Goal: Information Seeking & Learning: Learn about a topic

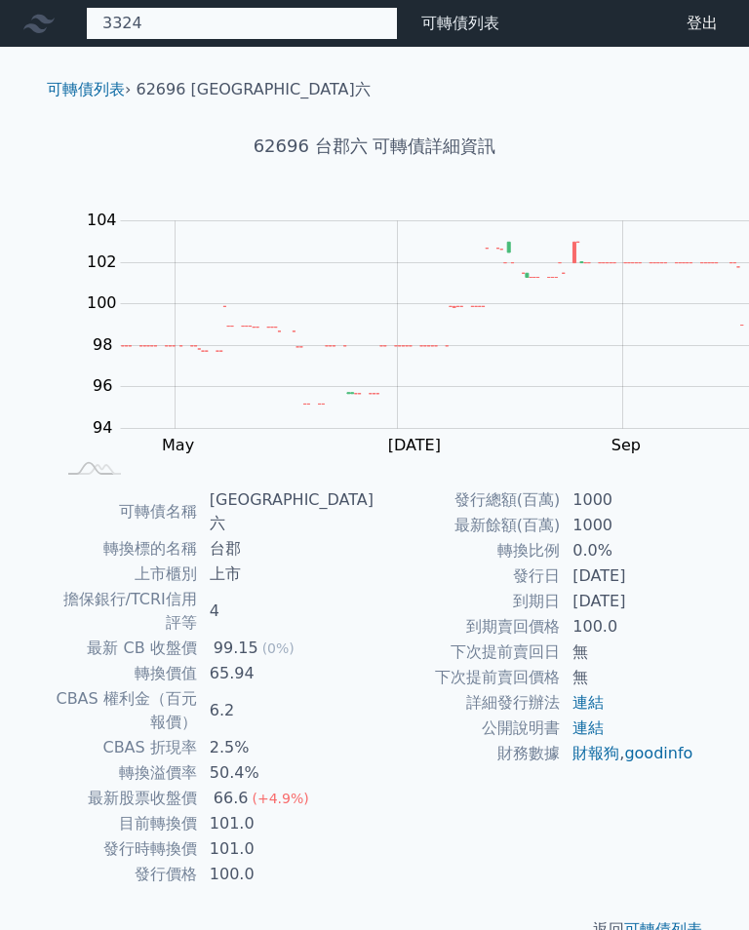
click at [160, 18] on div "3324 33244 雙鴻四 430.0 -15.00% 33243 雙鴻三 33245 雙鴻五 141.95 +1.40%" at bounding box center [242, 23] width 312 height 33
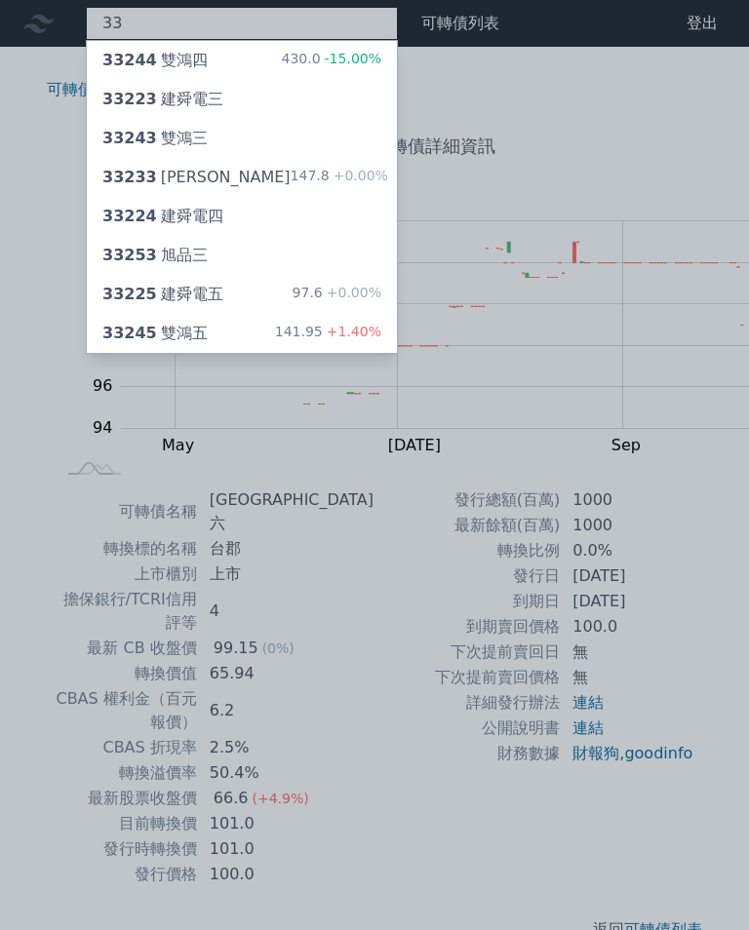
type input "3"
type input "3324"
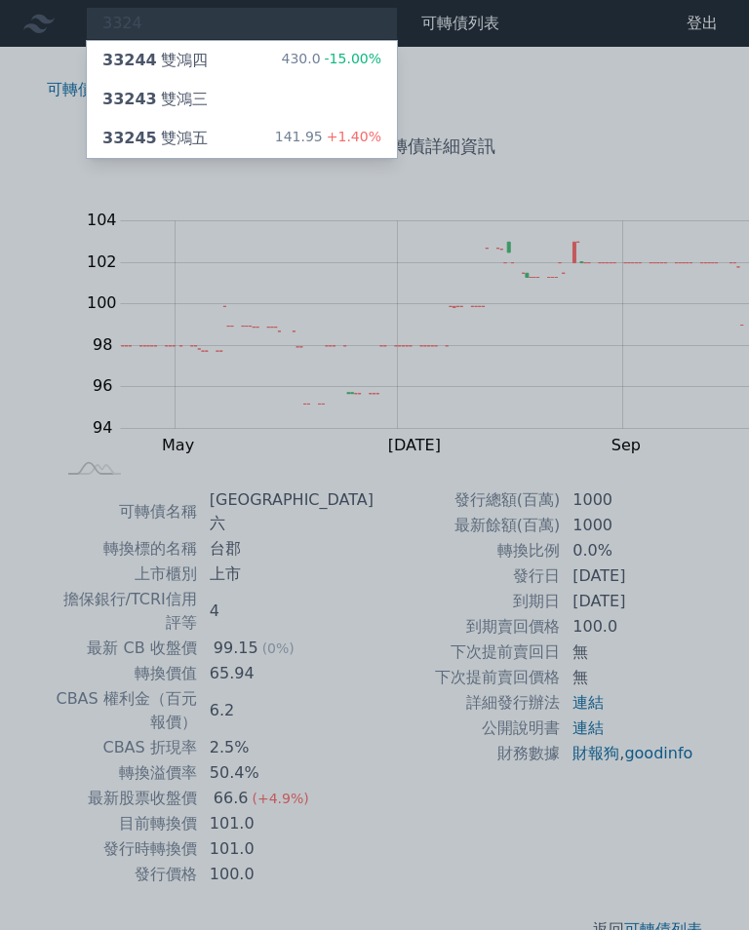
click at [143, 127] on div "33245 雙鴻五" at bounding box center [154, 138] width 105 height 23
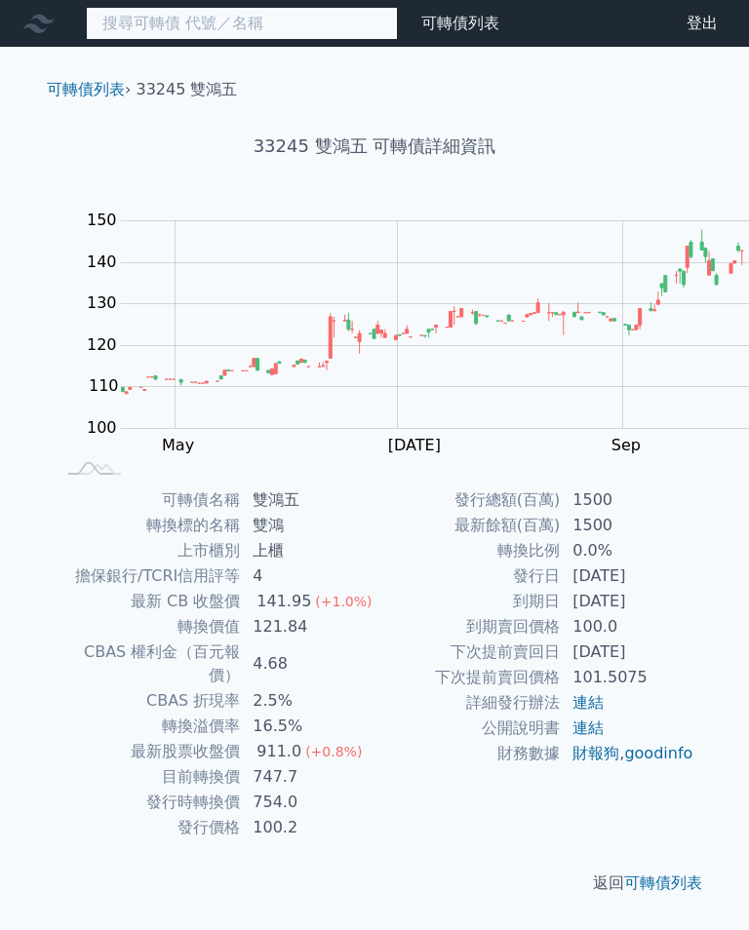
click at [227, 23] on input at bounding box center [242, 23] width 312 height 33
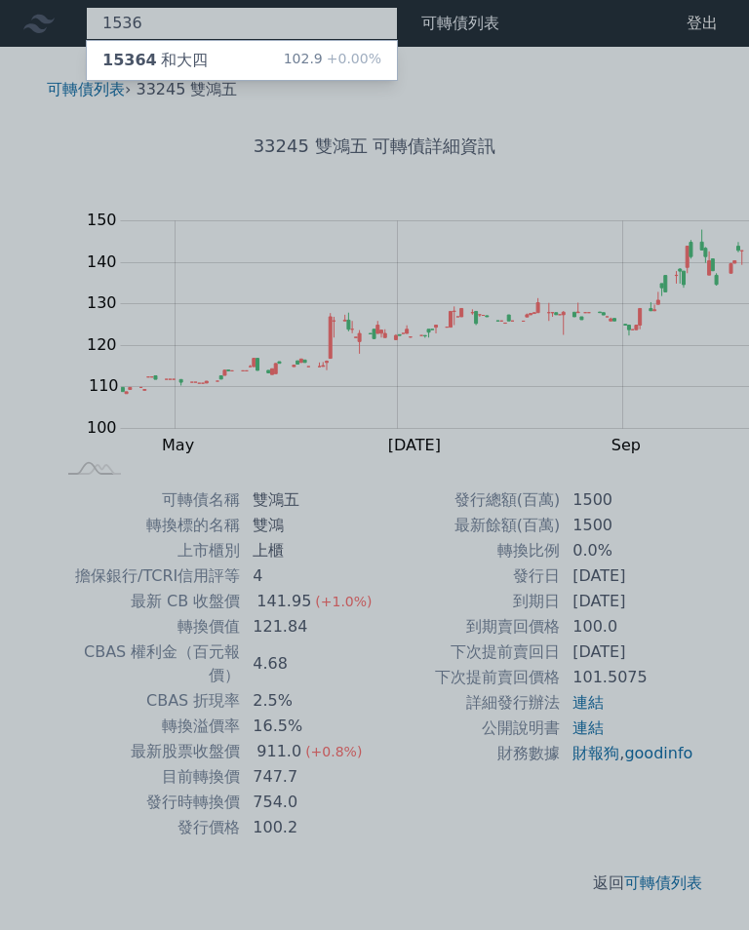
type input "1536"
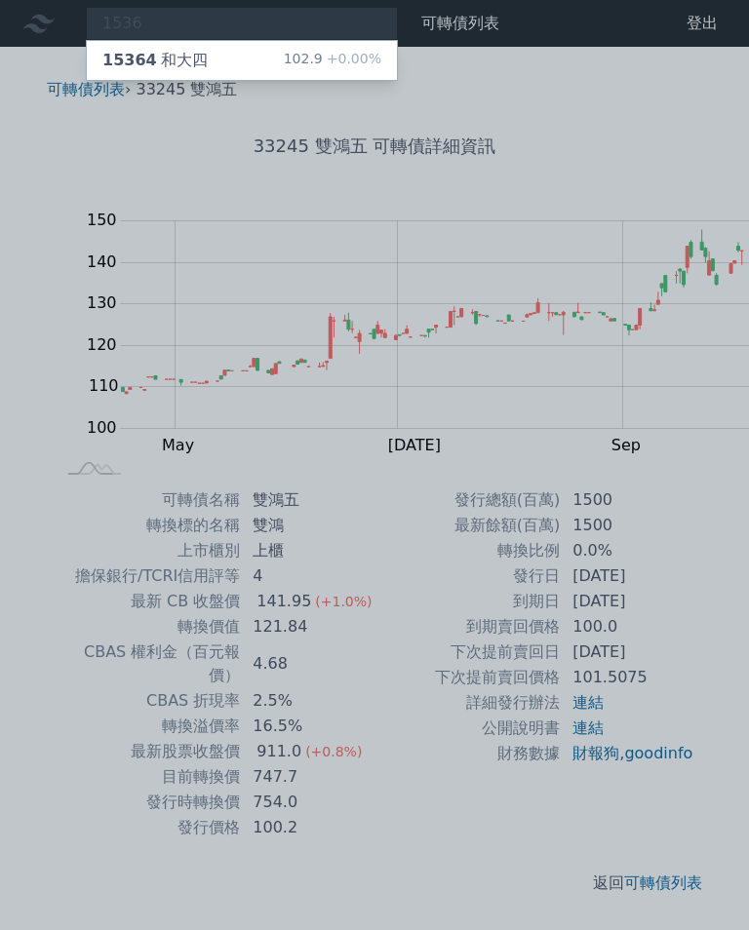
click at [153, 54] on div "15364 和大四" at bounding box center [154, 60] width 105 height 23
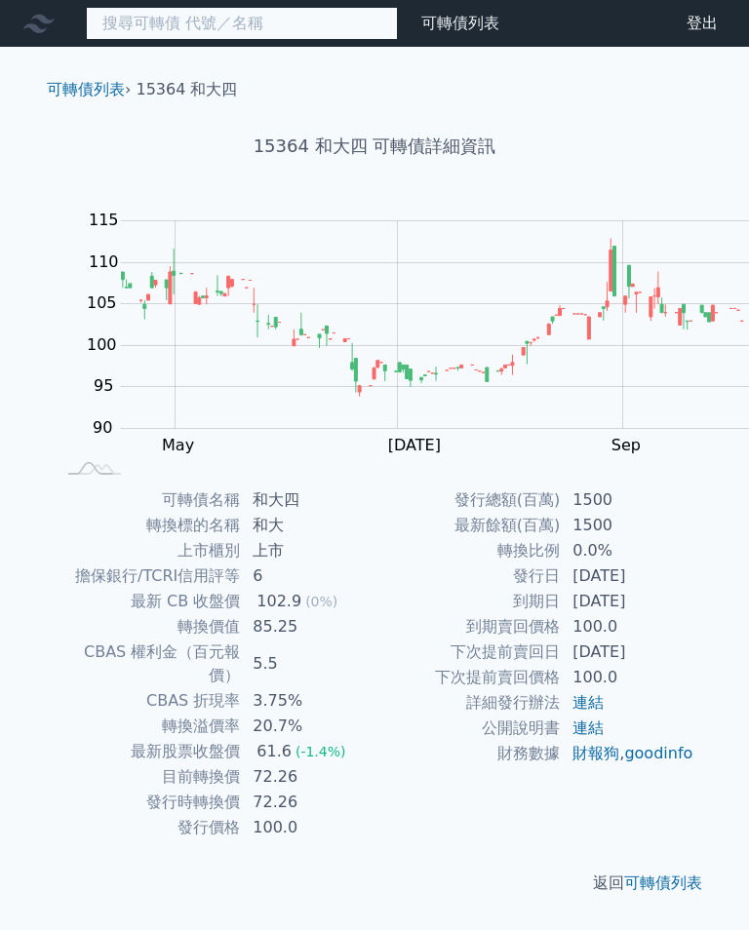
click at [218, 33] on input at bounding box center [242, 23] width 312 height 33
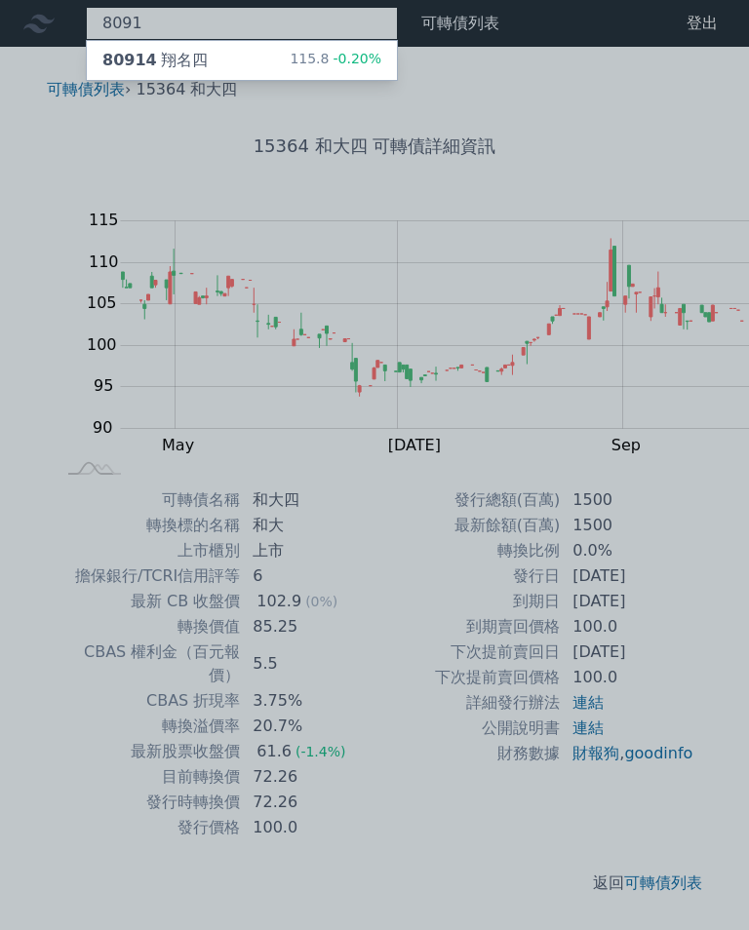
type input "8091"
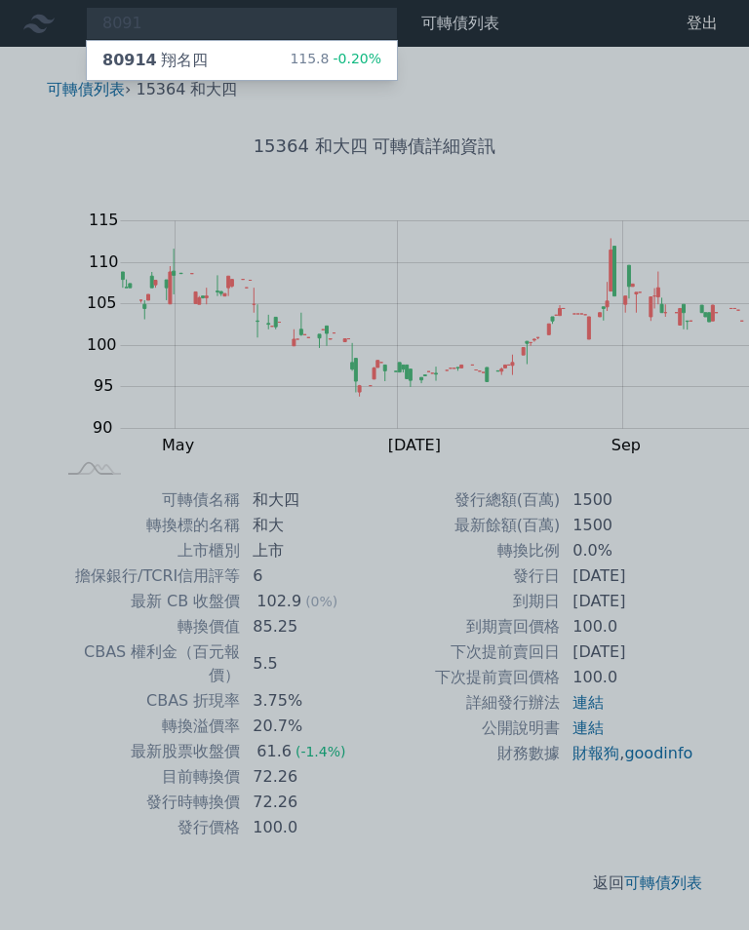
click at [151, 65] on div "80914 翔名四" at bounding box center [154, 60] width 105 height 23
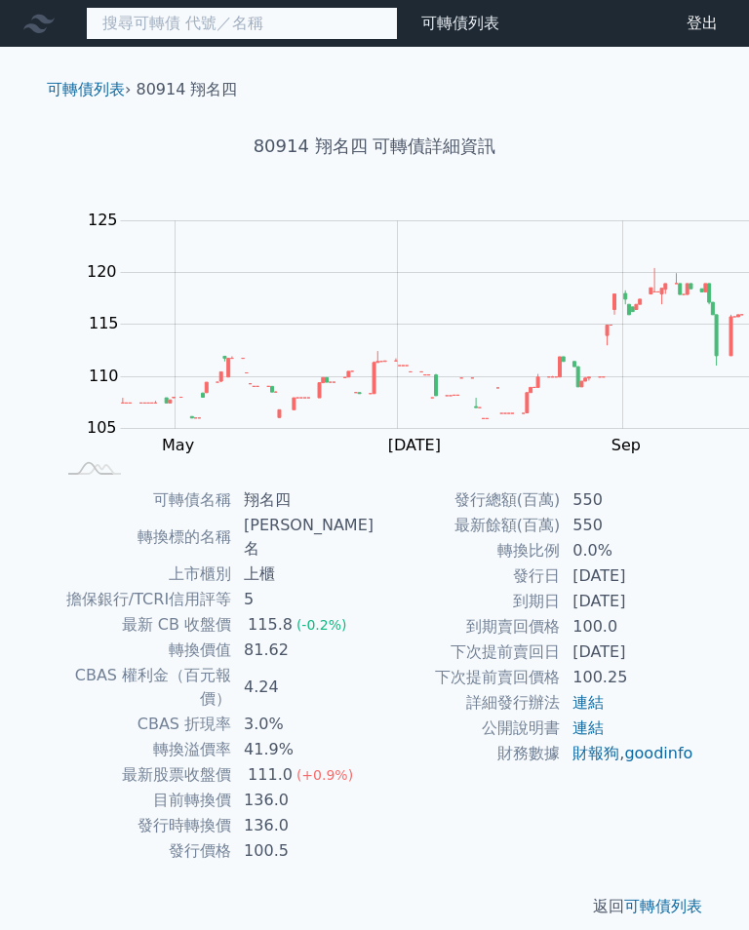
click at [188, 28] on input at bounding box center [242, 23] width 312 height 33
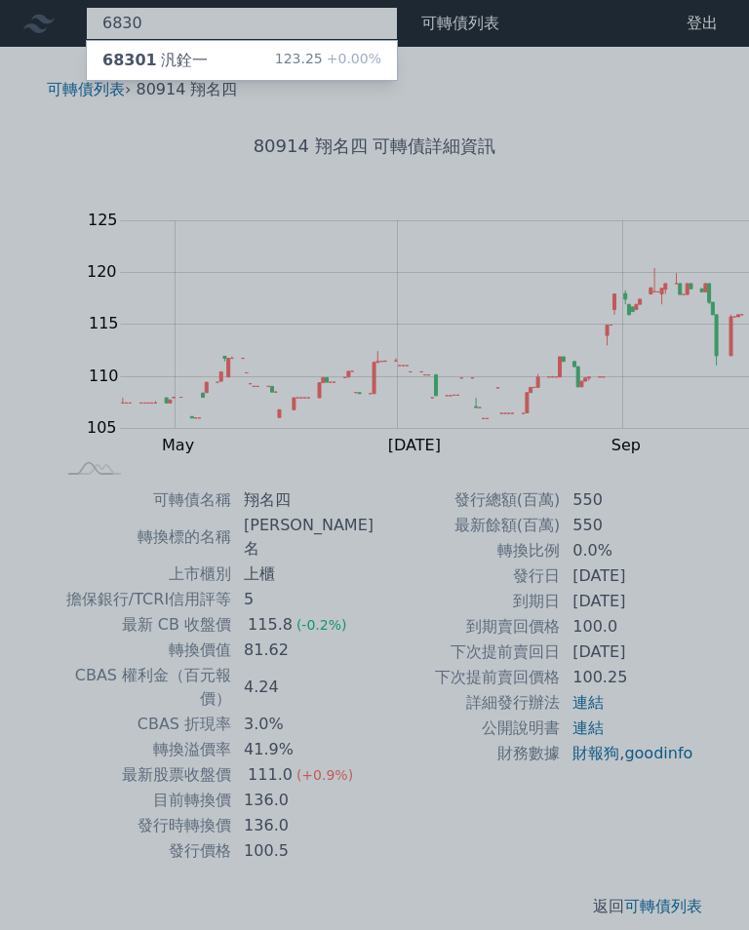
type input "6830"
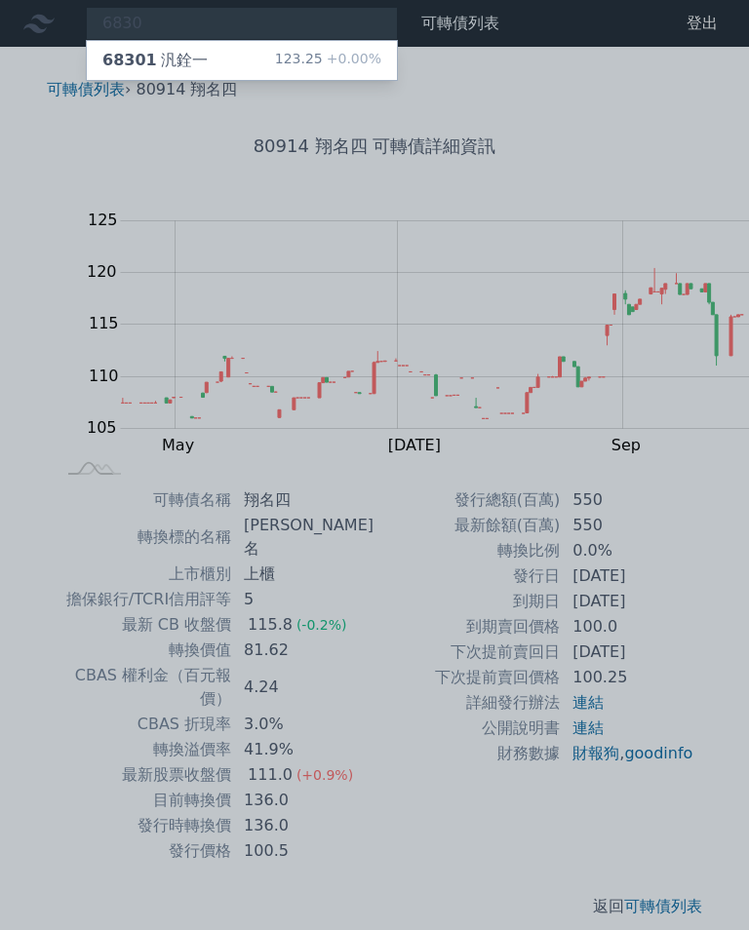
click at [156, 48] on div "68301 汎銓一 123.25 +0.00%" at bounding box center [242, 60] width 310 height 39
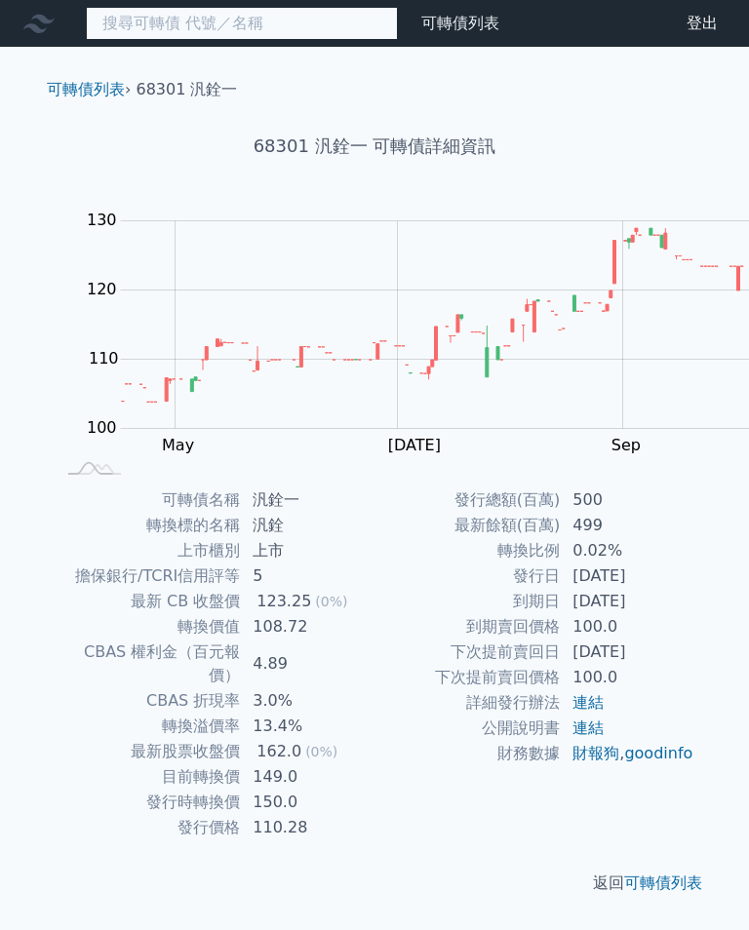
click at [195, 24] on input at bounding box center [242, 23] width 312 height 33
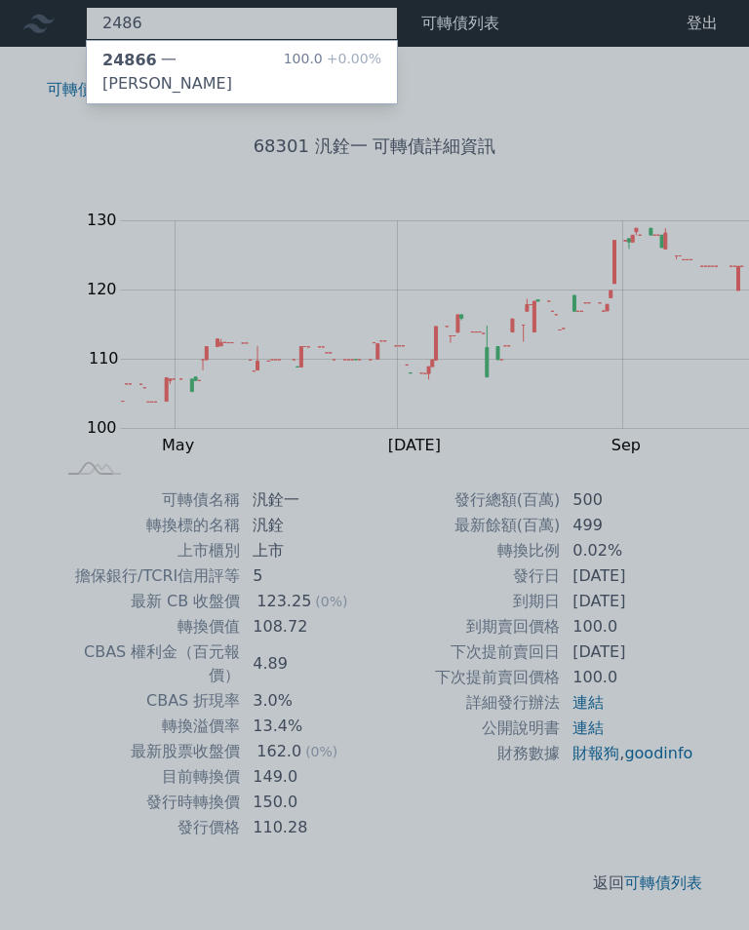
type input "2486"
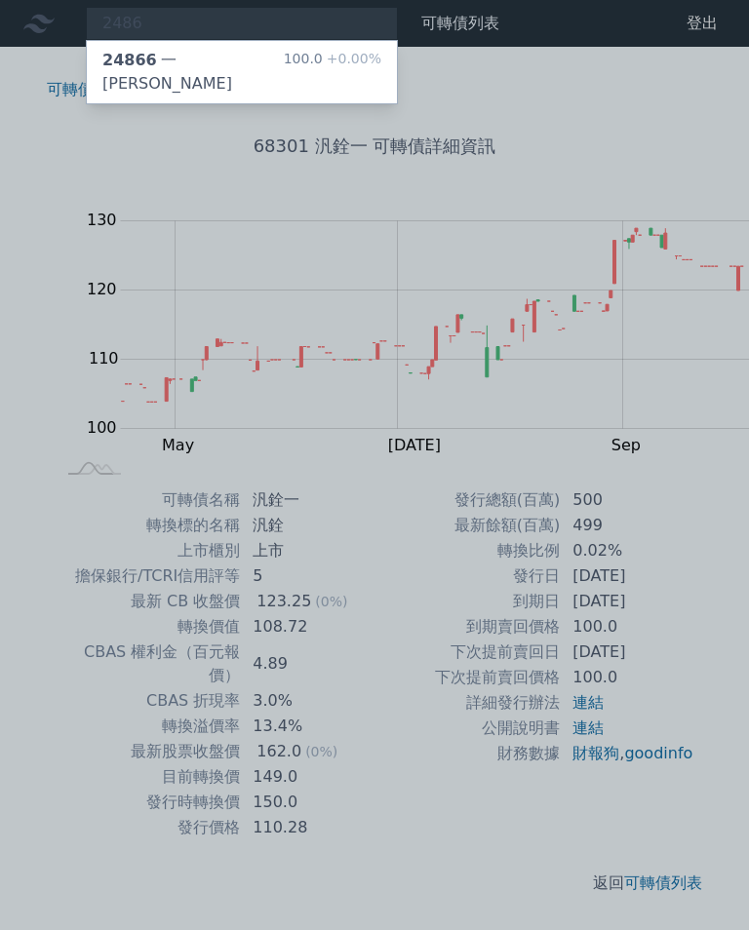
click at [162, 59] on div "24866 一詮六 100.0 +0.00%" at bounding box center [242, 72] width 310 height 62
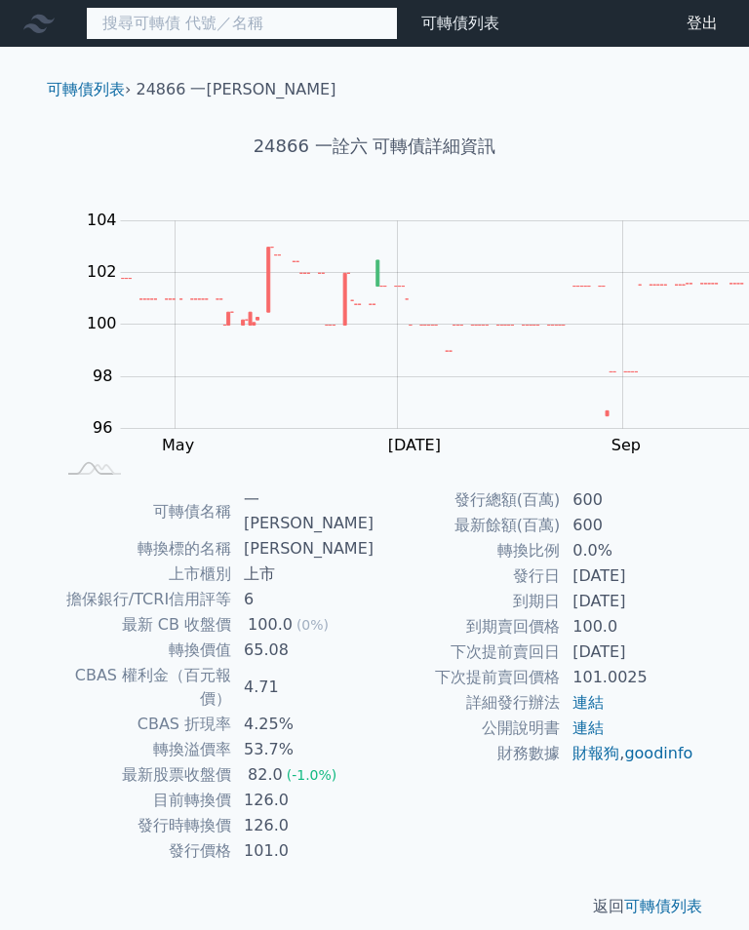
click at [220, 23] on input at bounding box center [242, 23] width 312 height 33
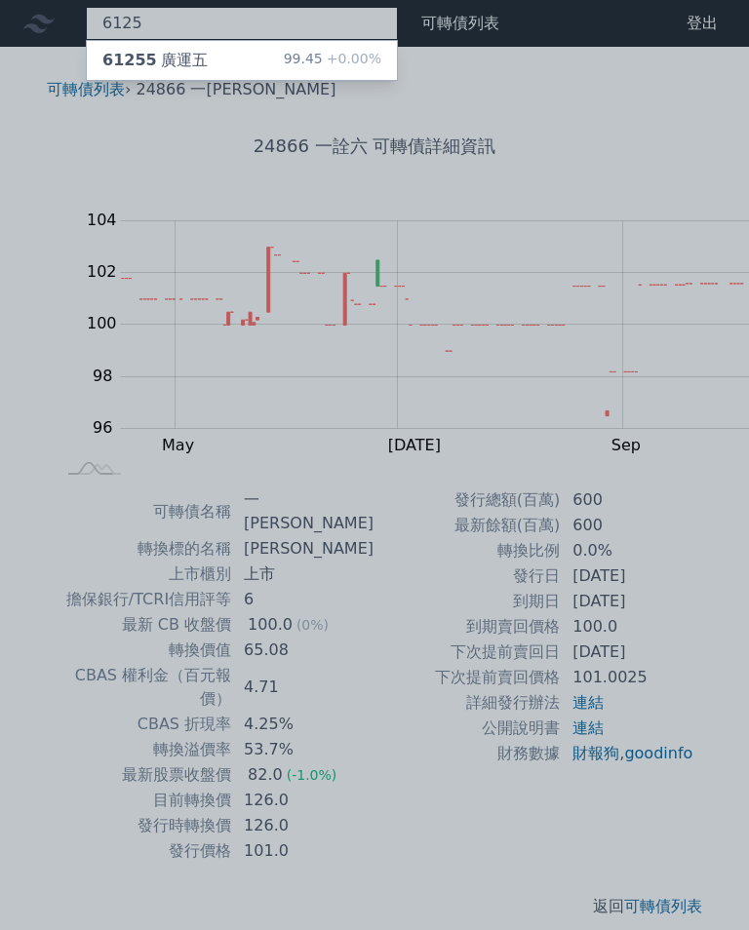
type input "6125"
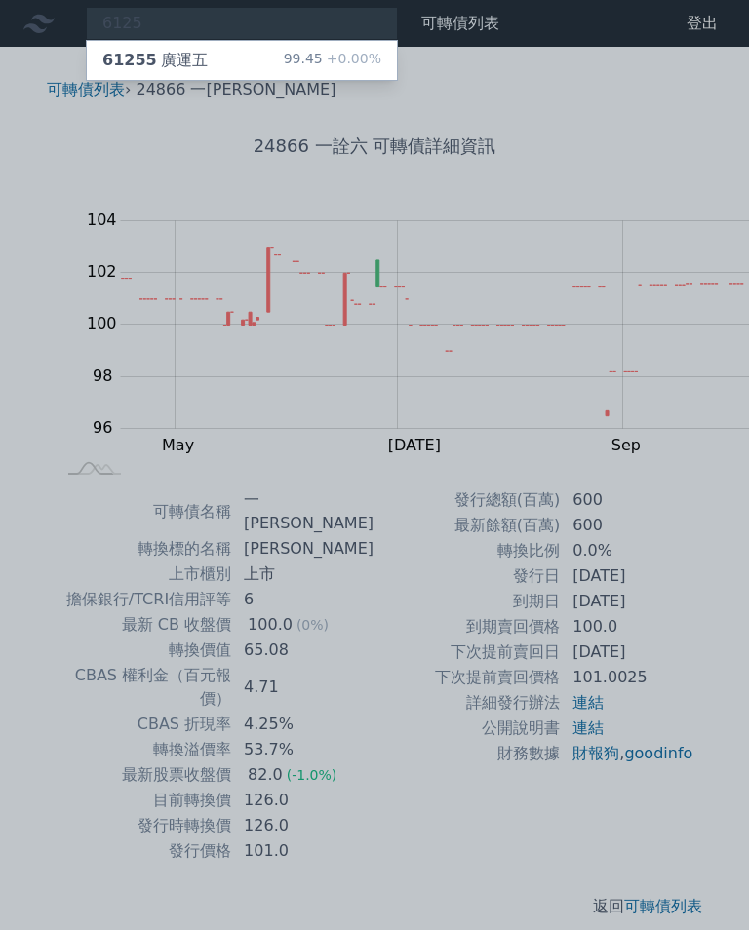
click at [179, 50] on div "61255 廣運五 99.45 +0.00%" at bounding box center [242, 60] width 310 height 39
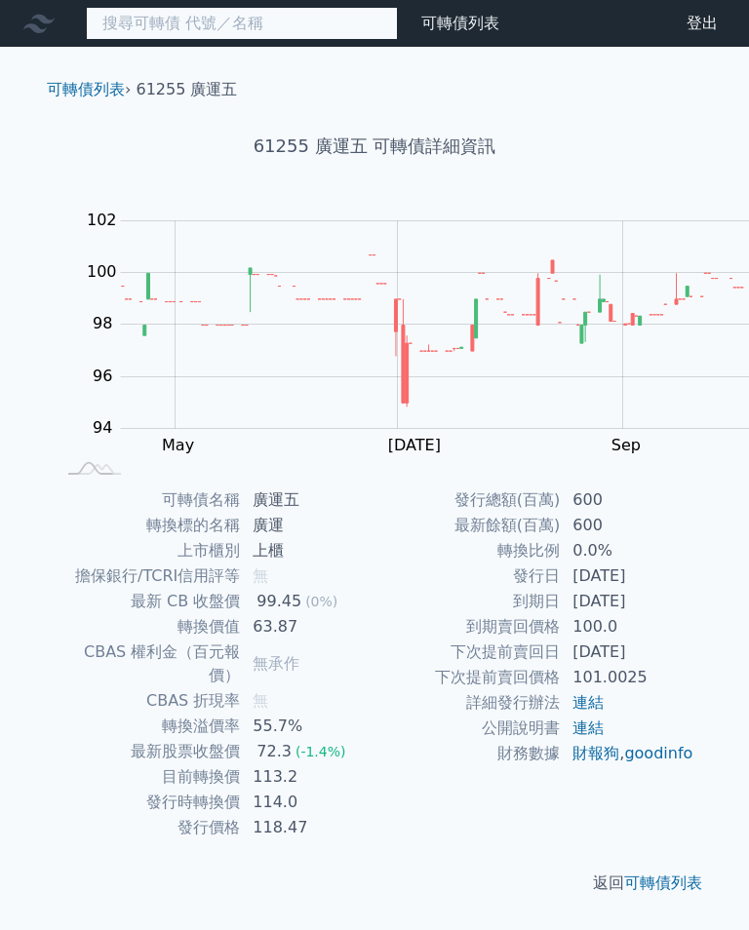
click at [181, 22] on input at bounding box center [242, 23] width 312 height 33
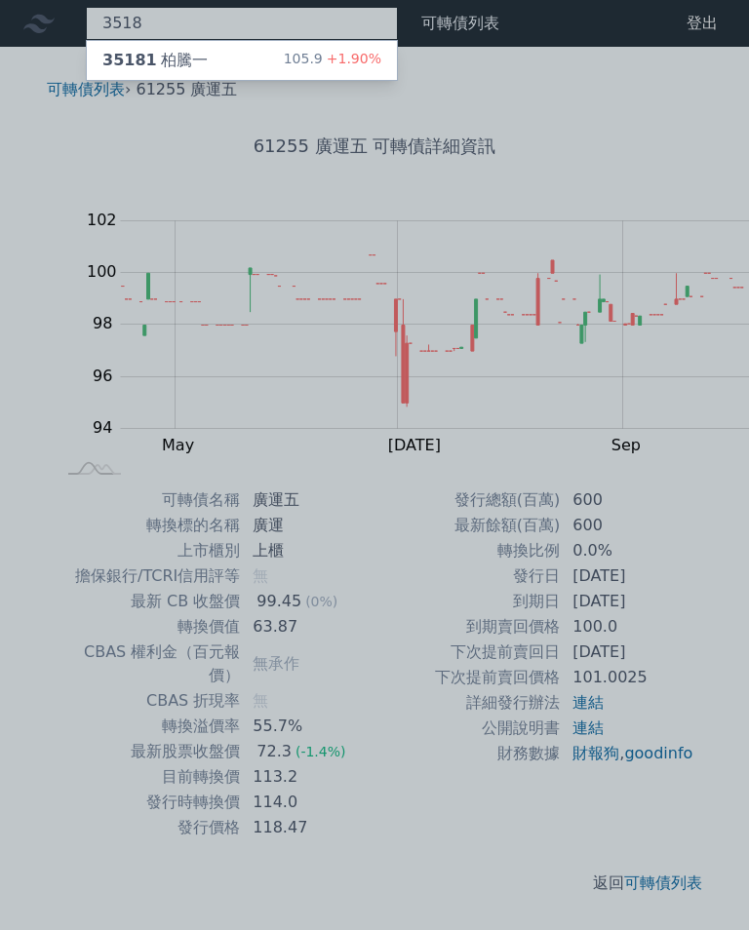
type input "3518"
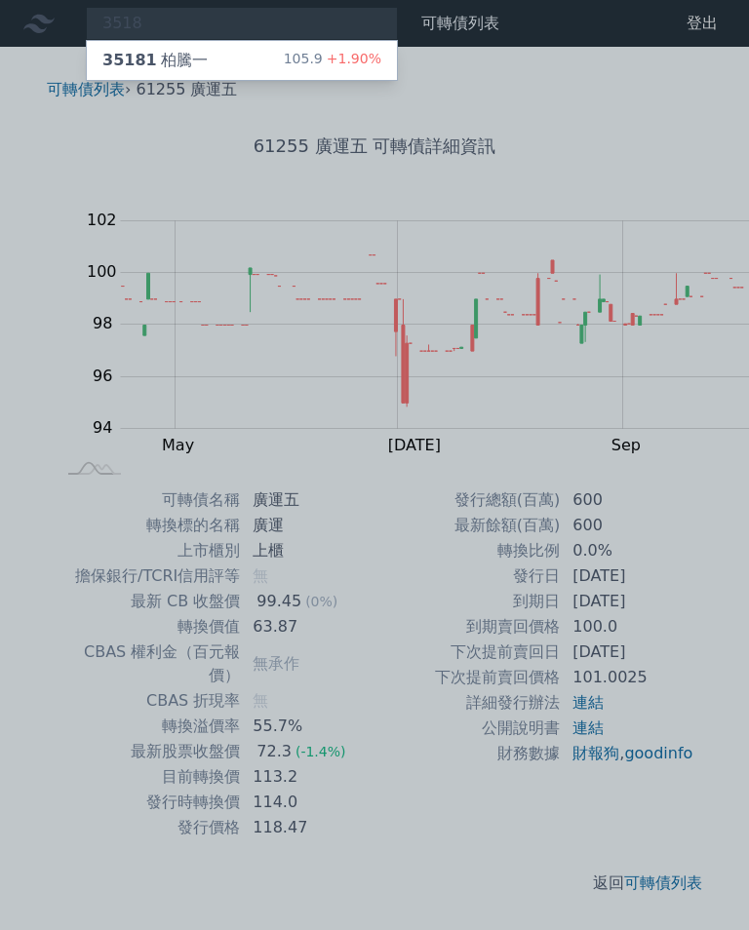
click at [131, 52] on div "35181 柏騰一" at bounding box center [154, 60] width 105 height 23
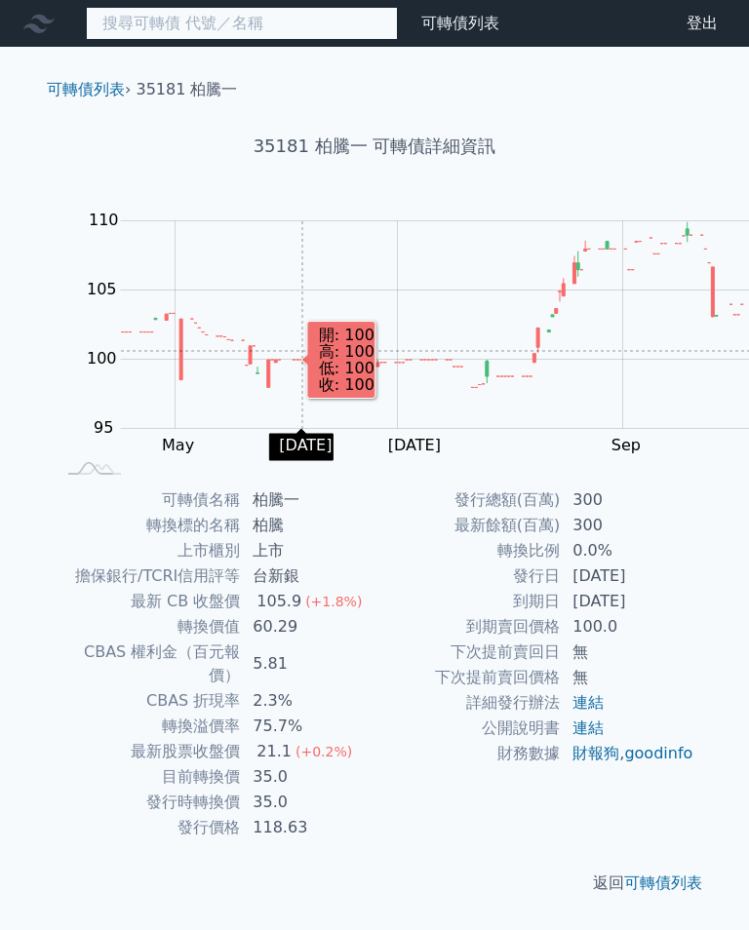
click at [170, 19] on input at bounding box center [242, 23] width 312 height 33
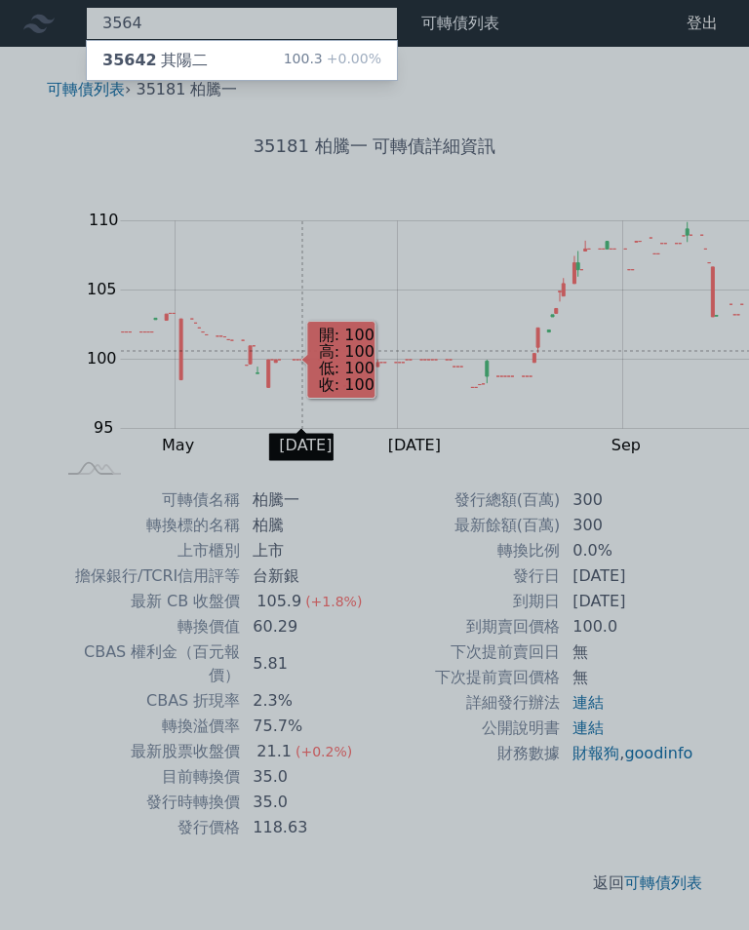
type input "3564"
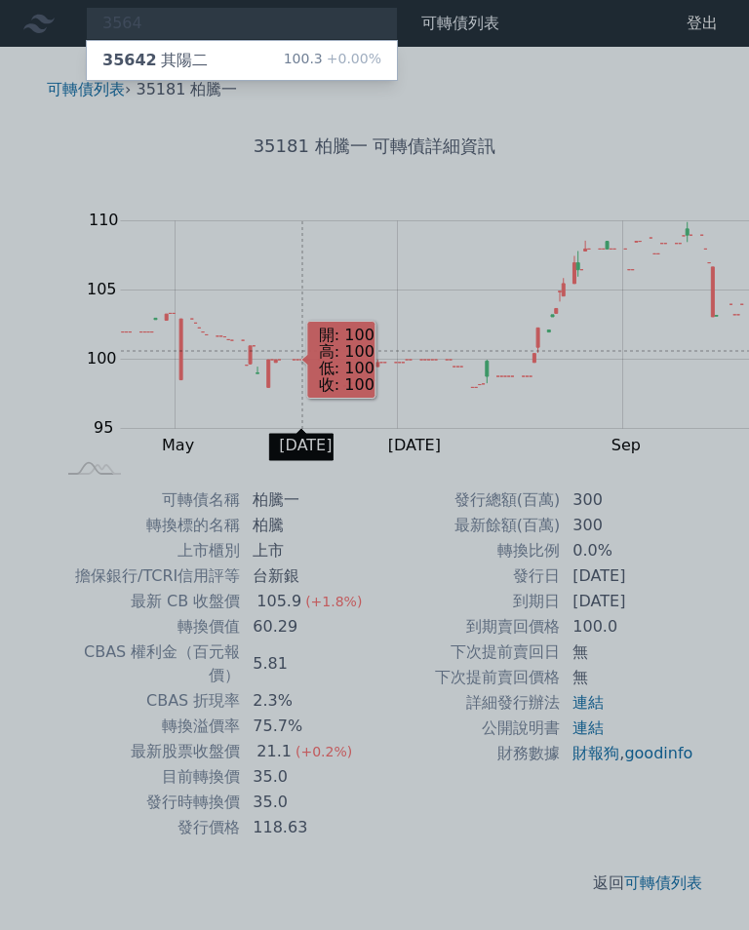
click at [135, 59] on div "35642 其陽二" at bounding box center [154, 60] width 105 height 23
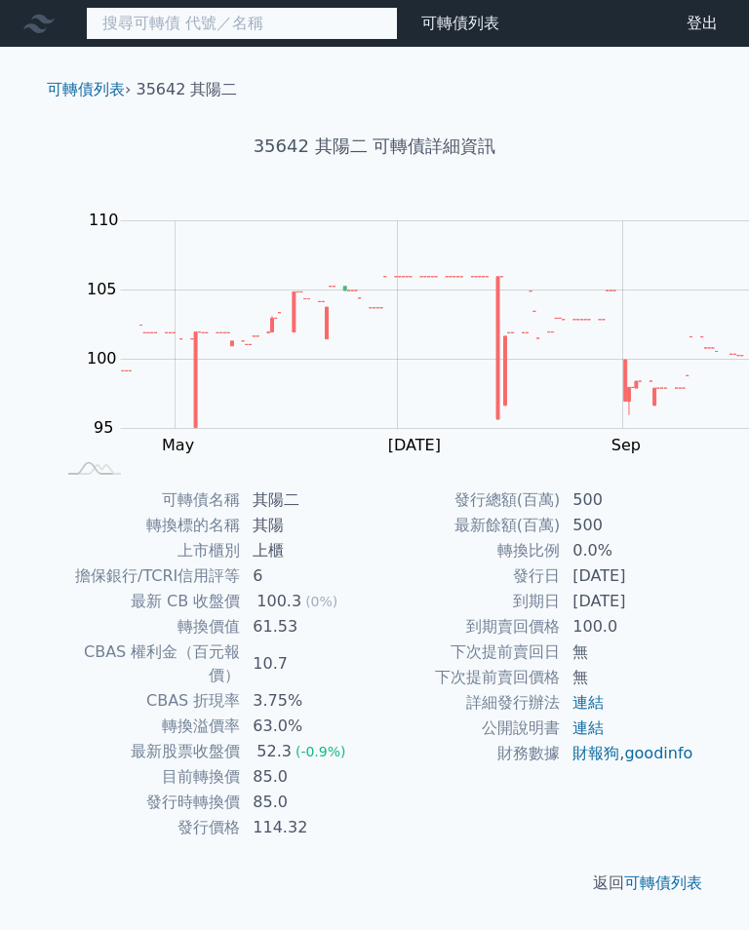
click at [138, 21] on input at bounding box center [242, 23] width 312 height 33
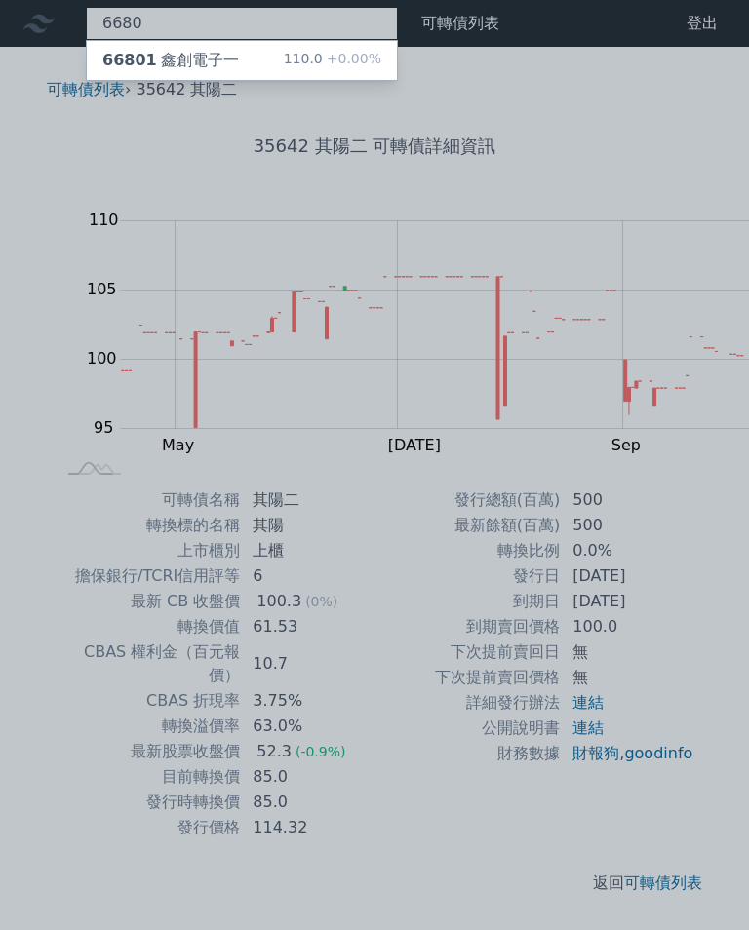
type input "6680"
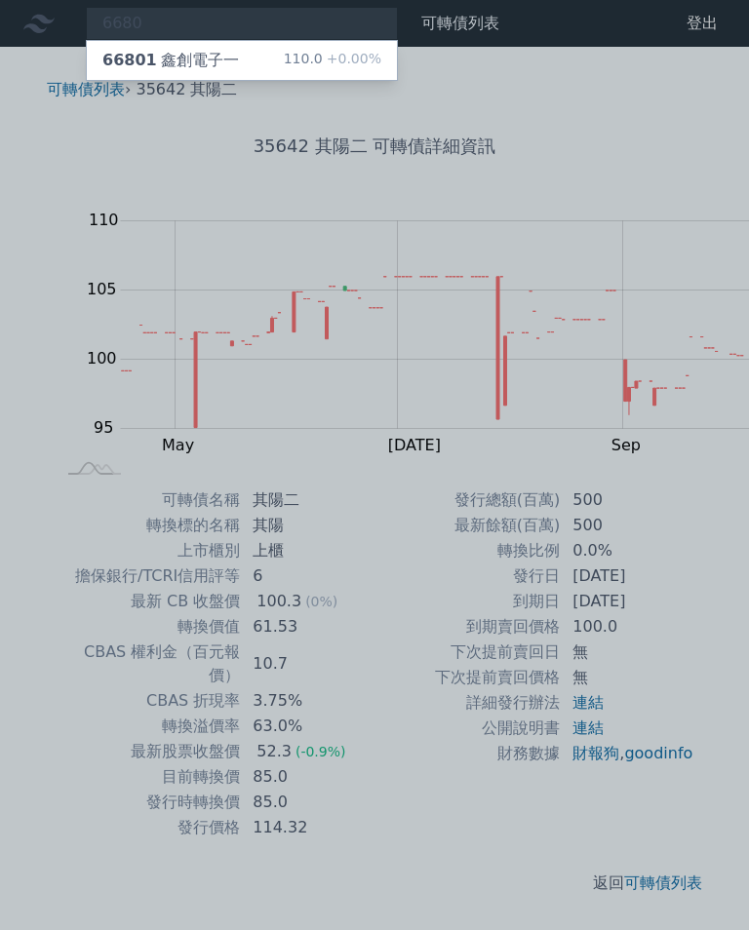
click at [186, 52] on div "66801 鑫創電子一 110.0 +0.00%" at bounding box center [242, 60] width 310 height 39
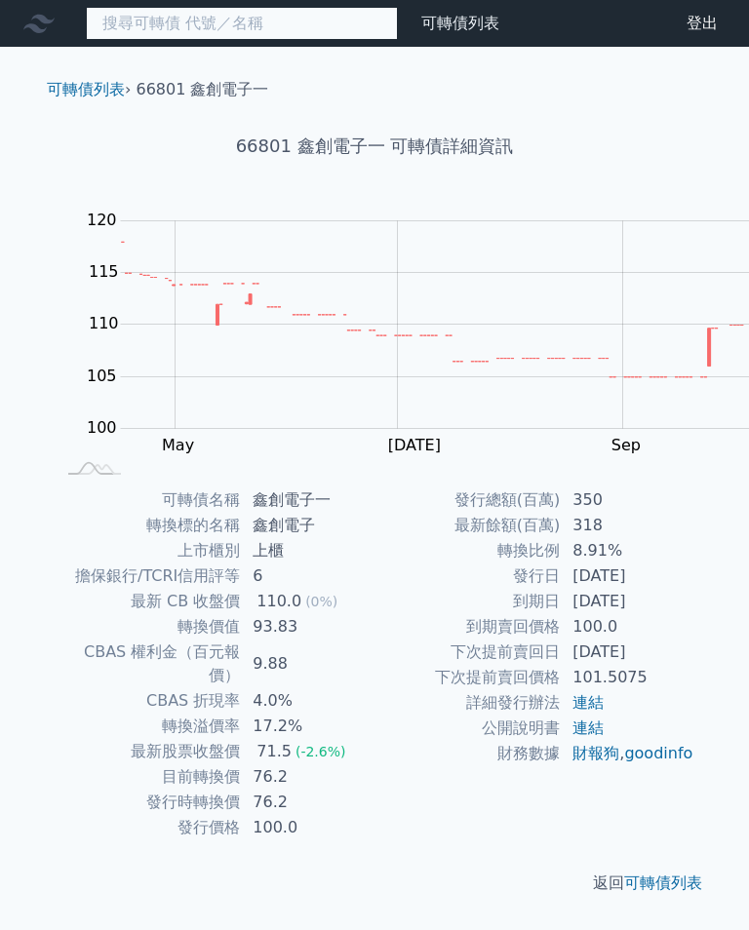
click at [135, 18] on input at bounding box center [242, 23] width 312 height 33
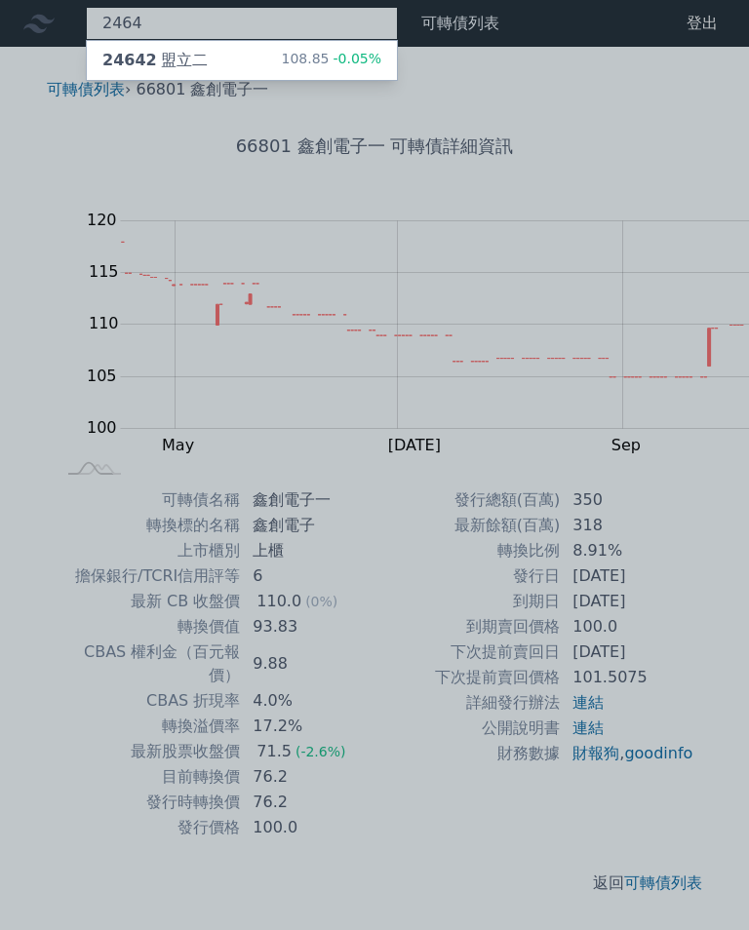
type input "2464"
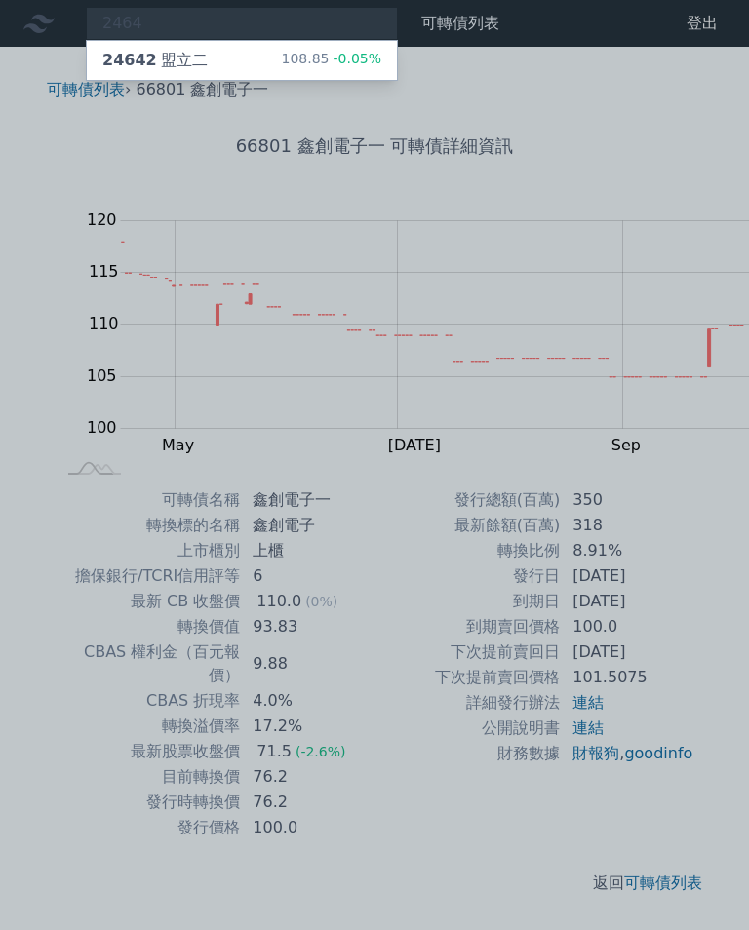
click at [146, 59] on div "24642 盟立二" at bounding box center [154, 60] width 105 height 23
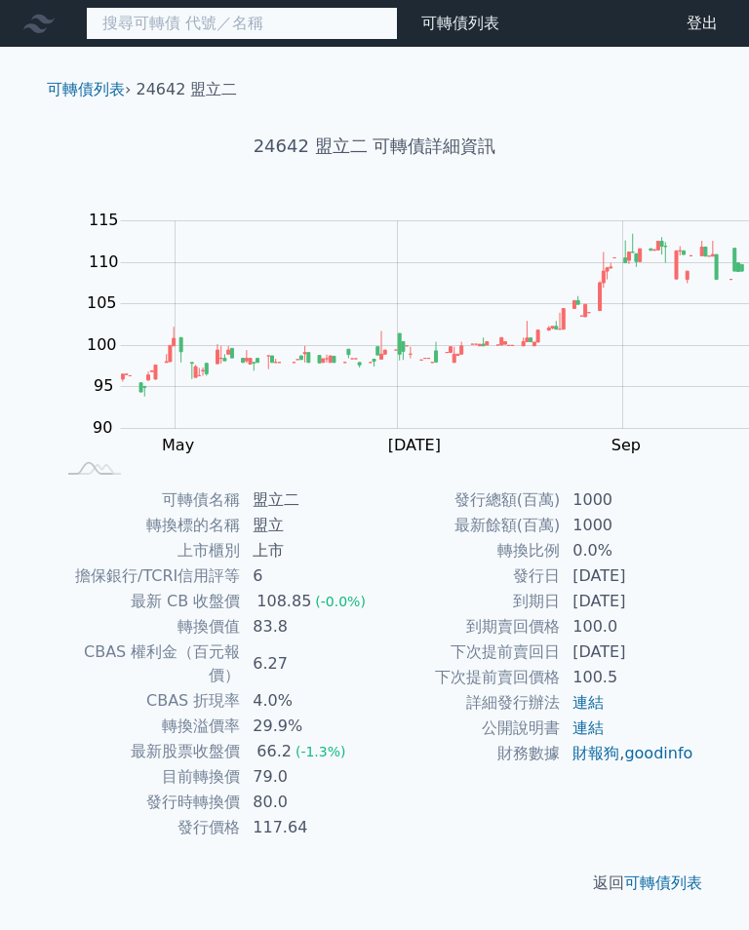
click at [161, 28] on input at bounding box center [242, 23] width 312 height 33
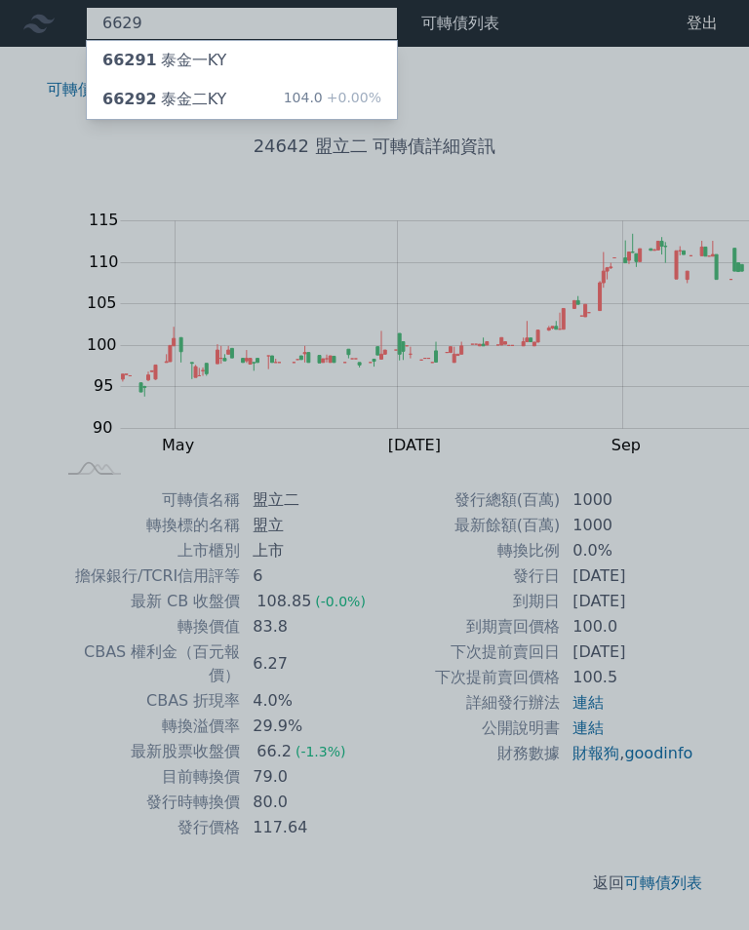
type input "6629"
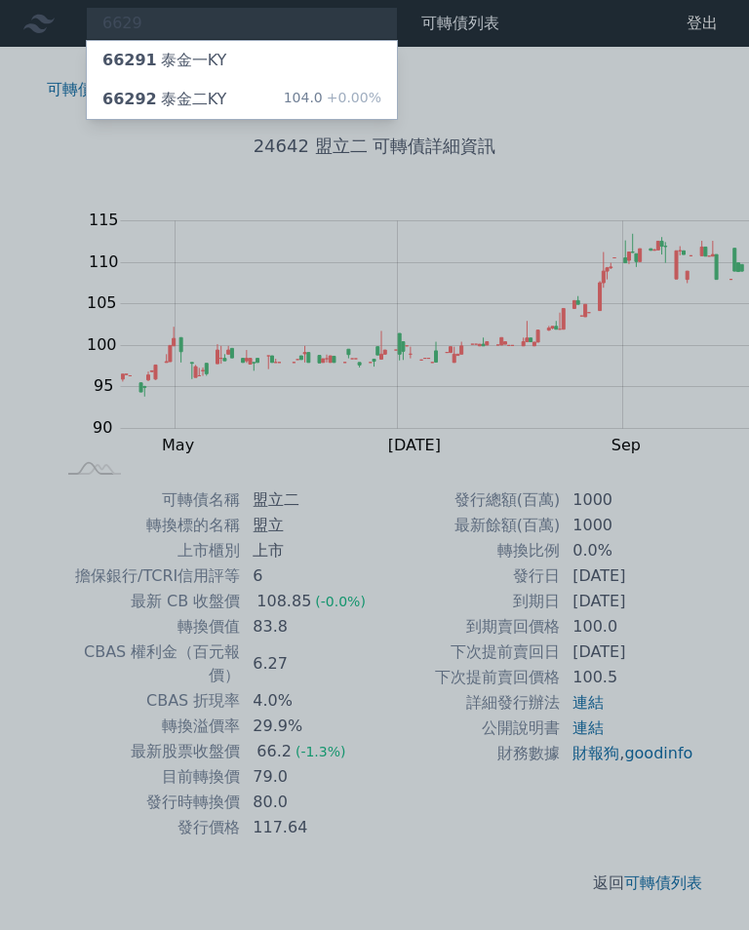
click at [143, 89] on div "66292 泰金二KY" at bounding box center [164, 99] width 124 height 23
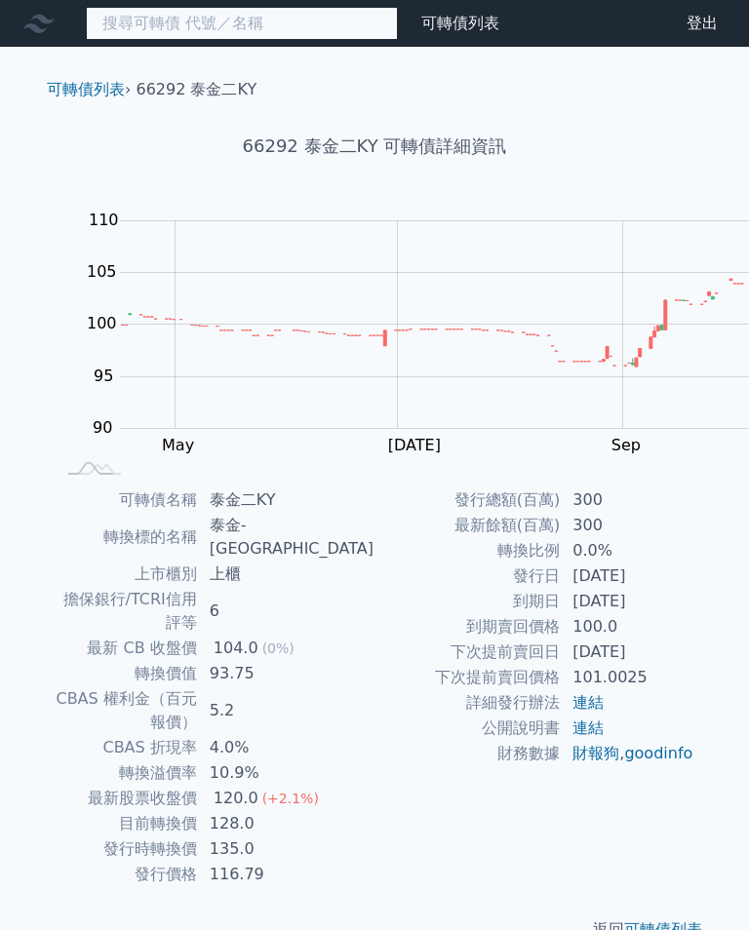
click at [188, 35] on input at bounding box center [242, 23] width 312 height 33
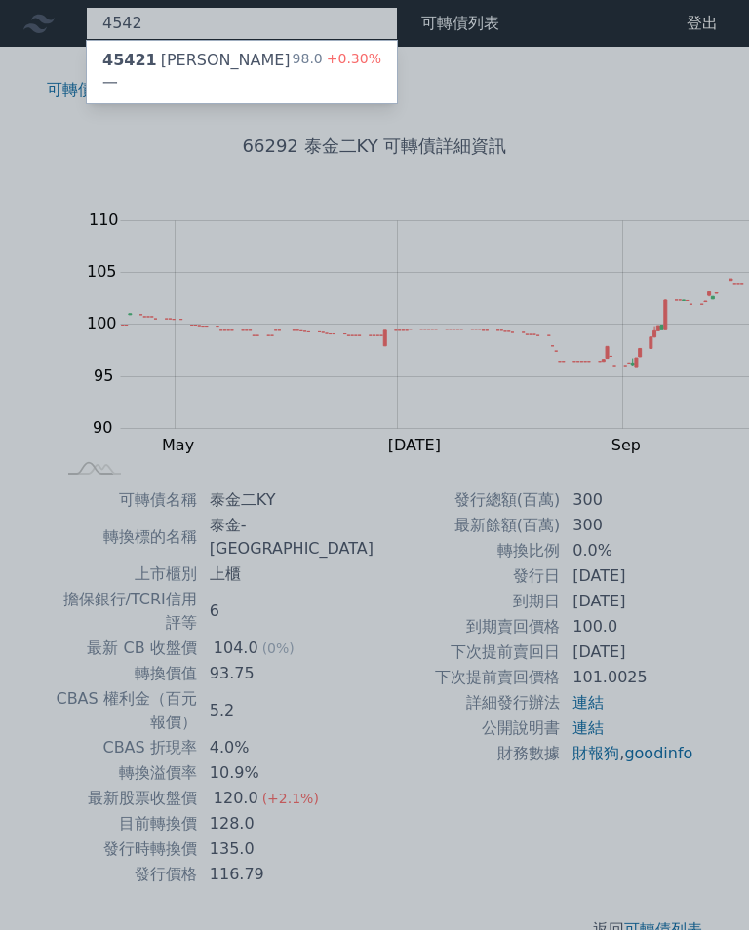
type input "4542"
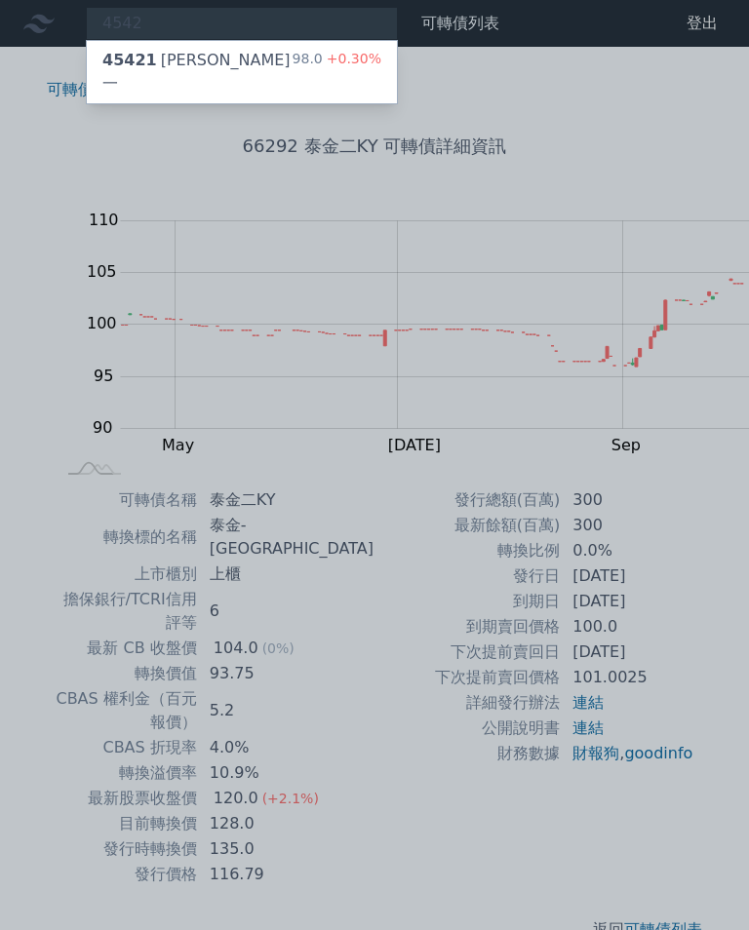
click at [137, 59] on div "45421 科嶠一" at bounding box center [197, 72] width 190 height 47
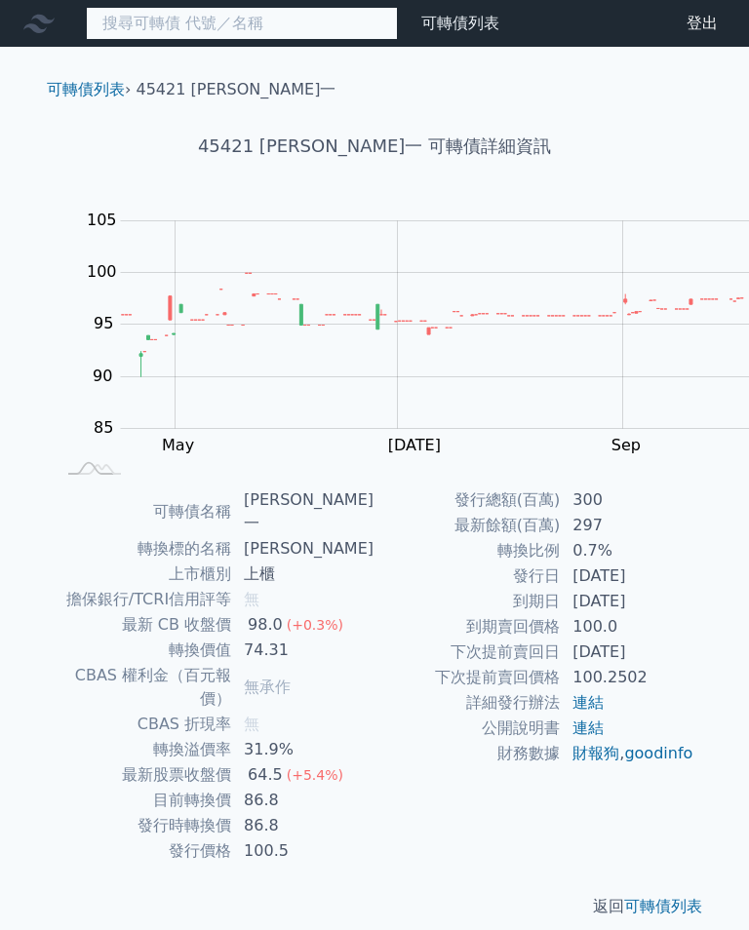
click at [205, 22] on input at bounding box center [242, 23] width 312 height 33
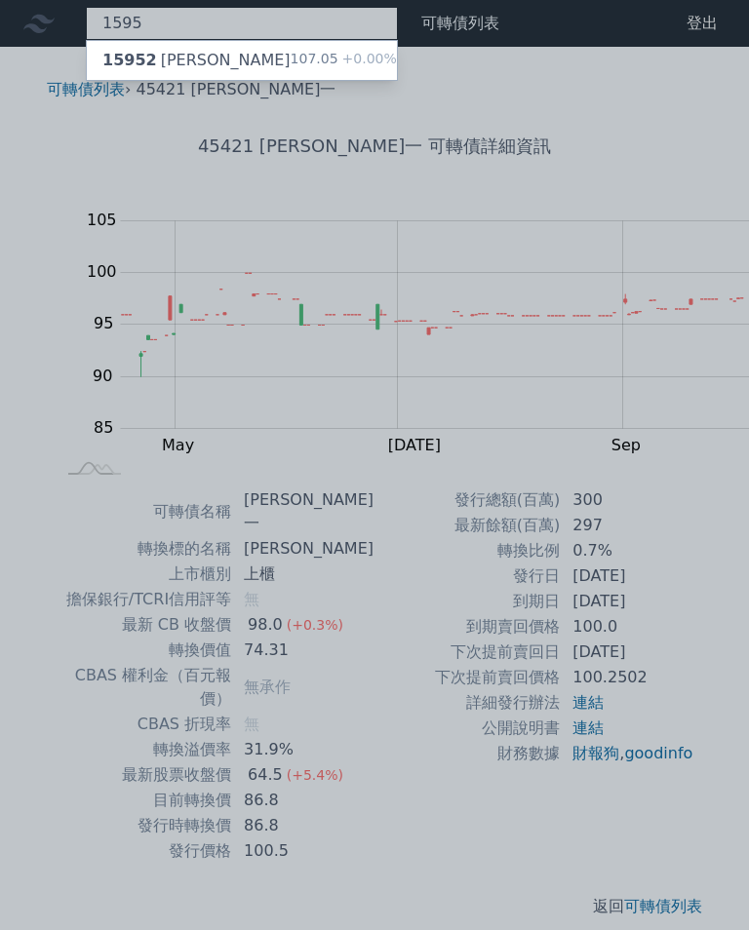
type input "1595"
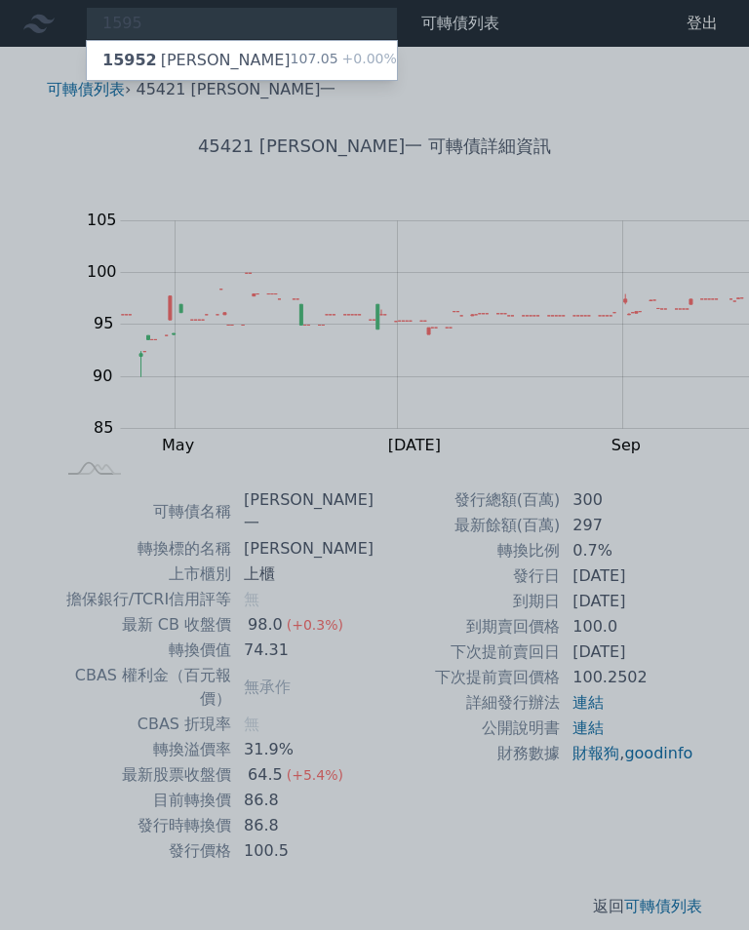
click at [168, 56] on div "15952 川寶二 107.05 +0.00%" at bounding box center [242, 60] width 310 height 39
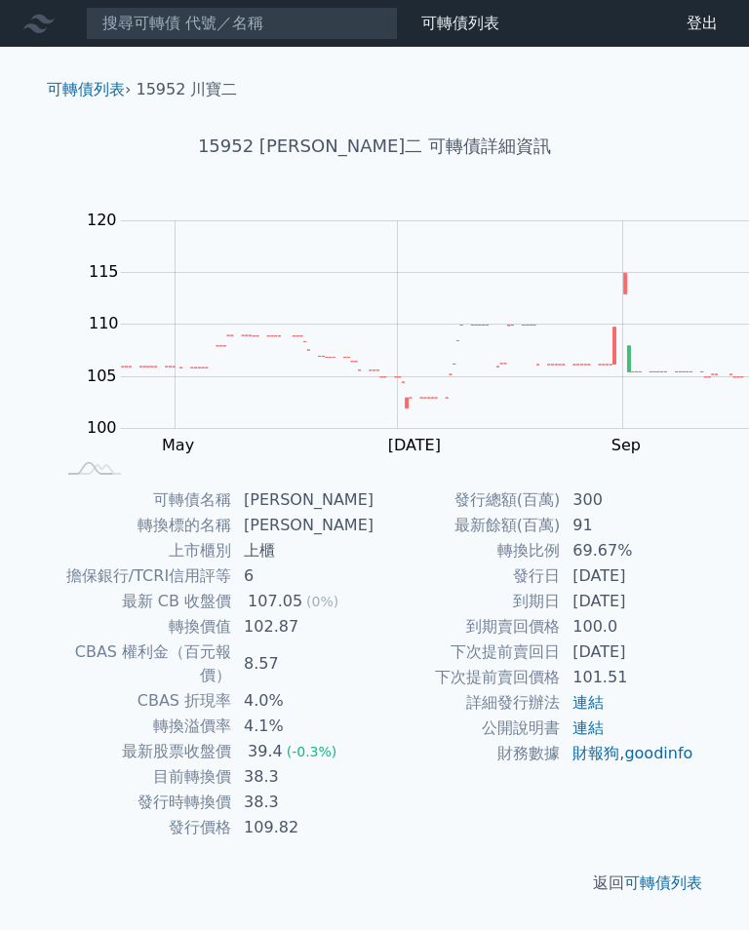
scroll to position [5, 0]
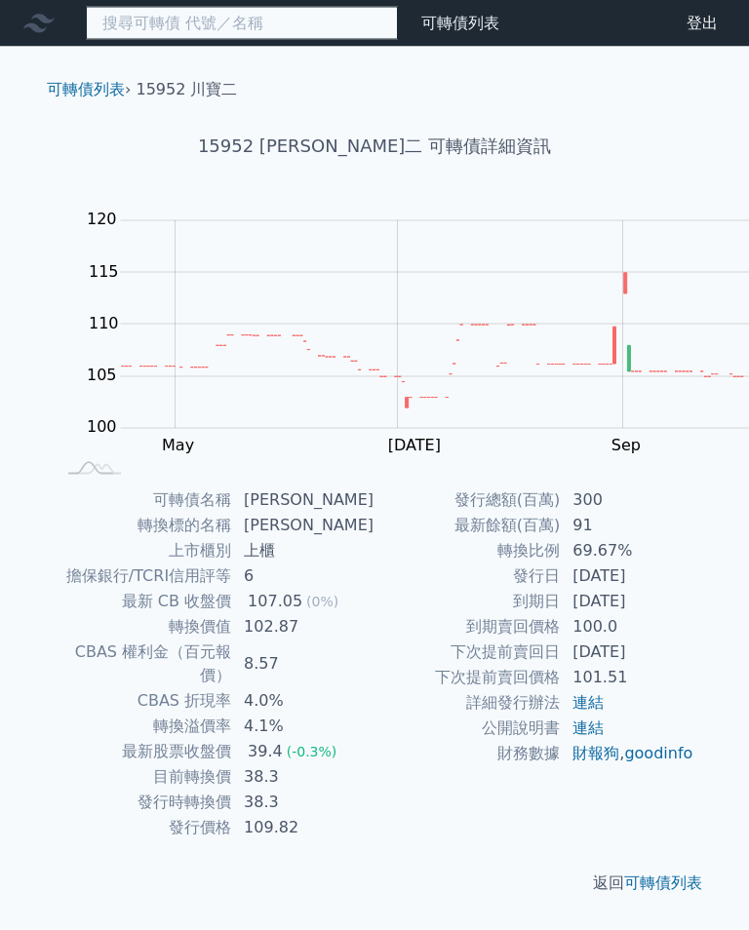
click at [173, 11] on input at bounding box center [242, 23] width 312 height 33
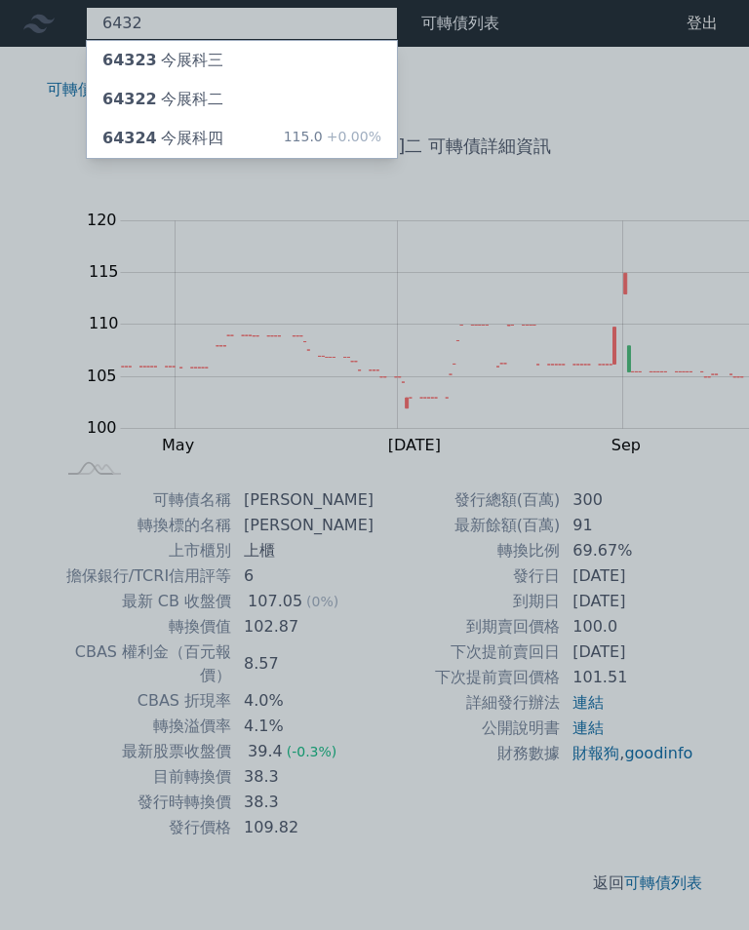
type input "6432"
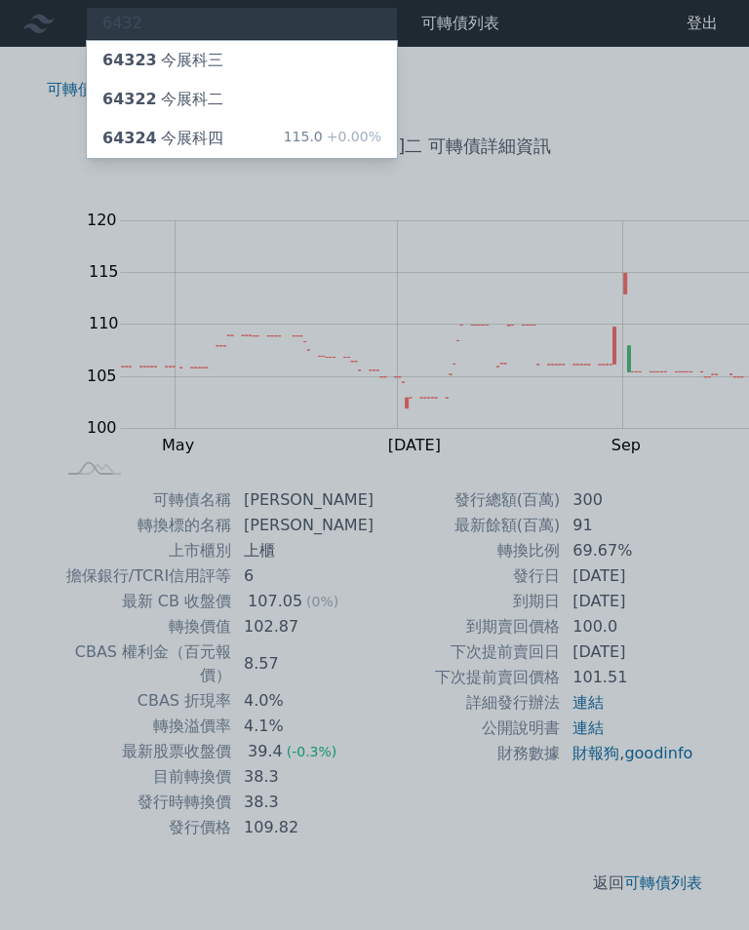
click at [162, 127] on div "64324 今展科四" at bounding box center [162, 138] width 121 height 23
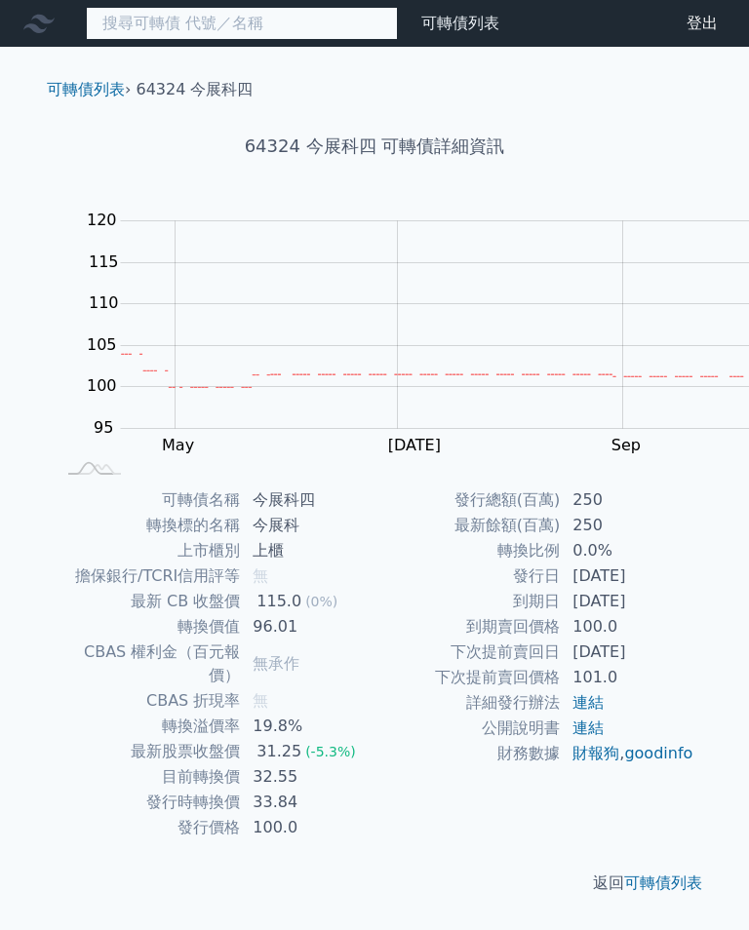
click at [184, 19] on input at bounding box center [242, 23] width 312 height 33
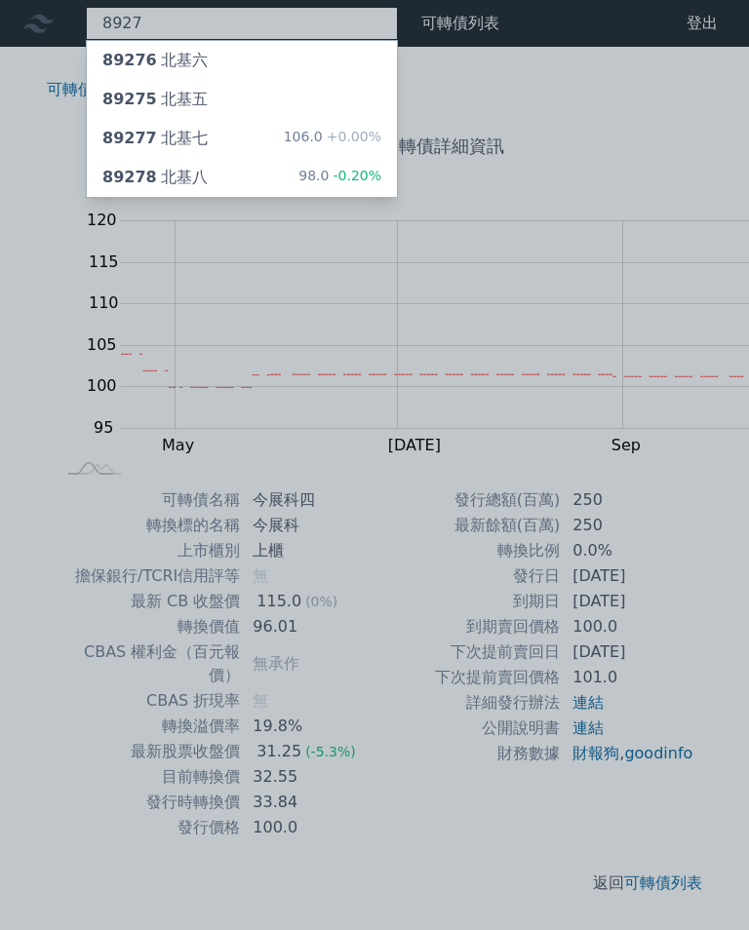
type input "8927"
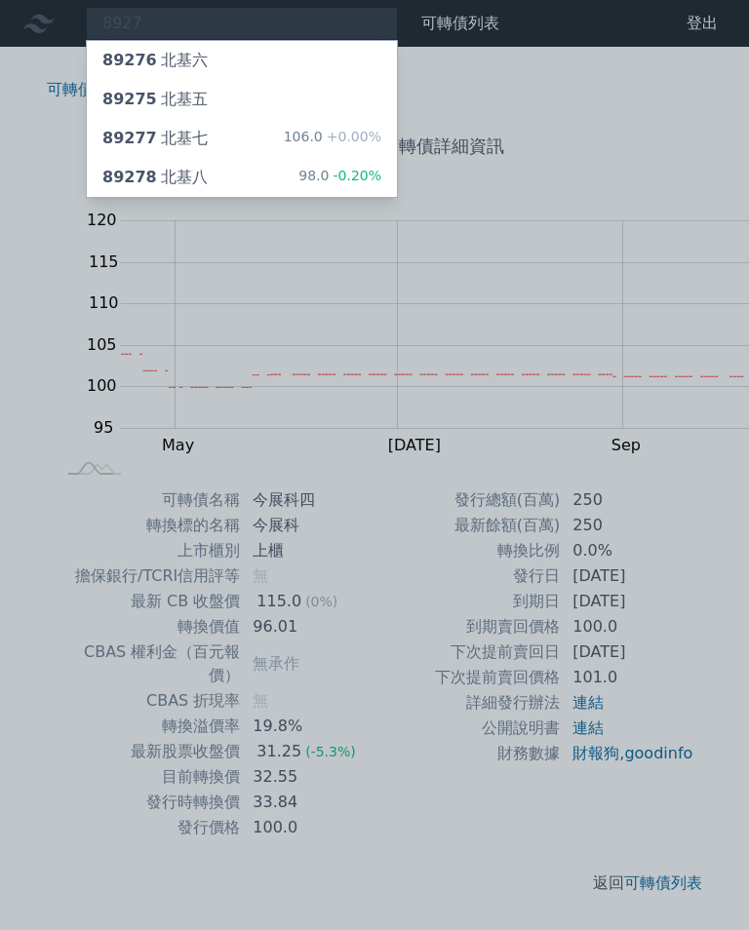
click at [284, 127] on div "106.0 +0.00%" at bounding box center [333, 138] width 98 height 23
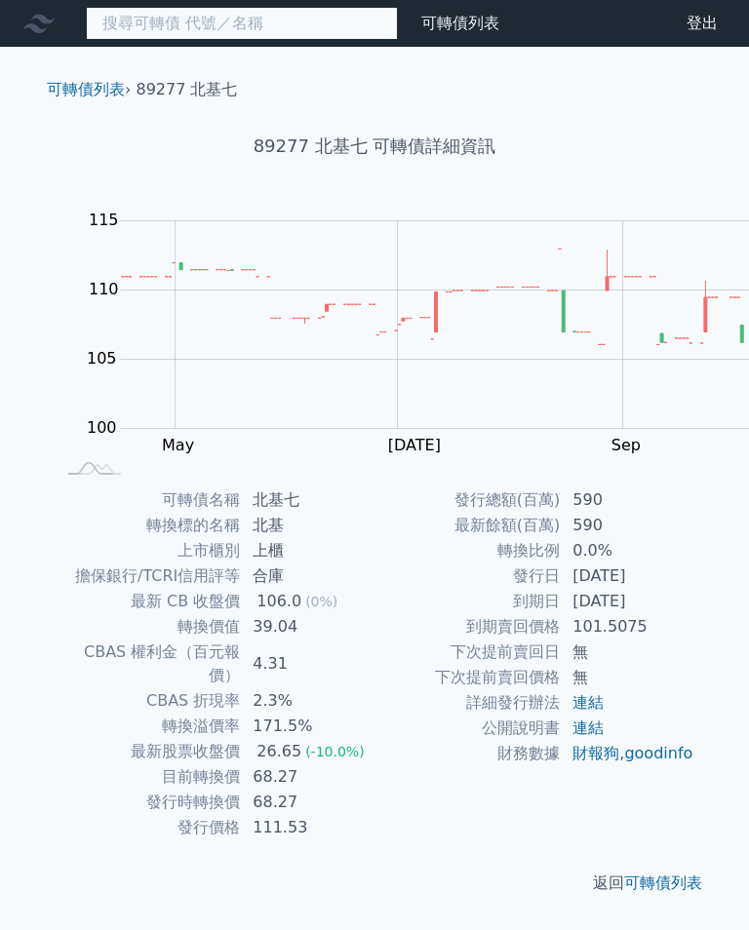
click at [144, 24] on input at bounding box center [242, 23] width 312 height 33
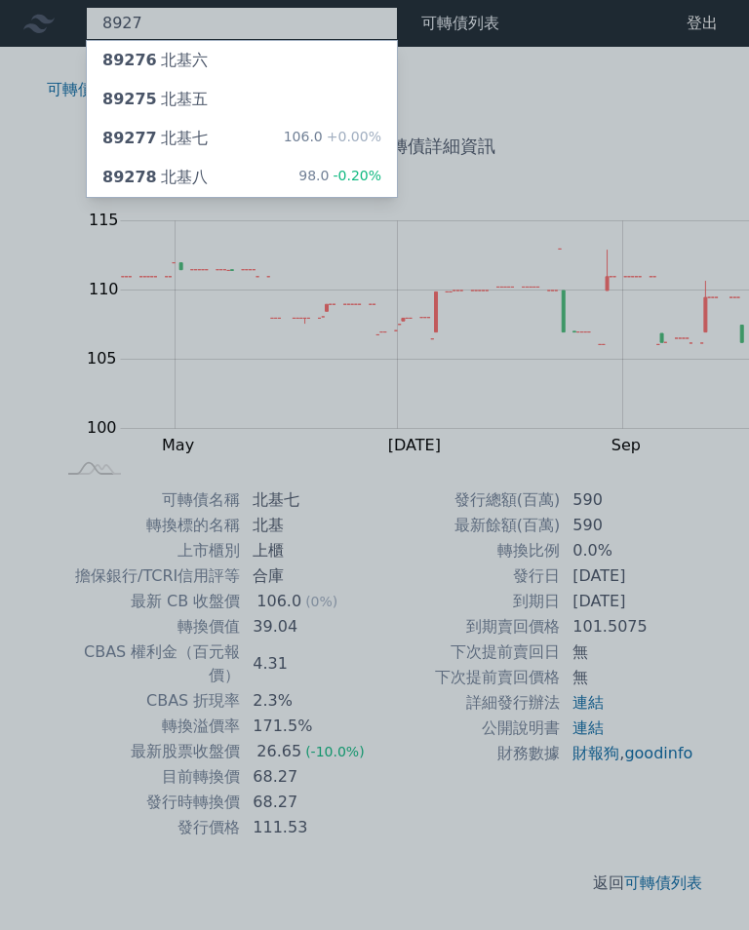
type input "8927"
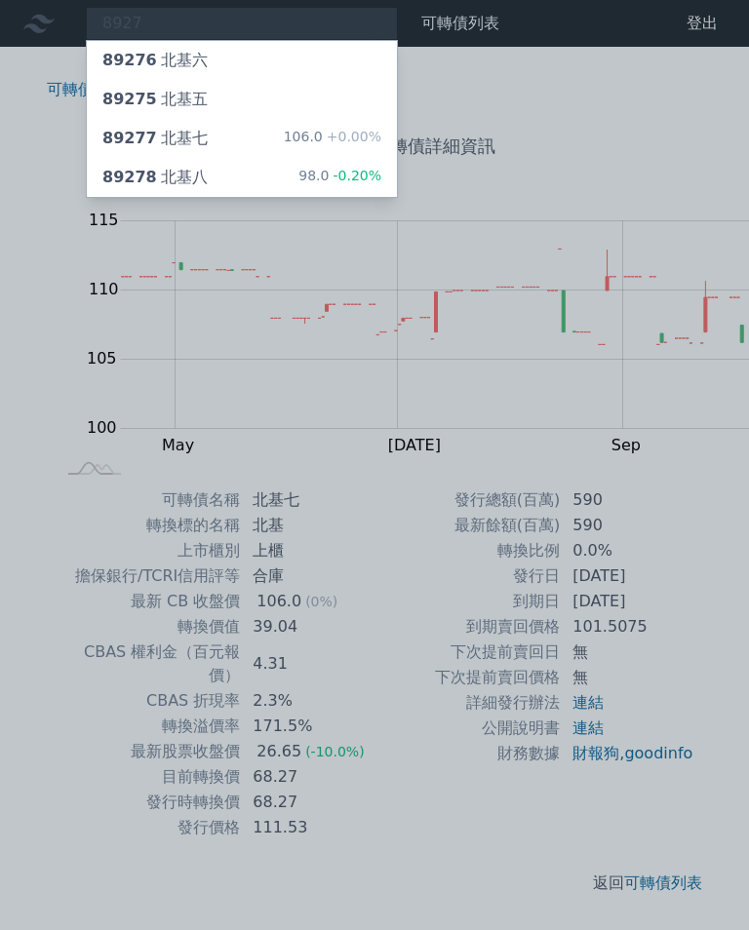
click at [329, 168] on span "-0.20%" at bounding box center [355, 176] width 53 height 16
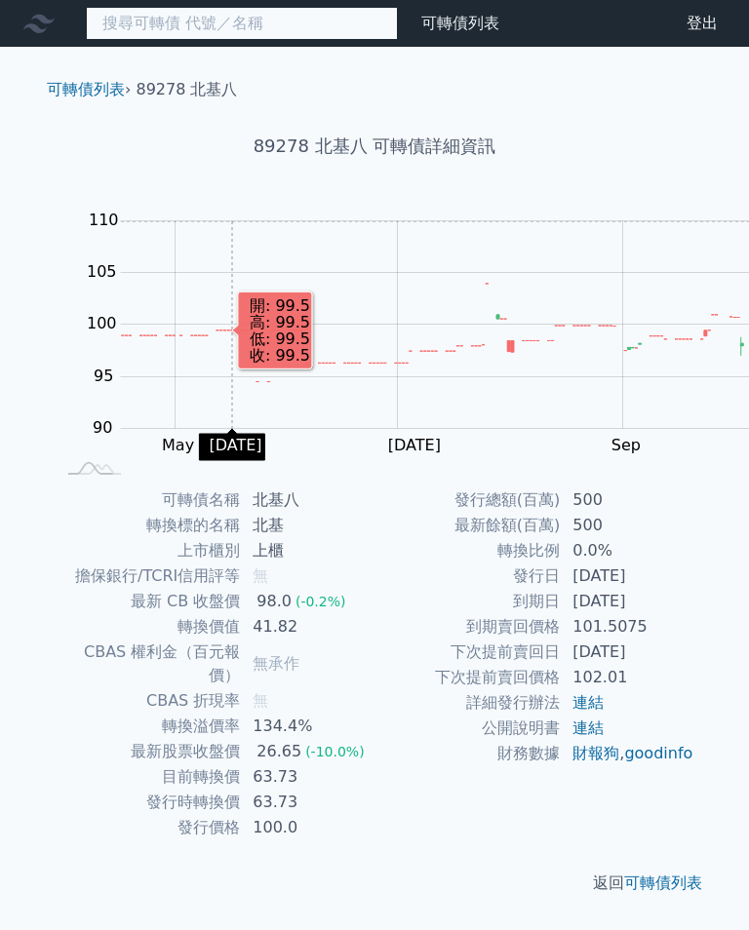
click at [155, 20] on input at bounding box center [242, 23] width 312 height 33
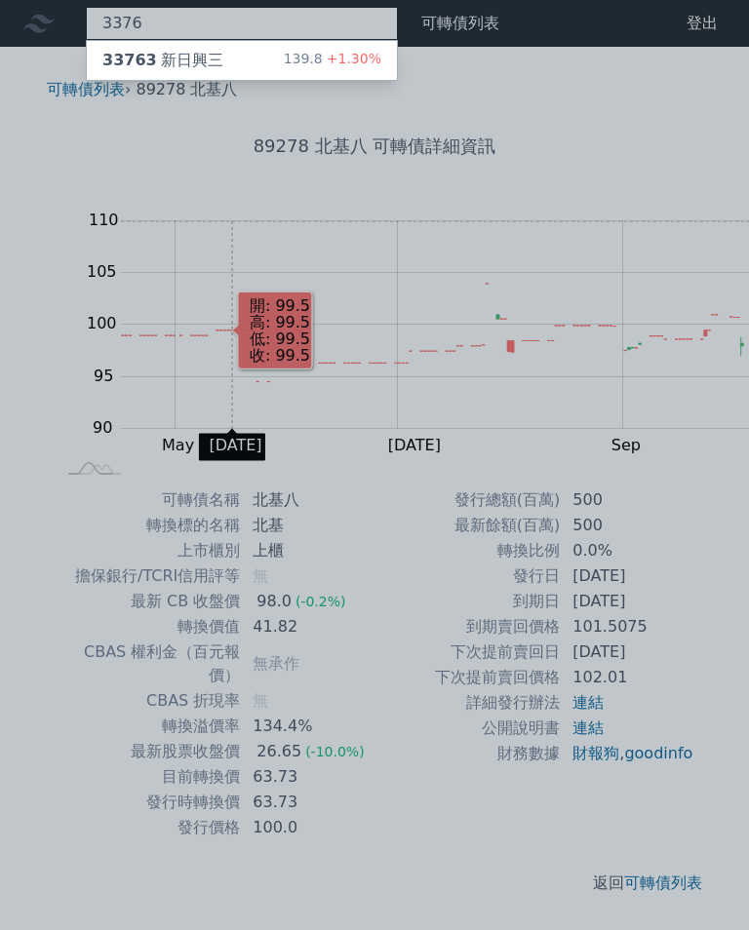
type input "3376"
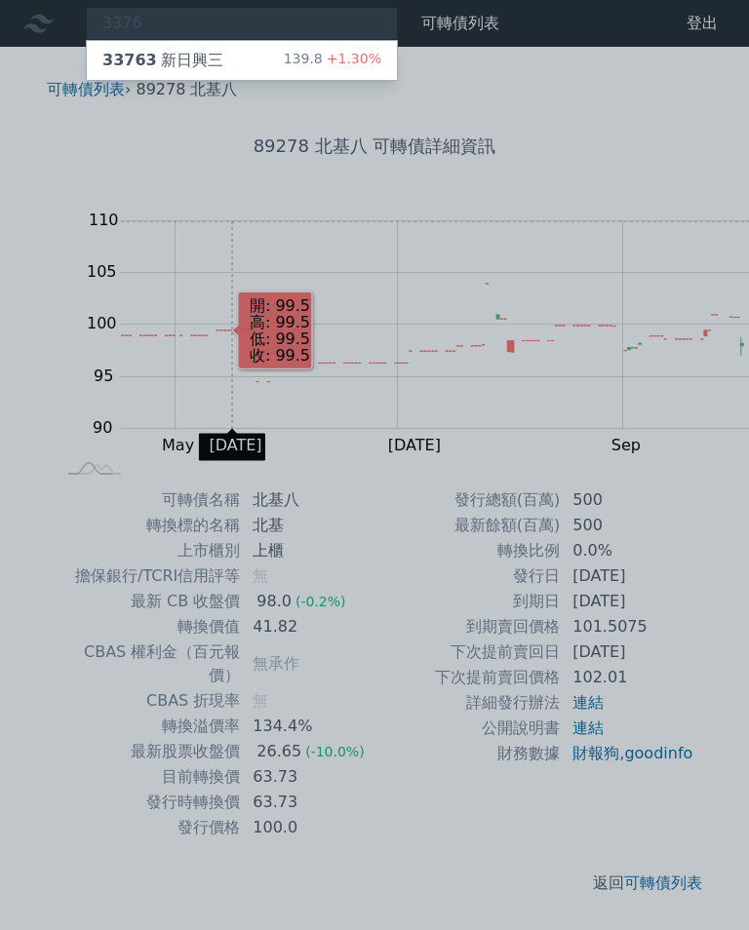
click at [148, 51] on div "33763 新日興三" at bounding box center [162, 60] width 121 height 23
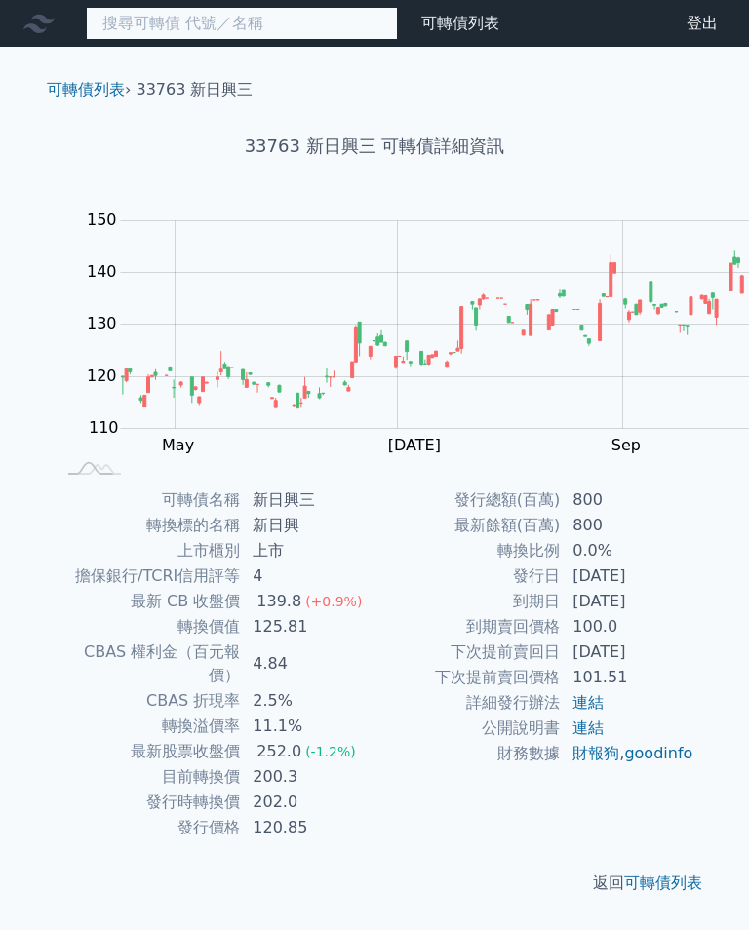
click at [202, 26] on input at bounding box center [242, 23] width 312 height 33
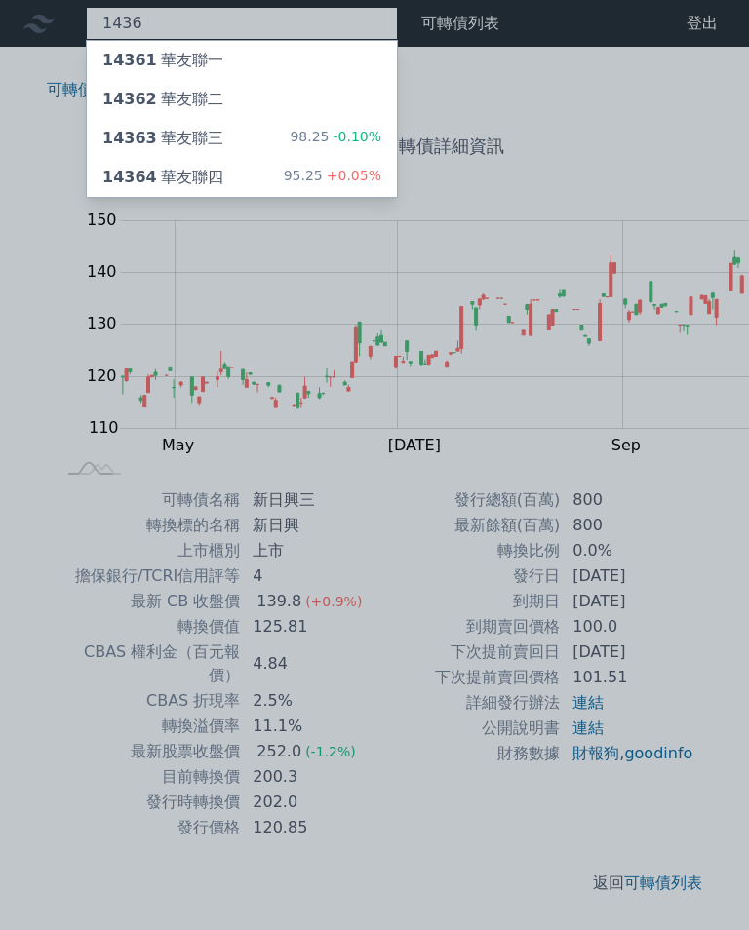
type input "1436"
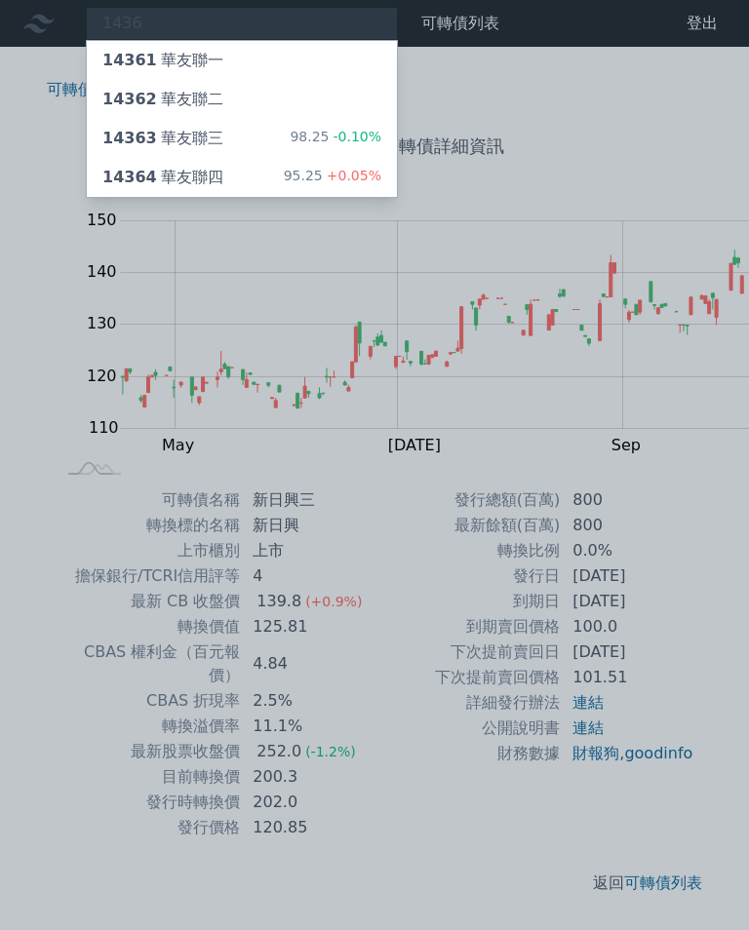
click at [172, 158] on div "14364 華友聯四 95.25 +0.05%" at bounding box center [242, 177] width 310 height 39
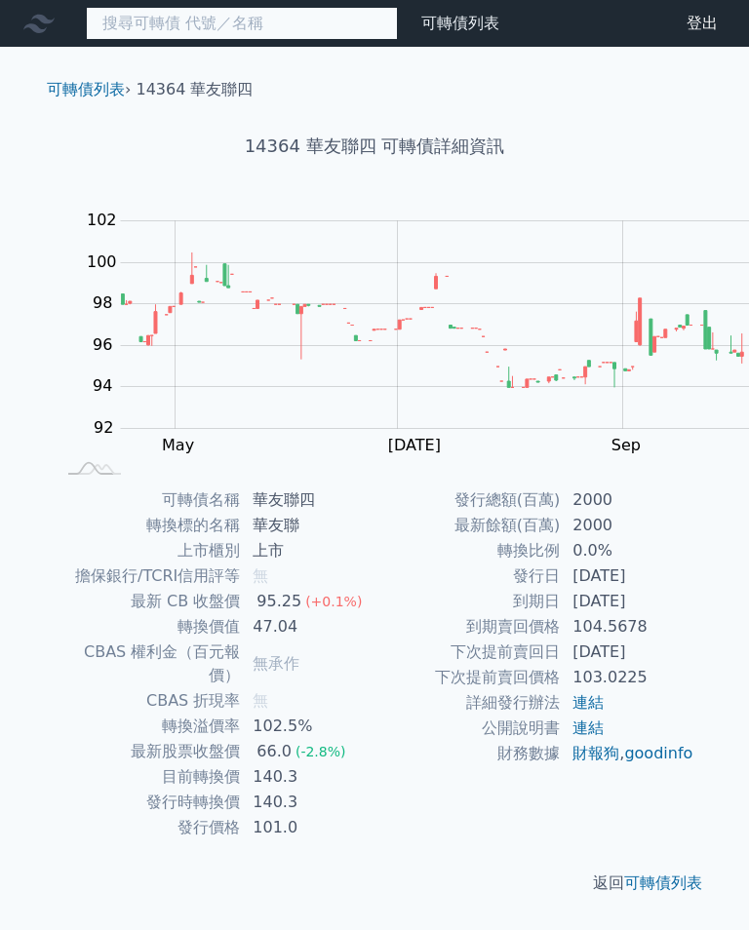
click at [120, 21] on input at bounding box center [242, 23] width 312 height 33
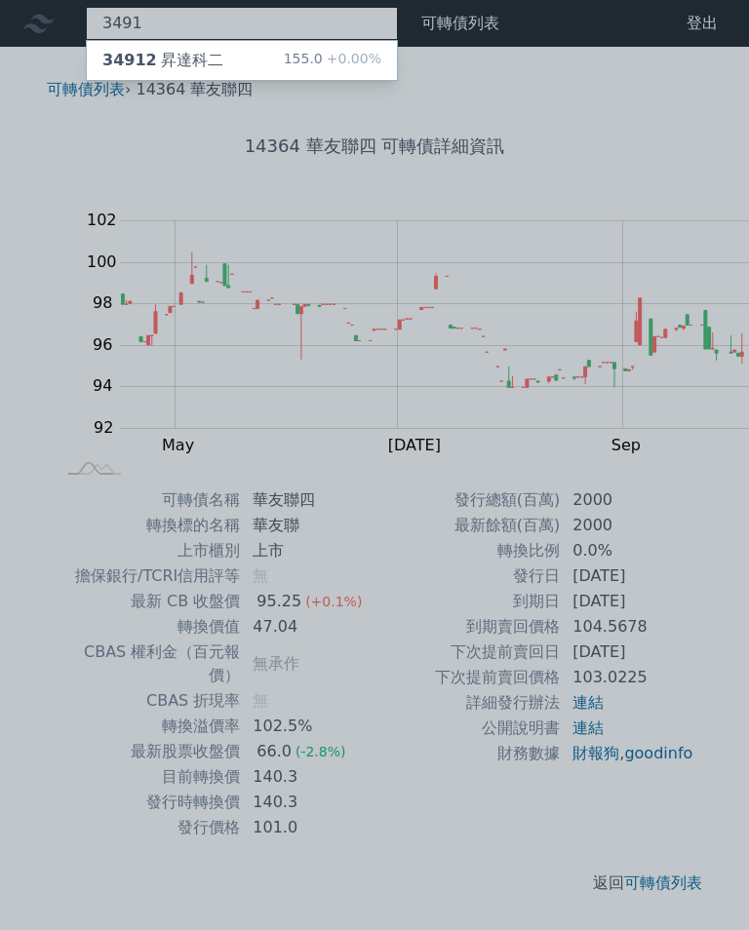
type input "3491"
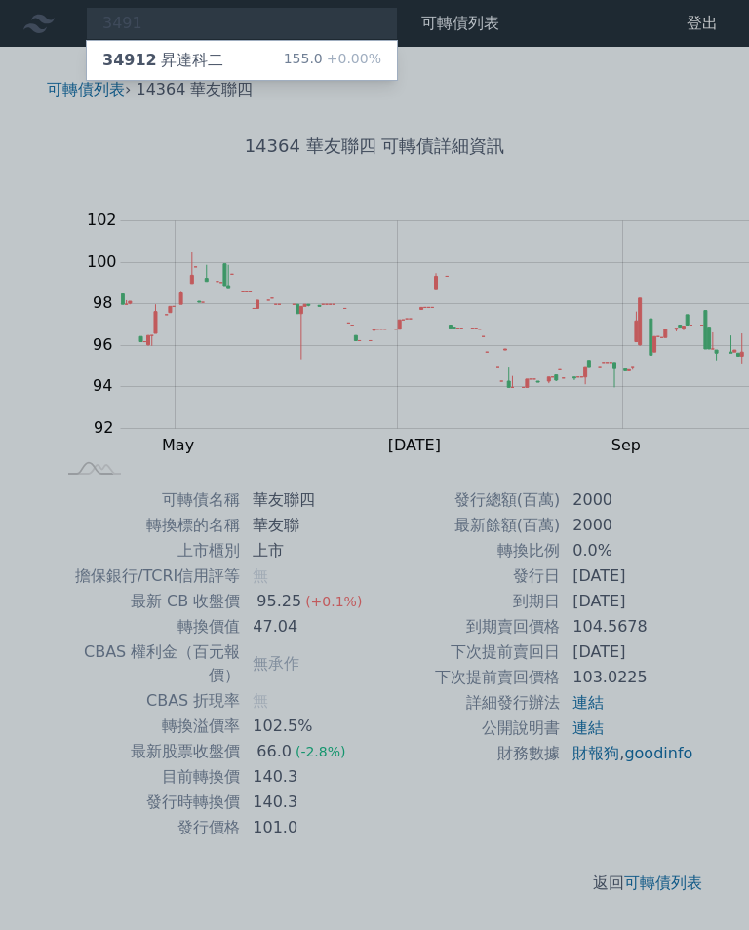
click at [175, 58] on div "34912 昇達科二 155.0 +0.00%" at bounding box center [242, 60] width 310 height 39
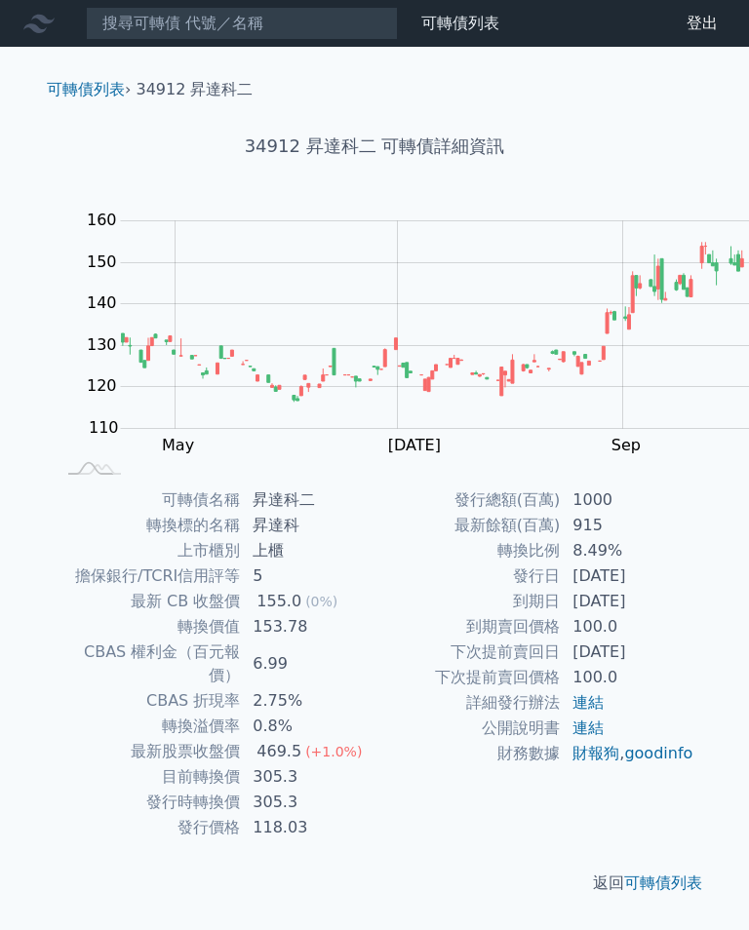
scroll to position [4, 0]
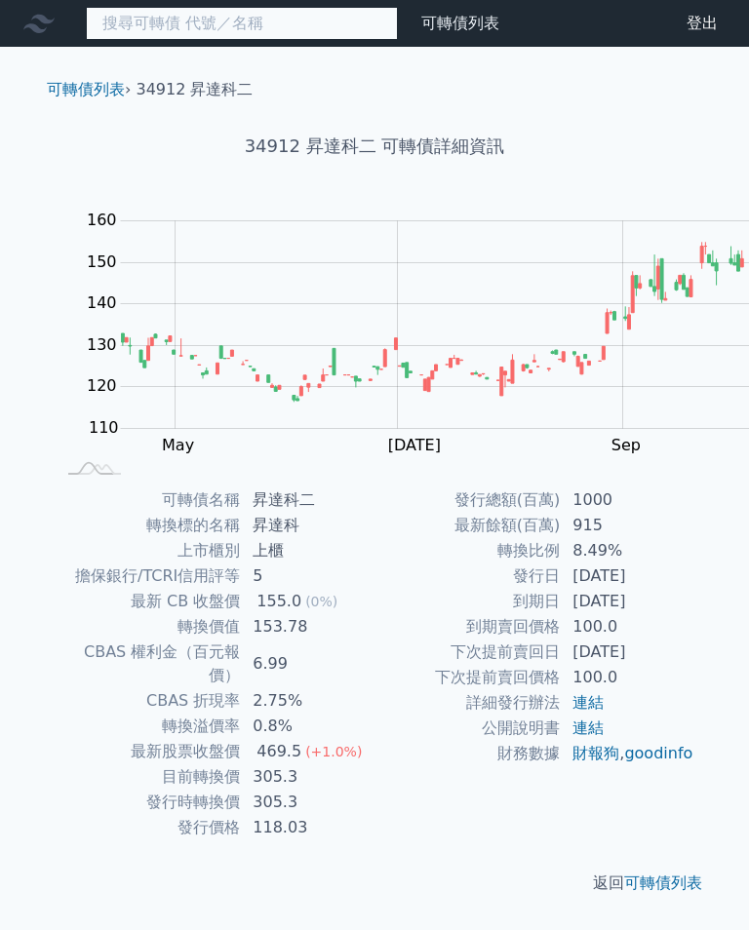
click at [145, 13] on input at bounding box center [242, 23] width 312 height 33
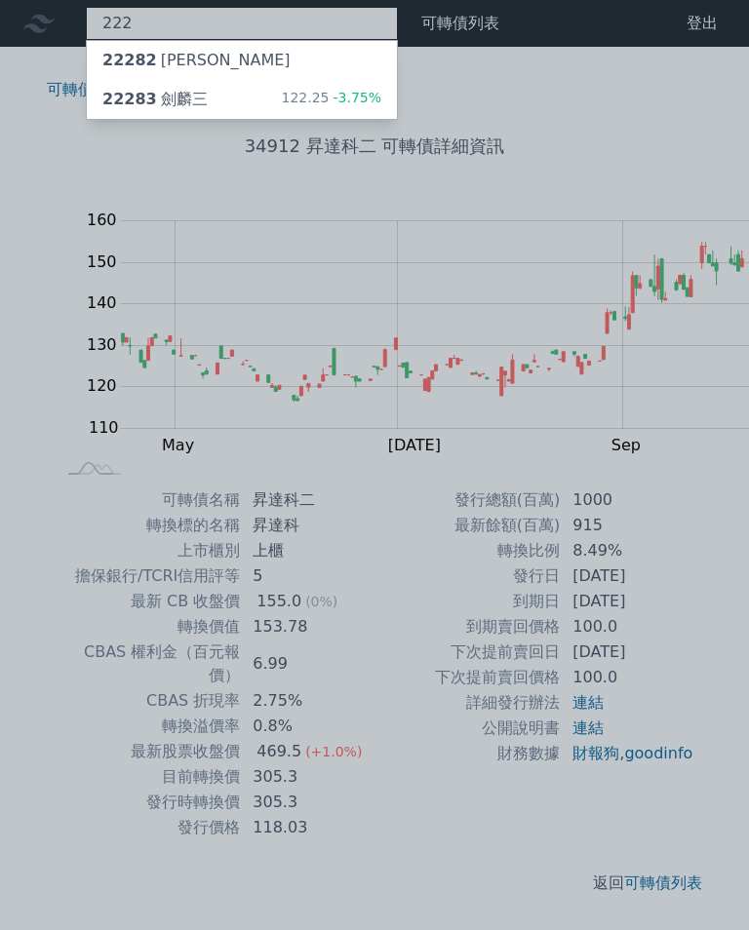
type input "2228"
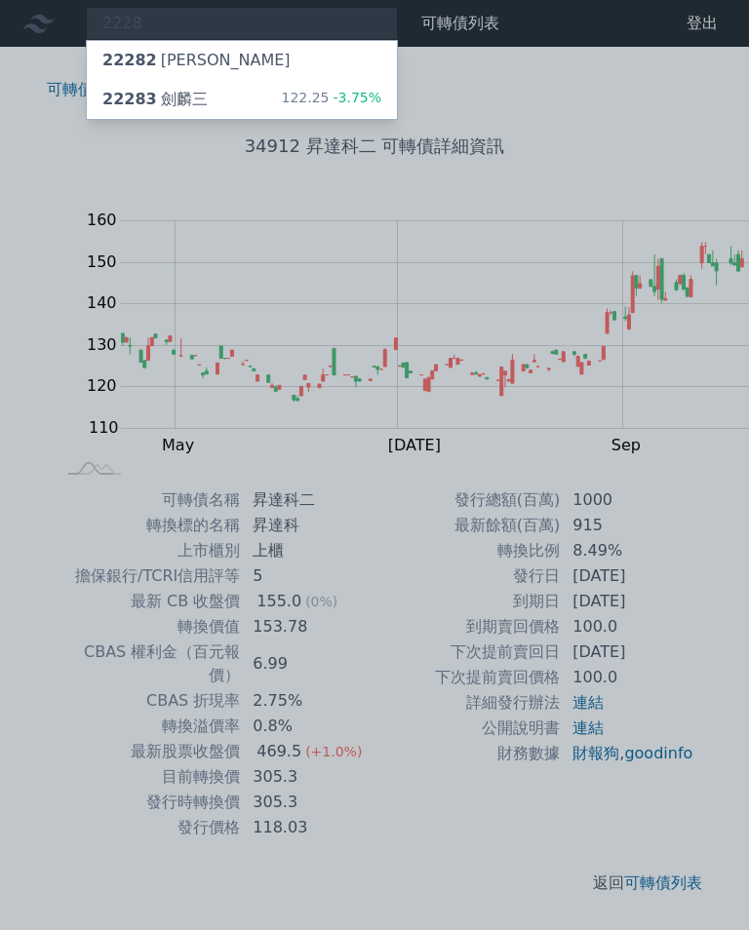
click at [281, 94] on div "122.25 -3.75%" at bounding box center [331, 99] width 100 height 23
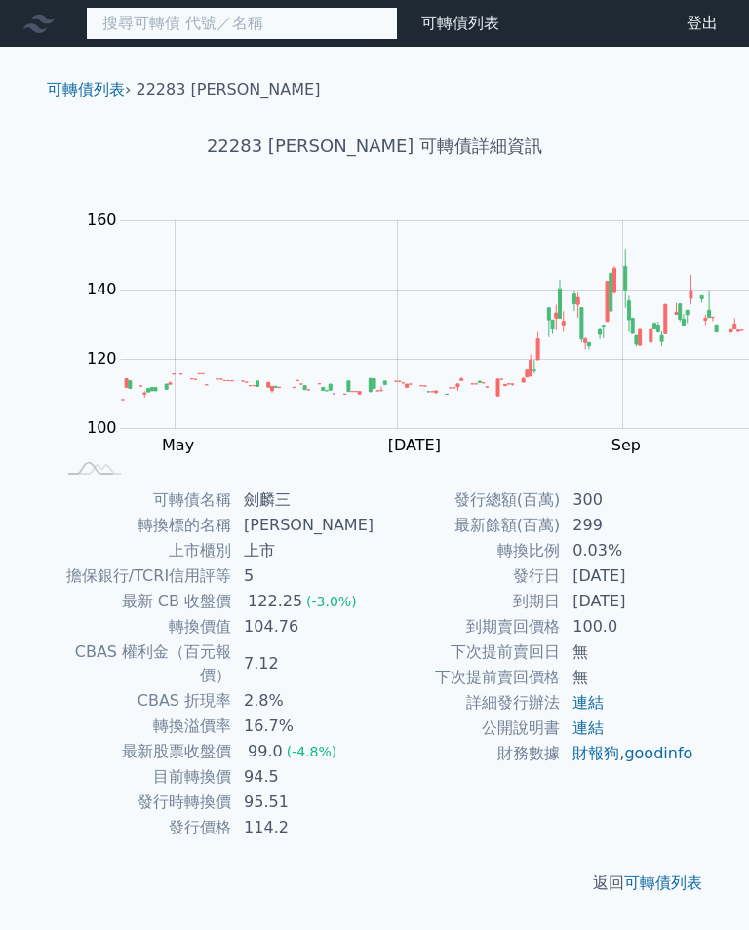
click at [186, 24] on input at bounding box center [242, 23] width 312 height 33
click at [181, 14] on input at bounding box center [242, 23] width 312 height 33
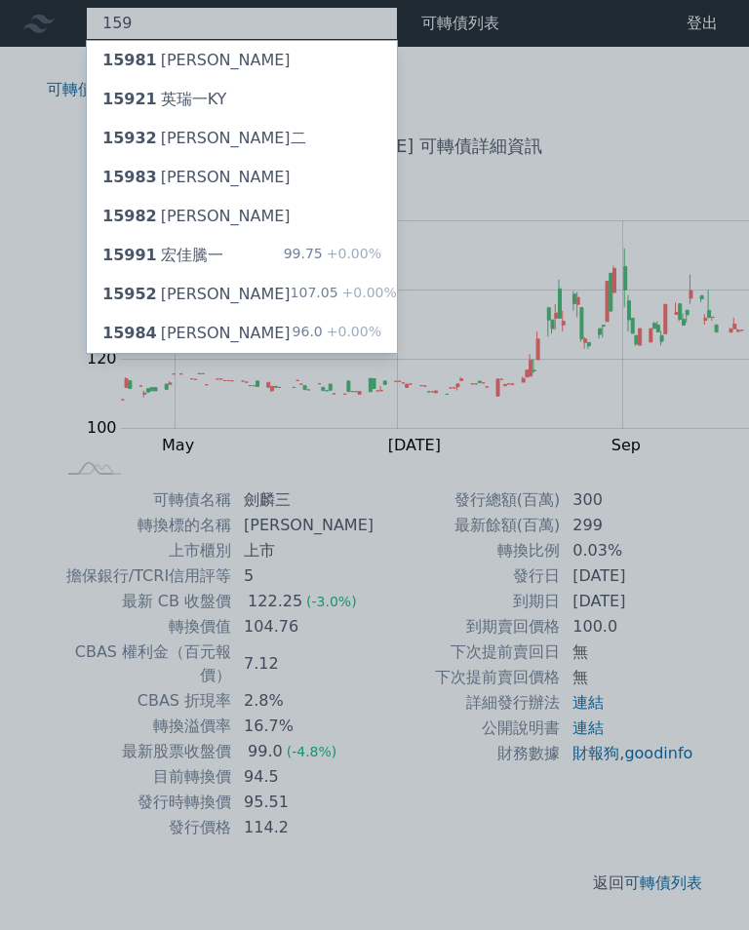
type input "1595"
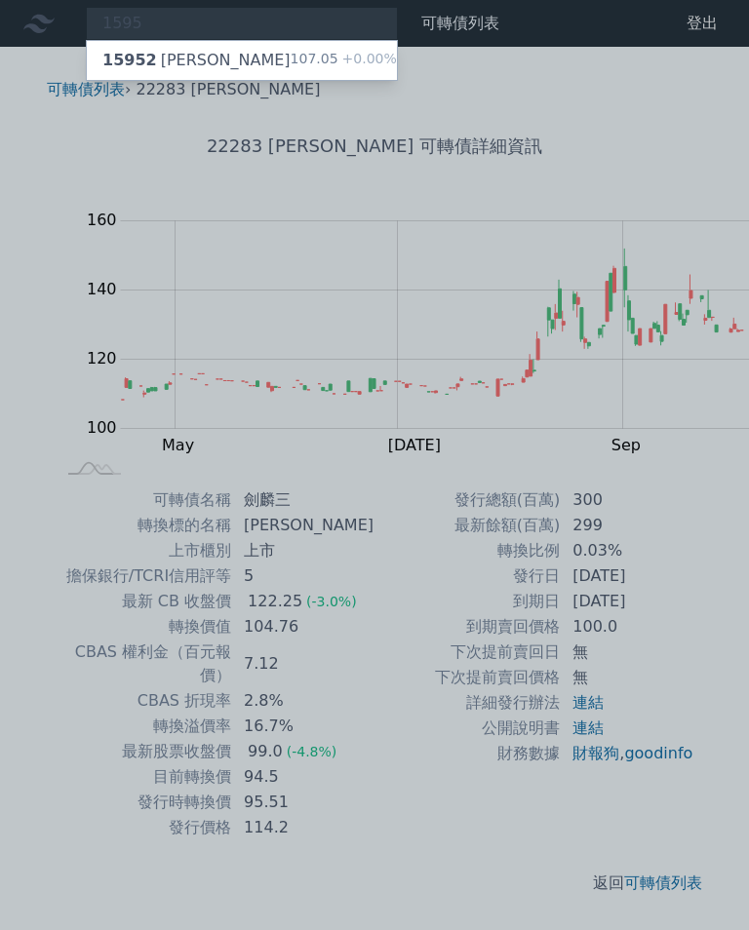
click at [158, 44] on div "15952 川寶二 107.05 +0.00%" at bounding box center [242, 60] width 310 height 39
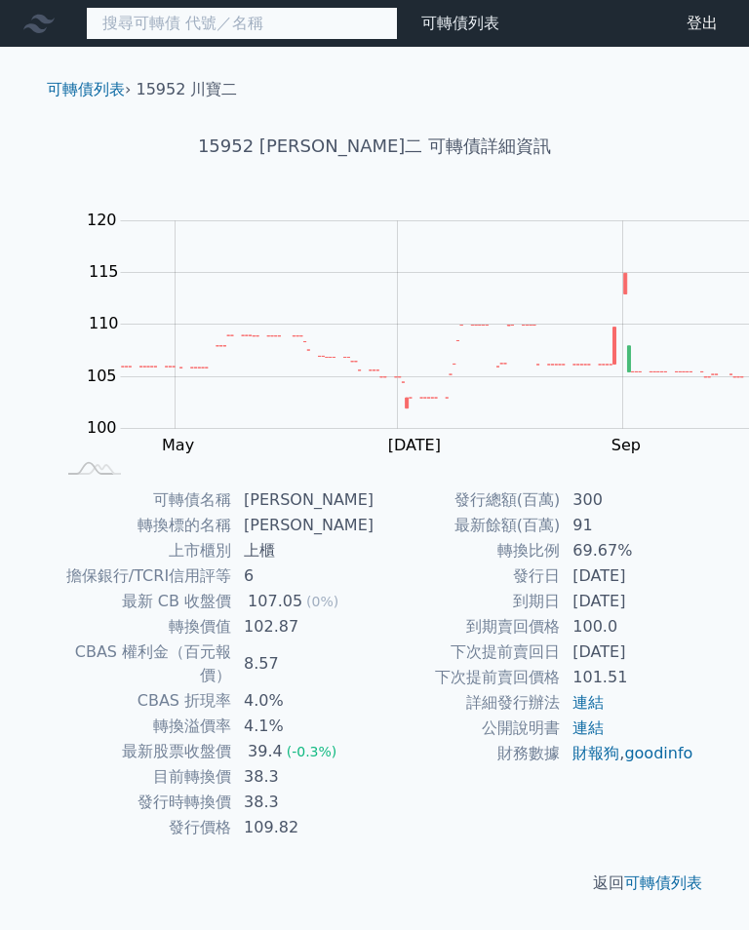
click at [161, 21] on input at bounding box center [242, 23] width 312 height 33
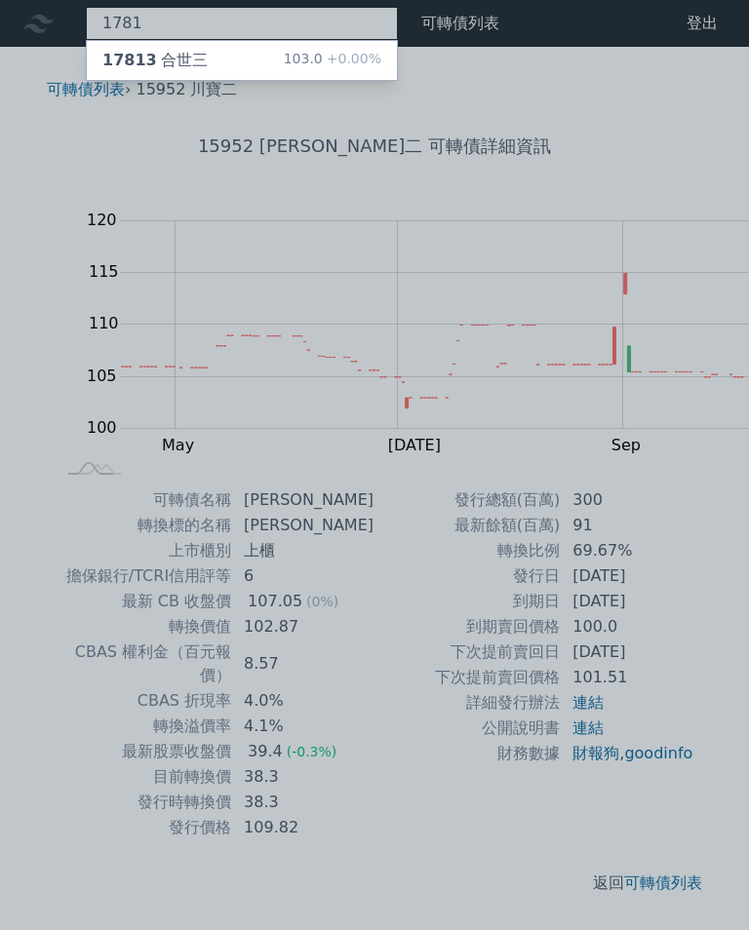
type input "1781"
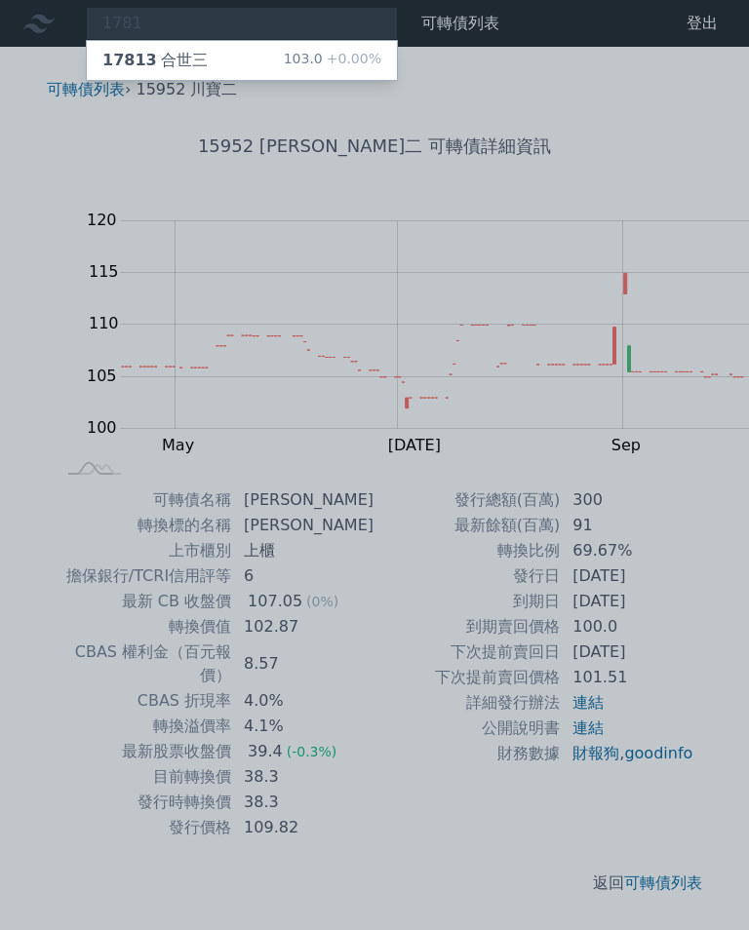
click at [177, 51] on div "17813 合世三 103.0 +0.00%" at bounding box center [242, 60] width 310 height 39
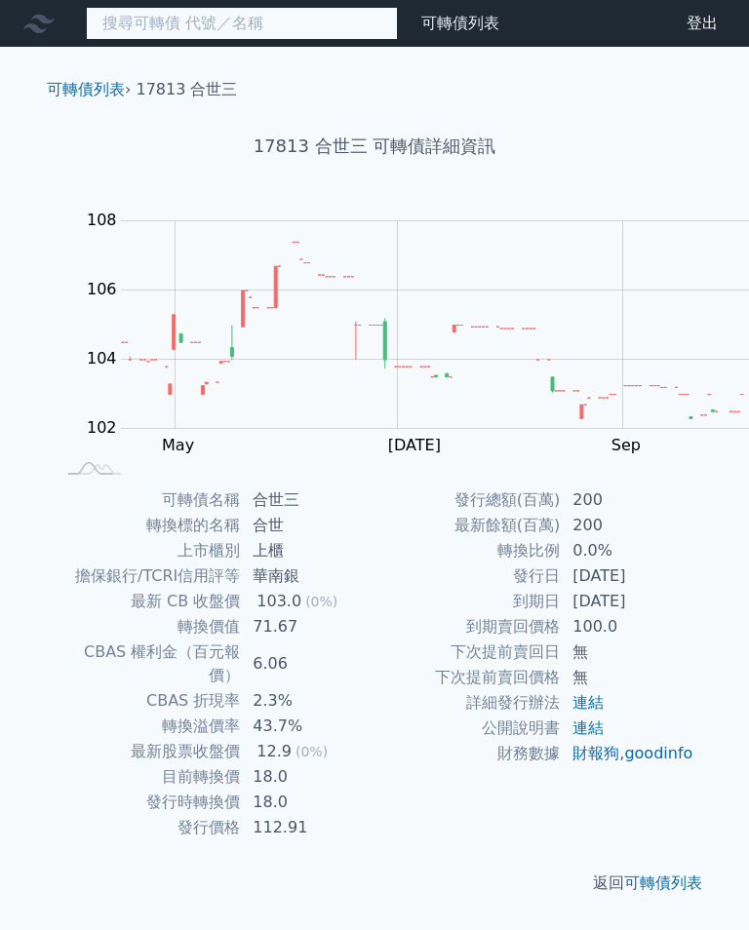
click at [141, 15] on input at bounding box center [242, 23] width 312 height 33
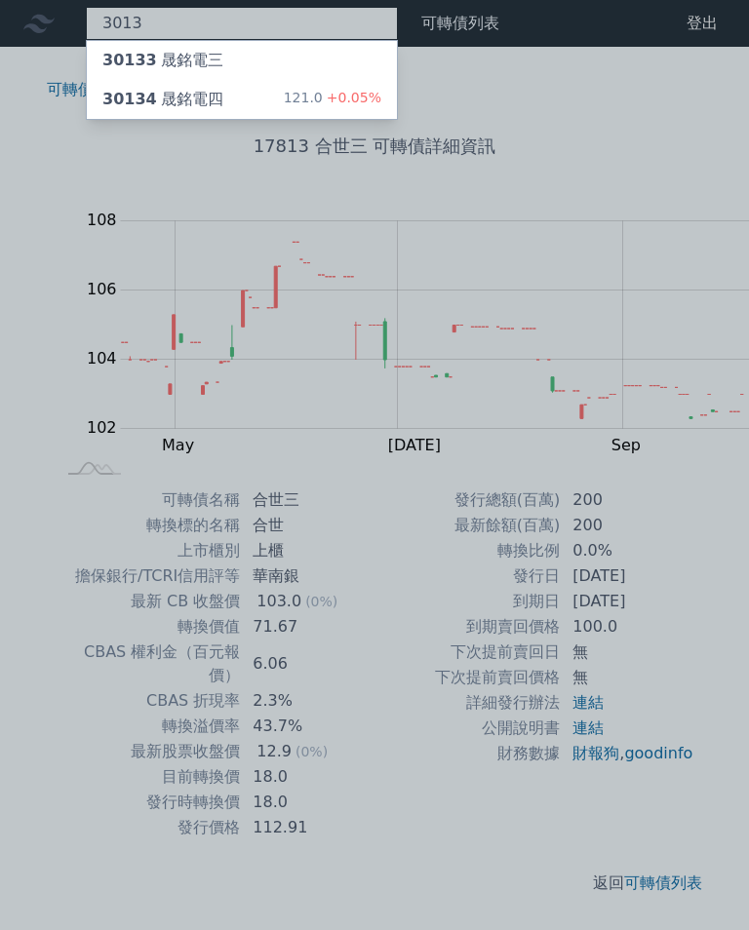
type input "3013"
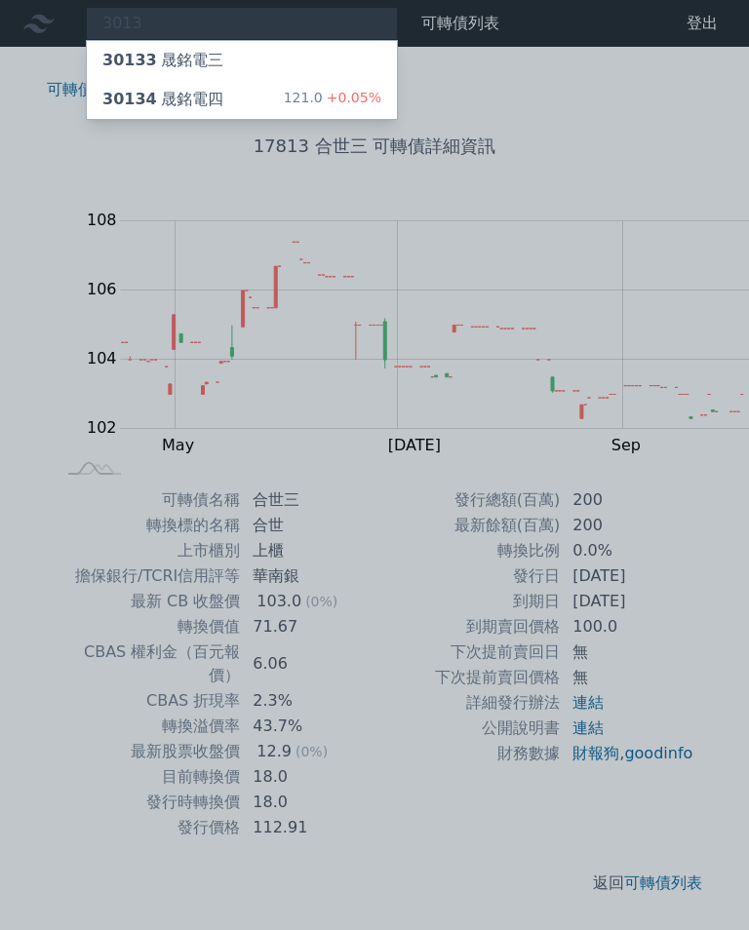
click at [155, 57] on div "30133 晟銘電三" at bounding box center [162, 60] width 121 height 23
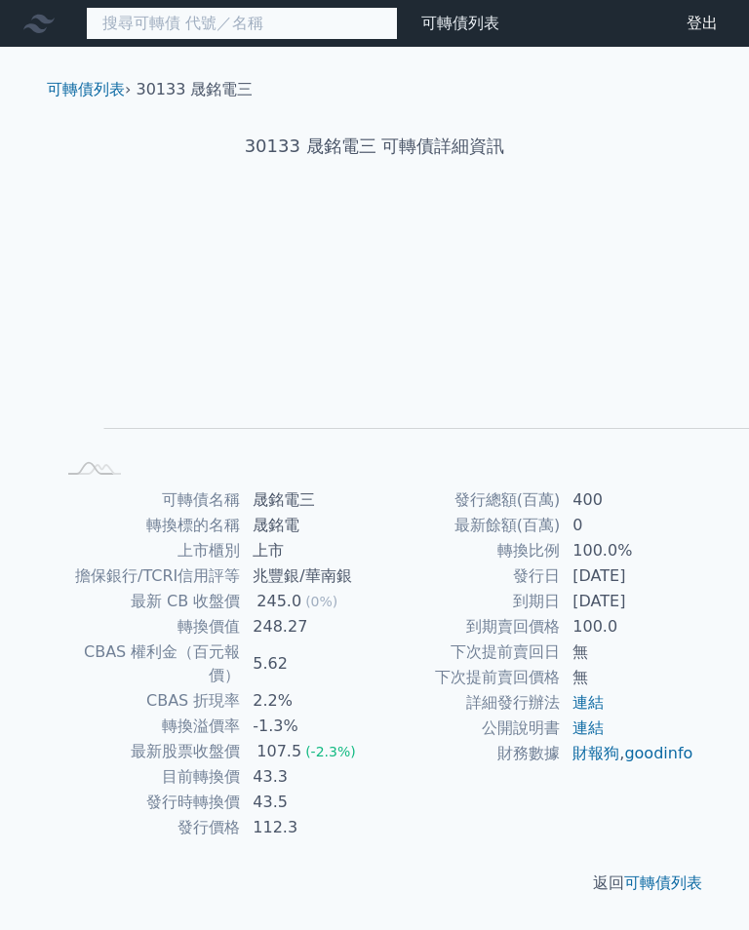
click at [174, 16] on input at bounding box center [242, 23] width 312 height 33
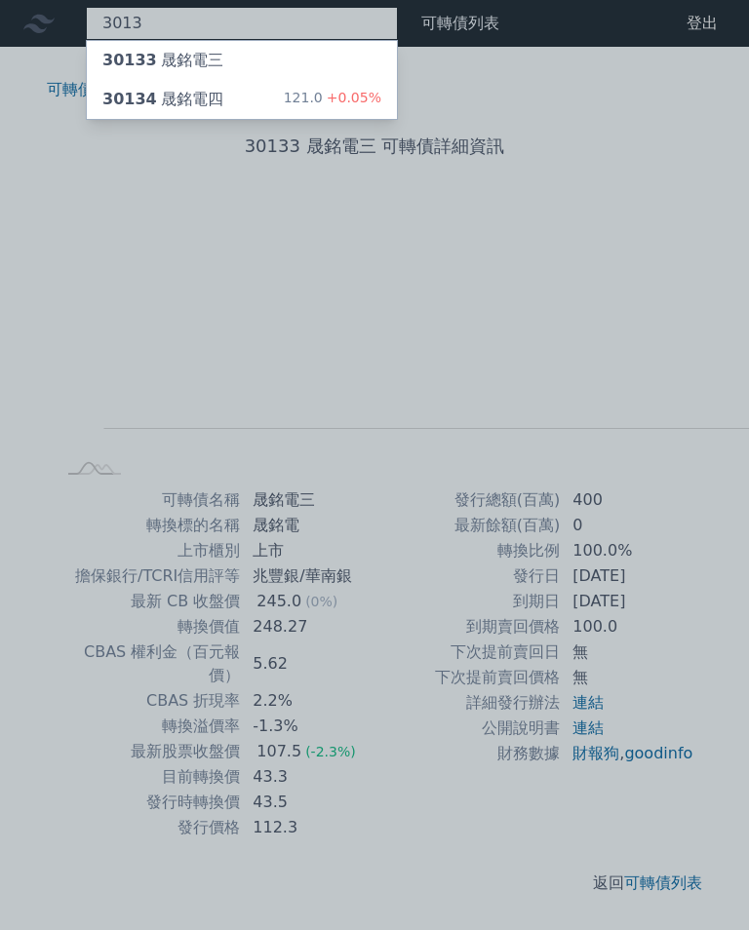
type input "3013"
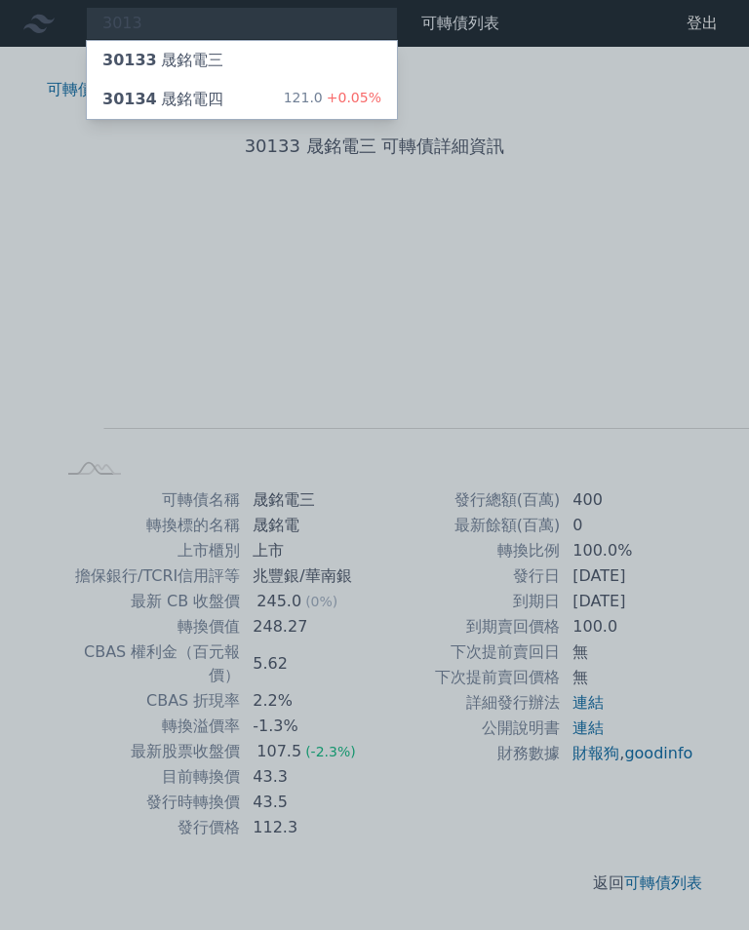
click at [150, 91] on div "30134 晟銘電四" at bounding box center [162, 99] width 121 height 23
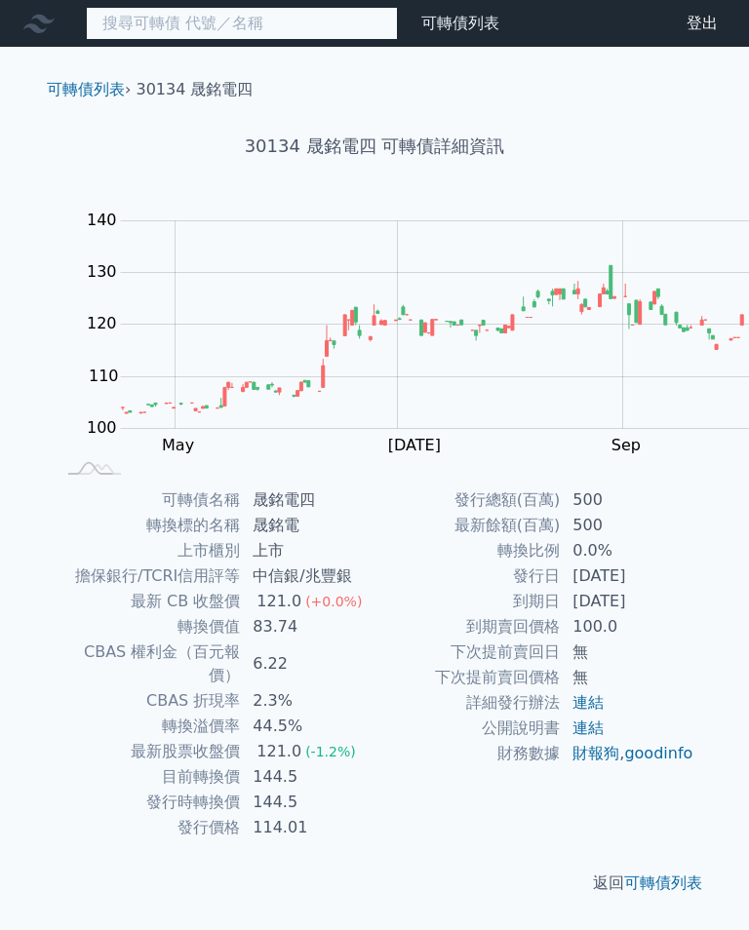
click at [143, 22] on input at bounding box center [242, 23] width 312 height 33
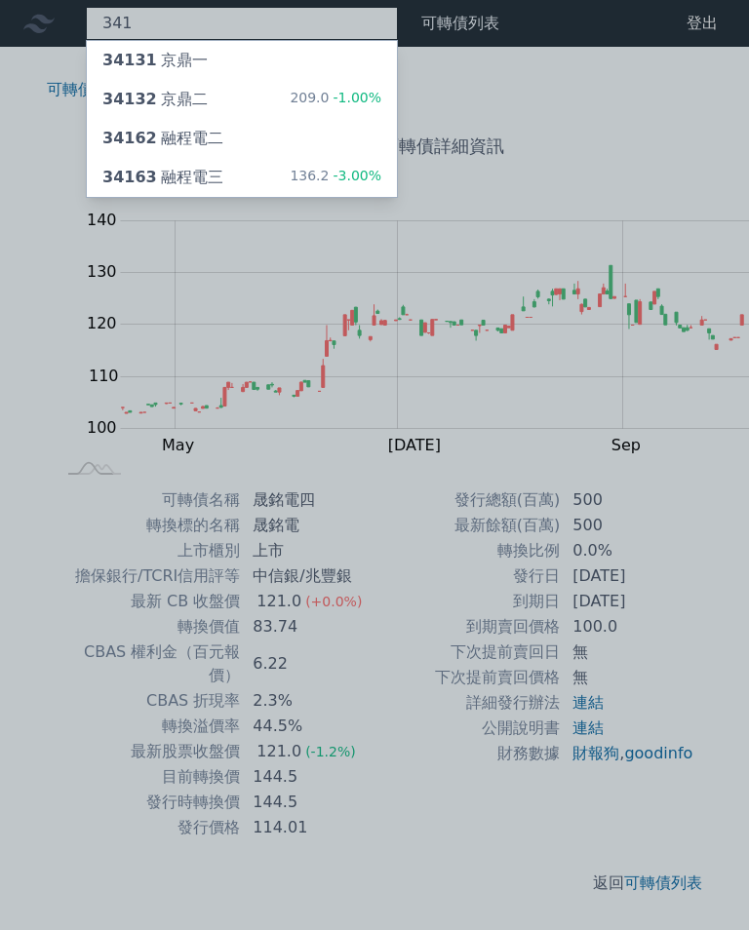
type input "3416"
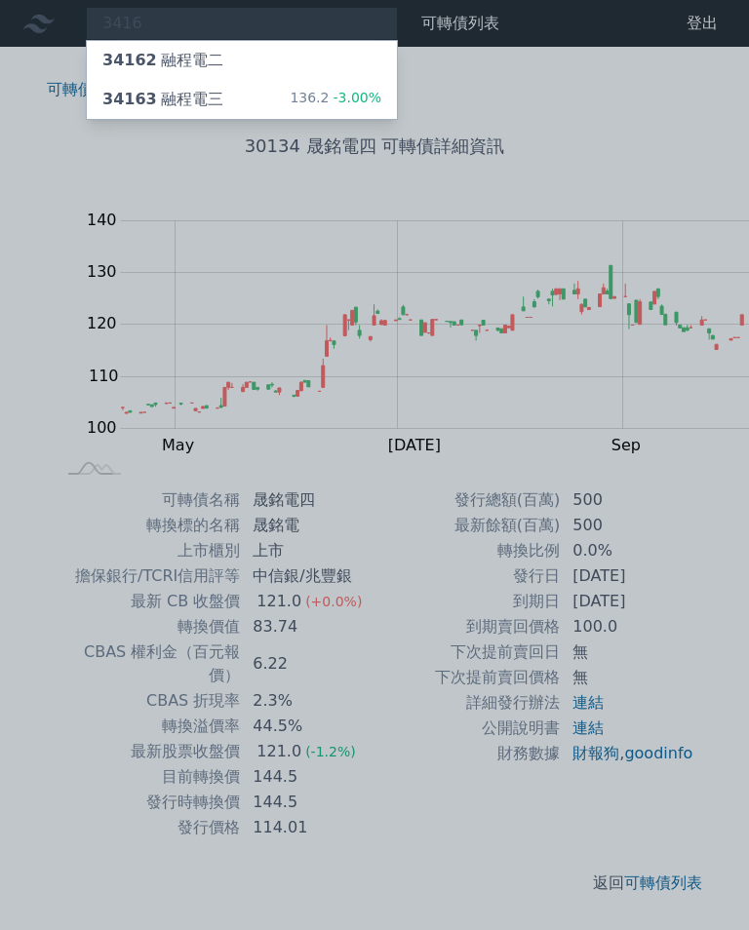
click at [147, 92] on div "34163 融程電三" at bounding box center [162, 99] width 121 height 23
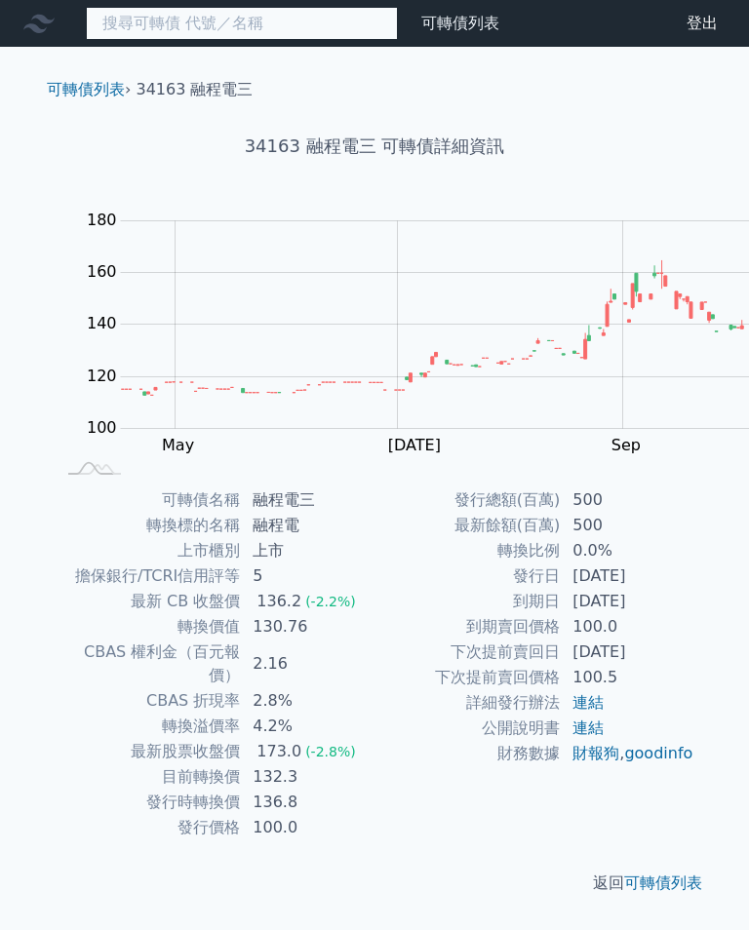
click at [161, 8] on input at bounding box center [242, 23] width 312 height 33
click at [135, 28] on input at bounding box center [242, 23] width 312 height 33
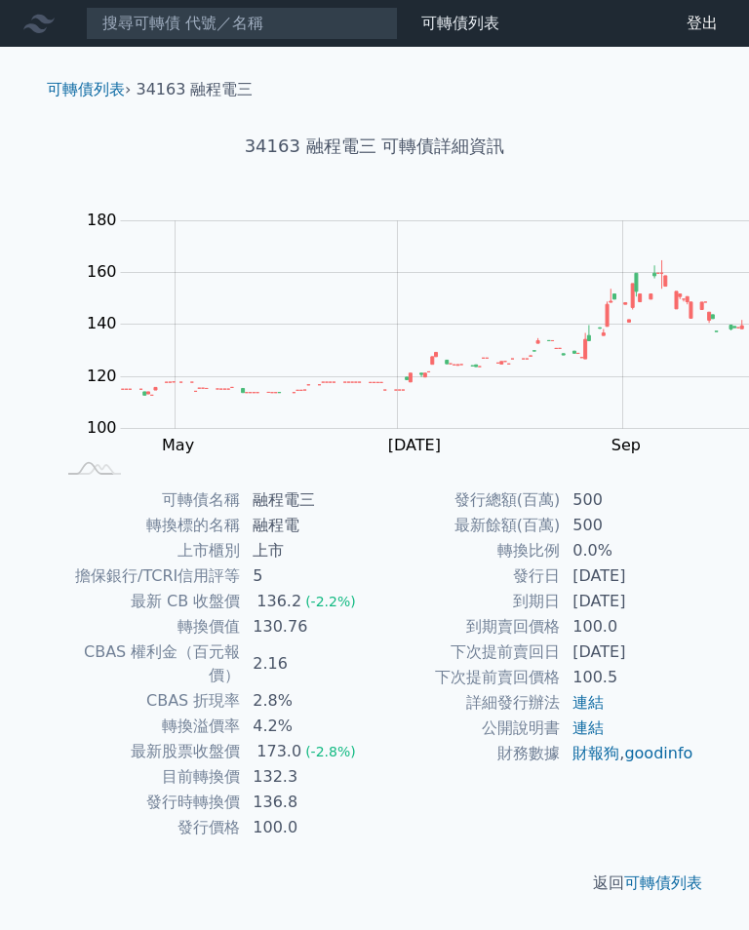
click at [374, 589] on td "136.2 (-2.2%)" at bounding box center [308, 601] width 134 height 25
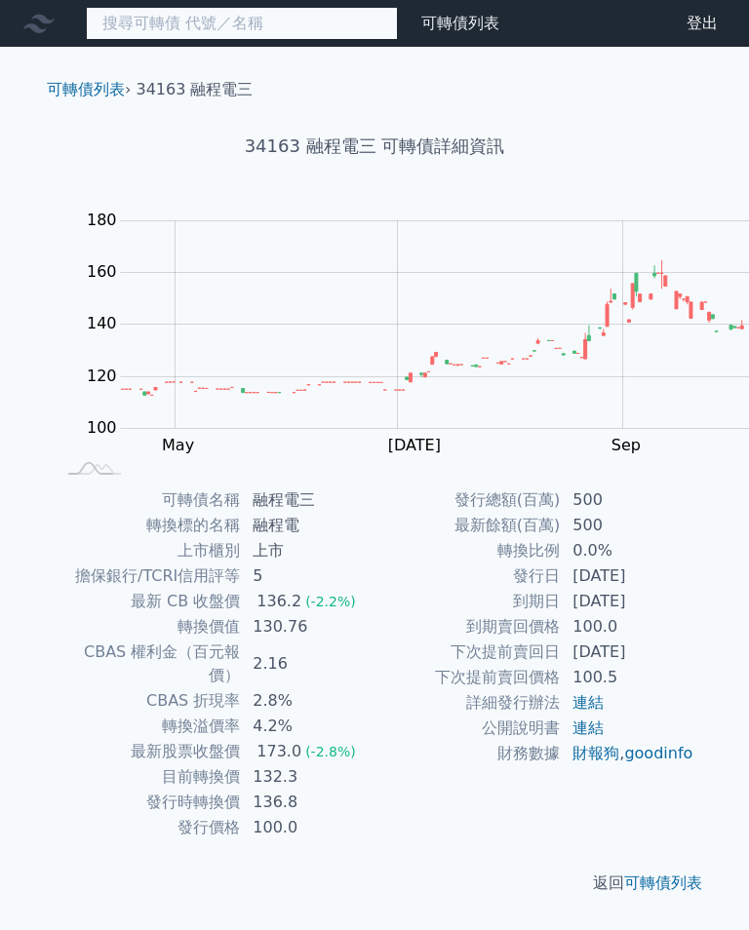
click at [127, 35] on input at bounding box center [242, 23] width 312 height 33
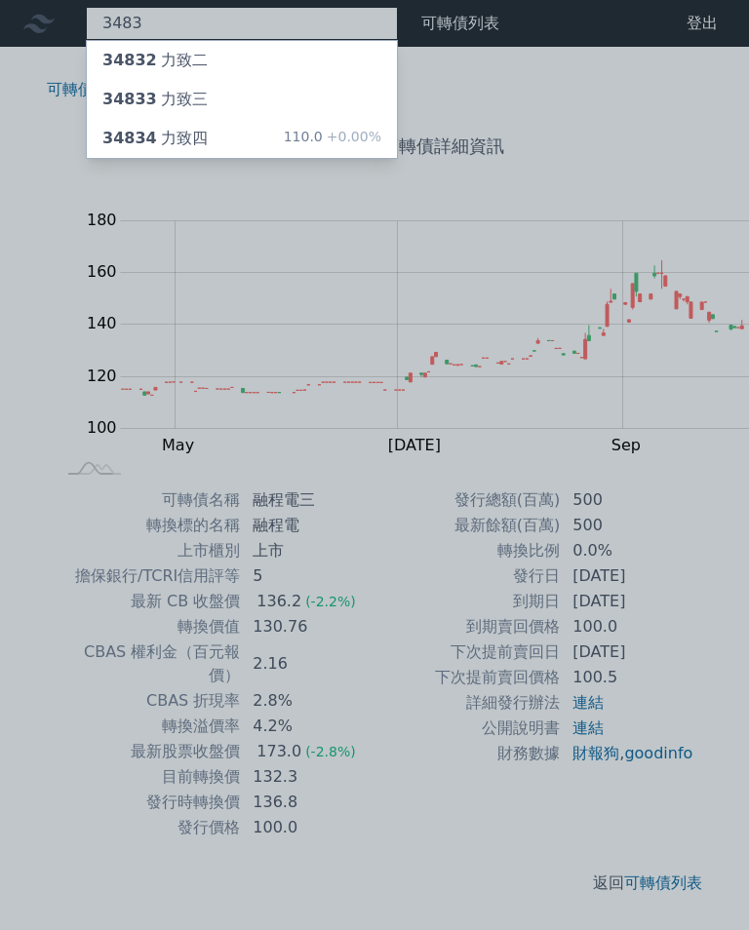
type input "3483"
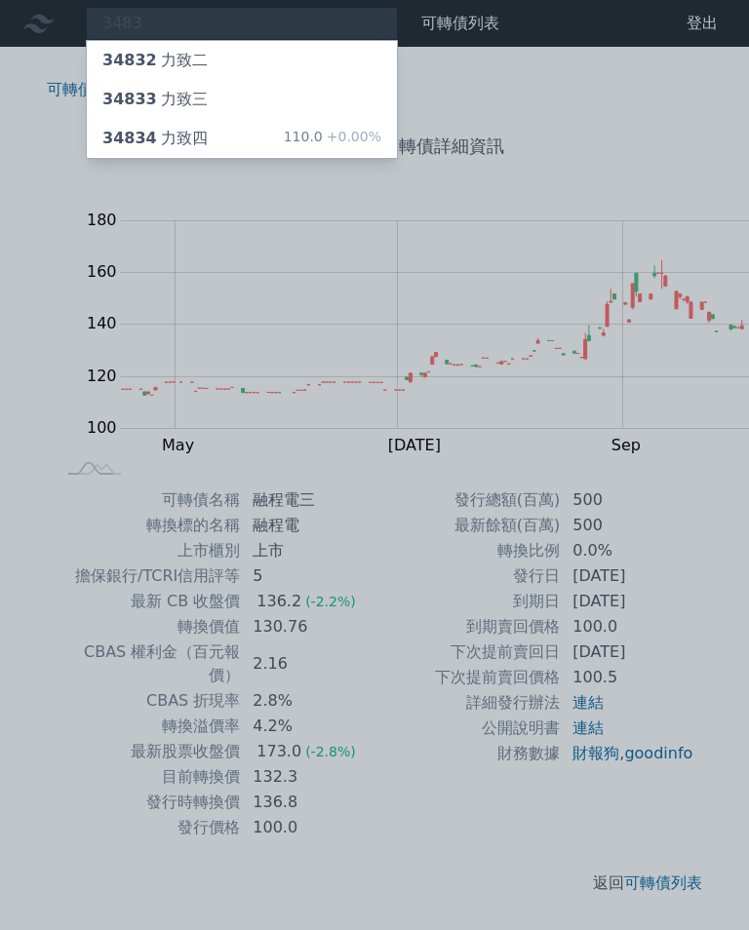
click at [139, 133] on div "34834 力致四" at bounding box center [154, 138] width 105 height 23
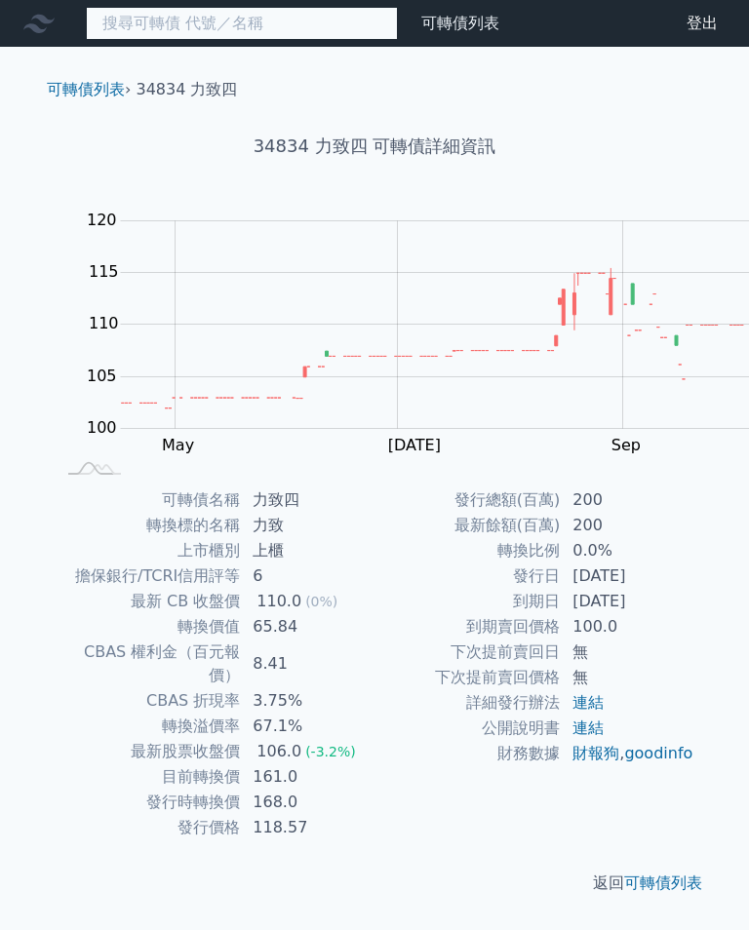
click at [139, 21] on input at bounding box center [242, 23] width 312 height 33
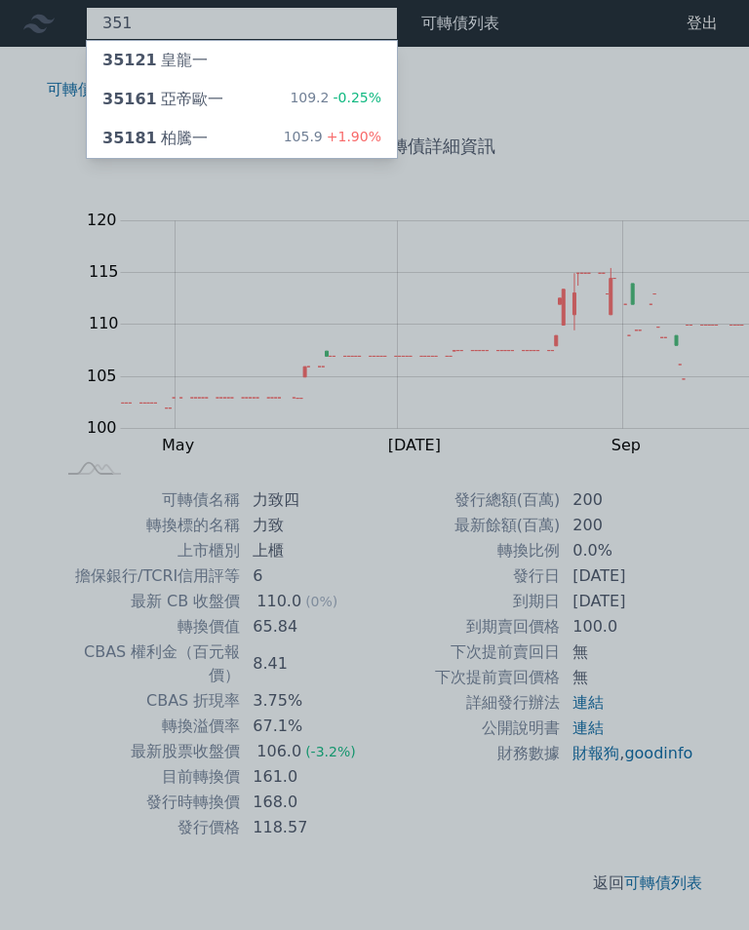
type input "3516"
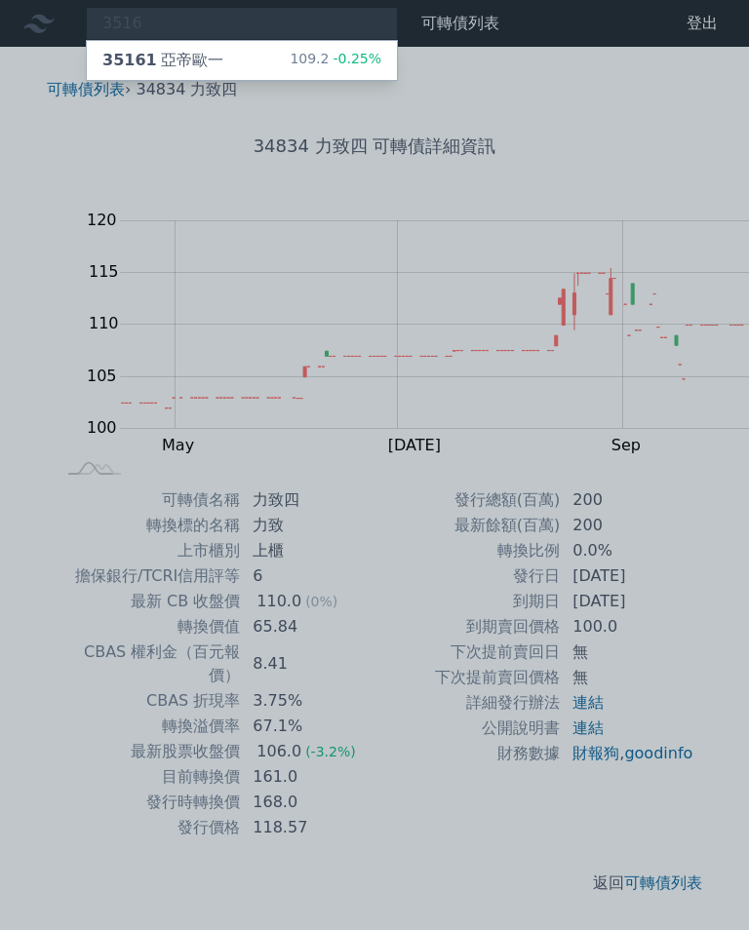
click at [185, 73] on div "35161 亞帝歐一 109.2 -0.25%" at bounding box center [242, 60] width 310 height 39
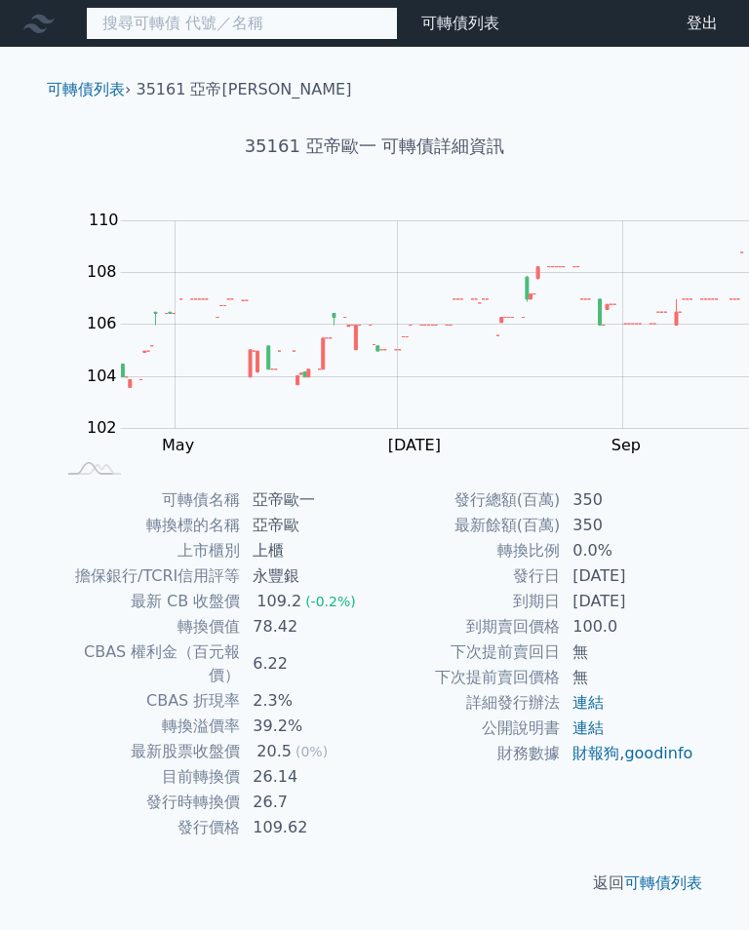
click at [162, 24] on input at bounding box center [242, 23] width 312 height 33
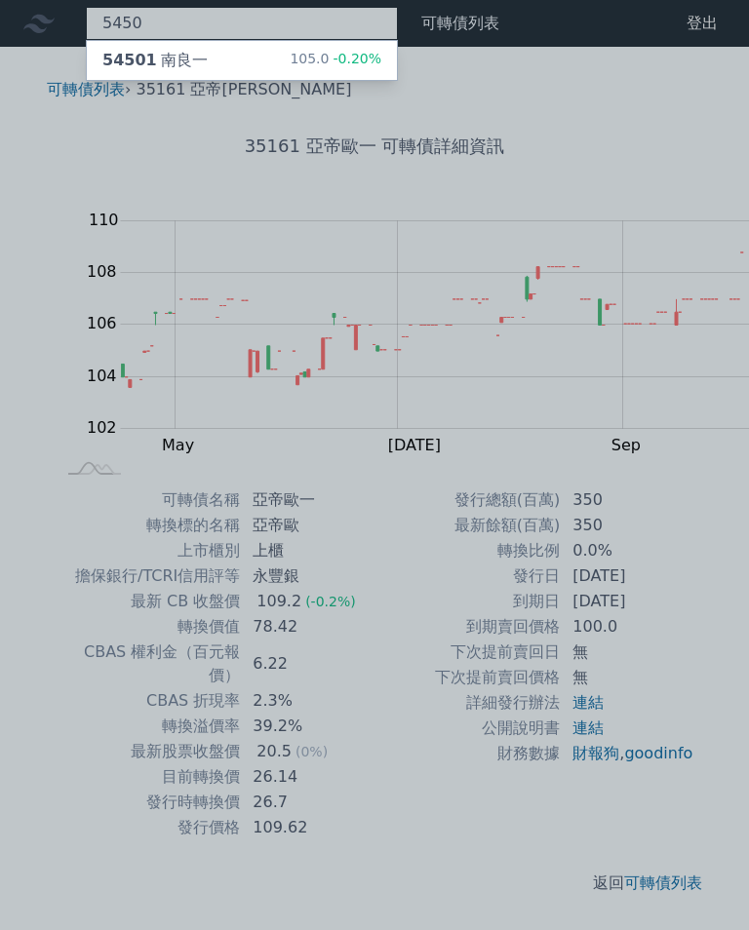
type input "5450"
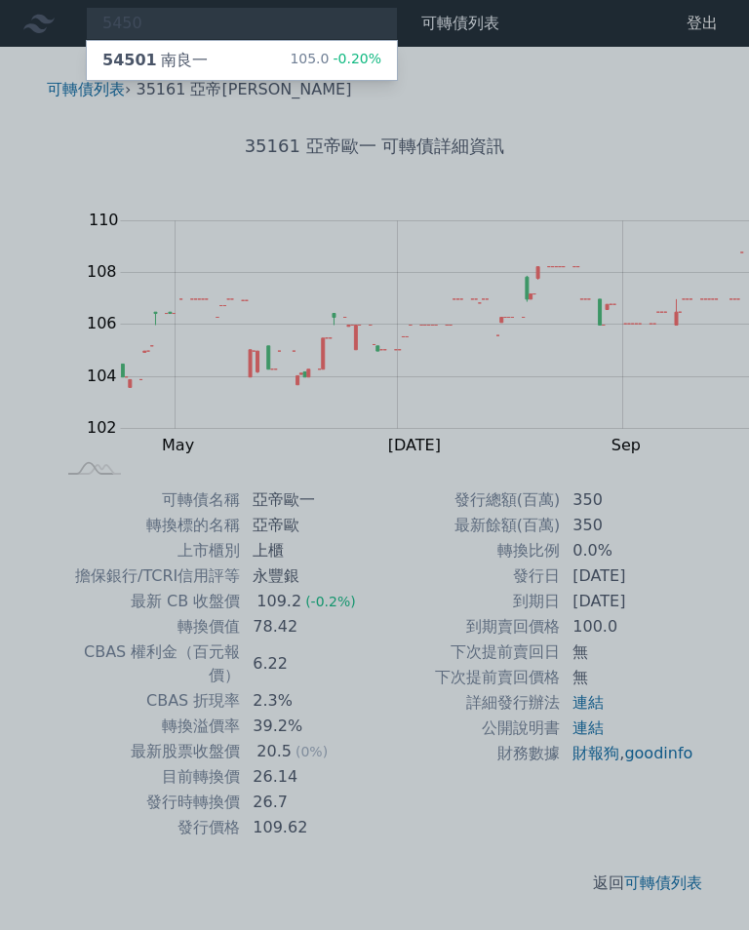
click at [128, 59] on div "54501 南良一" at bounding box center [154, 60] width 105 height 23
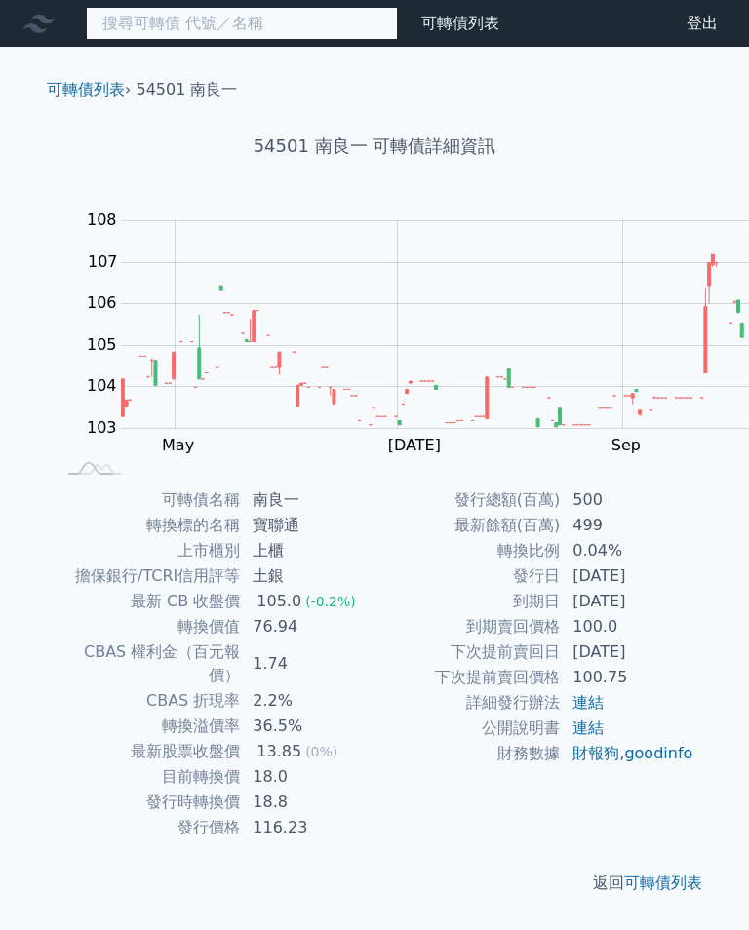
click at [155, 24] on input at bounding box center [242, 23] width 312 height 33
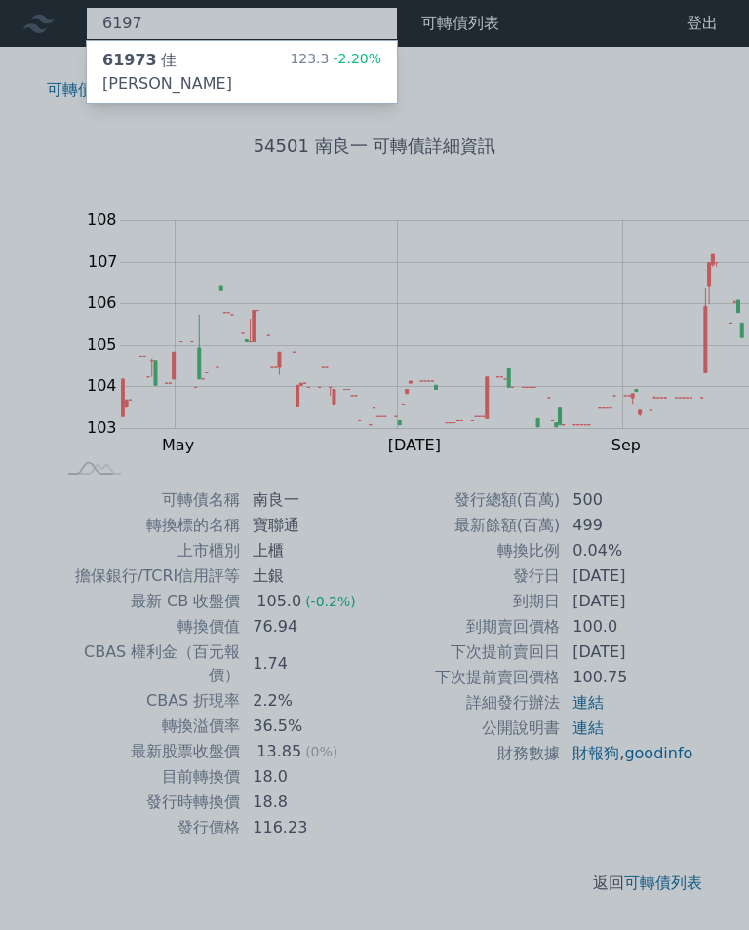
type input "6197"
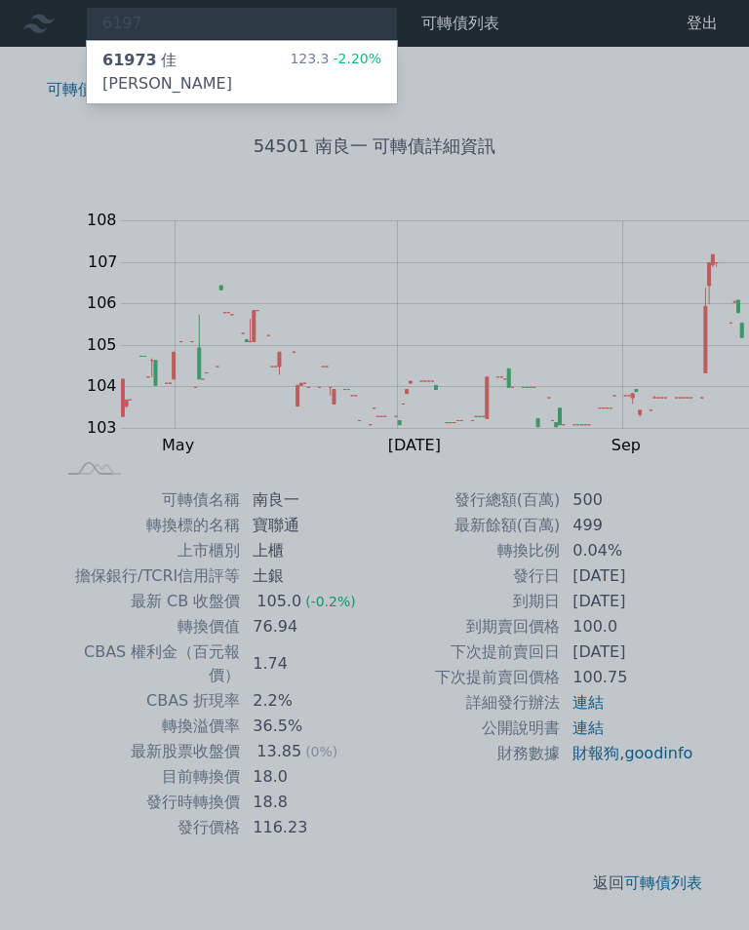
click at [162, 62] on div "61973 佳必琪三" at bounding box center [195, 72] width 187 height 47
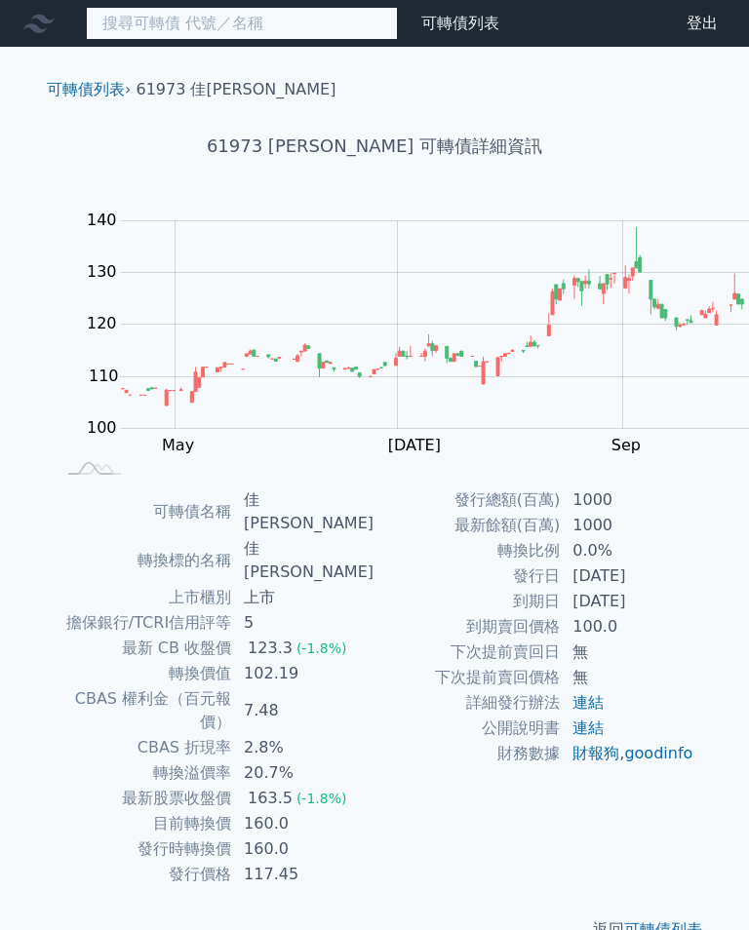
click at [176, 24] on input at bounding box center [242, 23] width 312 height 33
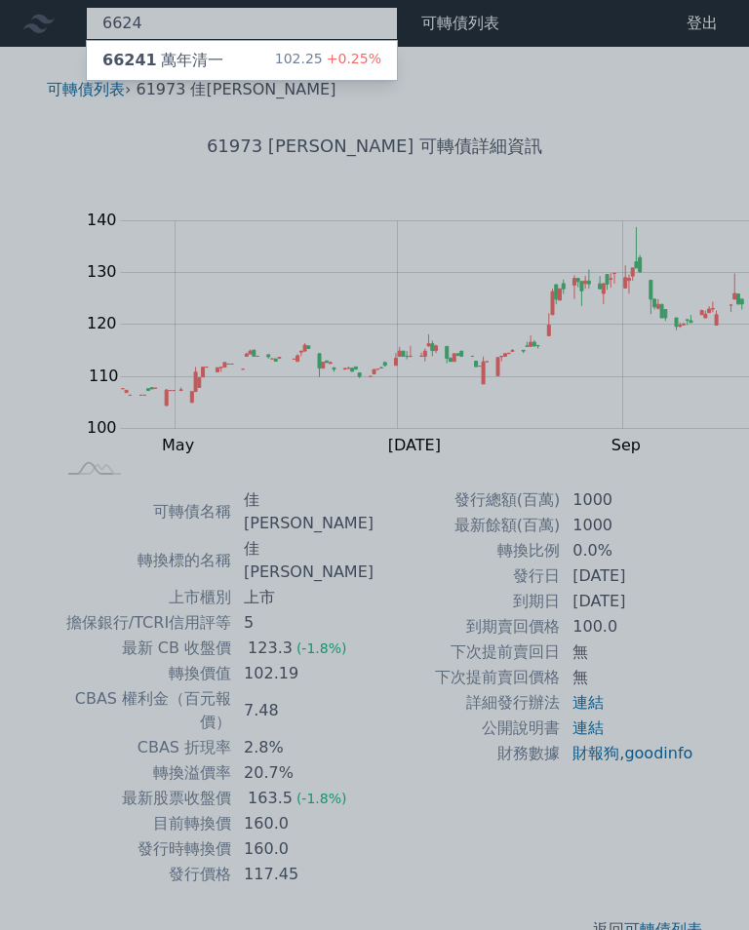
type input "6624"
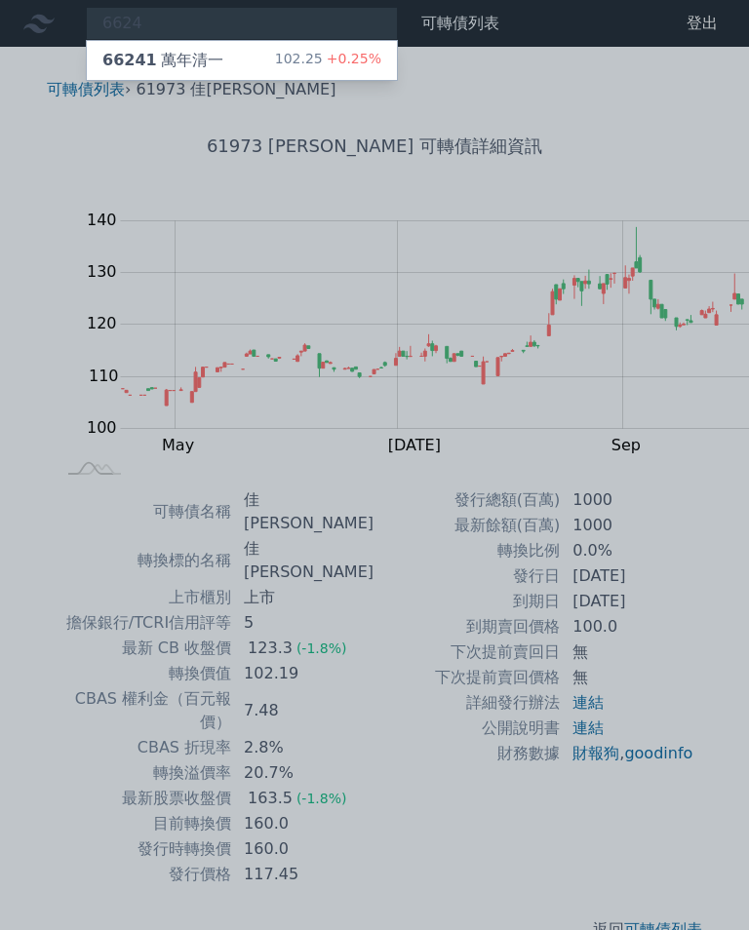
click at [134, 61] on div "66241 萬年清一" at bounding box center [162, 60] width 121 height 23
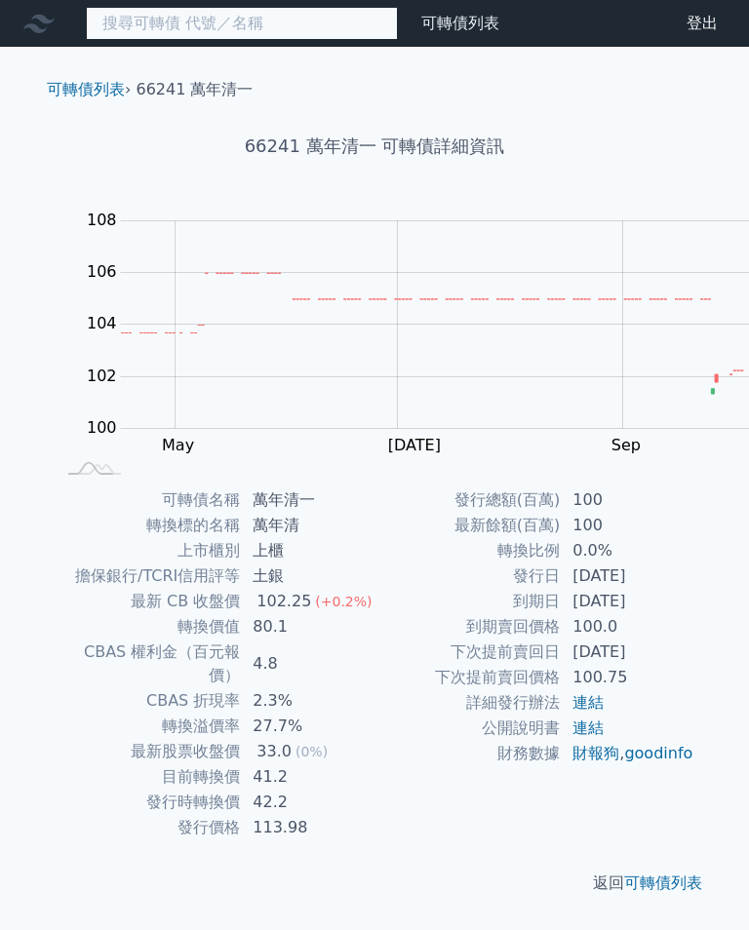
click at [176, 31] on input at bounding box center [242, 23] width 312 height 33
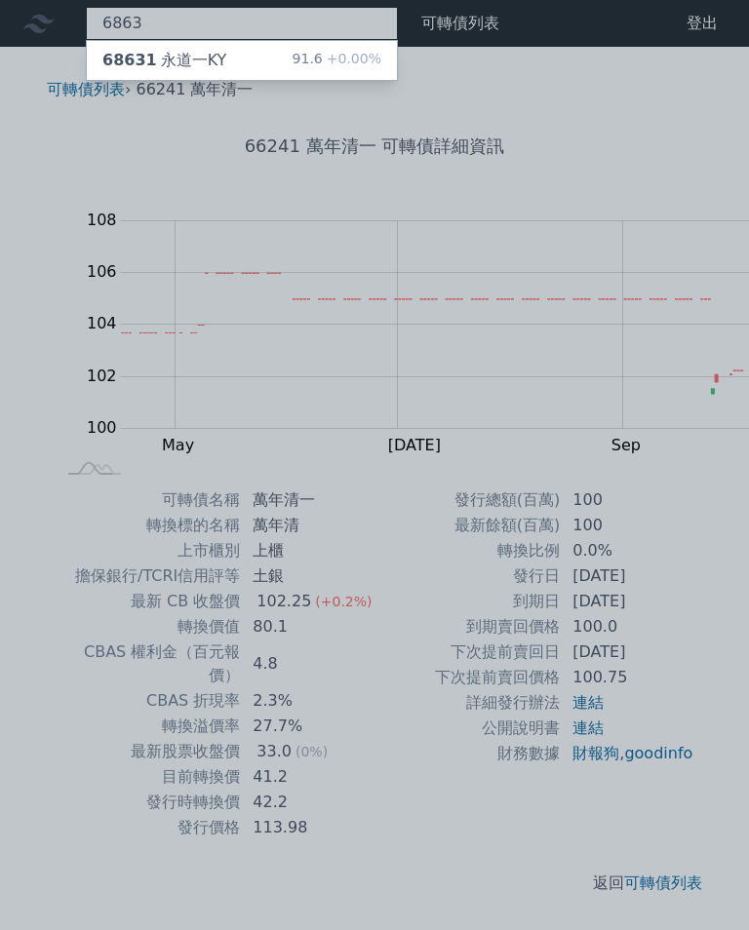
type input "6863"
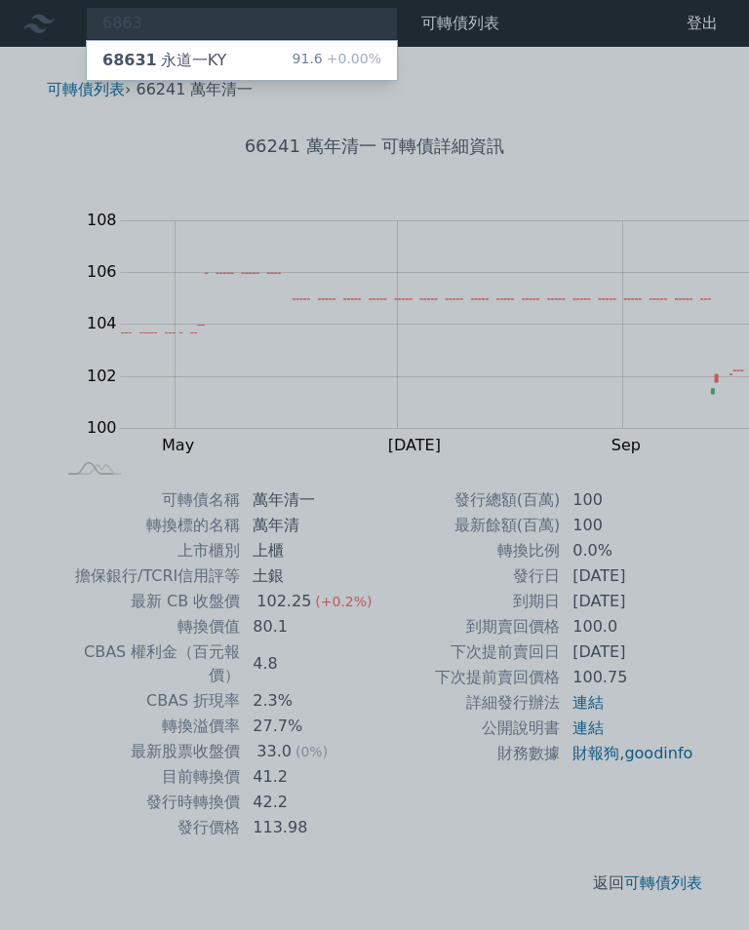
click at [136, 56] on div "68631 永道一KY" at bounding box center [164, 60] width 124 height 23
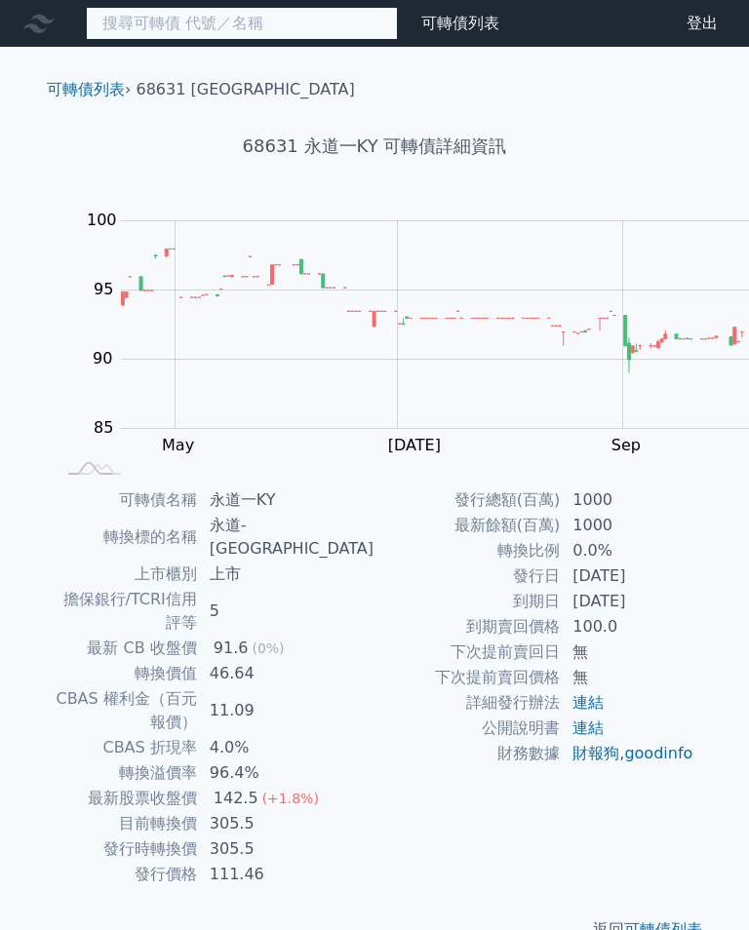
click at [172, 30] on input at bounding box center [242, 23] width 312 height 33
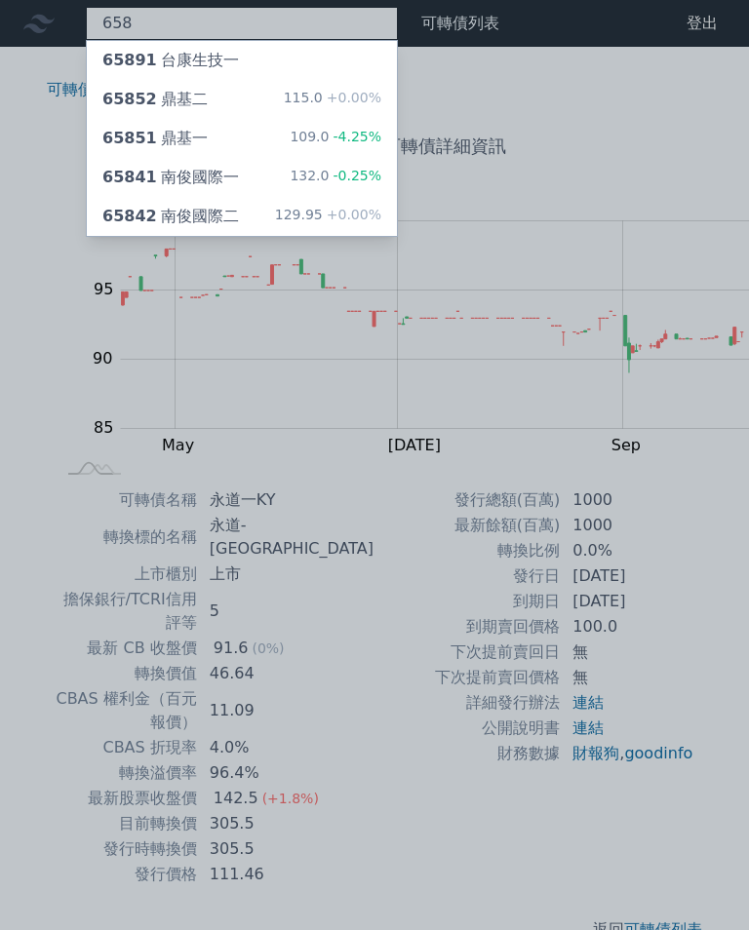
type input "6584"
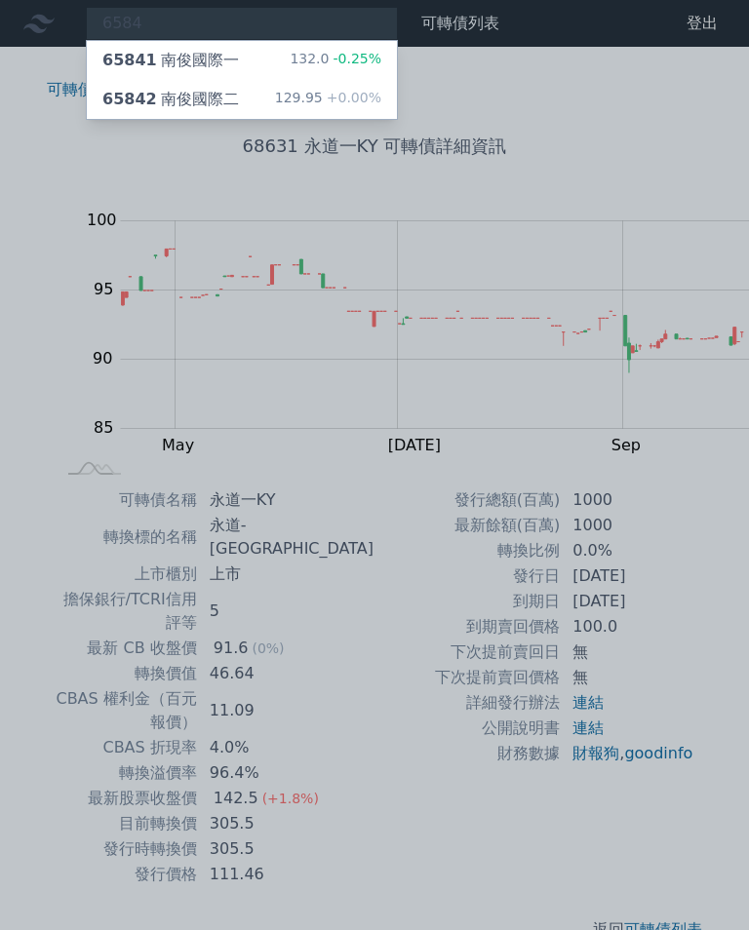
click at [290, 57] on div "132.0 -0.25%" at bounding box center [336, 60] width 92 height 23
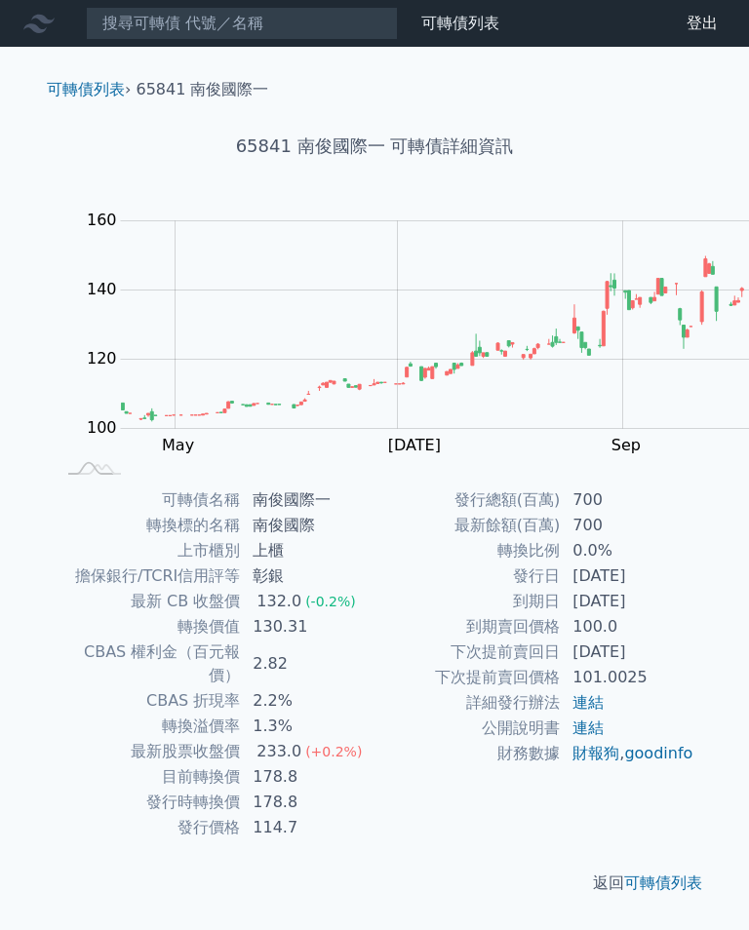
scroll to position [5, 0]
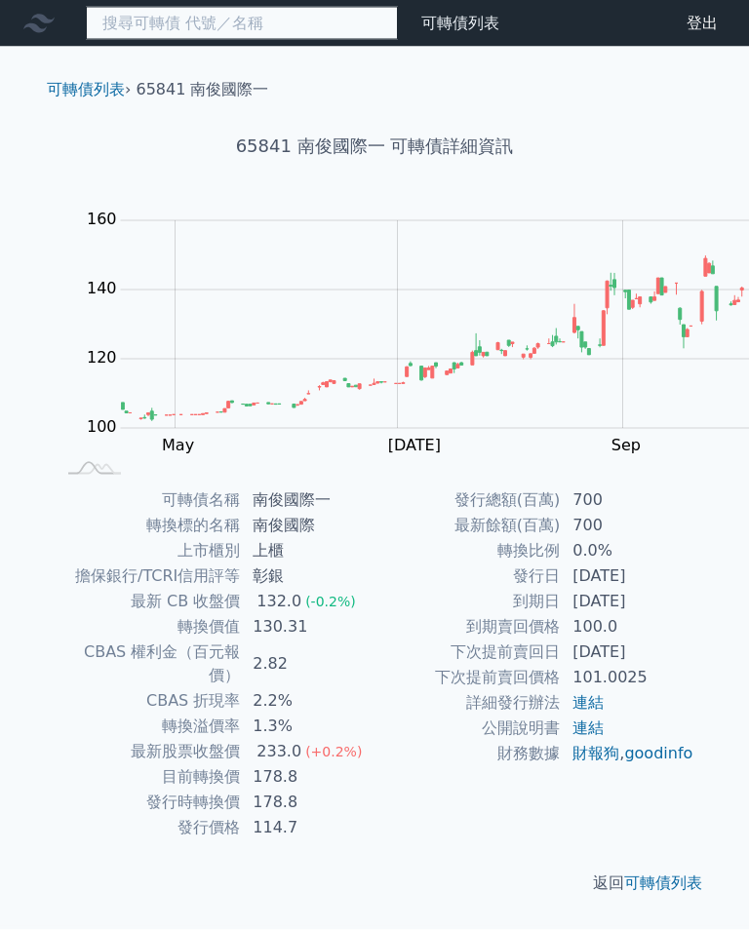
click at [169, 28] on input at bounding box center [242, 23] width 312 height 33
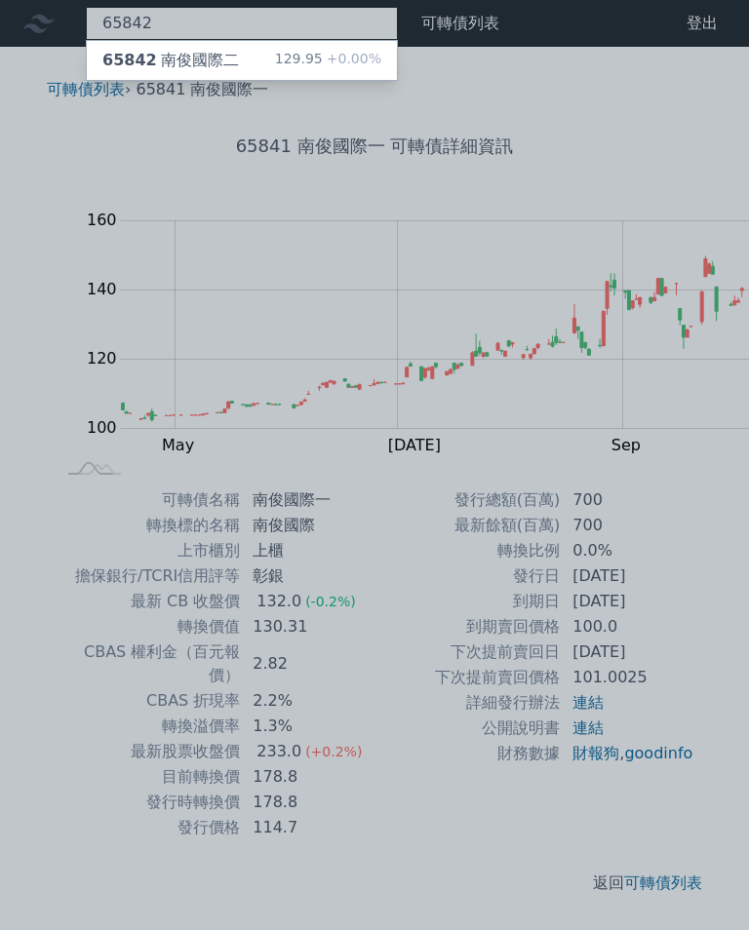
type input "65842"
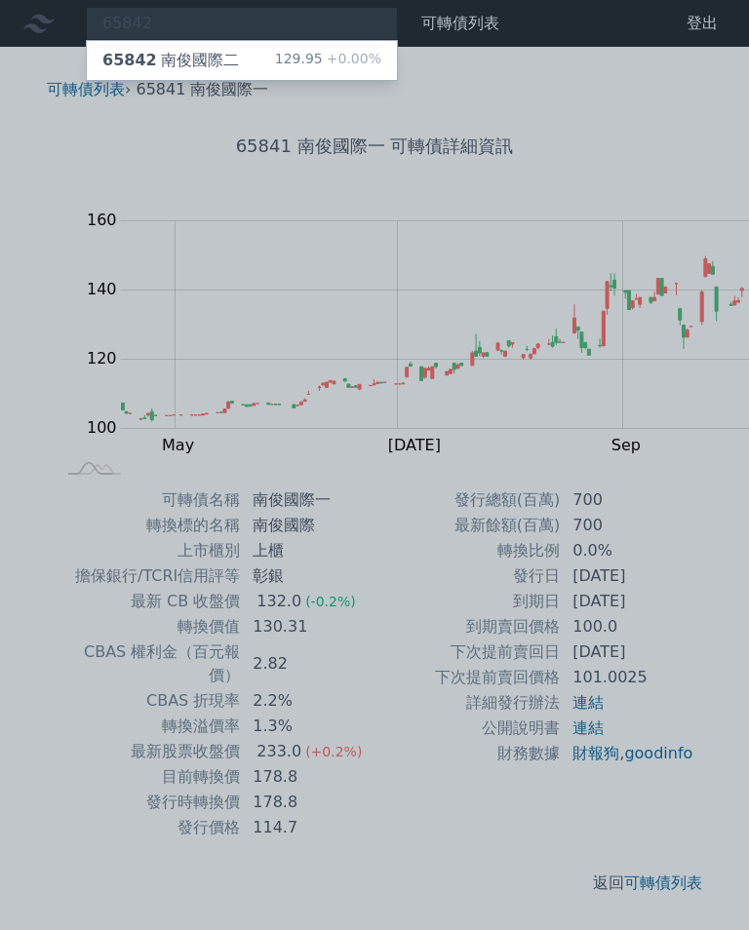
click at [275, 53] on div "129.95 +0.00%" at bounding box center [328, 60] width 106 height 23
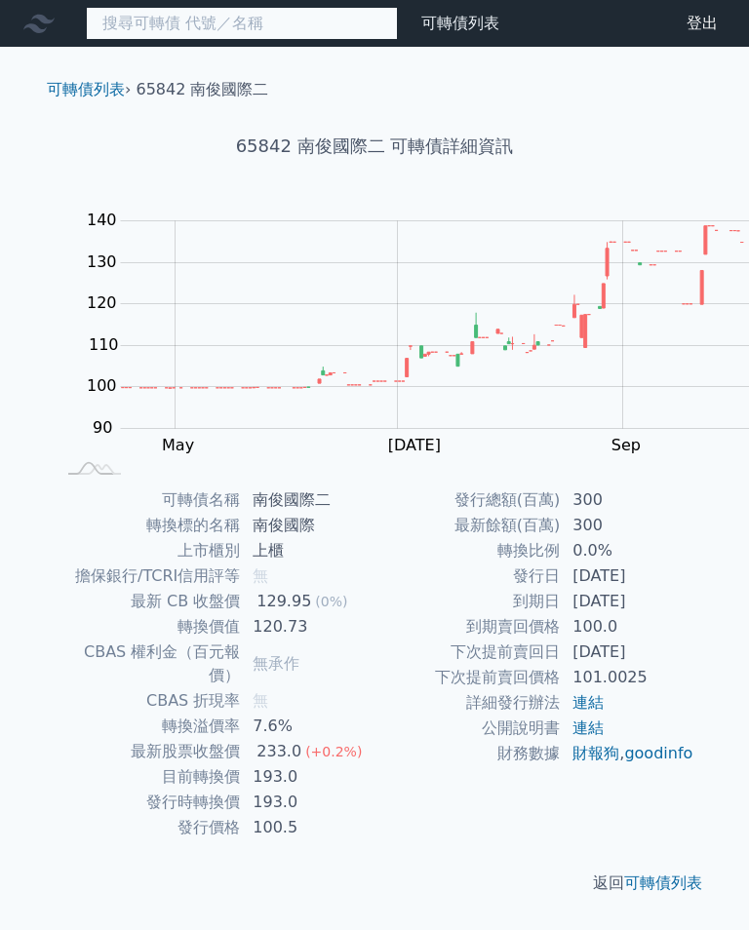
click at [163, 20] on input at bounding box center [242, 23] width 312 height 33
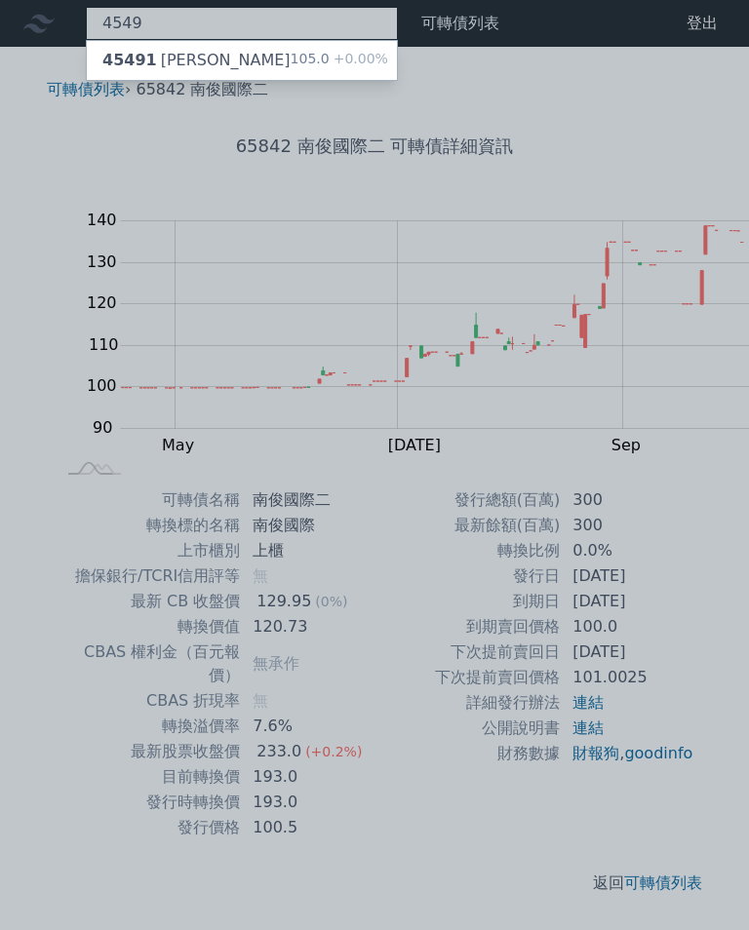
type input "4549"
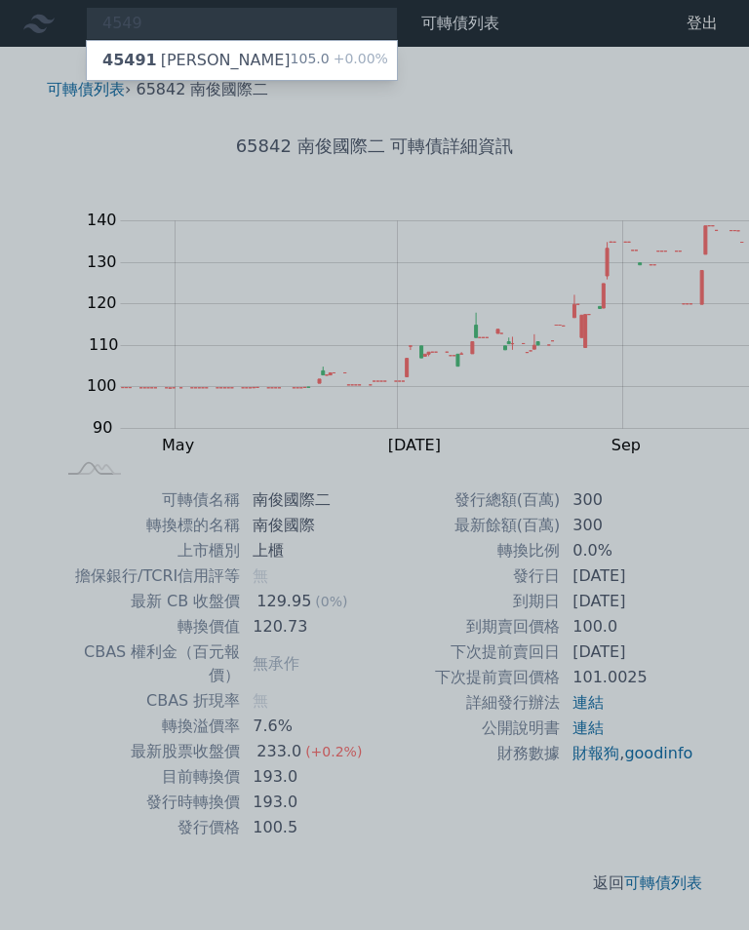
click at [126, 55] on div "45491 桓達一" at bounding box center [196, 60] width 188 height 23
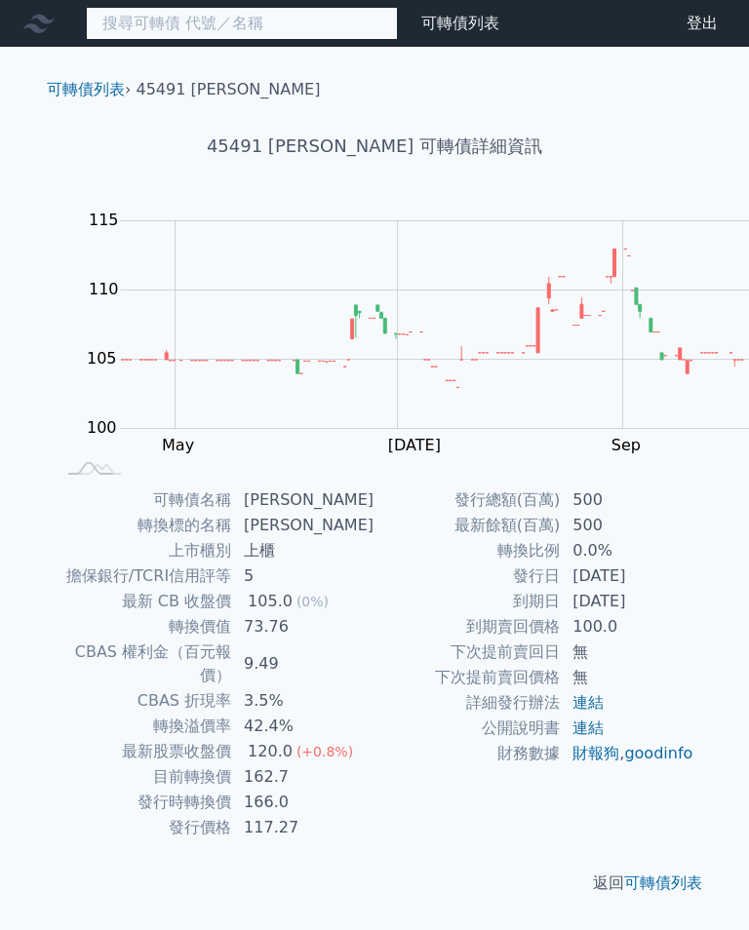
click at [181, 29] on input at bounding box center [242, 23] width 312 height 33
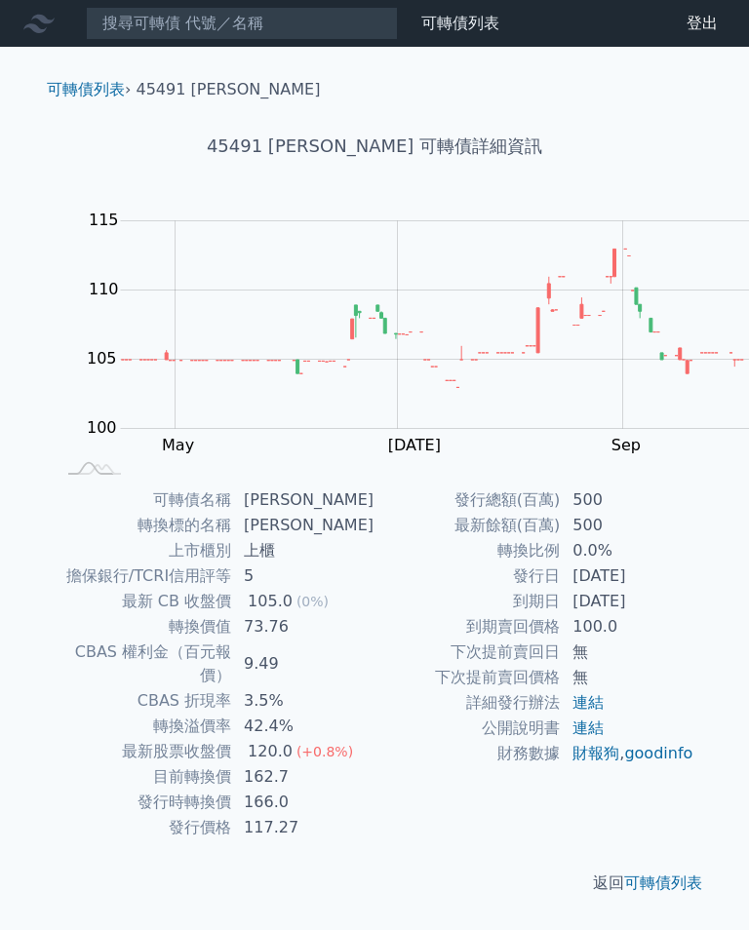
click at [374, 614] on td "73.76" at bounding box center [303, 626] width 142 height 25
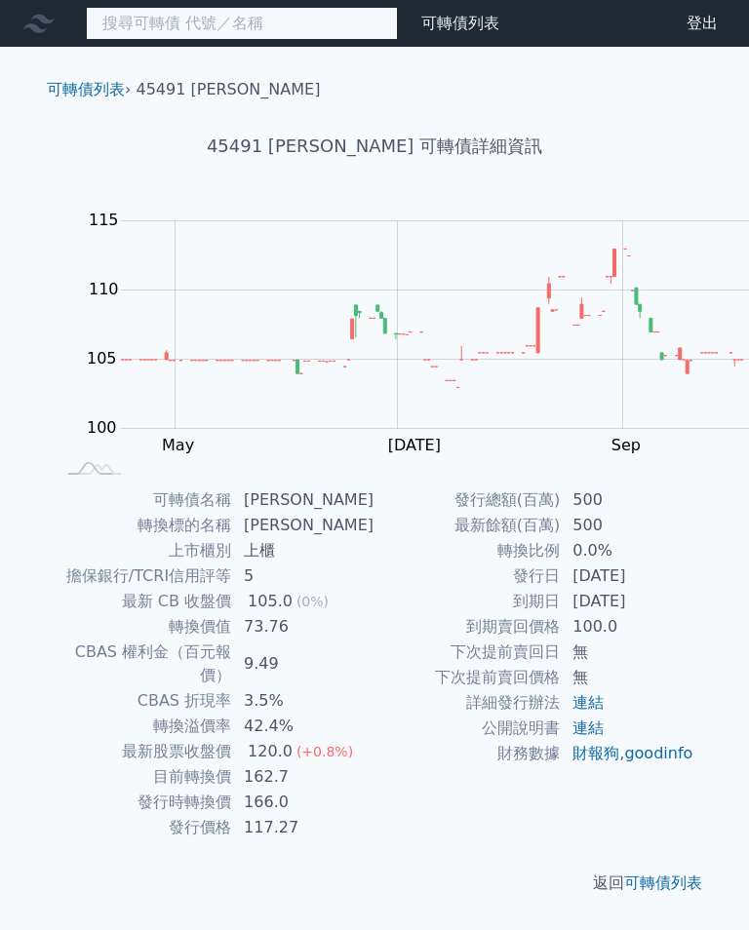
click at [150, 23] on input at bounding box center [242, 23] width 312 height 33
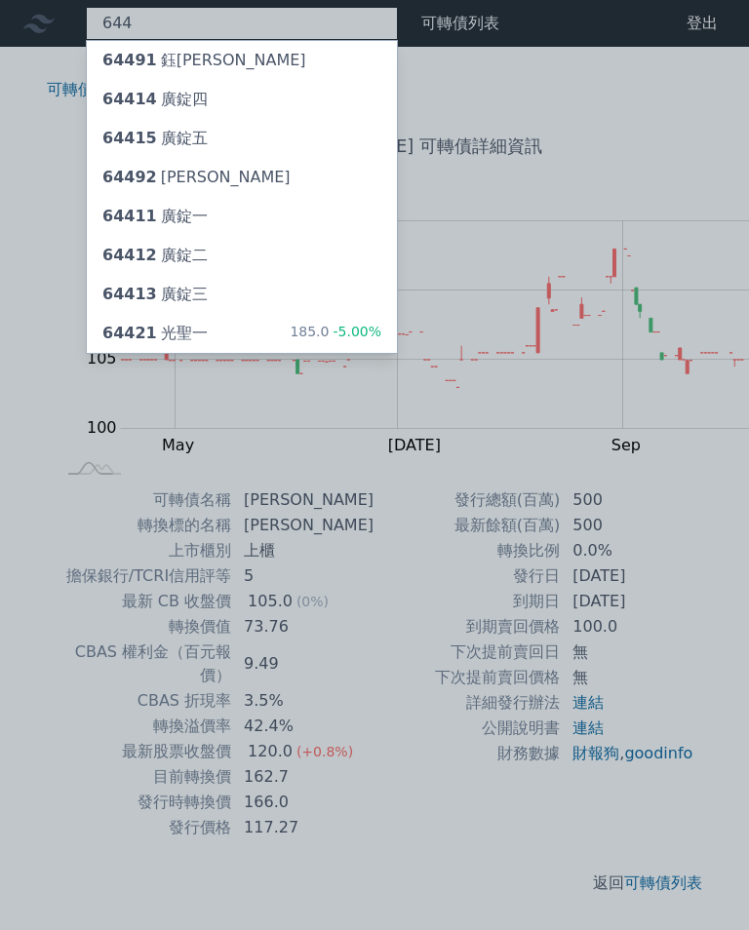
type input "6442"
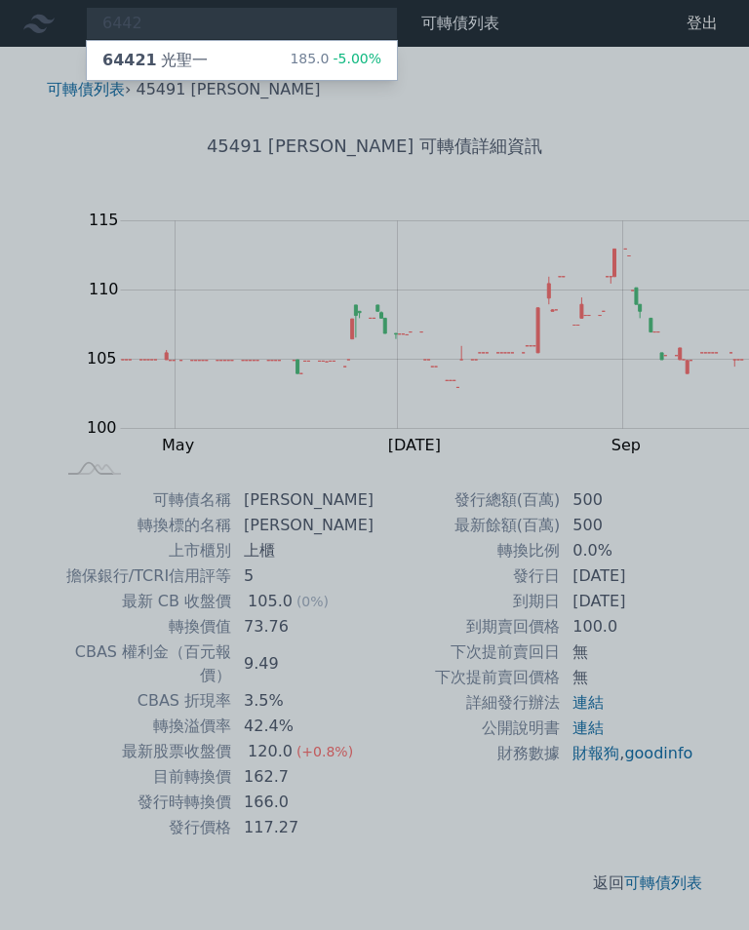
click at [135, 59] on div "64421 光聖一" at bounding box center [154, 60] width 105 height 23
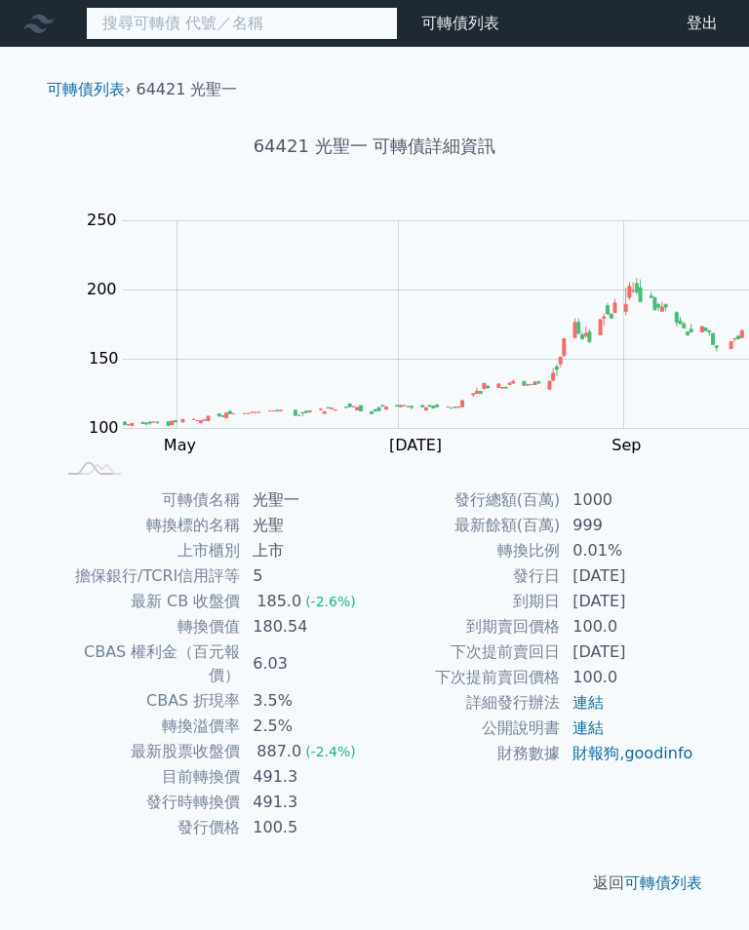
click at [180, 32] on input at bounding box center [242, 23] width 312 height 33
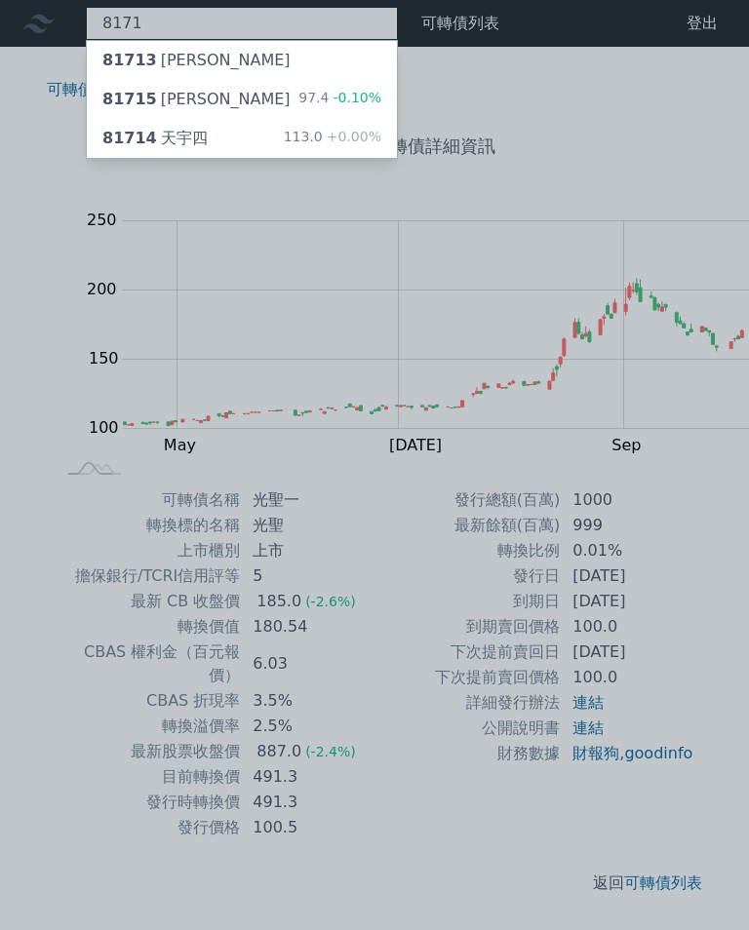
type input "8171"
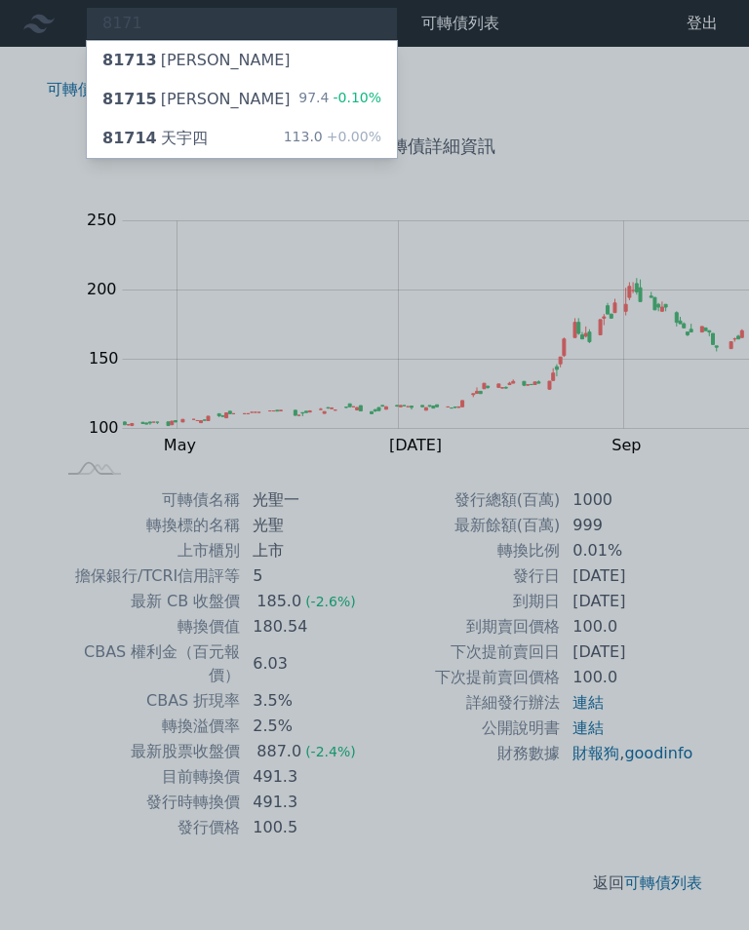
click at [165, 131] on div "81714 天宇四 113.0 +0.00%" at bounding box center [242, 138] width 310 height 39
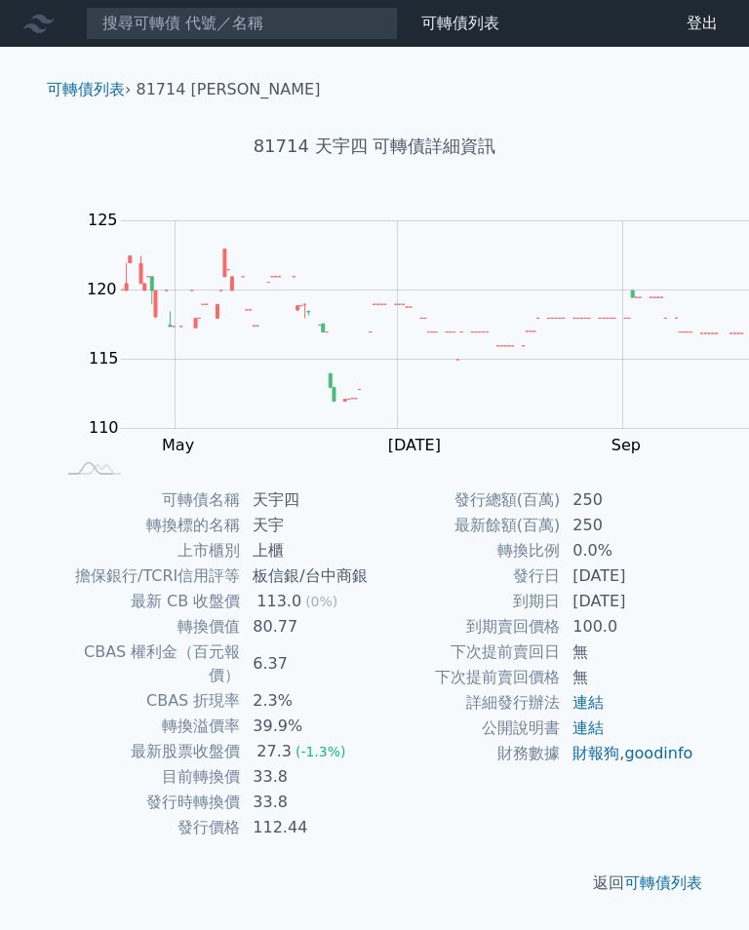
scroll to position [10, 0]
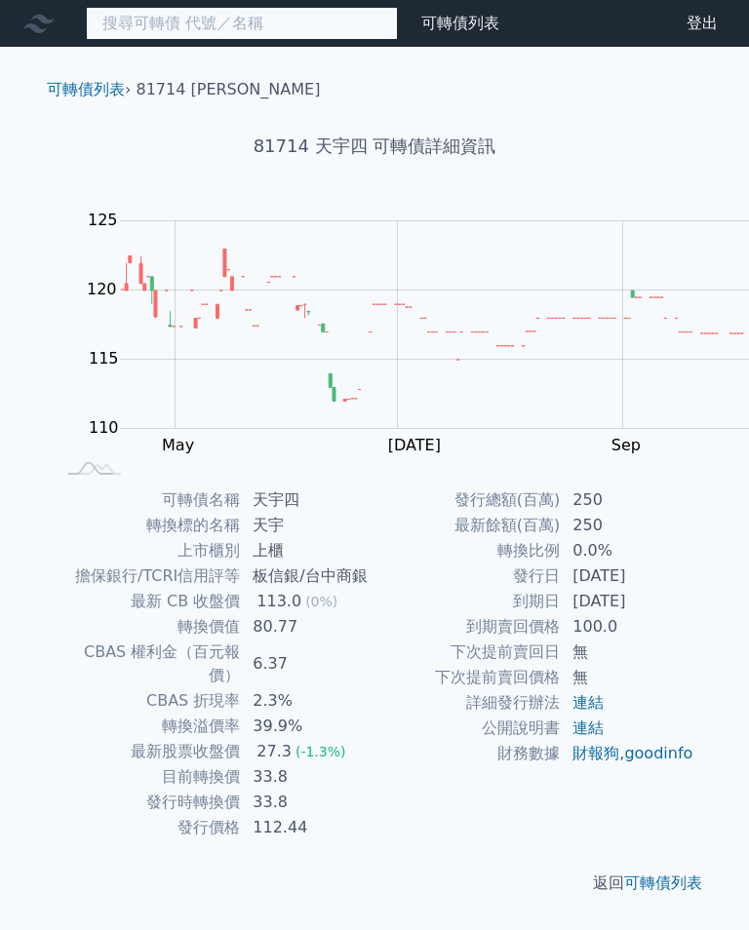
click at [135, 29] on input at bounding box center [242, 23] width 312 height 33
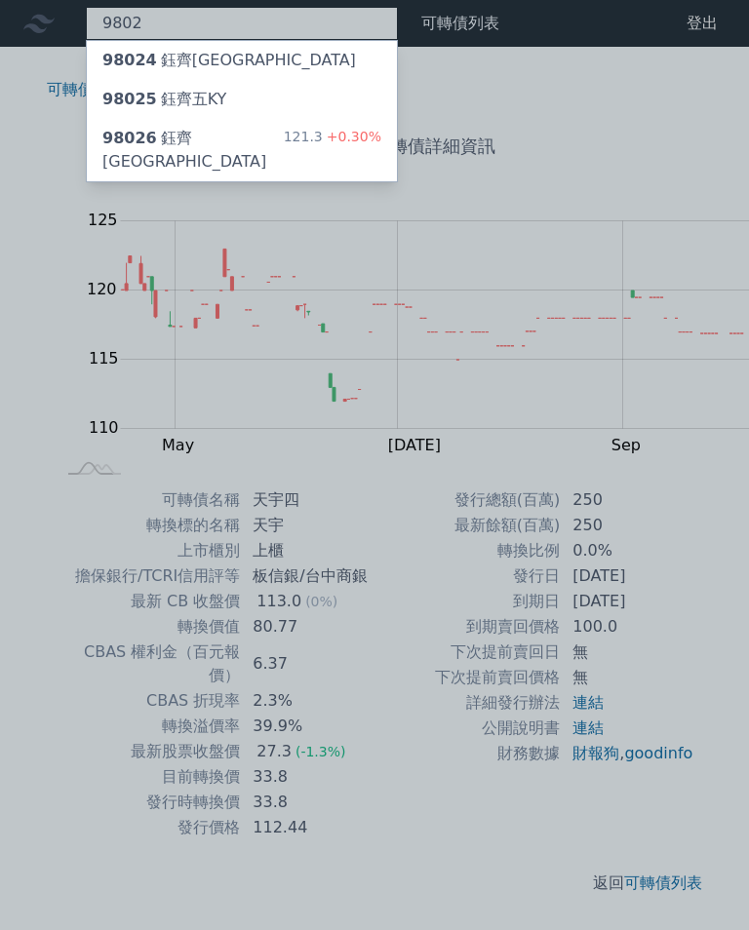
type input "9802"
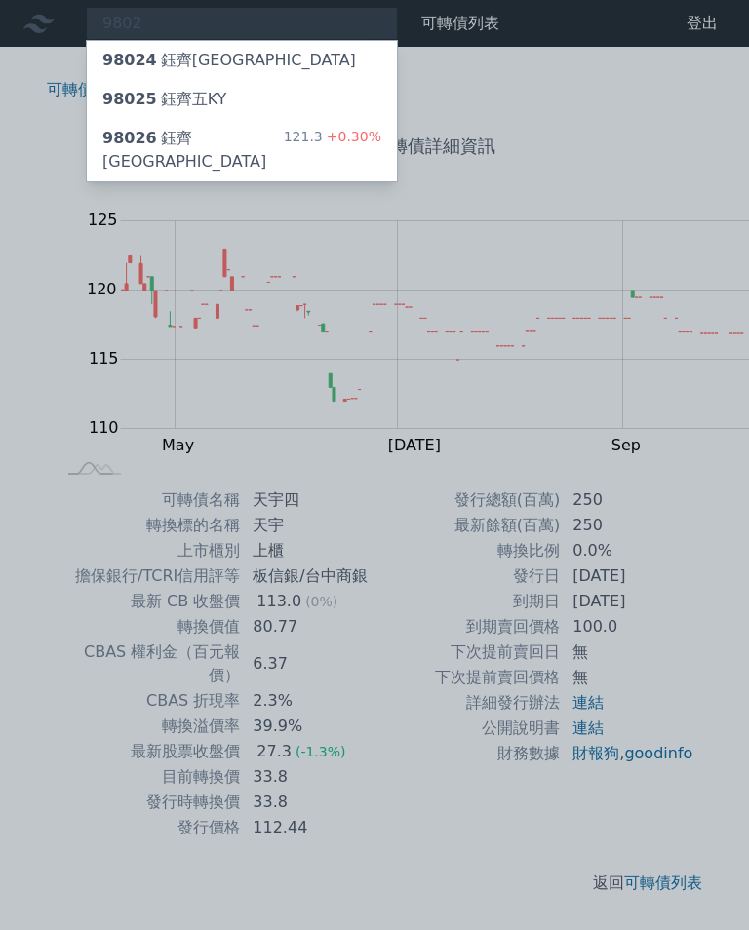
click at [156, 127] on div "98026 鈺齊六KY" at bounding box center [192, 150] width 181 height 47
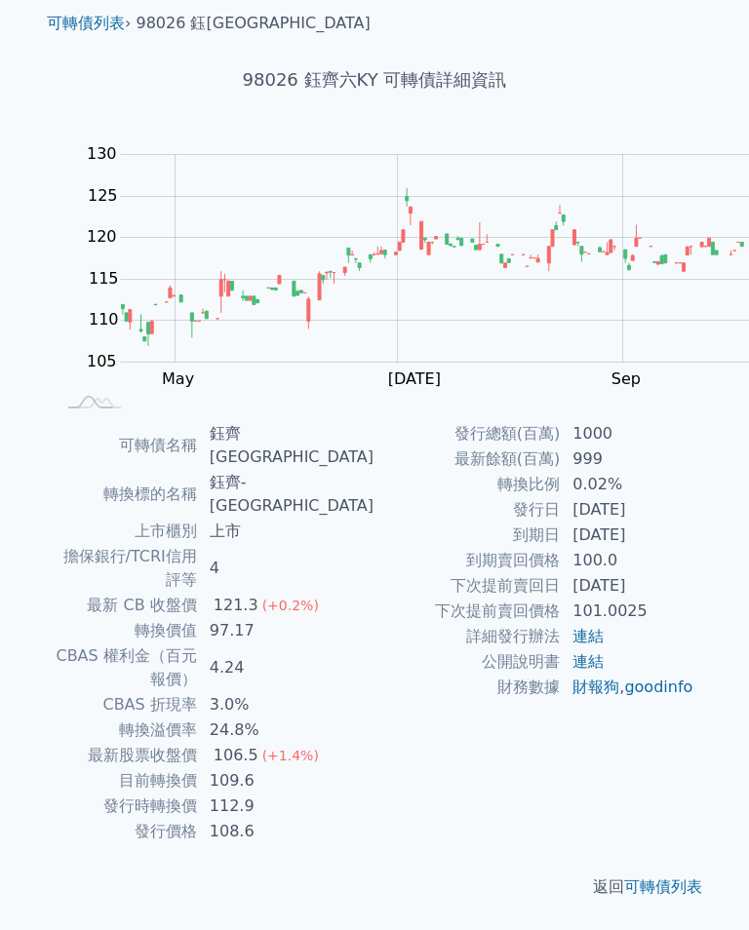
scroll to position [71, 0]
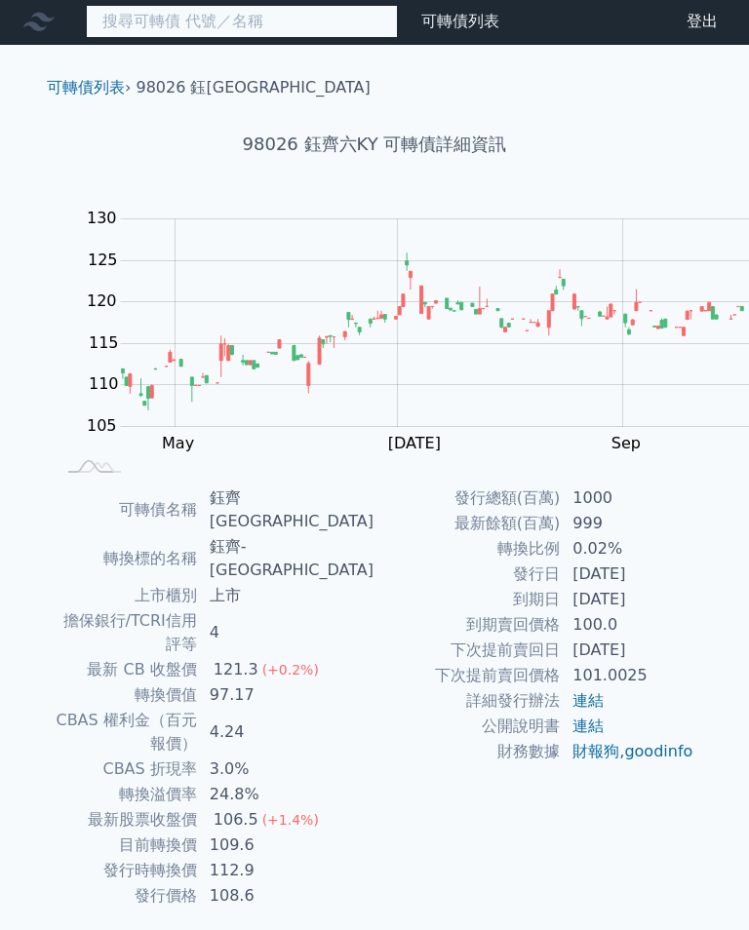
click at [141, 15] on input at bounding box center [242, 21] width 312 height 33
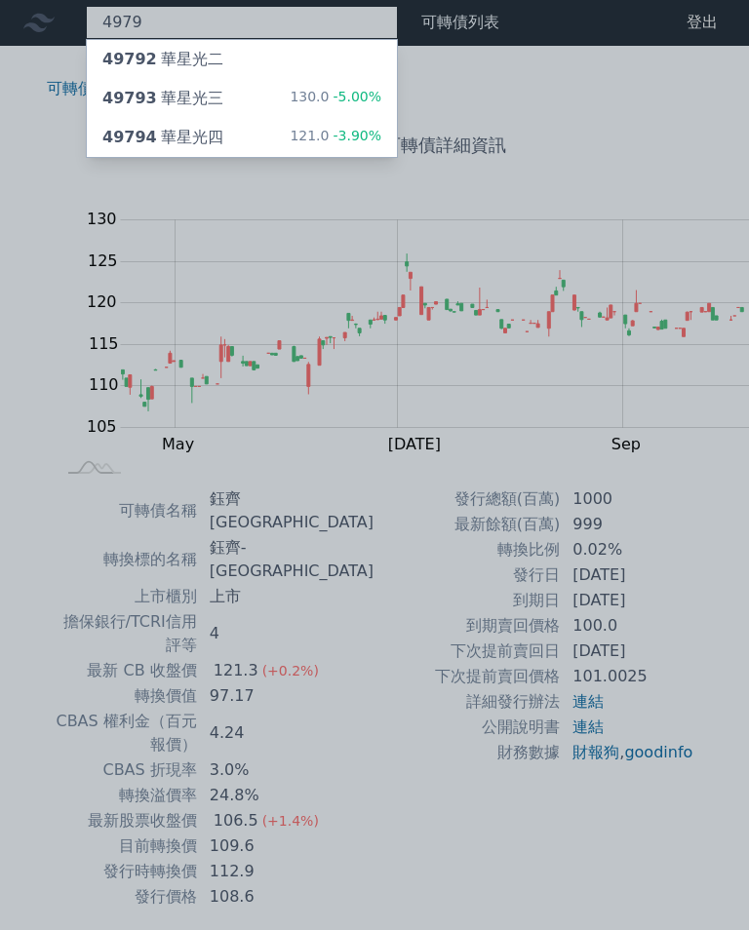
type input "4979"
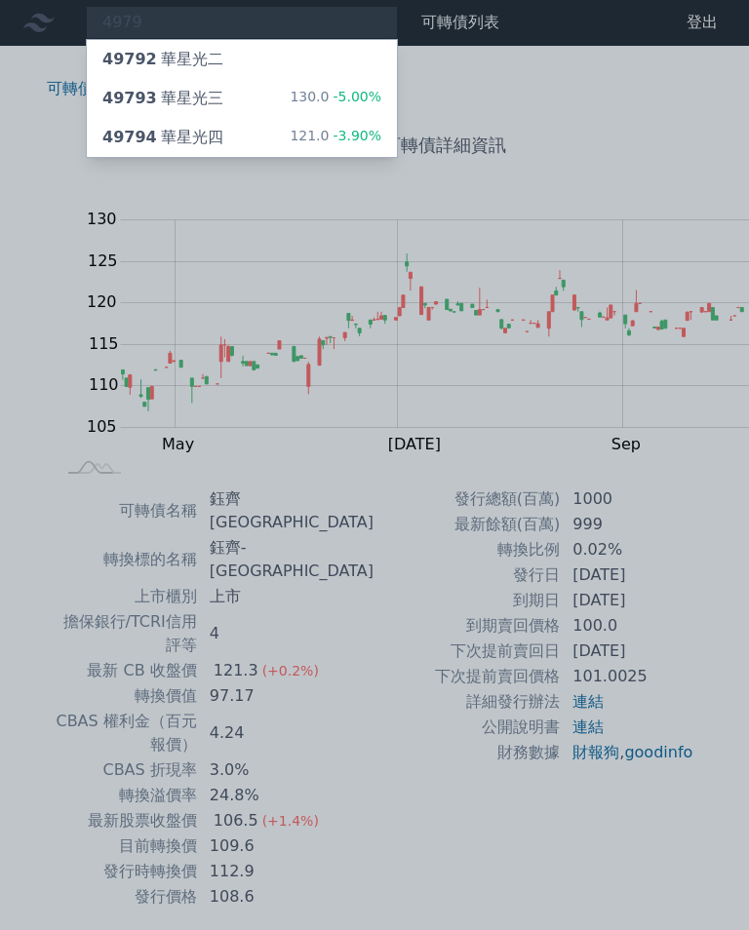
click at [187, 88] on div "49793 華星光三 130.0 -5.00%" at bounding box center [242, 98] width 310 height 39
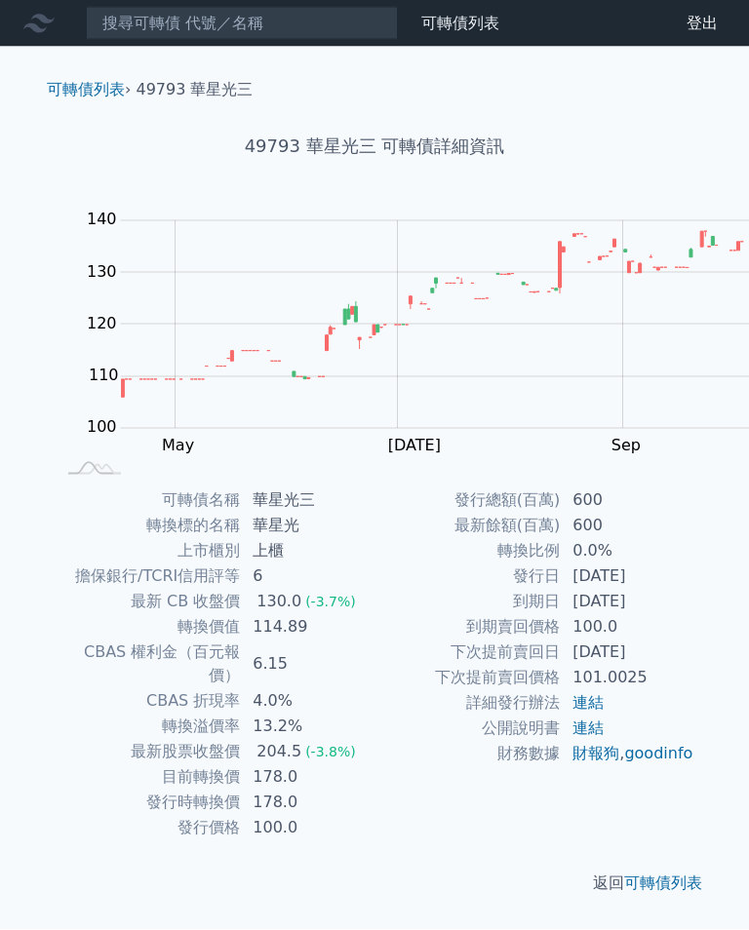
scroll to position [20, 0]
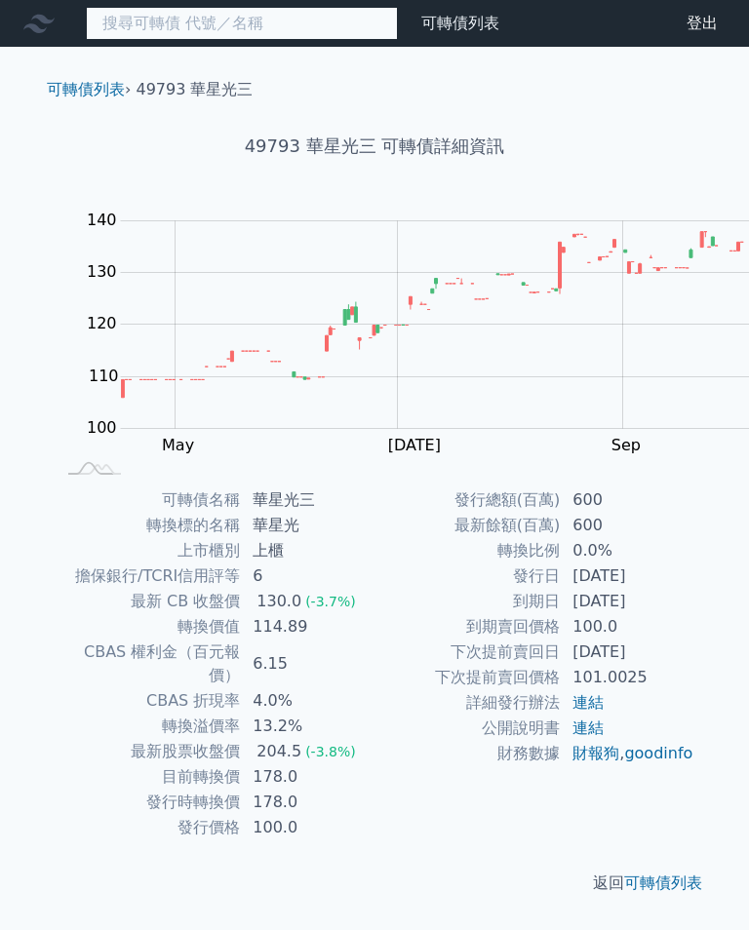
click at [174, 24] on input at bounding box center [242, 23] width 312 height 33
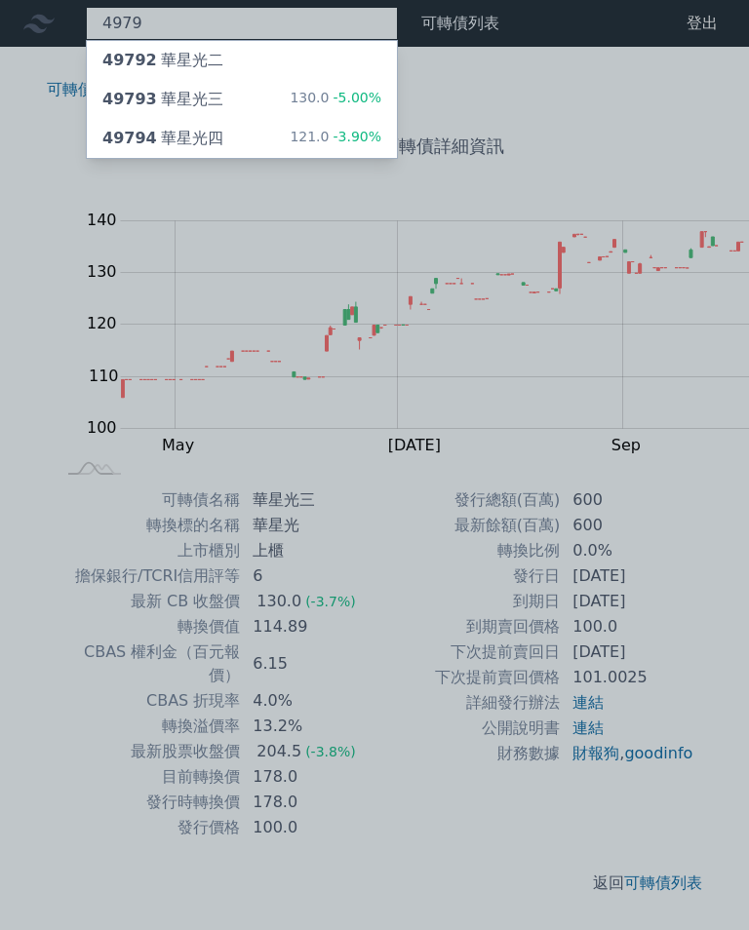
type input "4979"
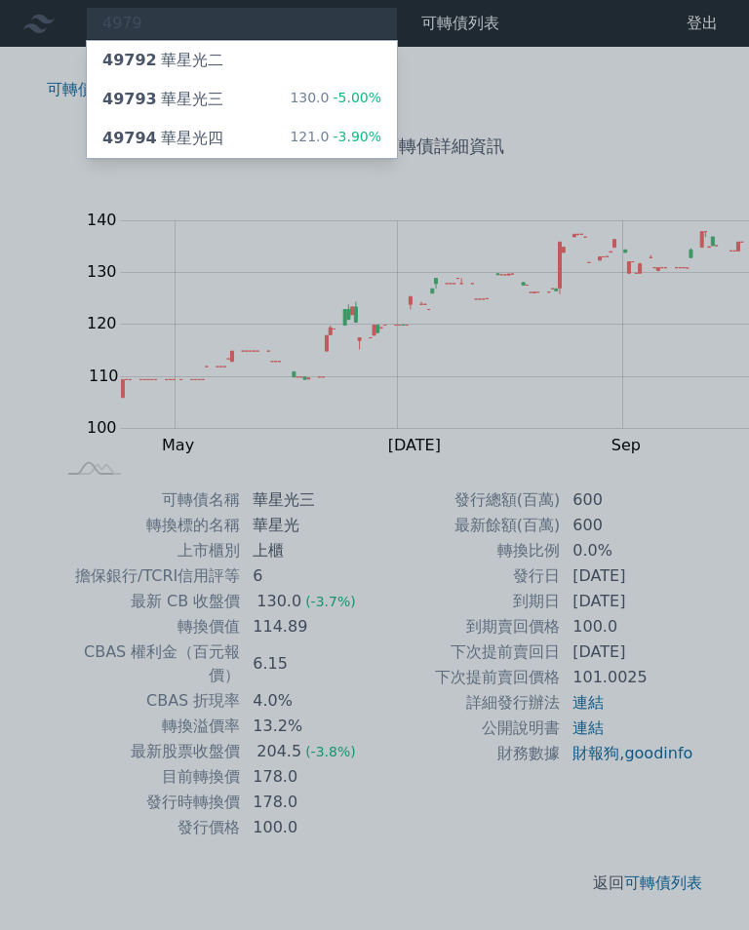
click at [151, 127] on div "49794 華星光四" at bounding box center [162, 138] width 121 height 23
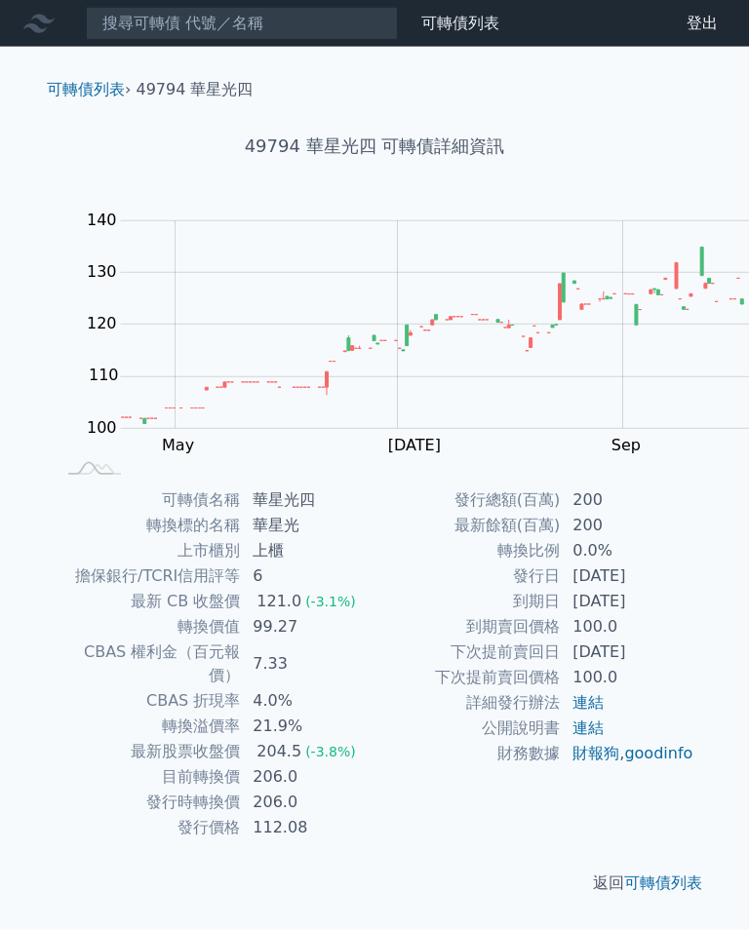
scroll to position [14, 0]
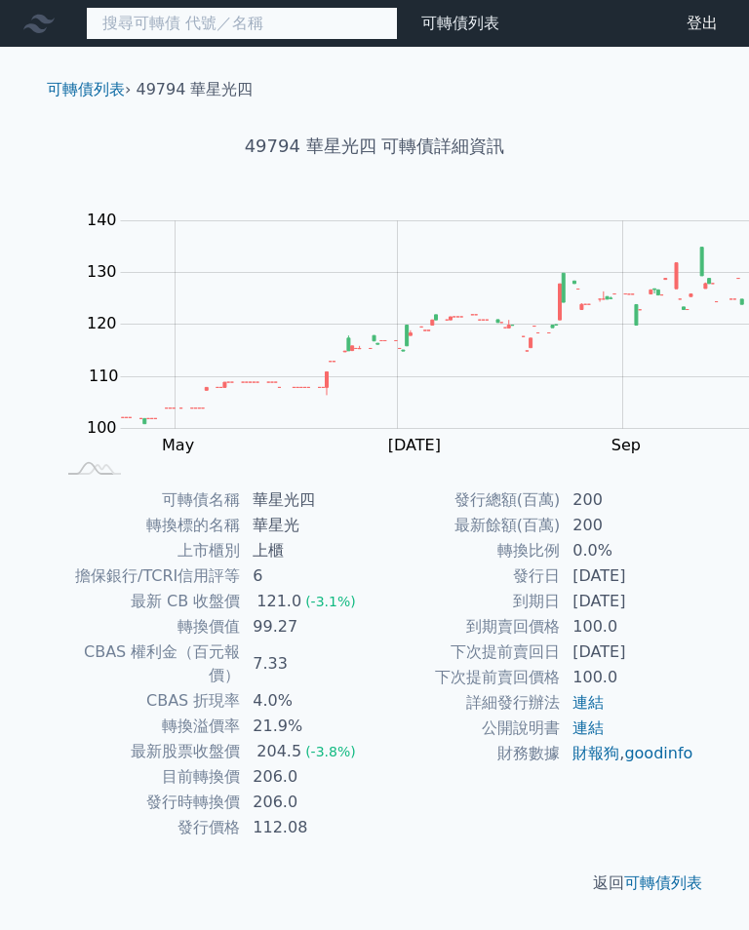
click at [162, 13] on input at bounding box center [242, 23] width 312 height 33
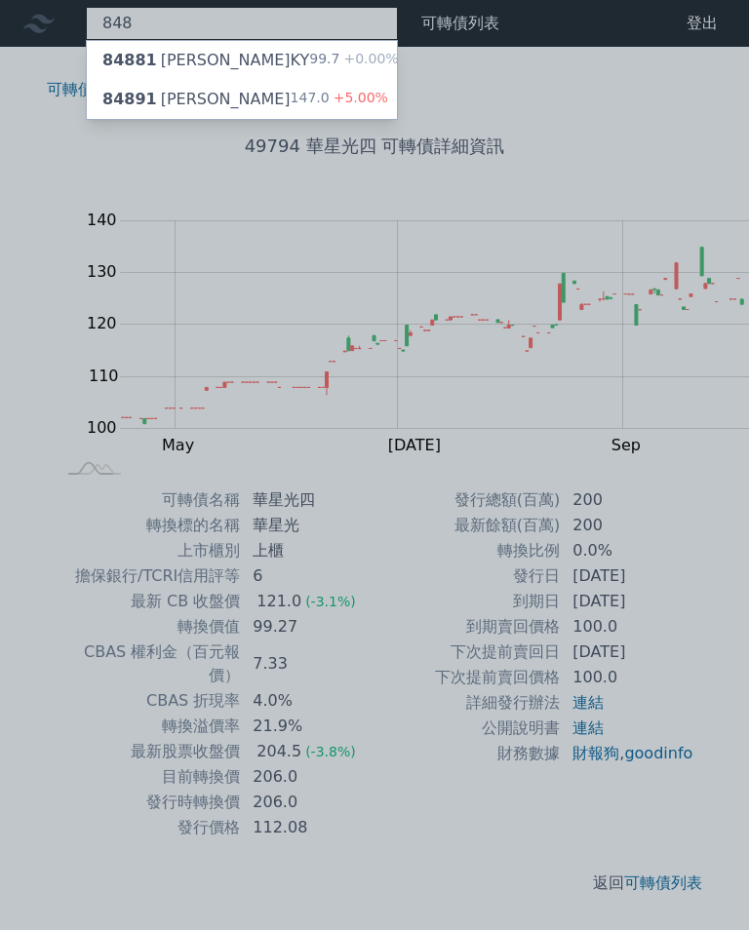
type input "8489"
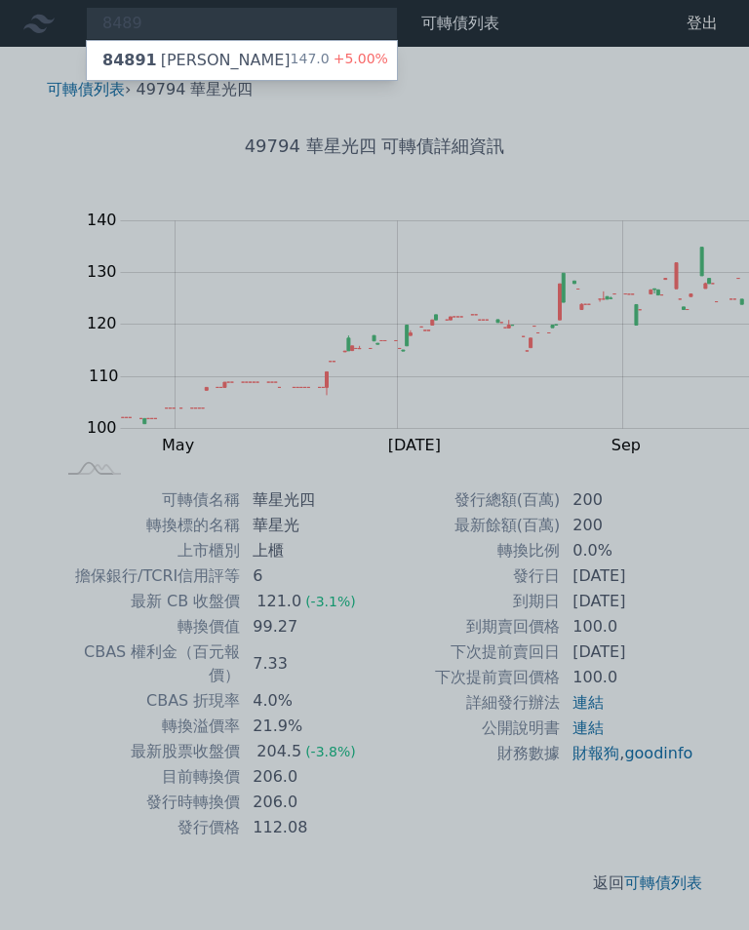
click at [142, 50] on div "84891 三貝德一" at bounding box center [196, 60] width 188 height 23
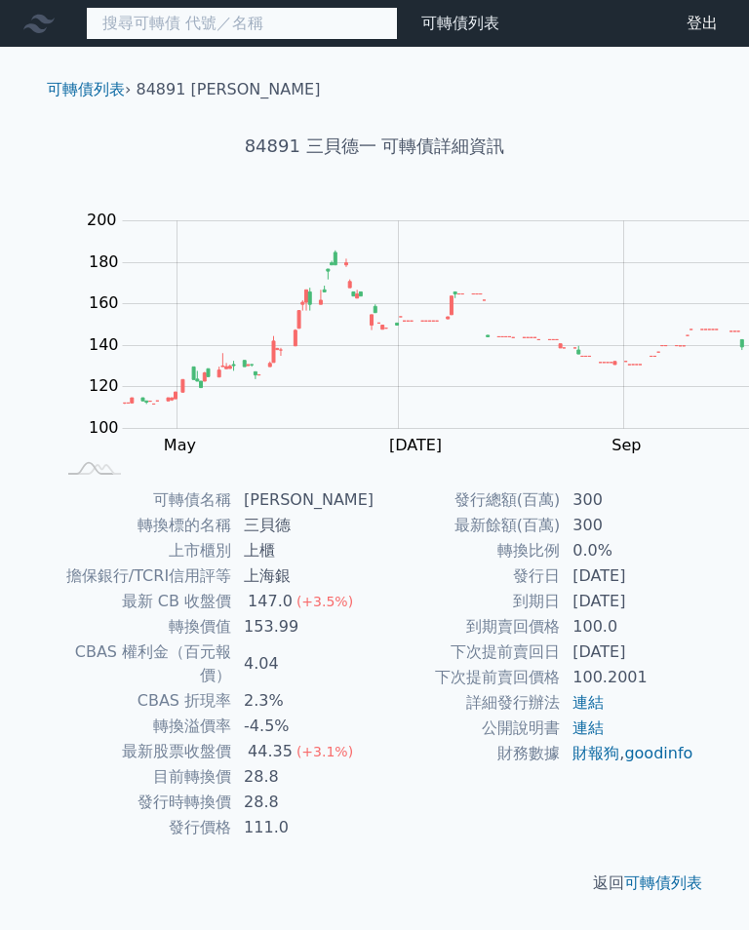
click at [171, 34] on input at bounding box center [242, 23] width 312 height 33
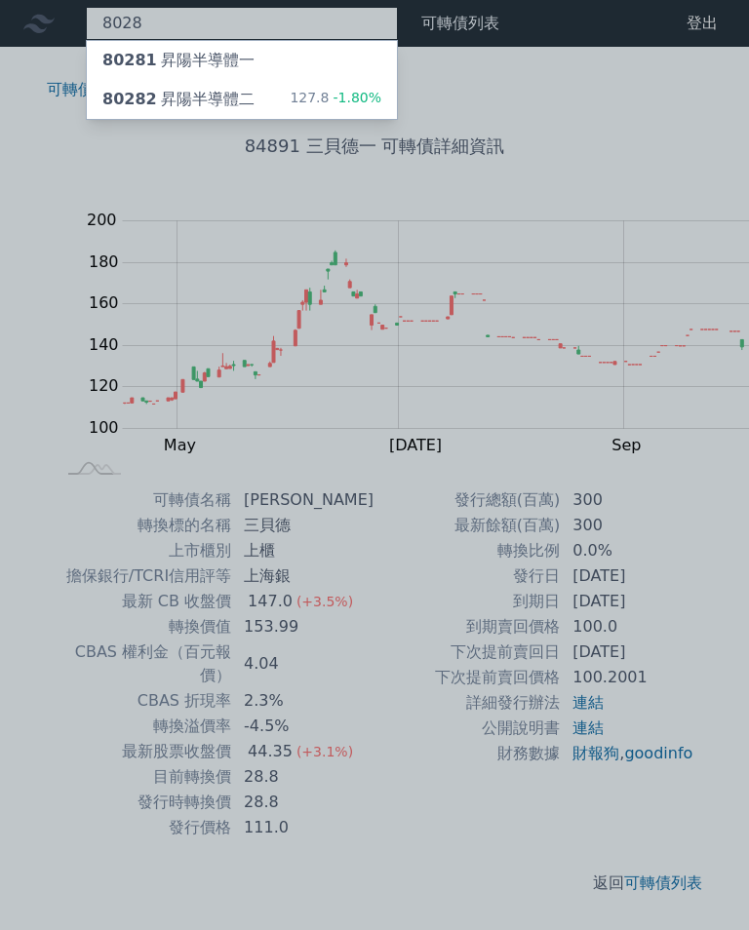
type input "8028"
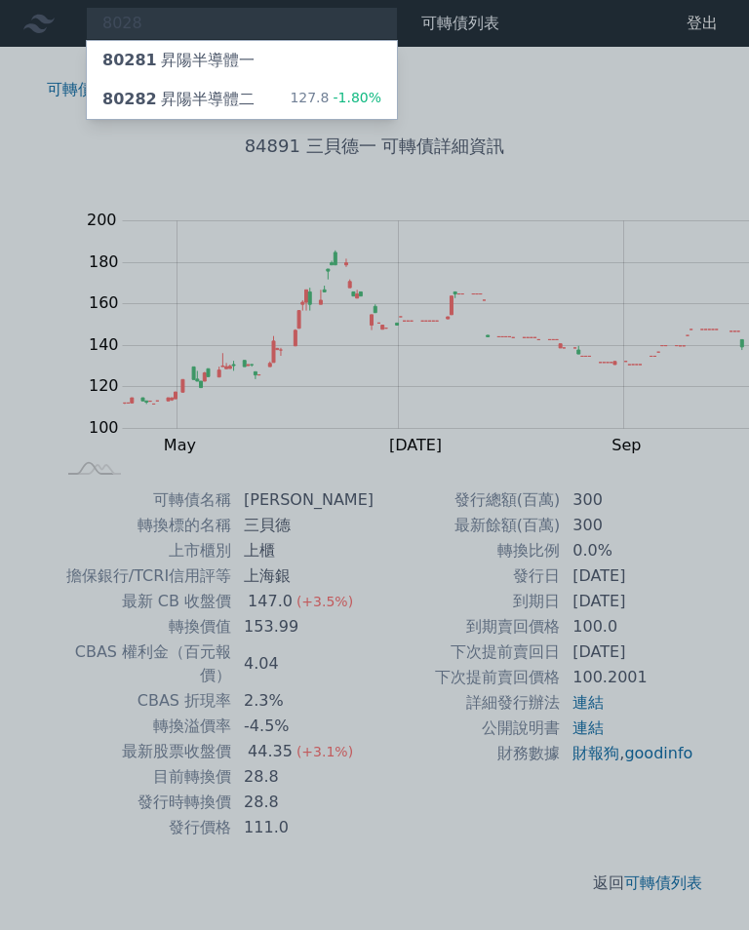
click at [188, 91] on div "80282 昇陽半導體二" at bounding box center [178, 99] width 152 height 23
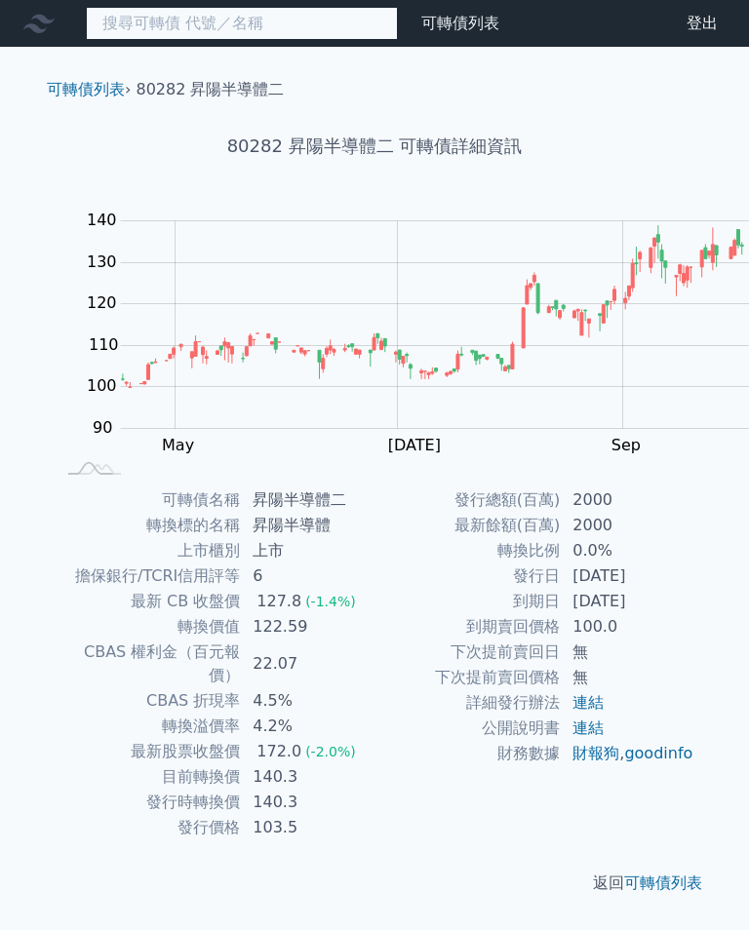
click at [138, 28] on input at bounding box center [242, 23] width 312 height 33
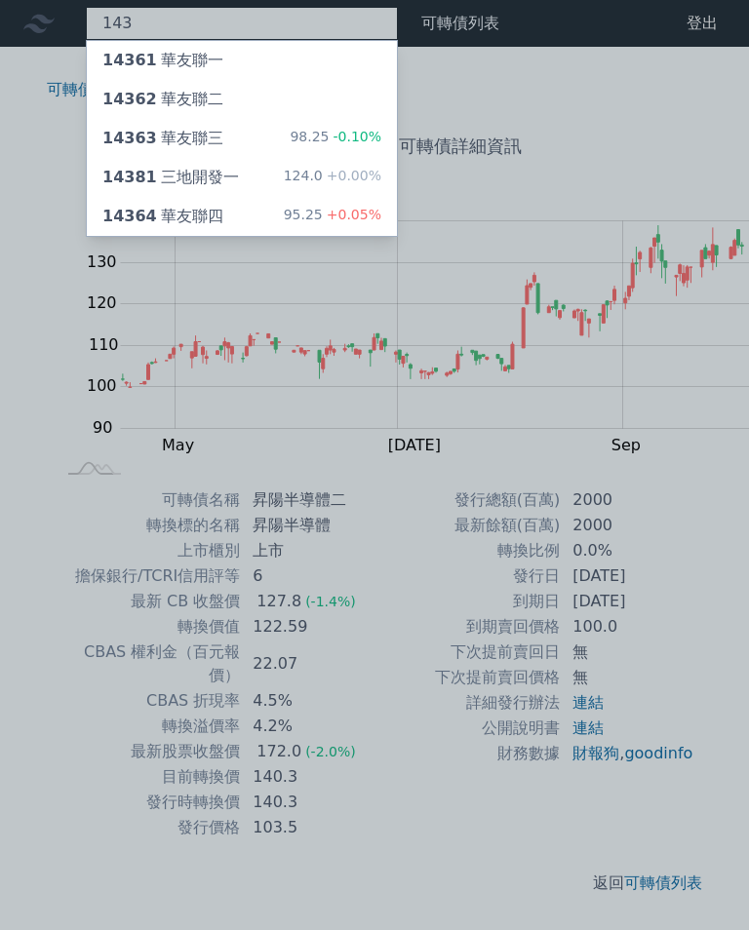
type input "1438"
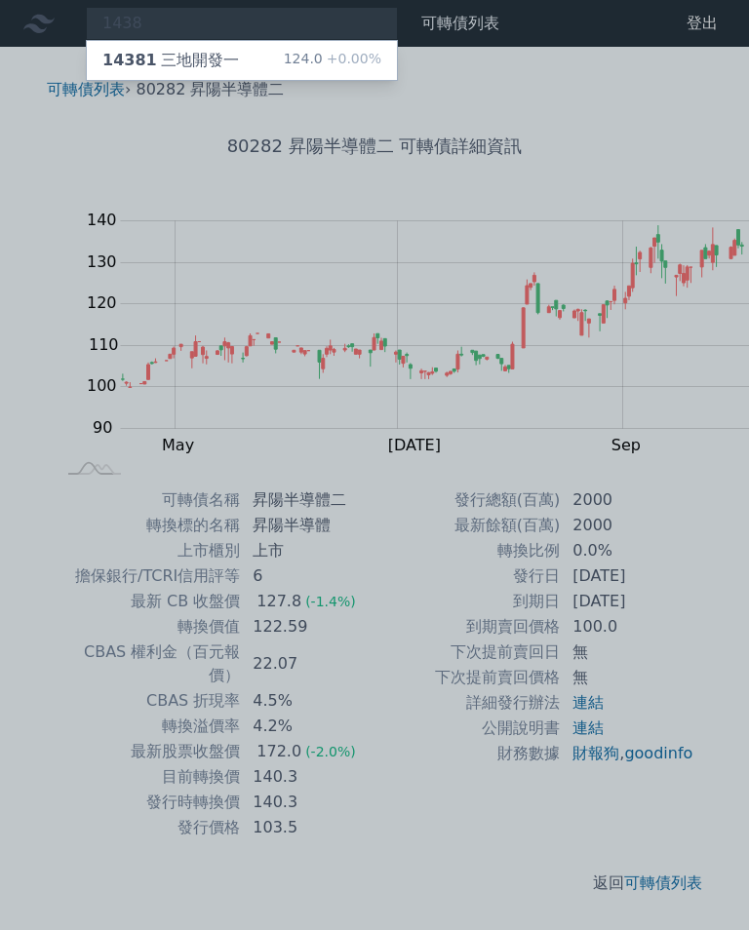
click at [181, 58] on div "14381 三地開發一 124.0 +0.00%" at bounding box center [242, 60] width 310 height 39
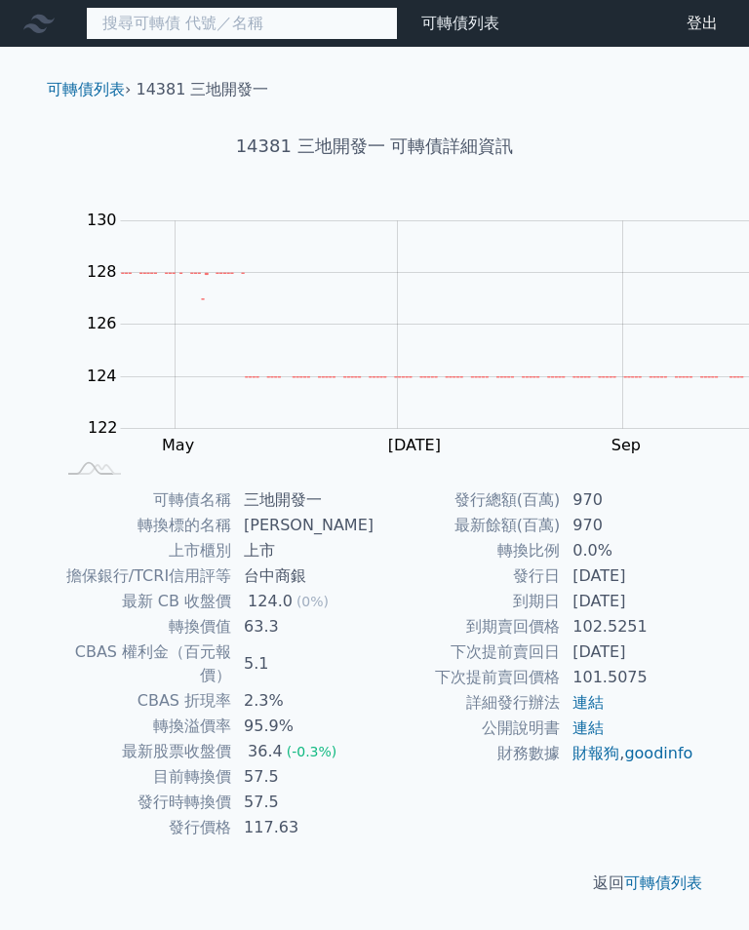
click at [103, 20] on input at bounding box center [242, 23] width 312 height 33
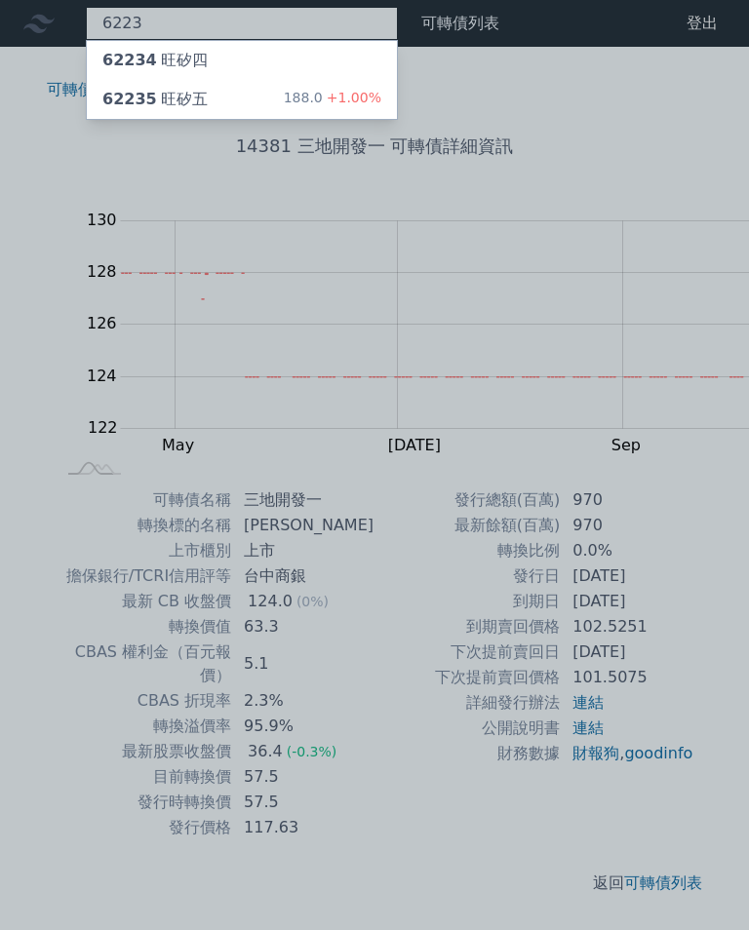
type input "6223"
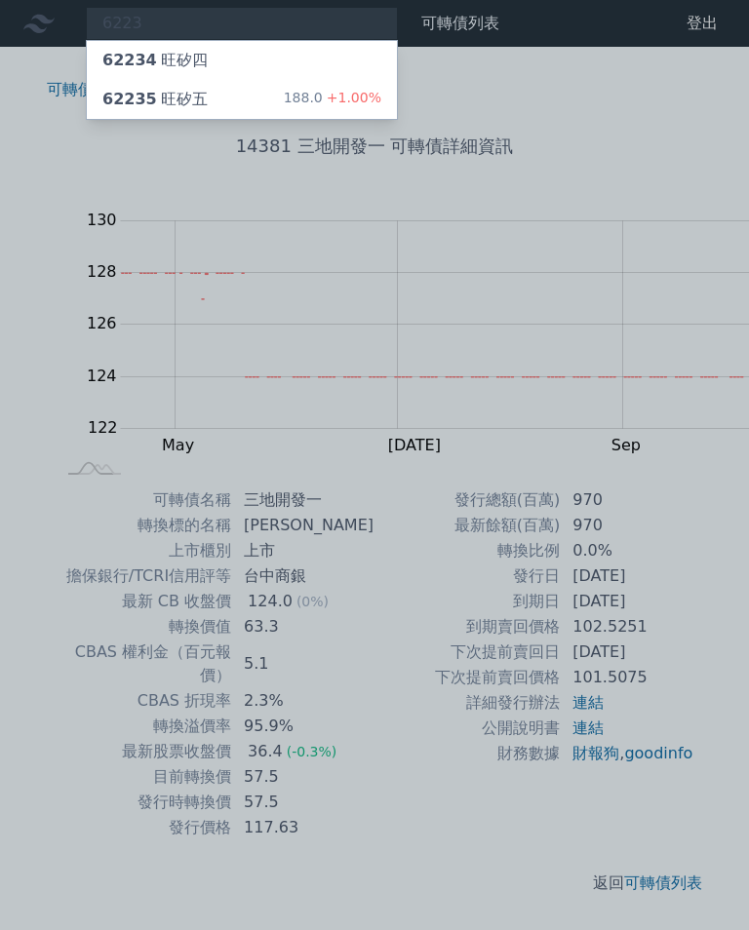
click at [151, 95] on div "62235 旺矽五" at bounding box center [154, 99] width 105 height 23
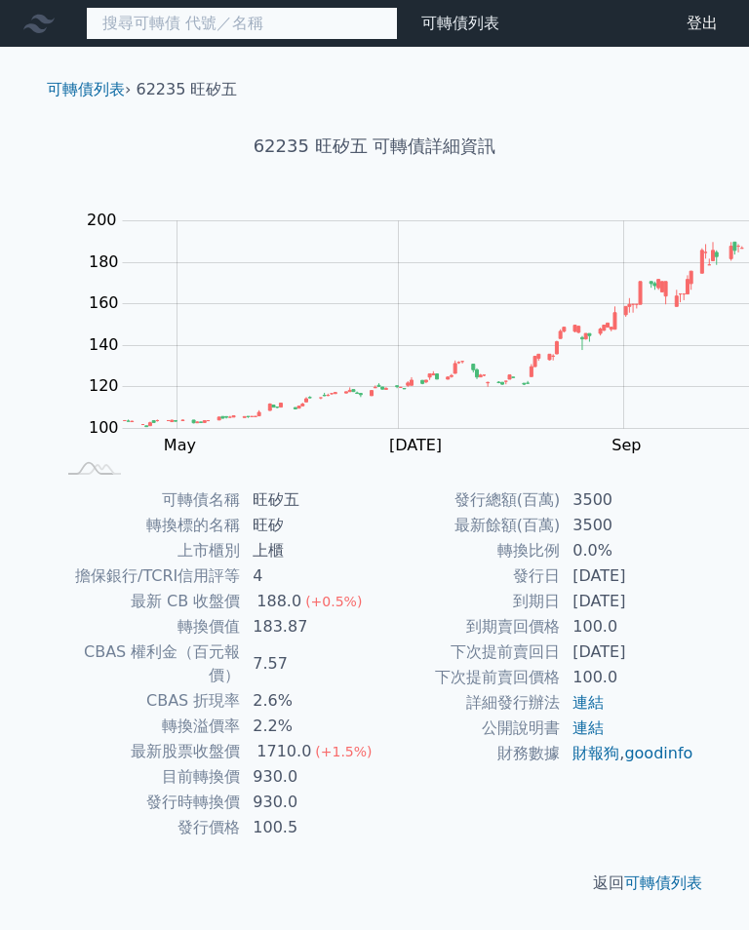
click at [113, 23] on input at bounding box center [242, 23] width 312 height 33
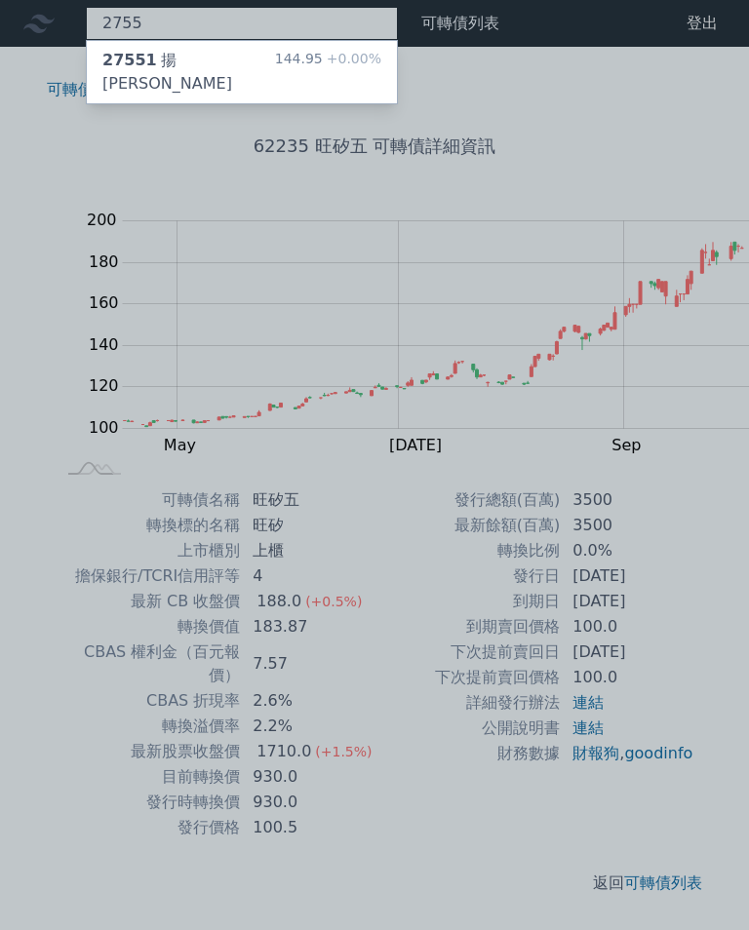
type input "2755"
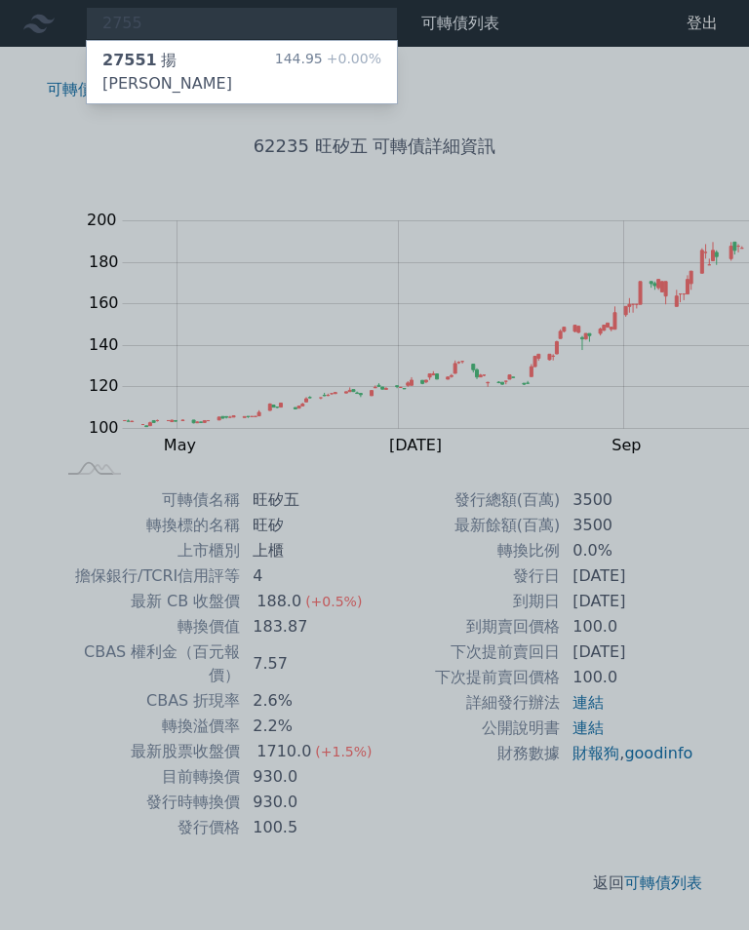
click at [141, 57] on div "27551 揚秦一" at bounding box center [188, 72] width 173 height 47
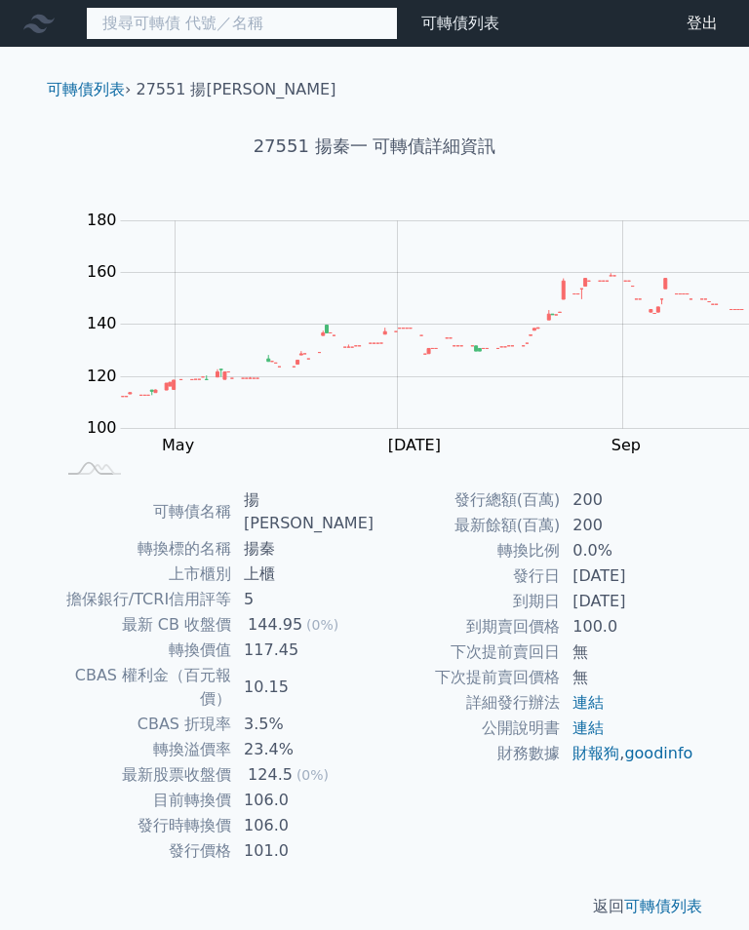
click at [129, 27] on input at bounding box center [242, 23] width 312 height 33
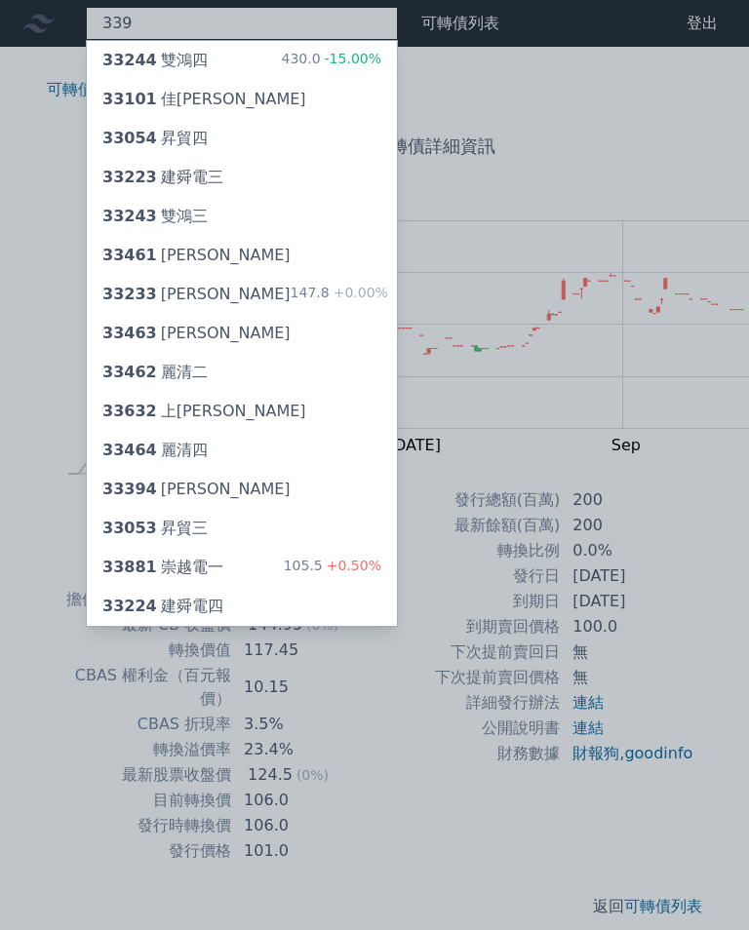
type input "3390"
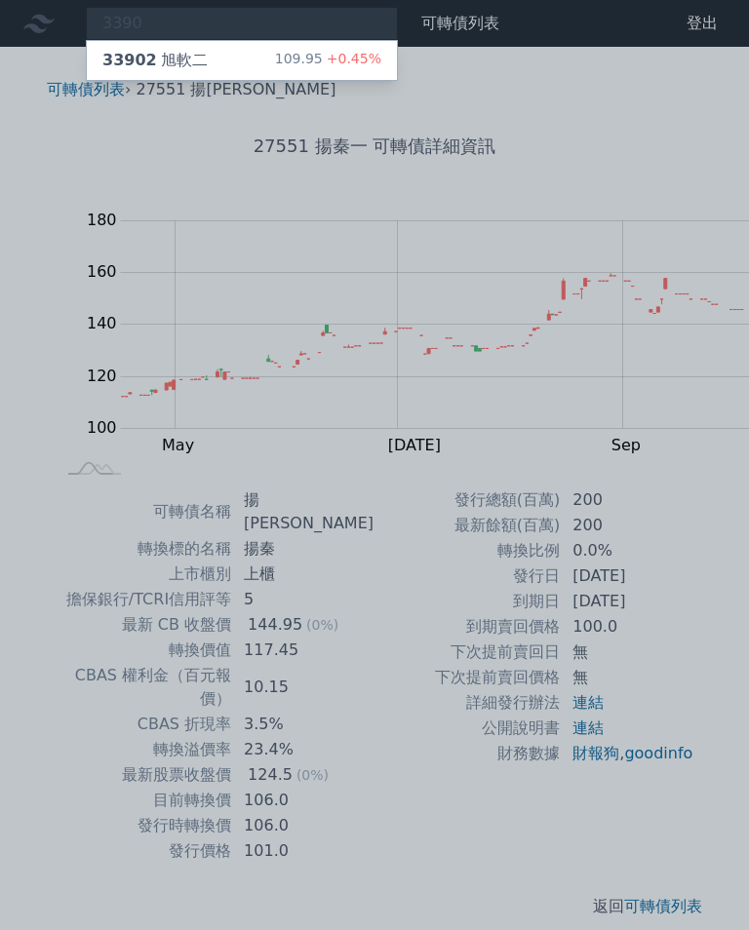
click at [132, 60] on div "33902 旭軟二" at bounding box center [154, 60] width 105 height 23
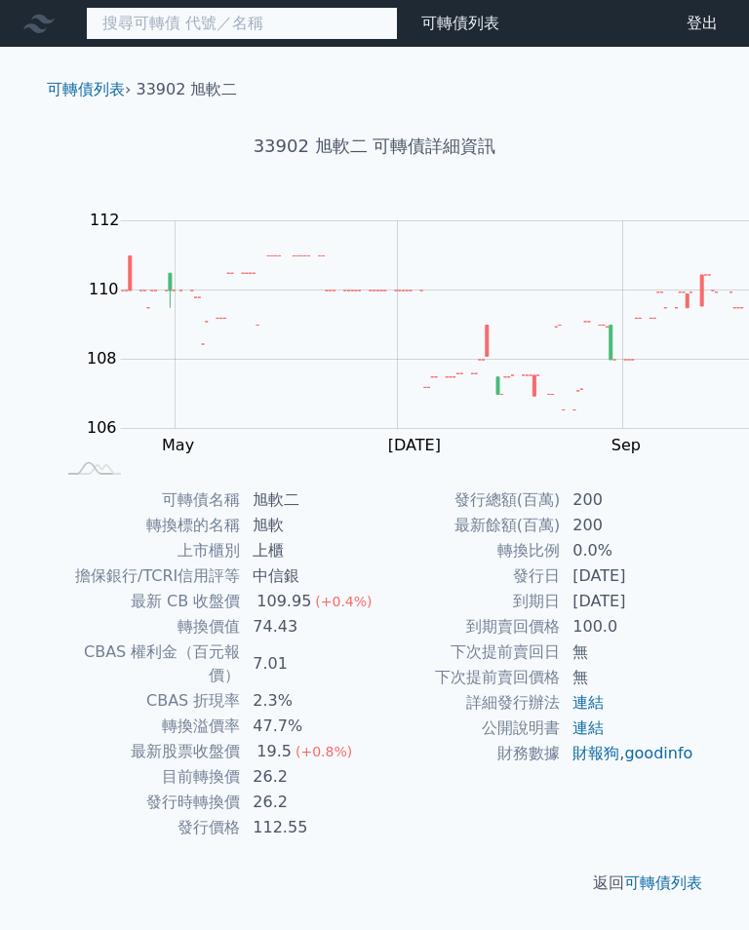
click at [176, 31] on input at bounding box center [242, 23] width 312 height 33
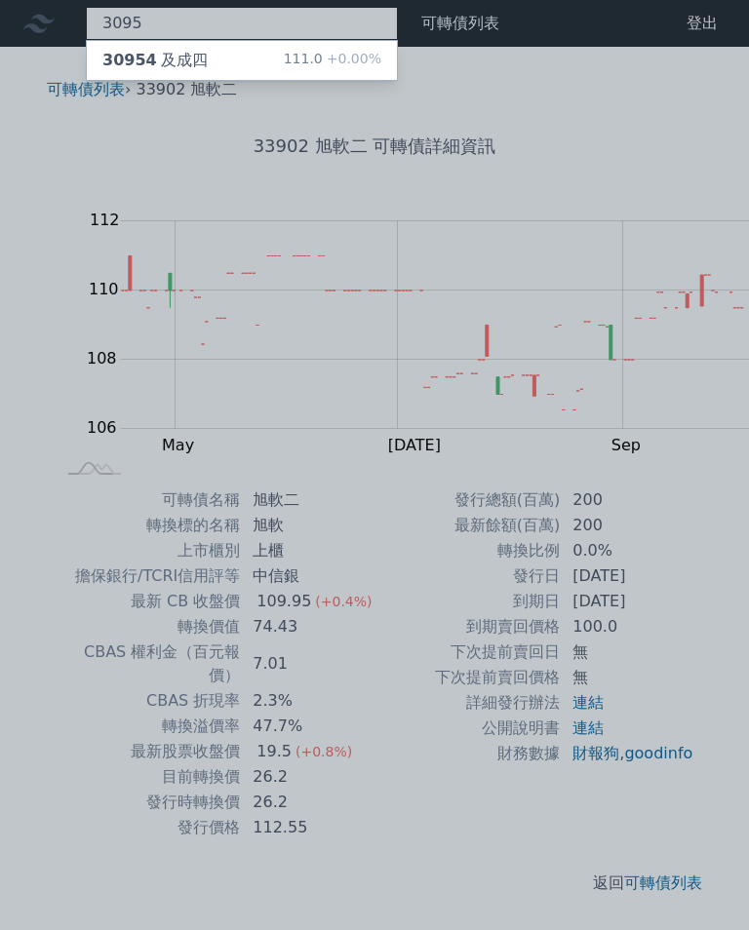
type input "3095"
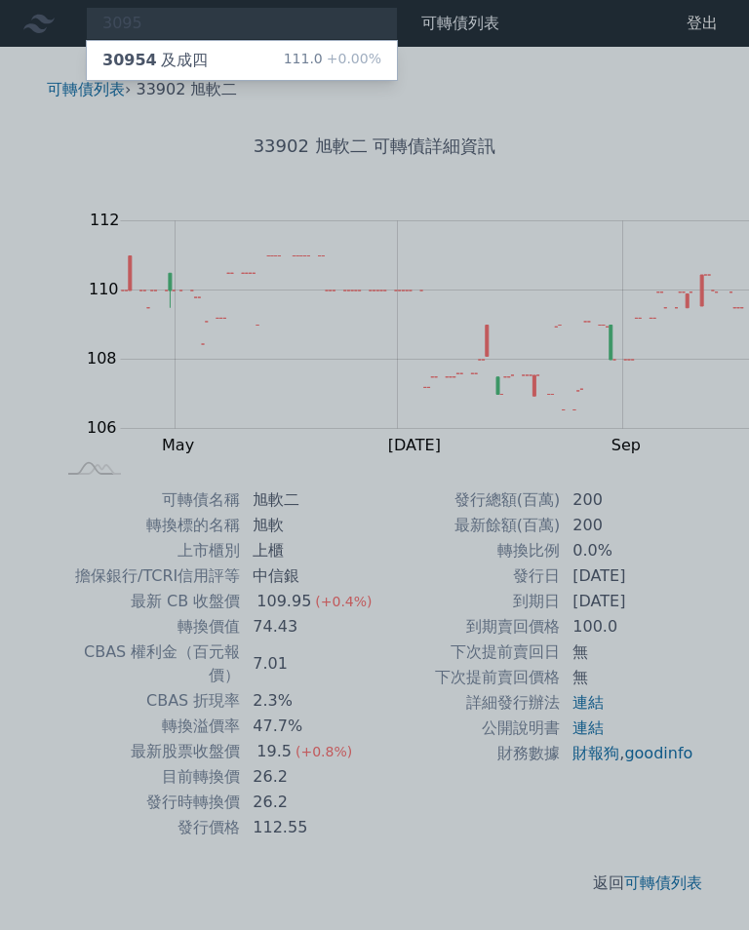
click at [144, 48] on div "30954 及成四 111.0 +0.00%" at bounding box center [242, 60] width 310 height 39
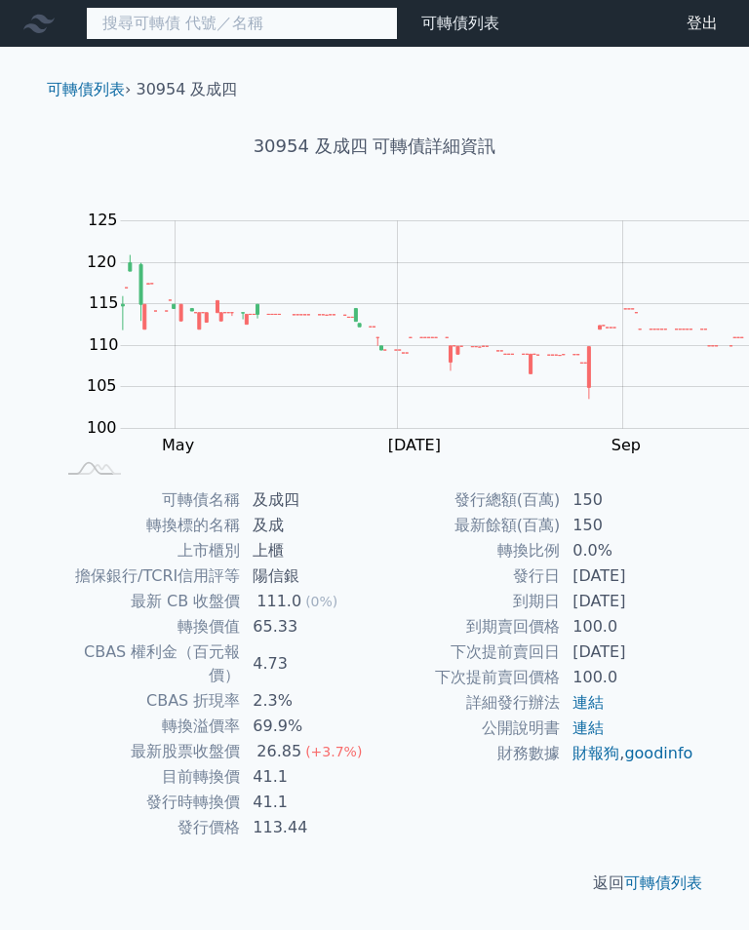
click at [116, 25] on input at bounding box center [242, 23] width 312 height 33
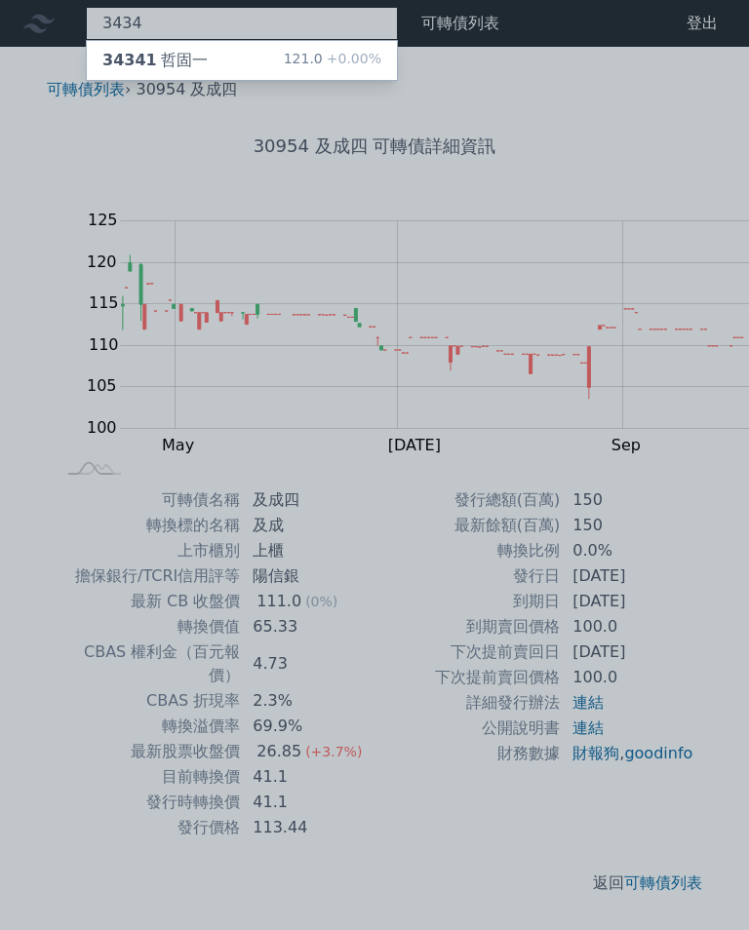
type input "3434"
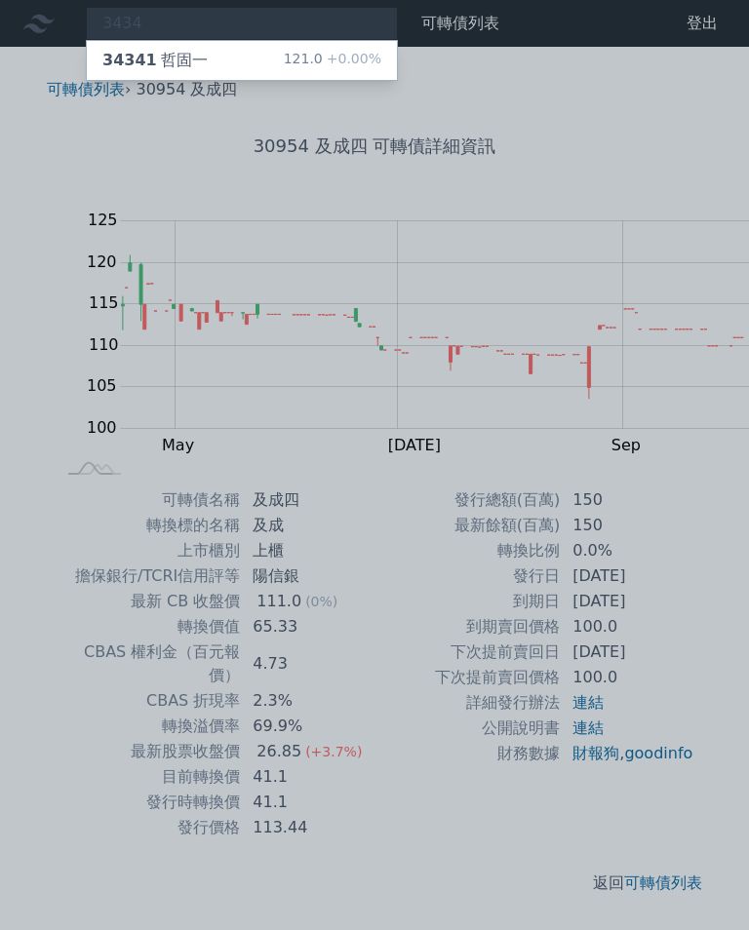
click at [136, 55] on div "34341 哲固一" at bounding box center [154, 60] width 105 height 23
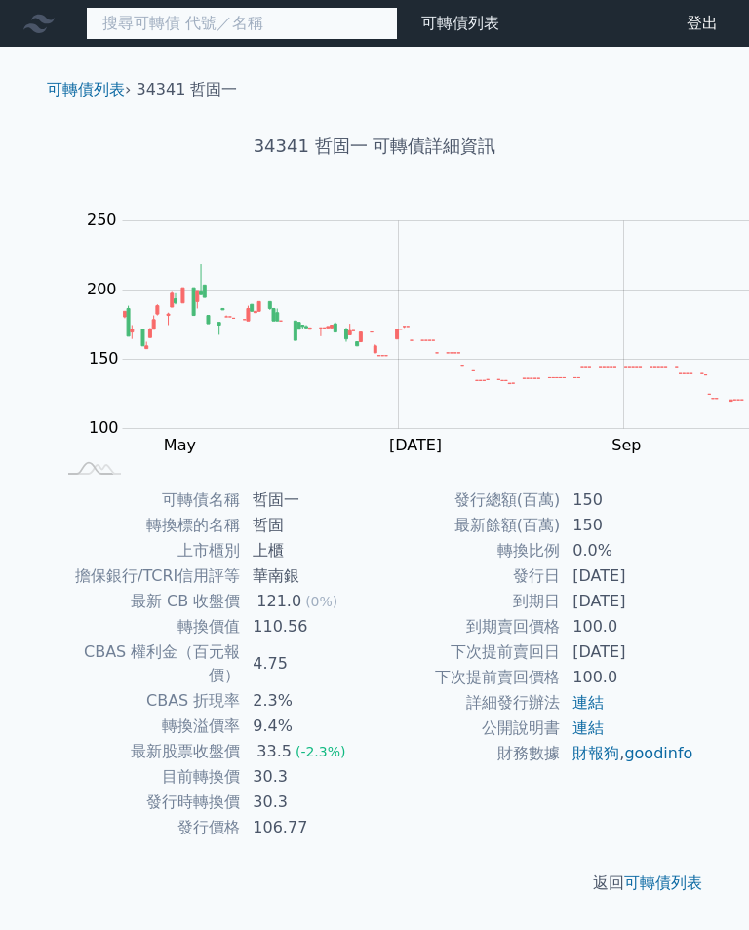
click at [178, 20] on input at bounding box center [242, 23] width 312 height 33
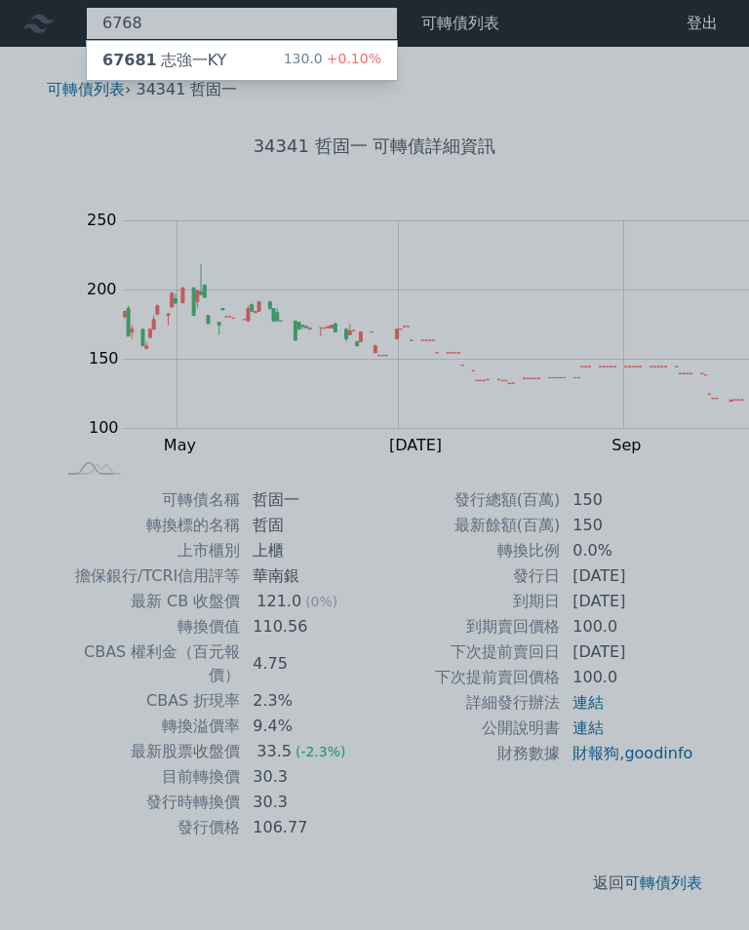
type input "6768"
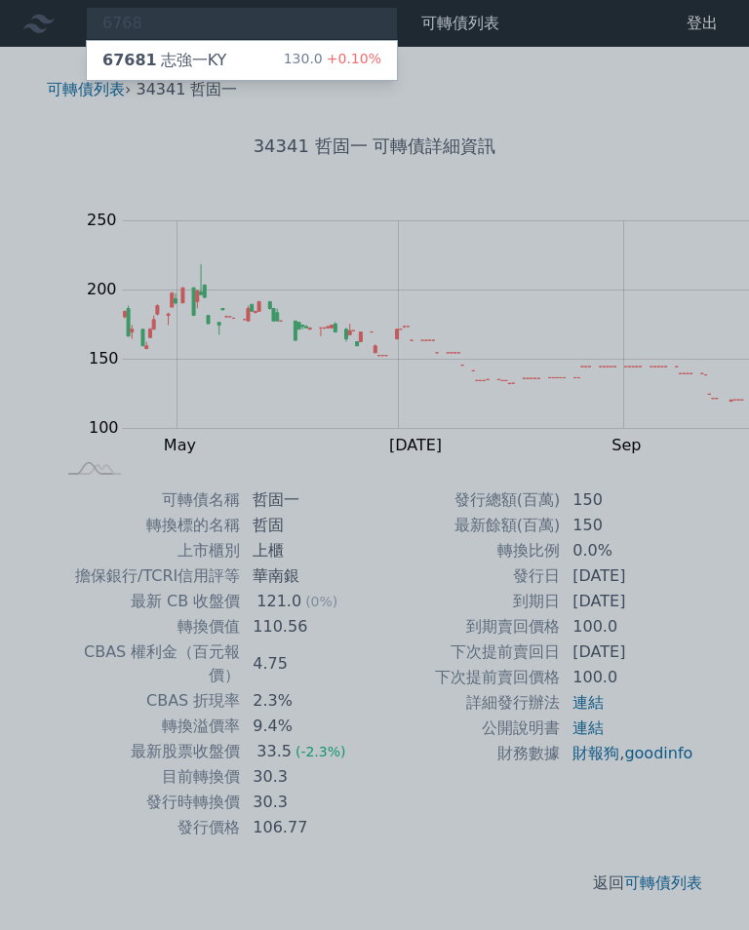
click at [154, 55] on div "67681 志強一KY" at bounding box center [164, 60] width 124 height 23
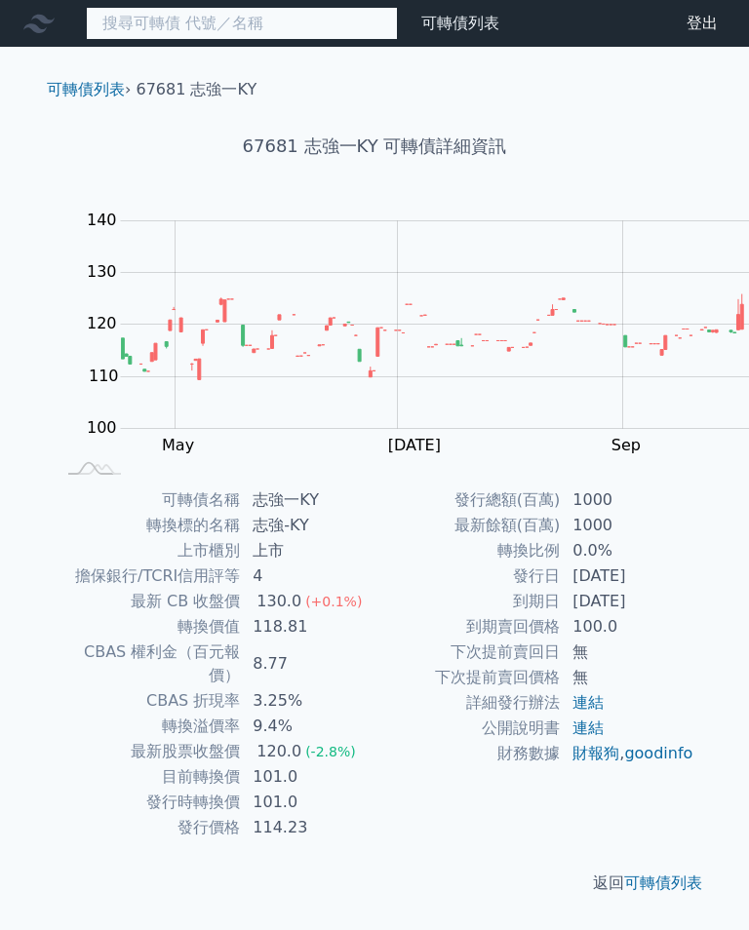
click at [155, 21] on input at bounding box center [242, 23] width 312 height 33
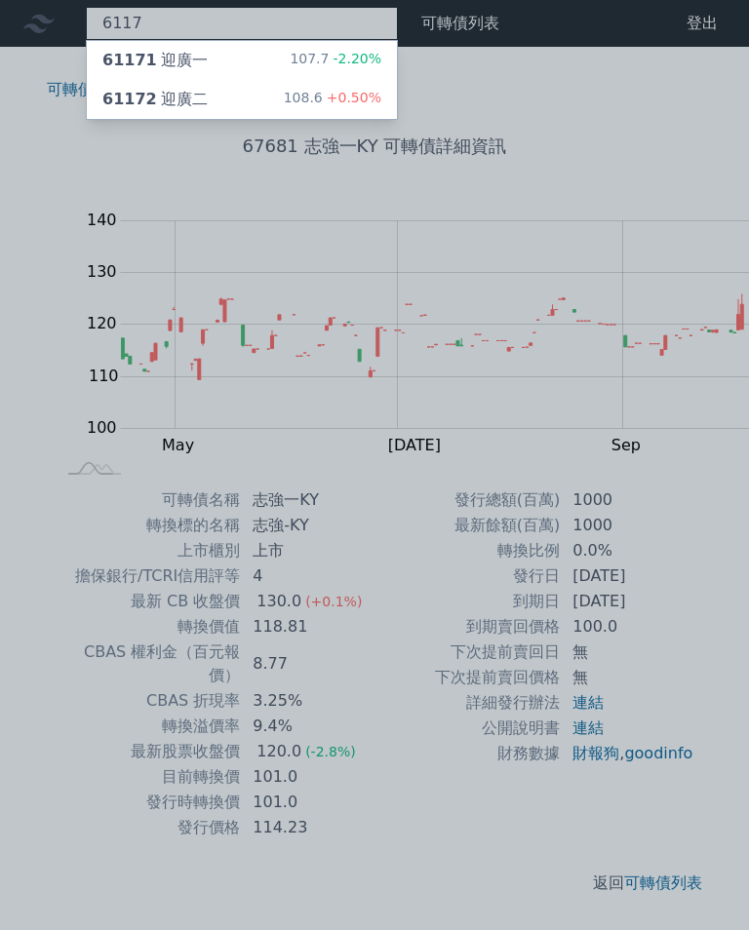
type input "6117"
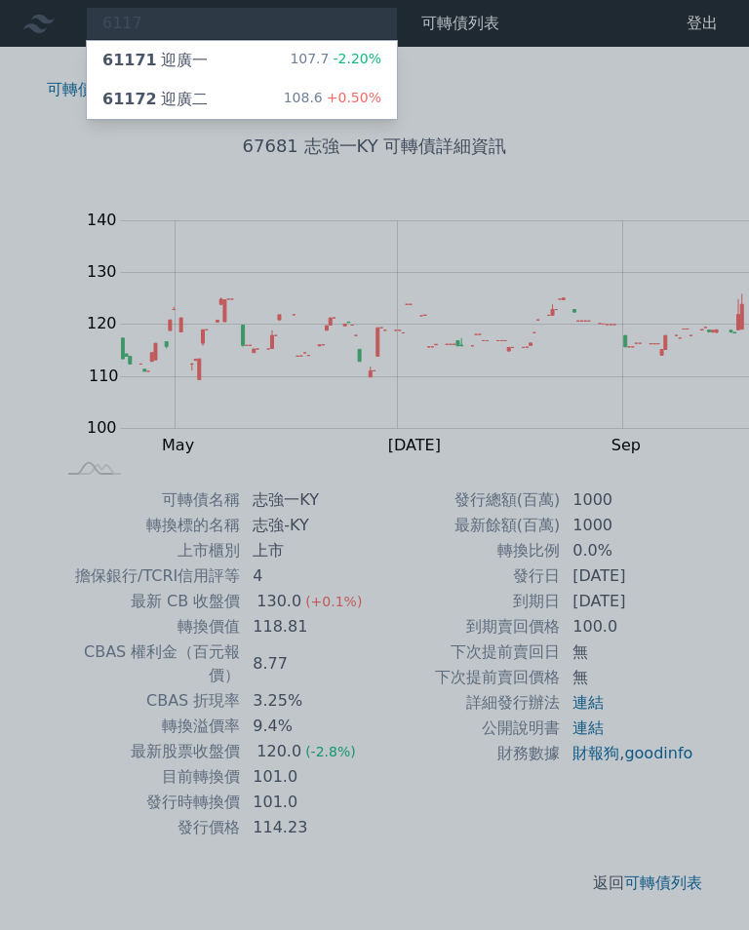
click at [144, 94] on div "61172 迎廣二" at bounding box center [154, 99] width 105 height 23
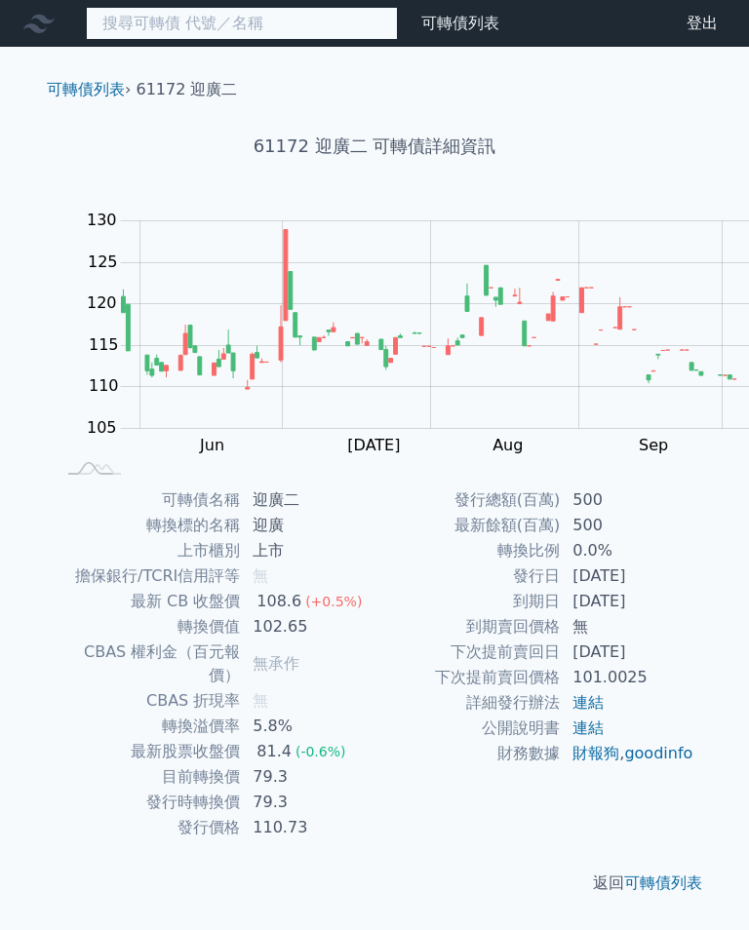
click at [141, 16] on input at bounding box center [242, 23] width 312 height 33
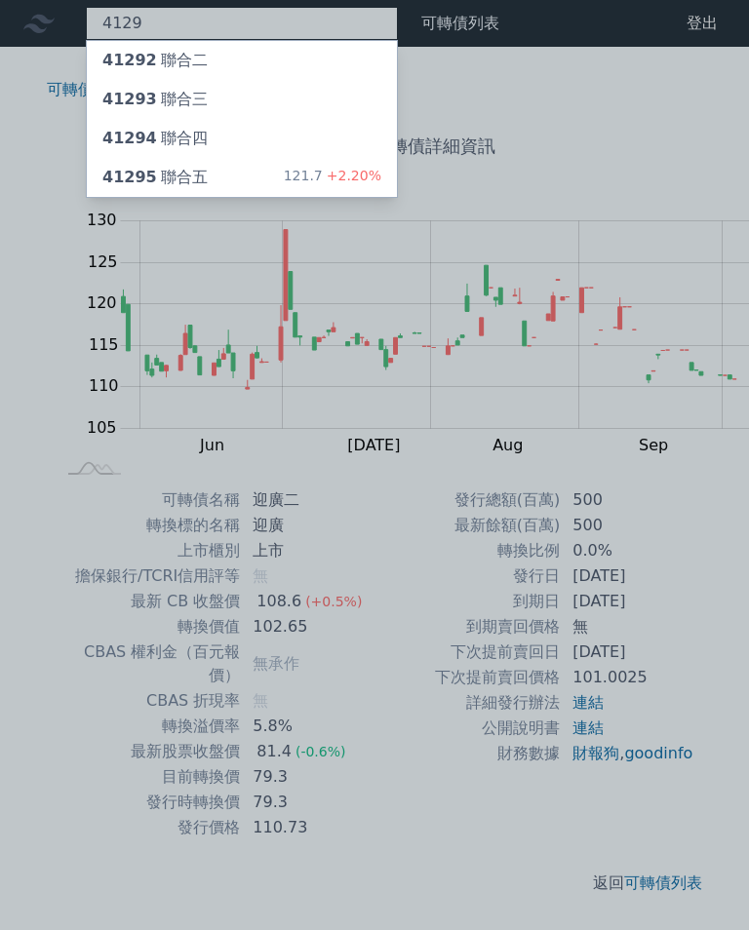
type input "4129"
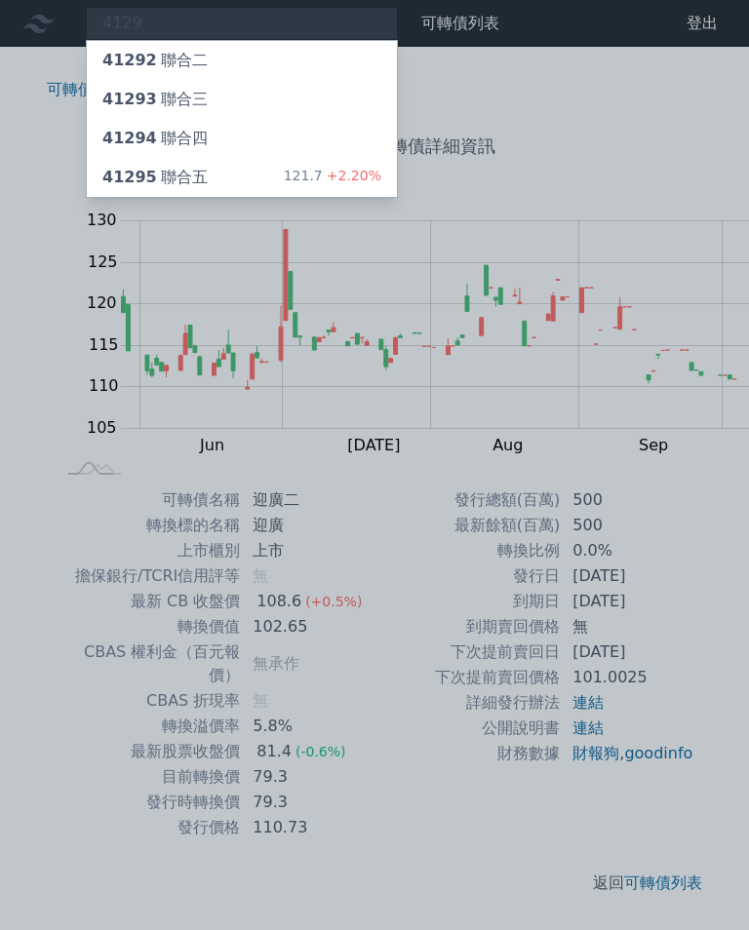
click at [146, 174] on div "41295 聯合五 121.7 +2.20%" at bounding box center [242, 177] width 310 height 39
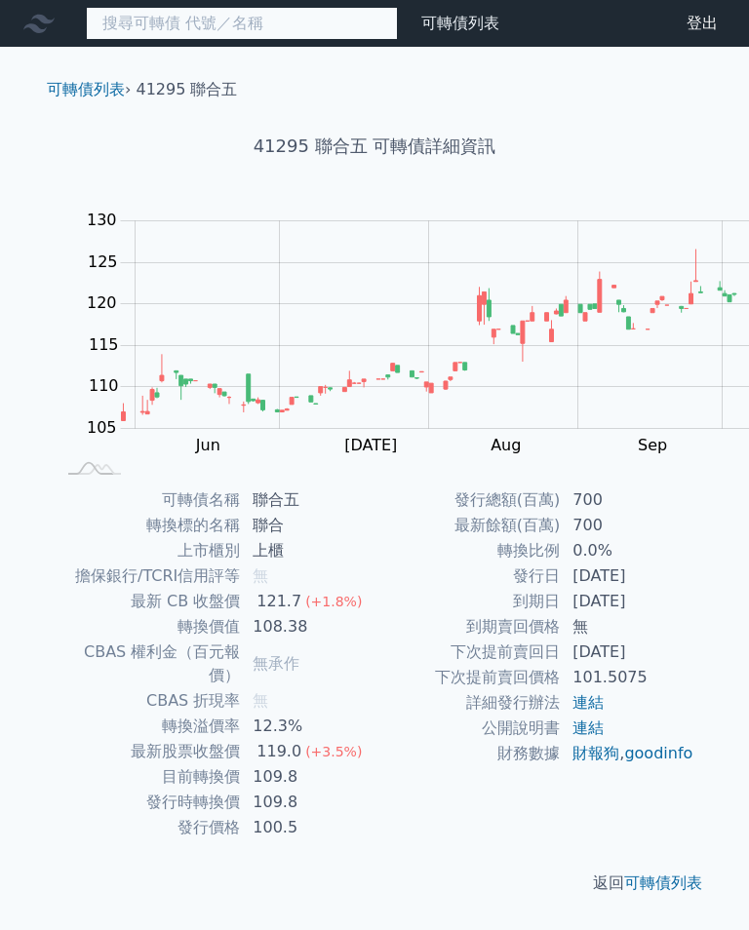
click at [132, 20] on input at bounding box center [242, 23] width 312 height 33
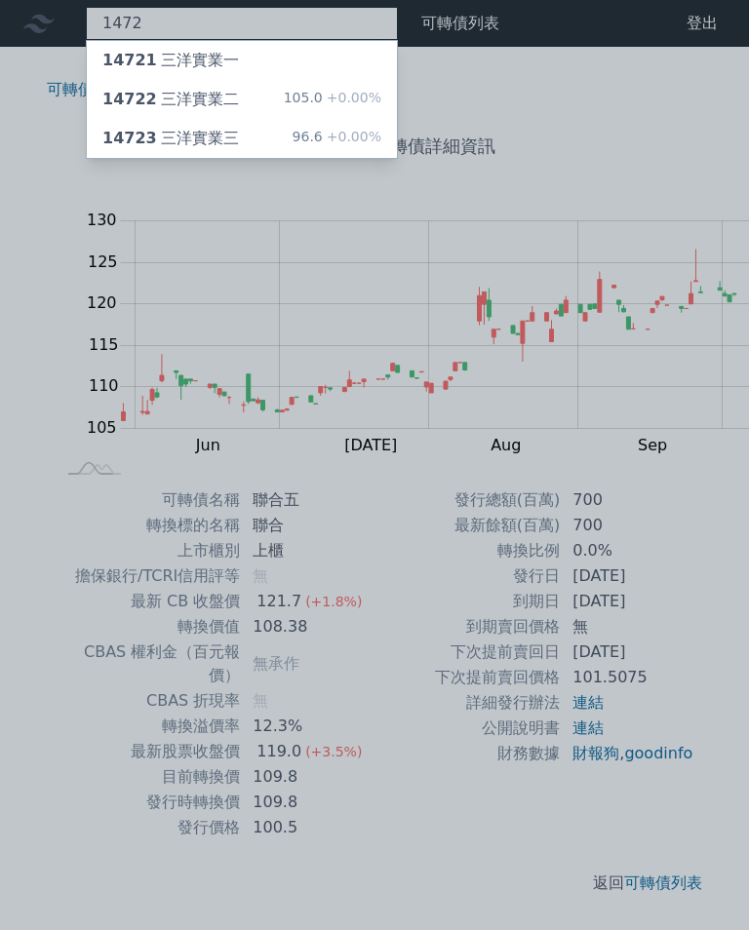
type input "1472"
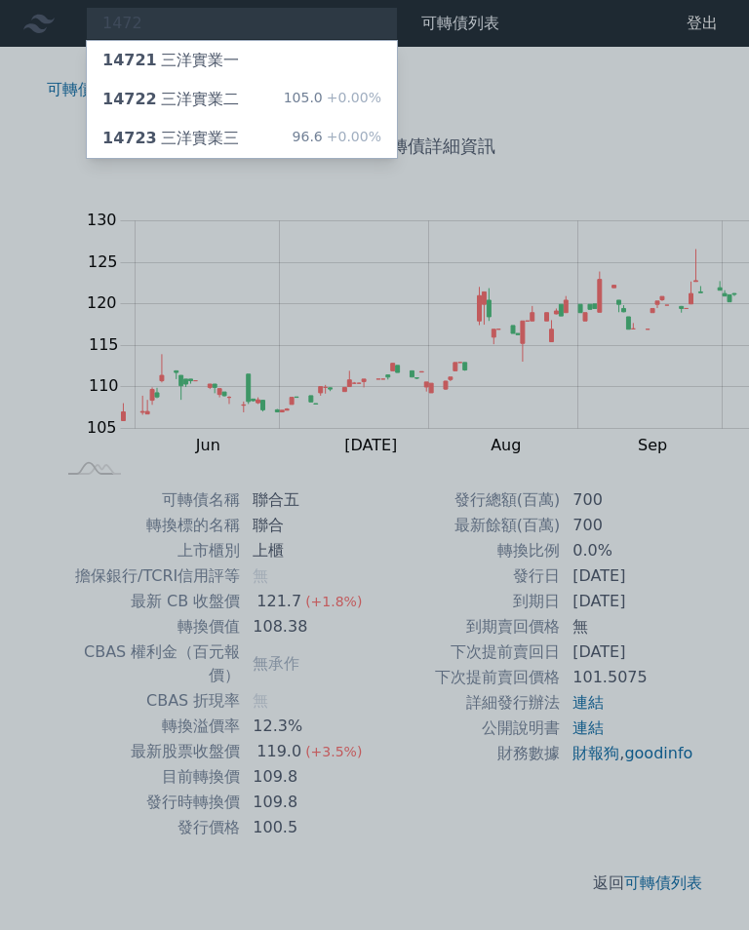
click at [177, 96] on div "14722 三洋實業二" at bounding box center [170, 99] width 137 height 23
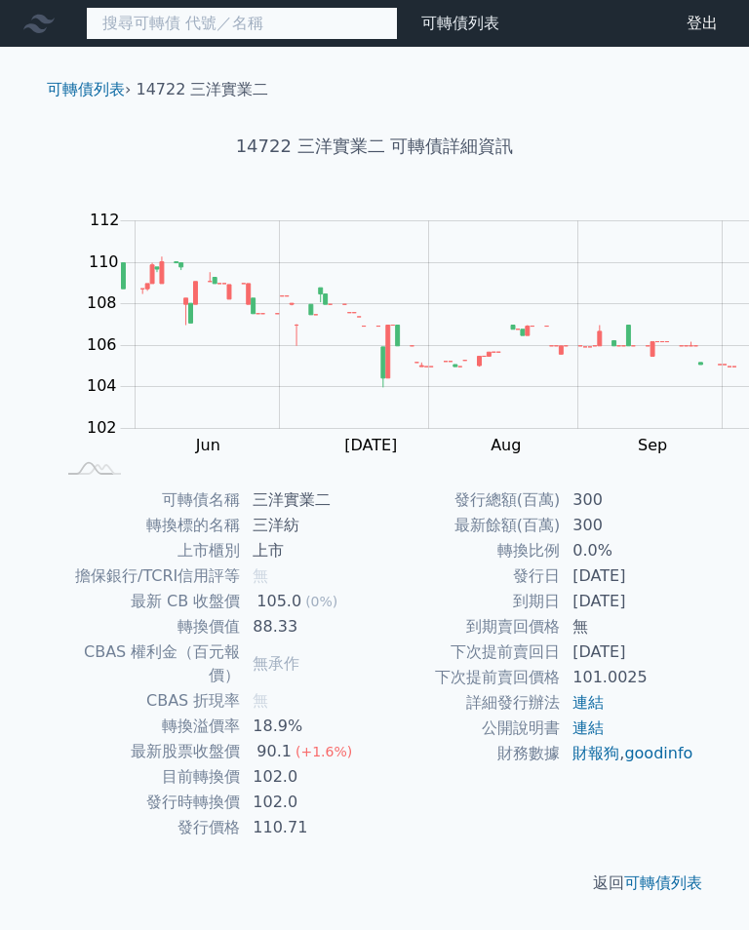
click at [108, 27] on input at bounding box center [242, 23] width 312 height 33
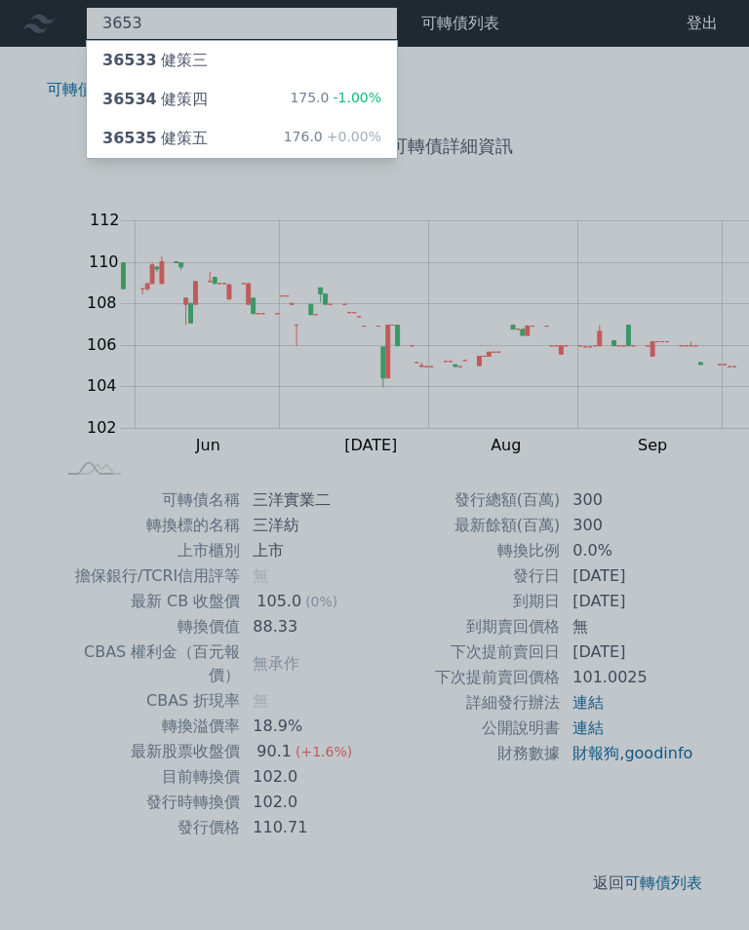
type input "3653"
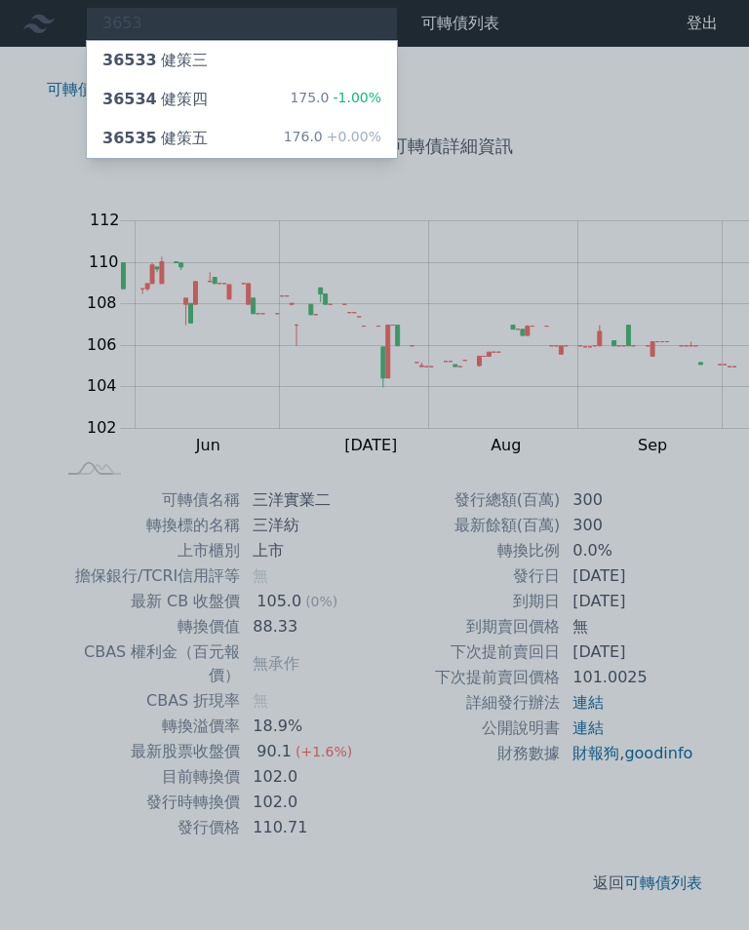
click at [149, 93] on div "36534 健策四" at bounding box center [154, 99] width 105 height 23
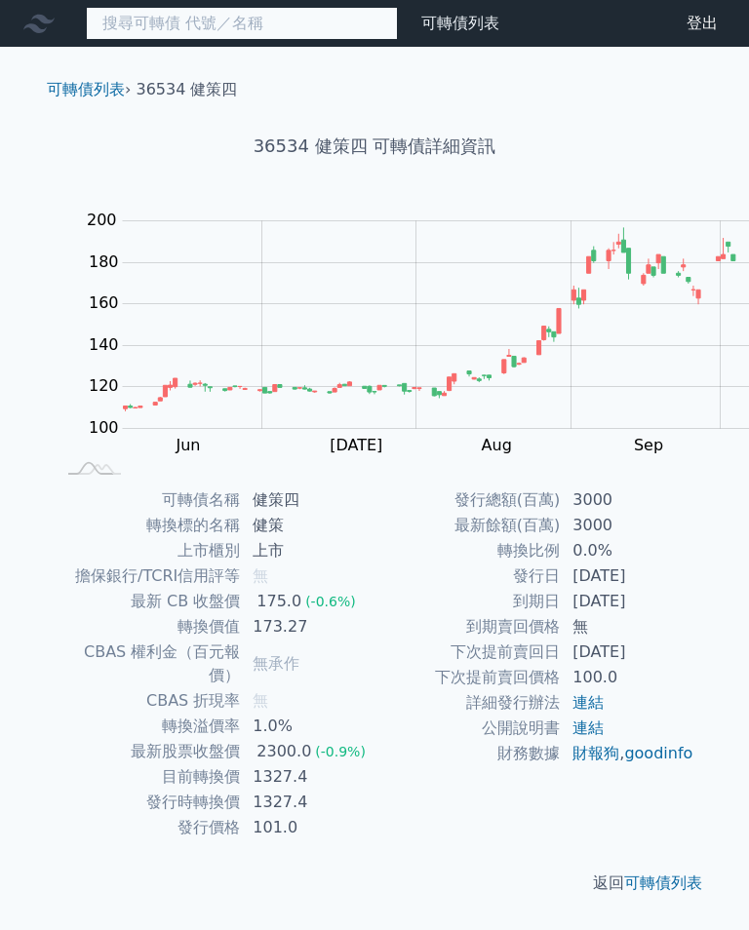
click at [155, 12] on input at bounding box center [242, 23] width 312 height 33
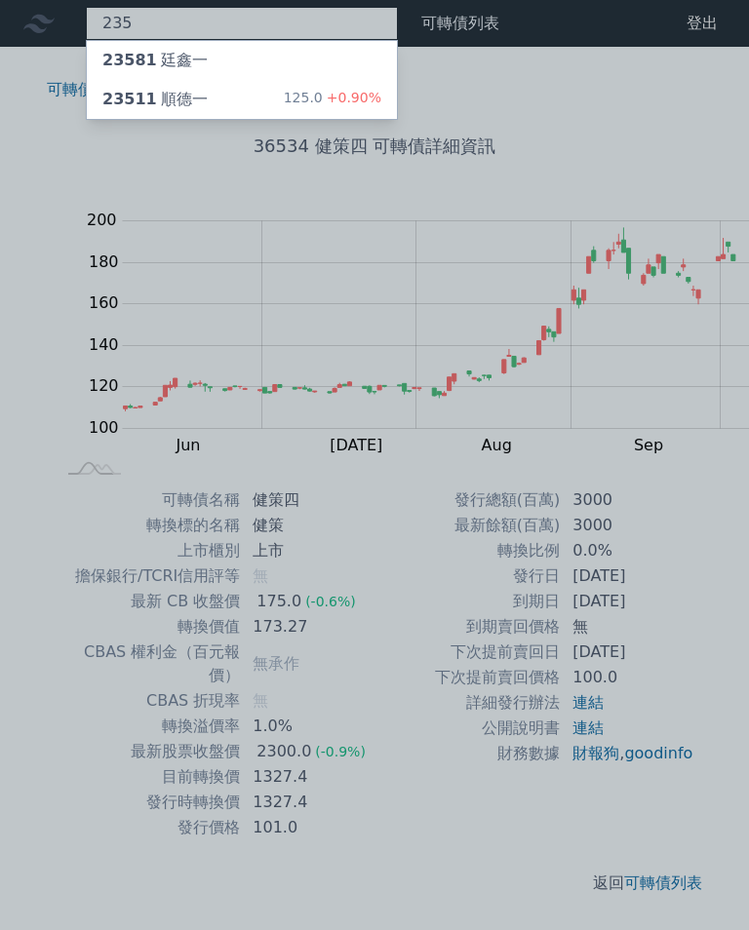
type input "2351"
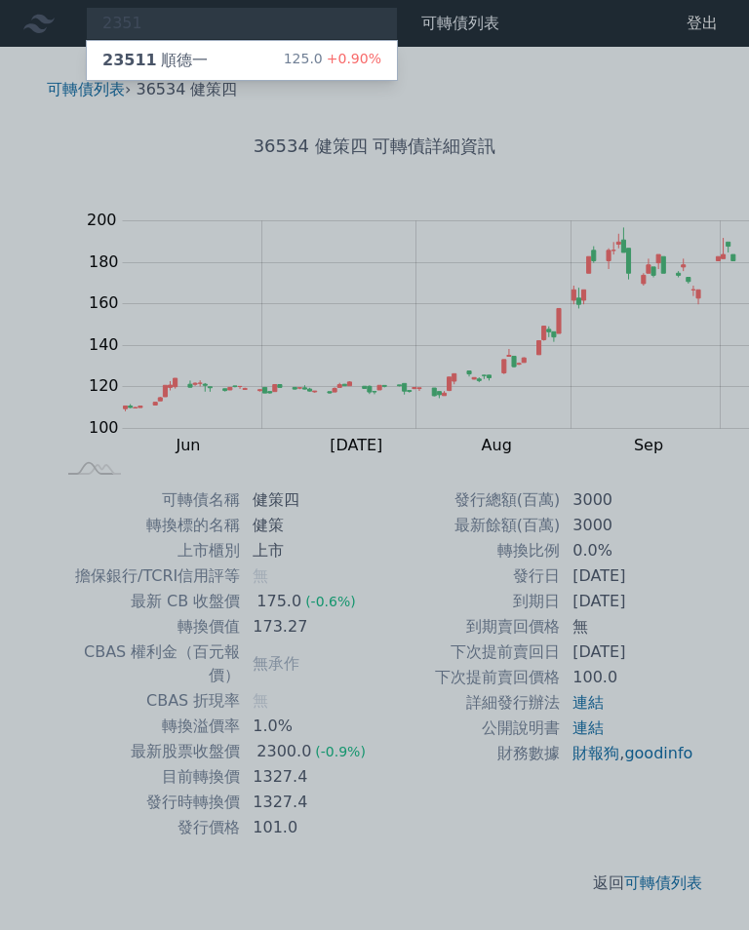
click at [137, 68] on div "23511 順德一 125.0 +0.90%" at bounding box center [242, 60] width 310 height 39
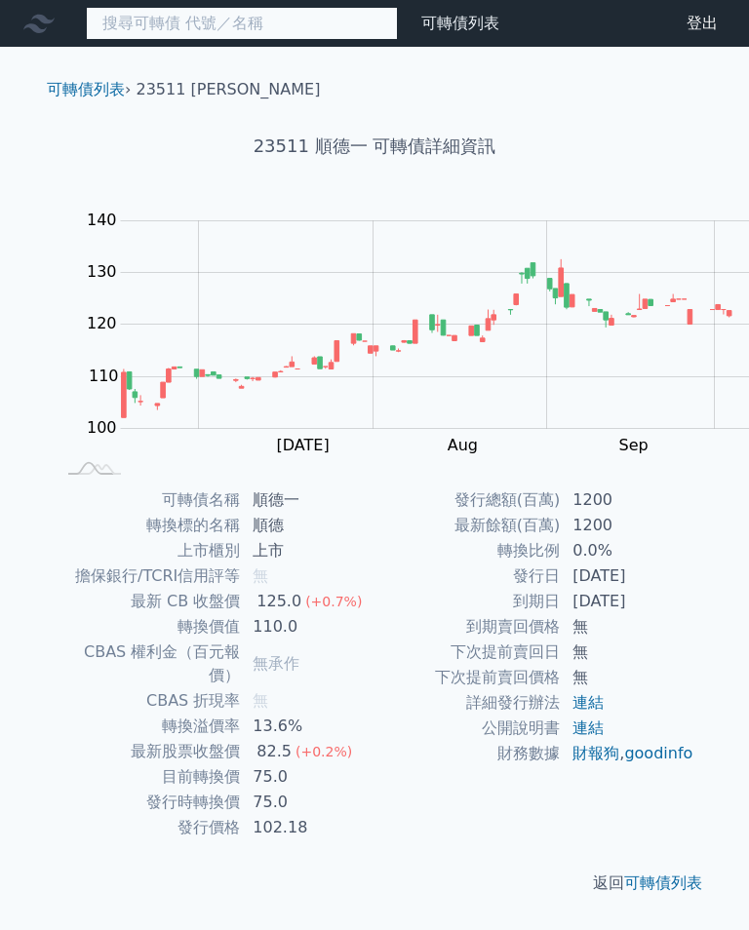
click at [86, 27] on input at bounding box center [242, 23] width 312 height 33
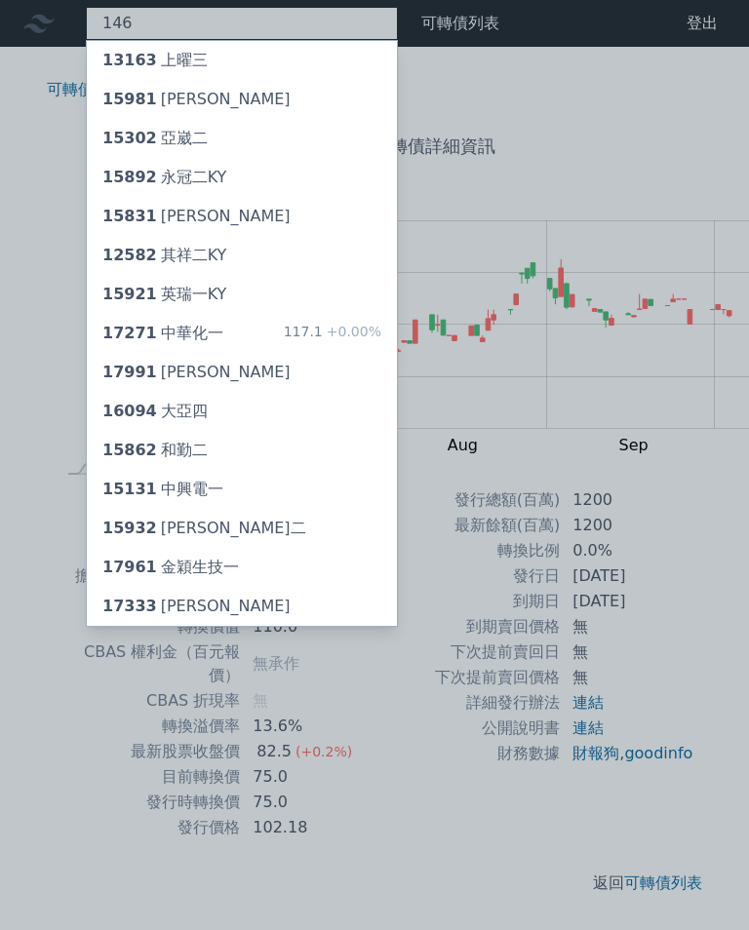
type input "1466"
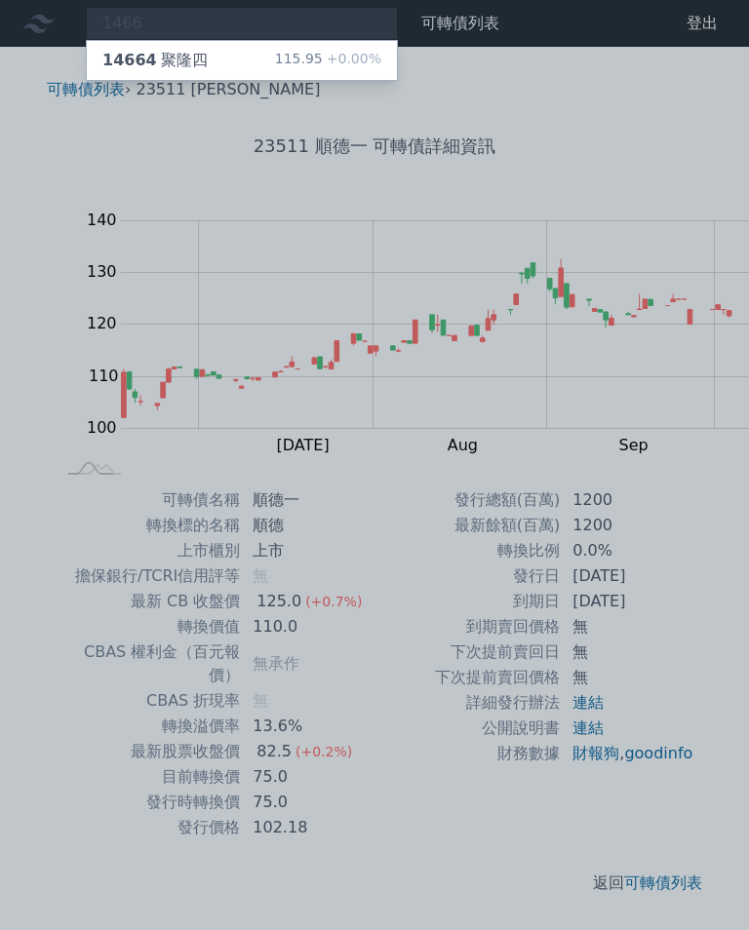
click at [153, 61] on div "14664 聚隆四" at bounding box center [154, 60] width 105 height 23
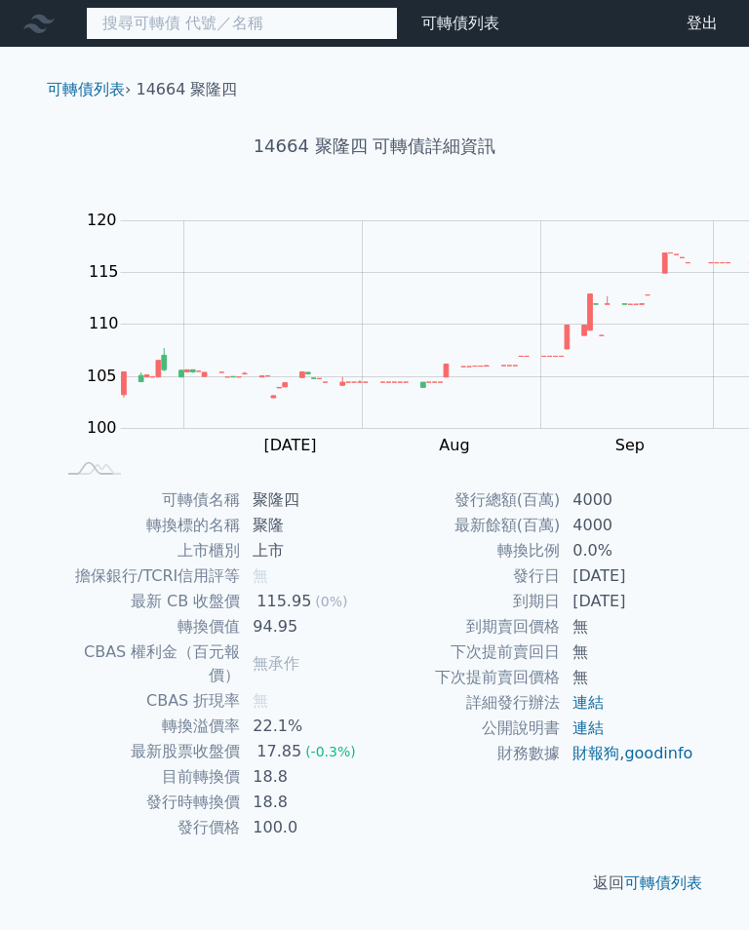
click at [132, 30] on input at bounding box center [242, 23] width 312 height 33
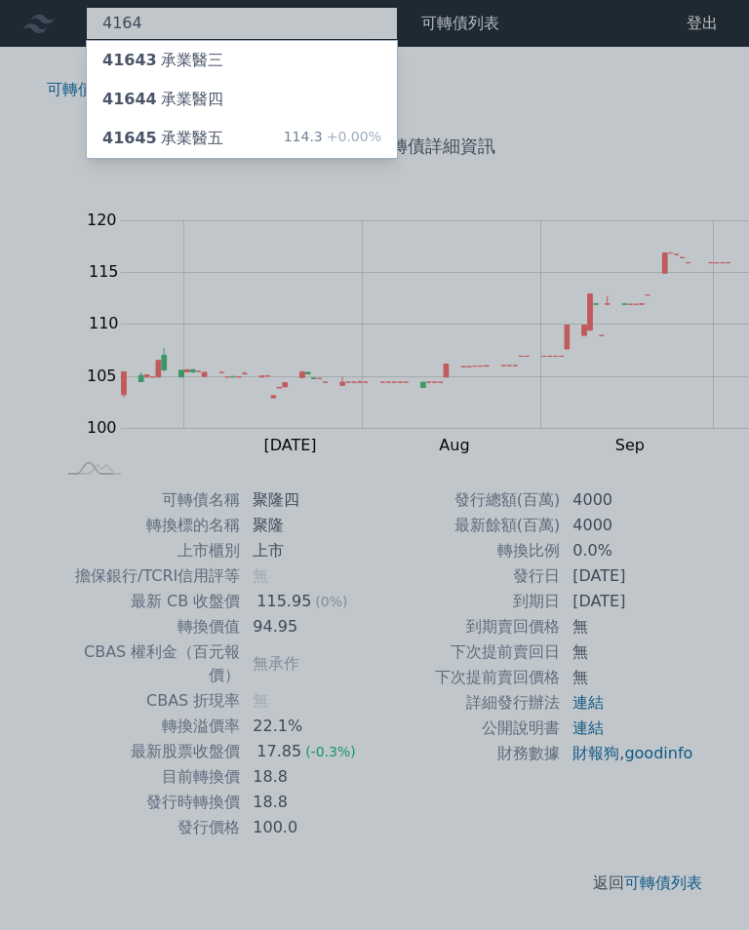
type input "4164"
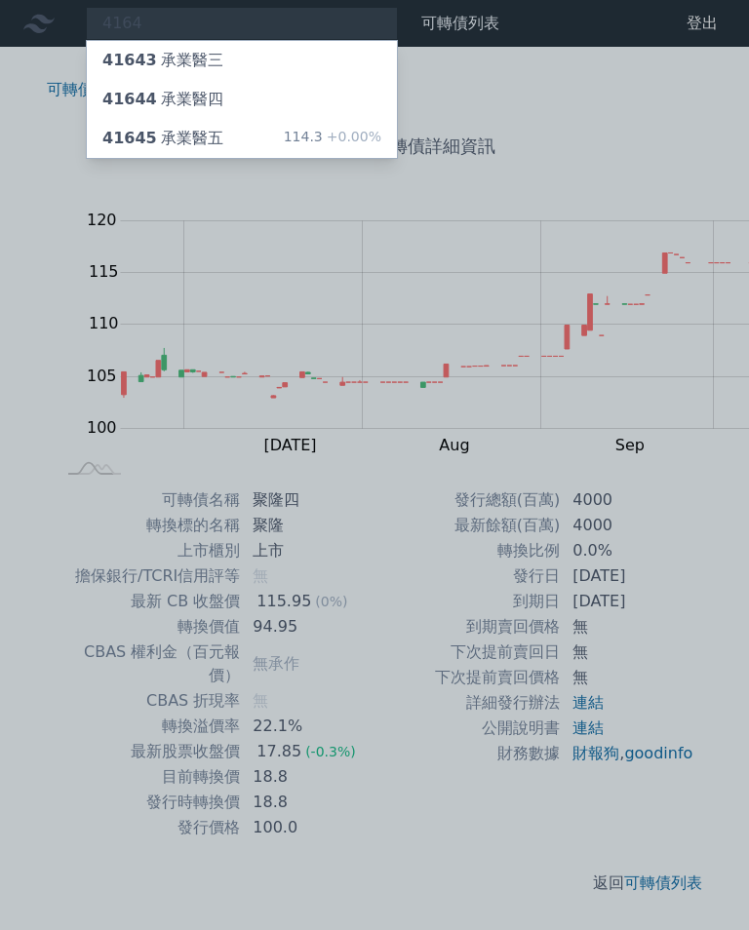
click at [166, 136] on div "41645 承業醫五" at bounding box center [162, 138] width 121 height 23
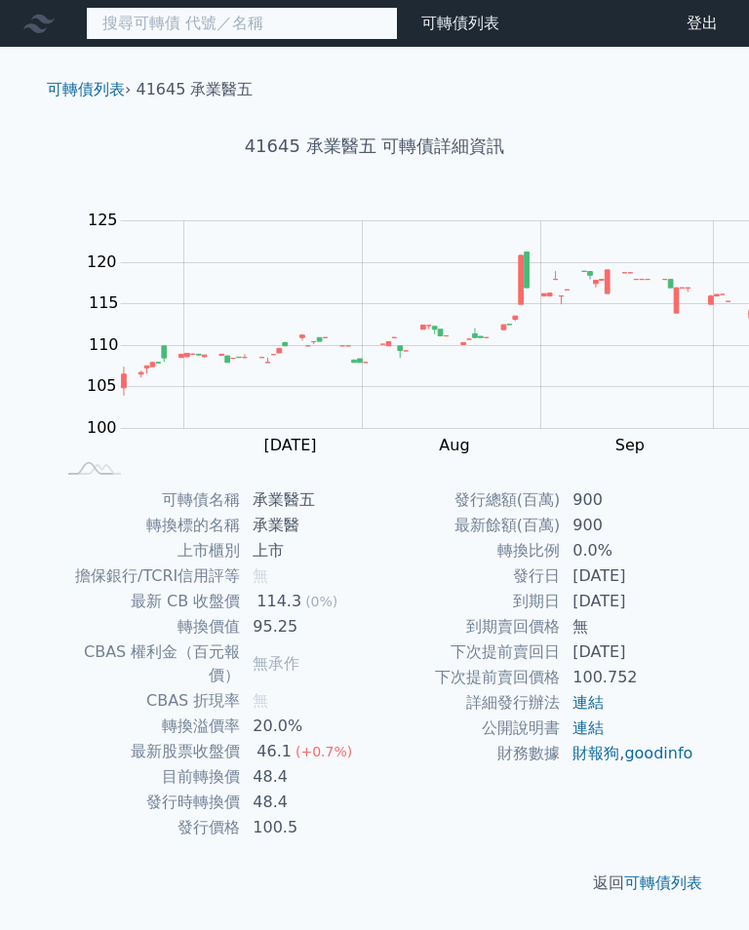
click at [165, 9] on input at bounding box center [242, 23] width 312 height 33
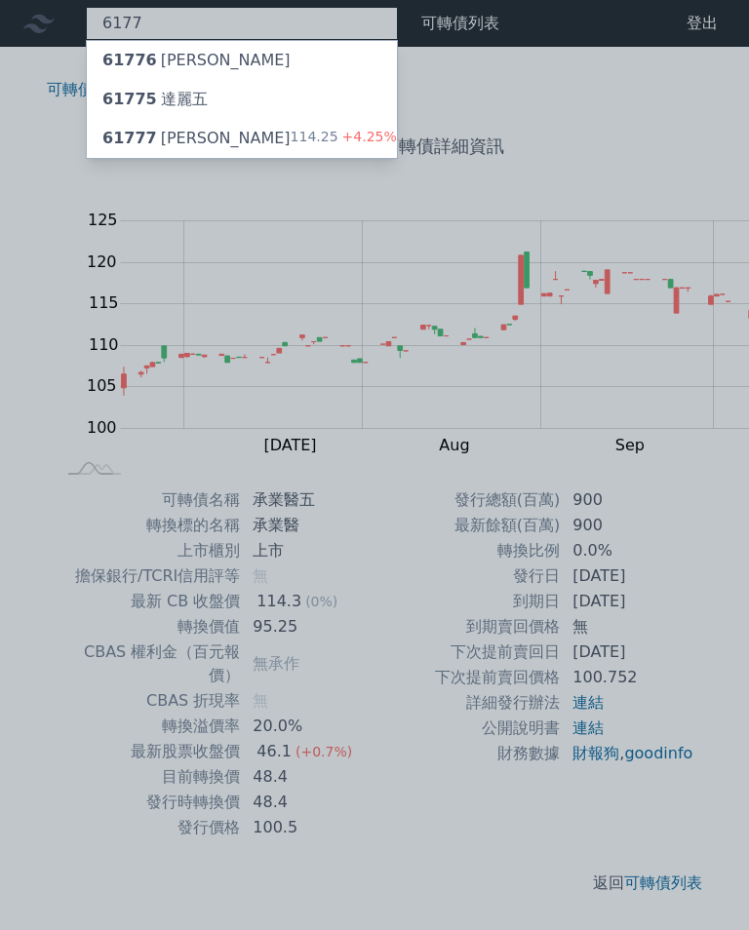
type input "6177"
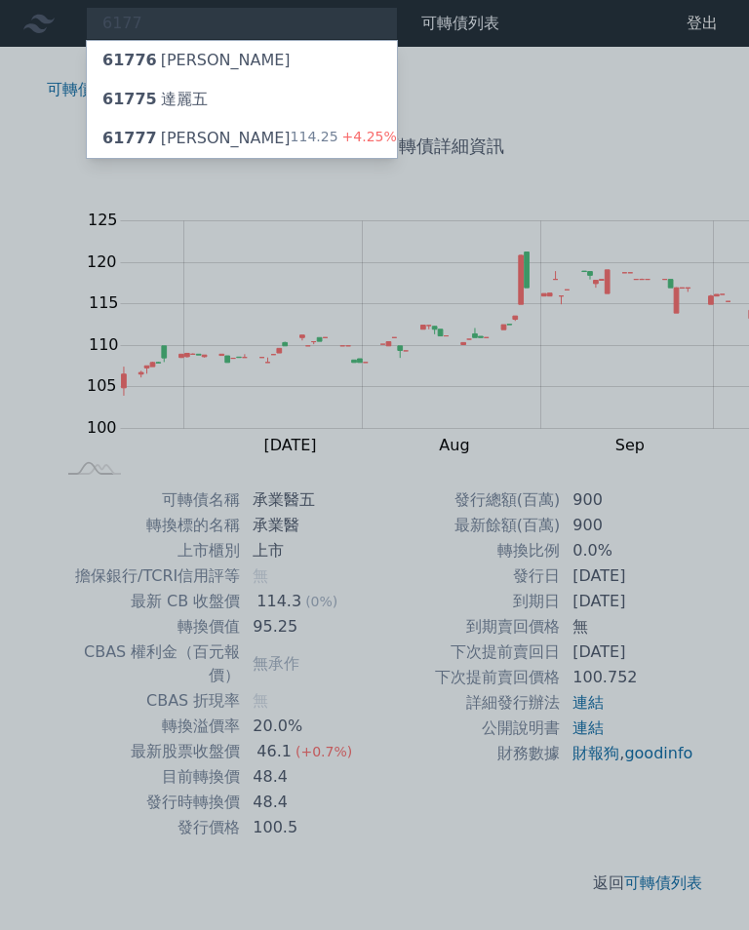
click at [172, 130] on div "61777 達麗七 114.25 +4.25%" at bounding box center [242, 138] width 310 height 39
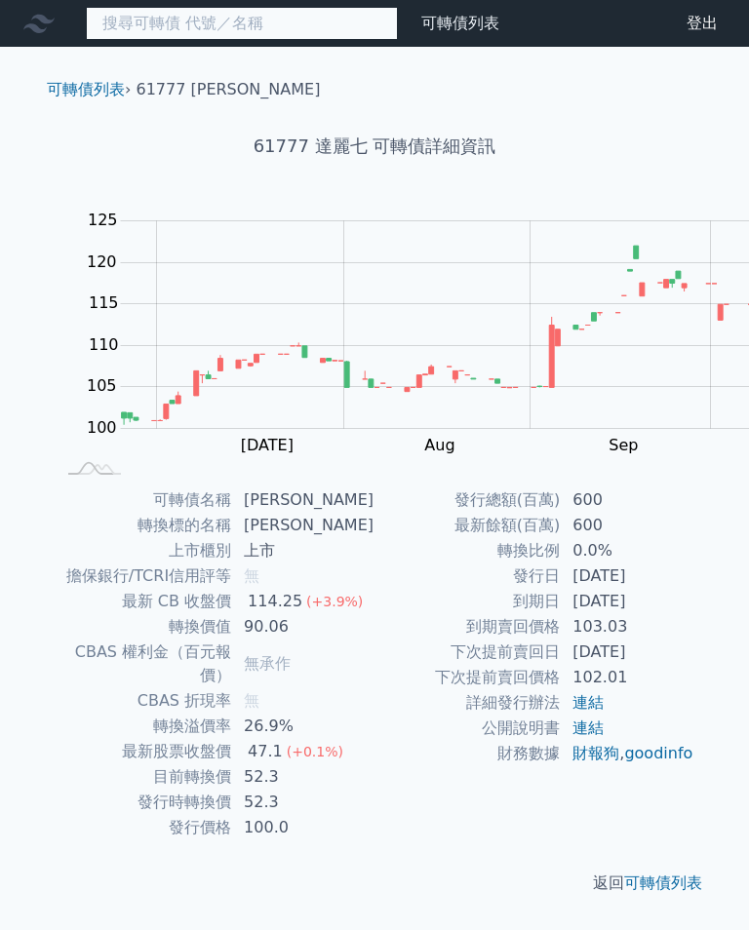
click at [119, 28] on input at bounding box center [242, 23] width 312 height 33
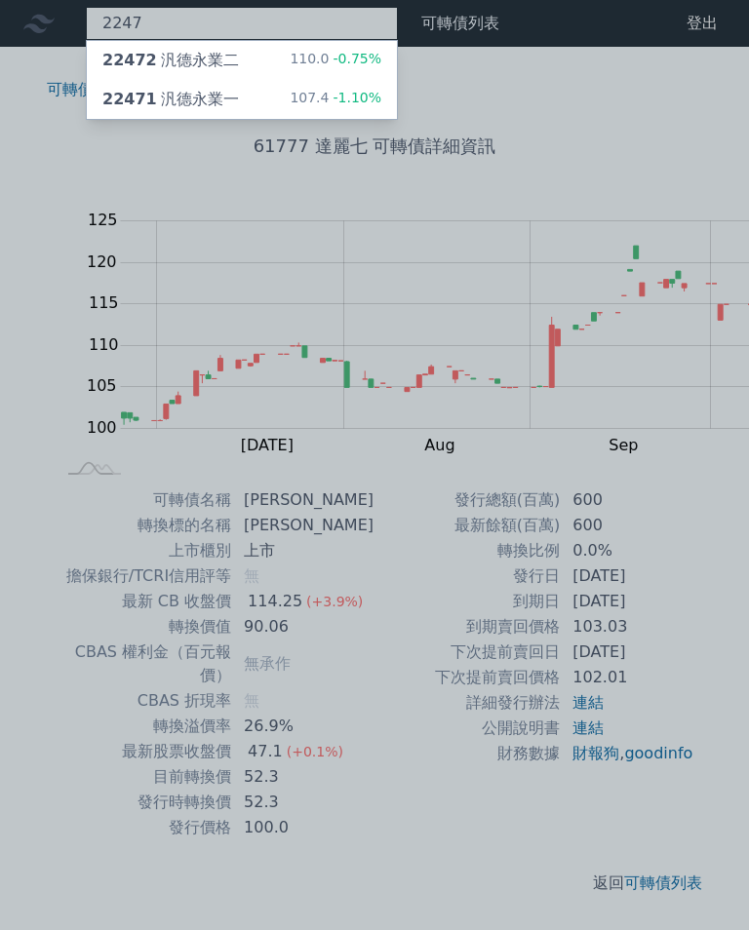
type input "2247"
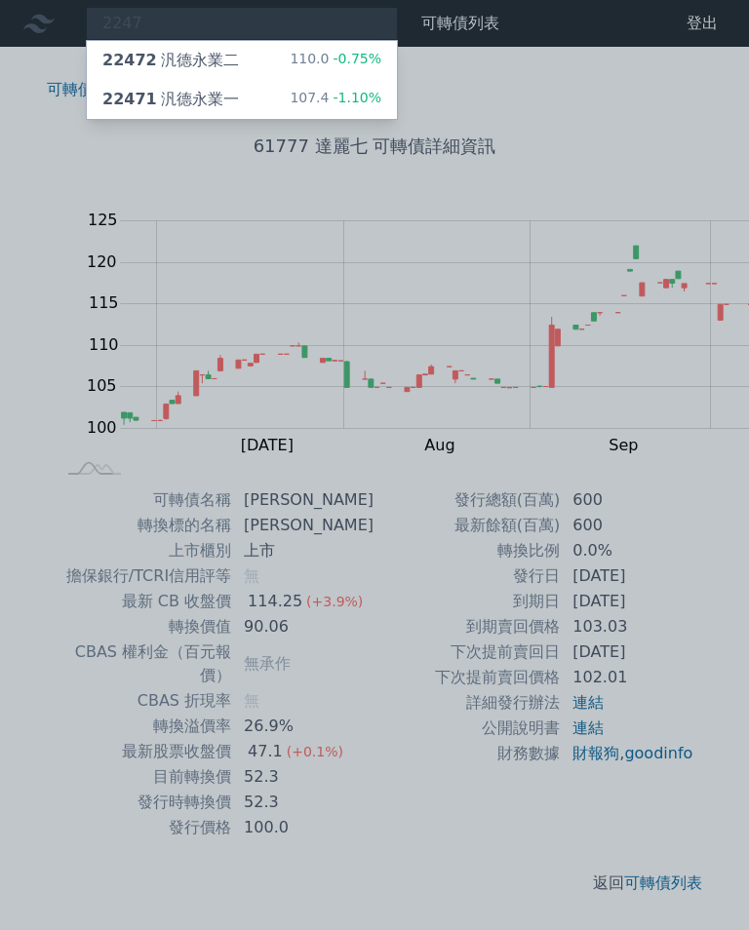
click at [147, 59] on div "22472 汎德永業二" at bounding box center [170, 60] width 137 height 23
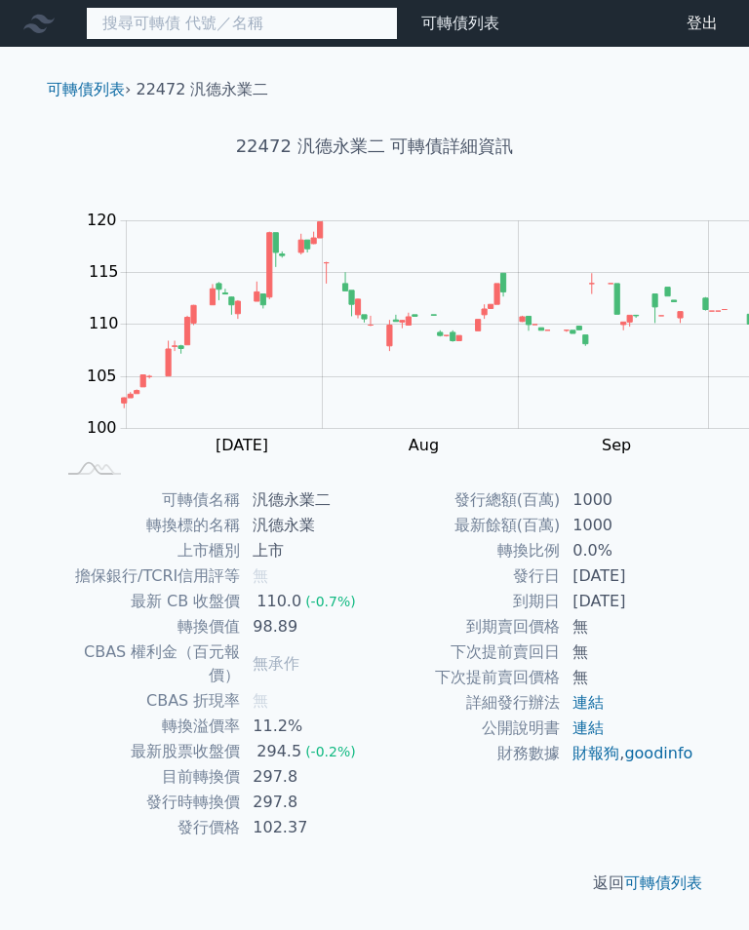
click at [149, 38] on input at bounding box center [242, 23] width 312 height 33
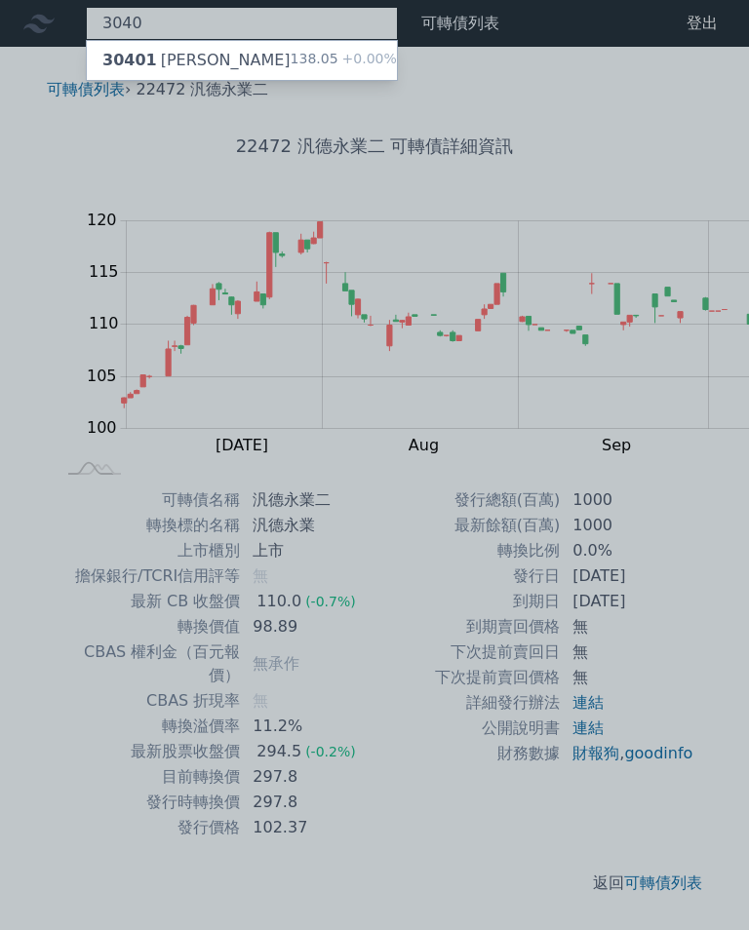
type input "3040"
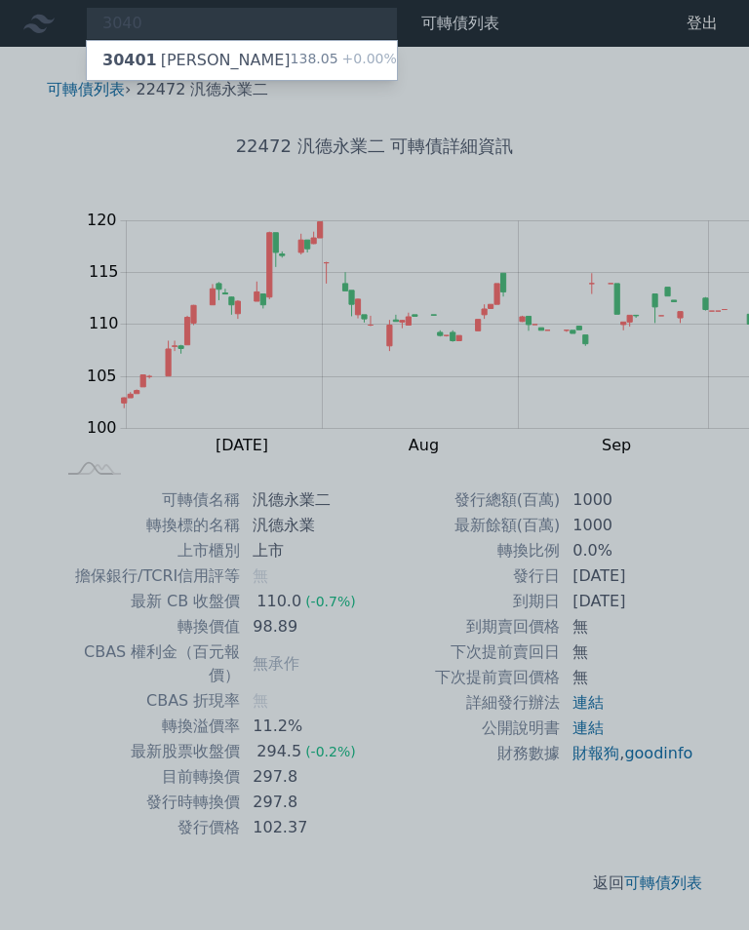
click at [128, 51] on div "30401 遠見一" at bounding box center [196, 60] width 188 height 23
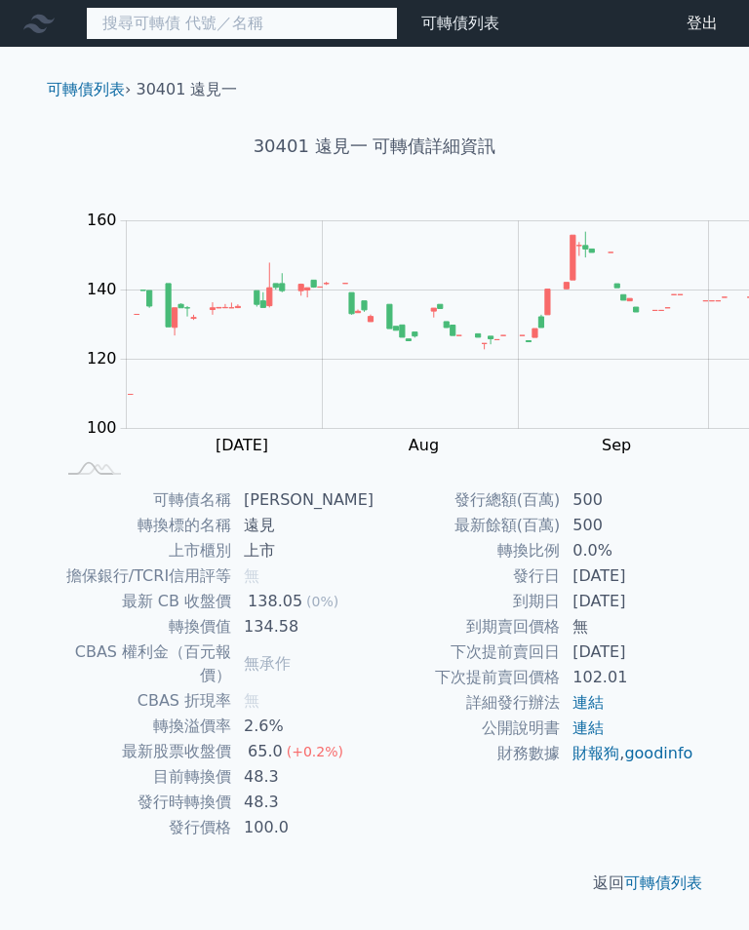
click at [128, 22] on input at bounding box center [242, 23] width 312 height 33
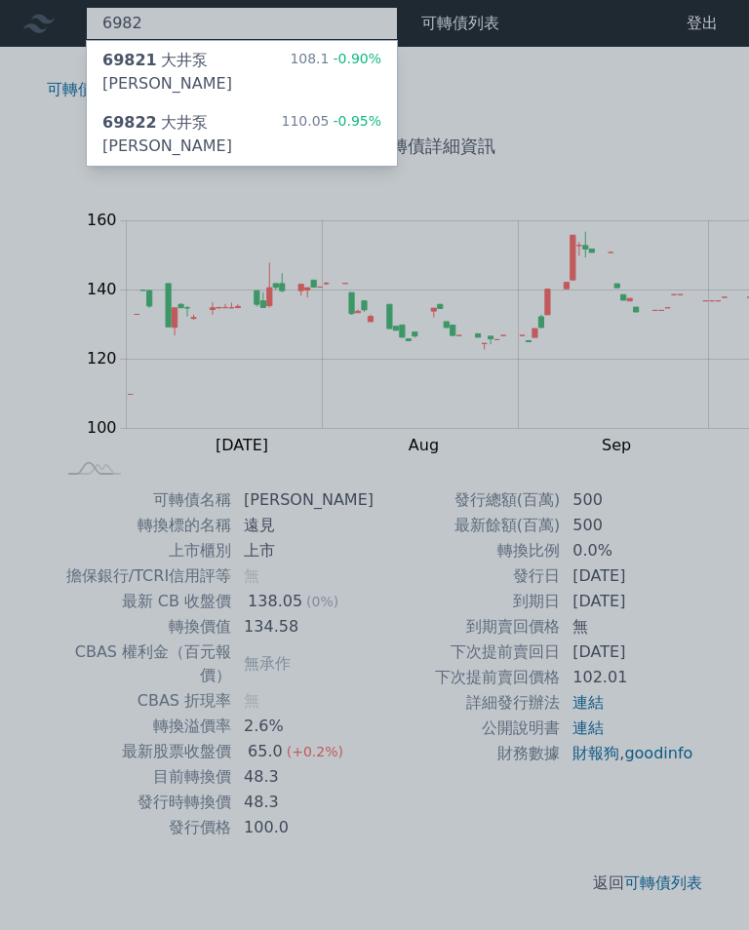
type input "6982"
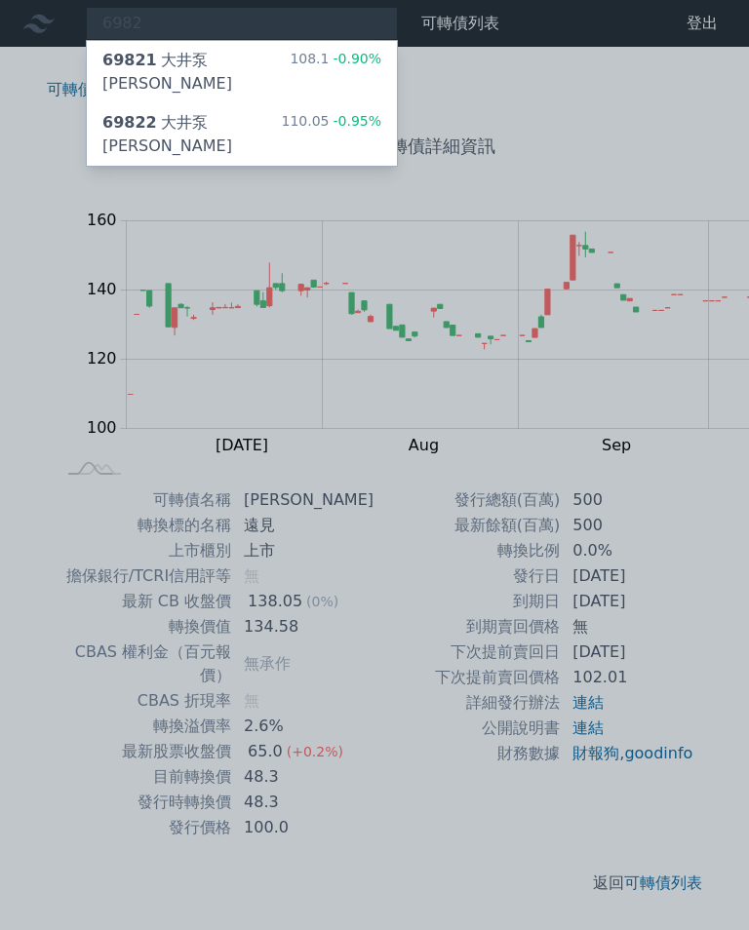
click at [177, 55] on div "69821 大井泵浦一" at bounding box center [195, 72] width 187 height 47
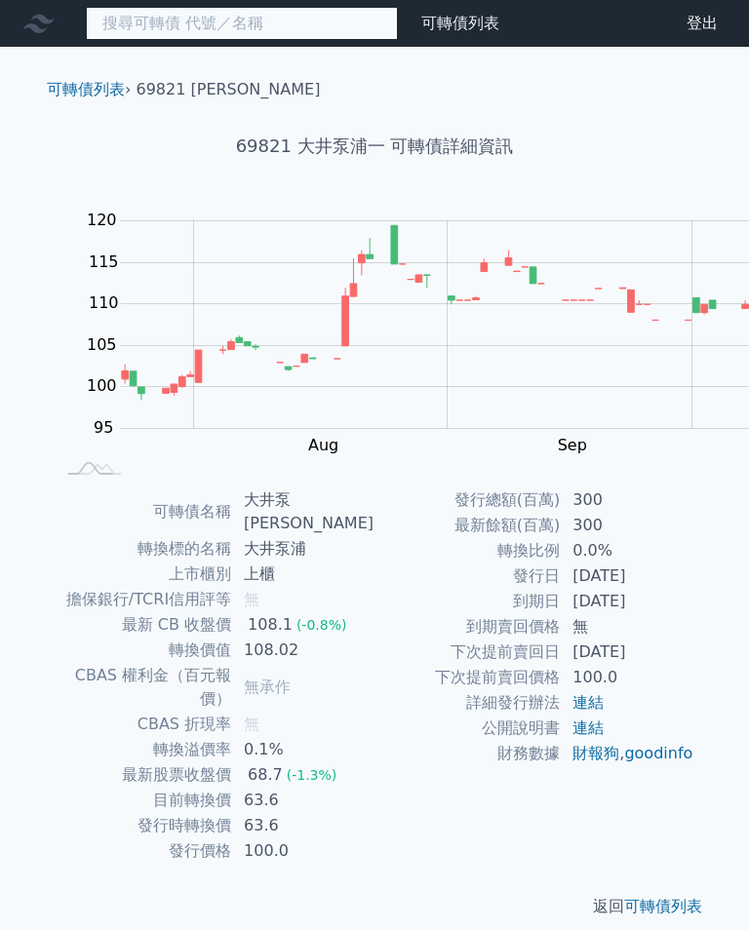
click at [122, 20] on input at bounding box center [242, 23] width 312 height 33
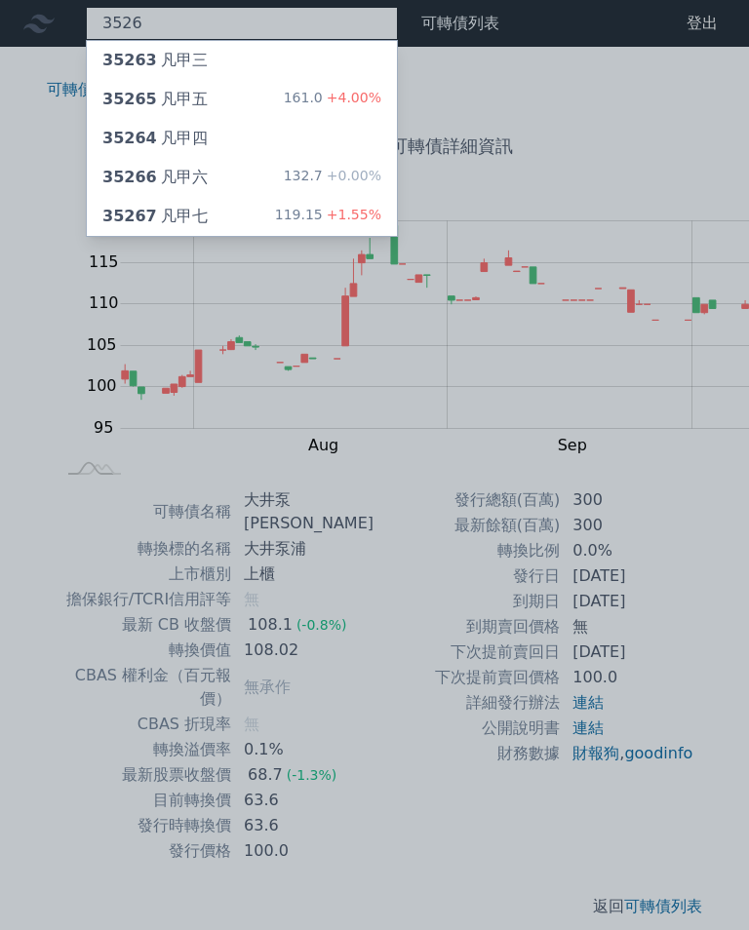
type input "3526"
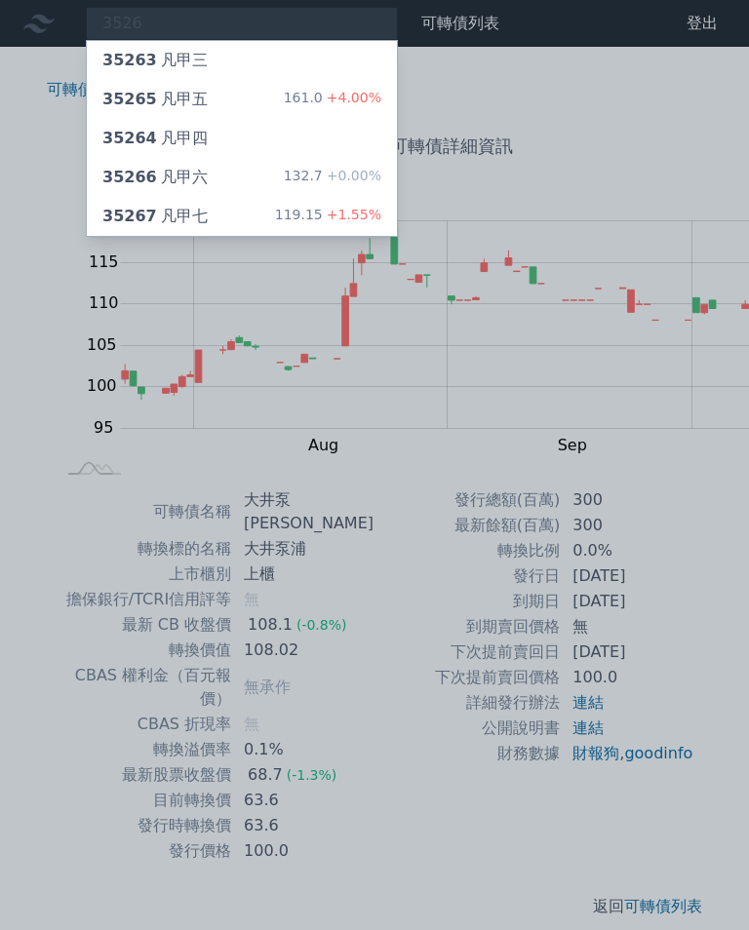
click at [121, 197] on div "35267 凡甲七 119.15 +1.55%" at bounding box center [242, 216] width 310 height 39
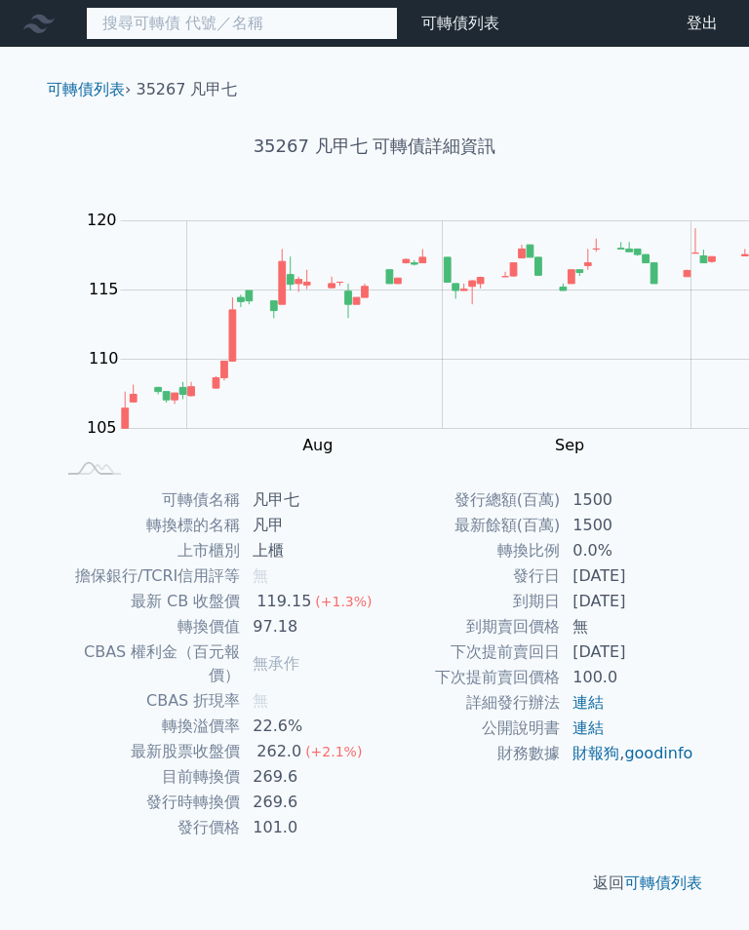
click at [156, 26] on input at bounding box center [242, 23] width 312 height 33
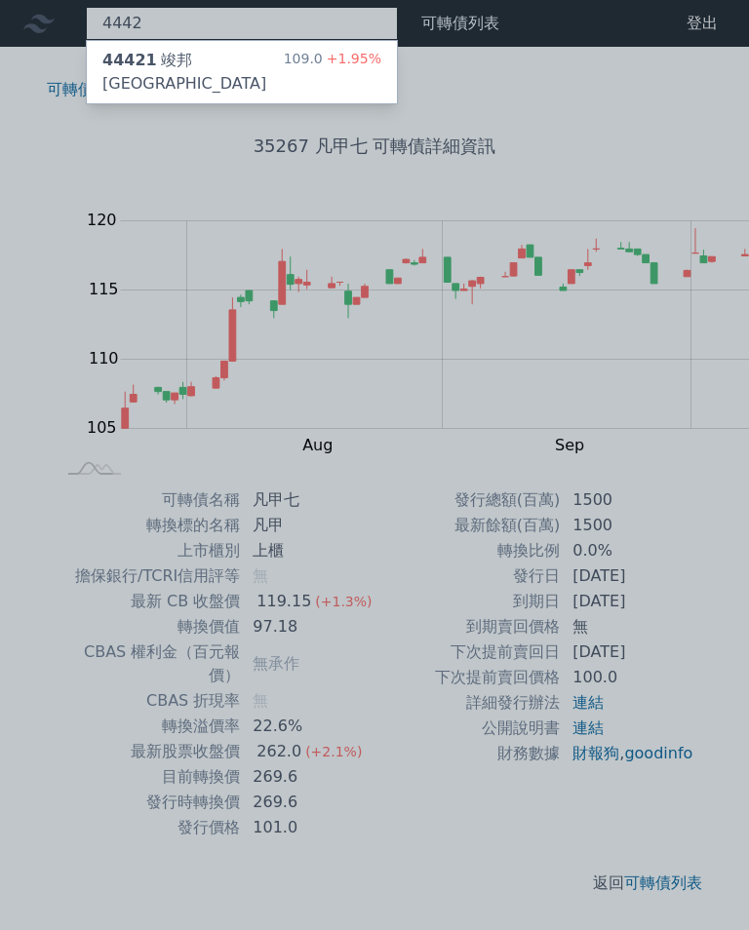
type input "4442"
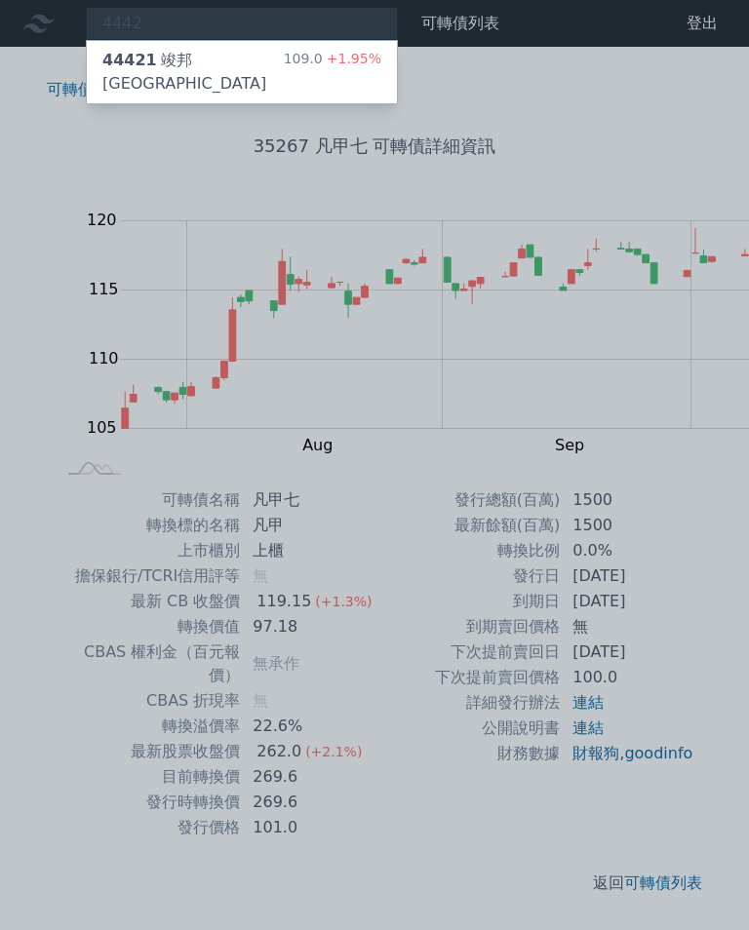
click at [128, 50] on div "44421 竣邦一KY" at bounding box center [192, 72] width 181 height 47
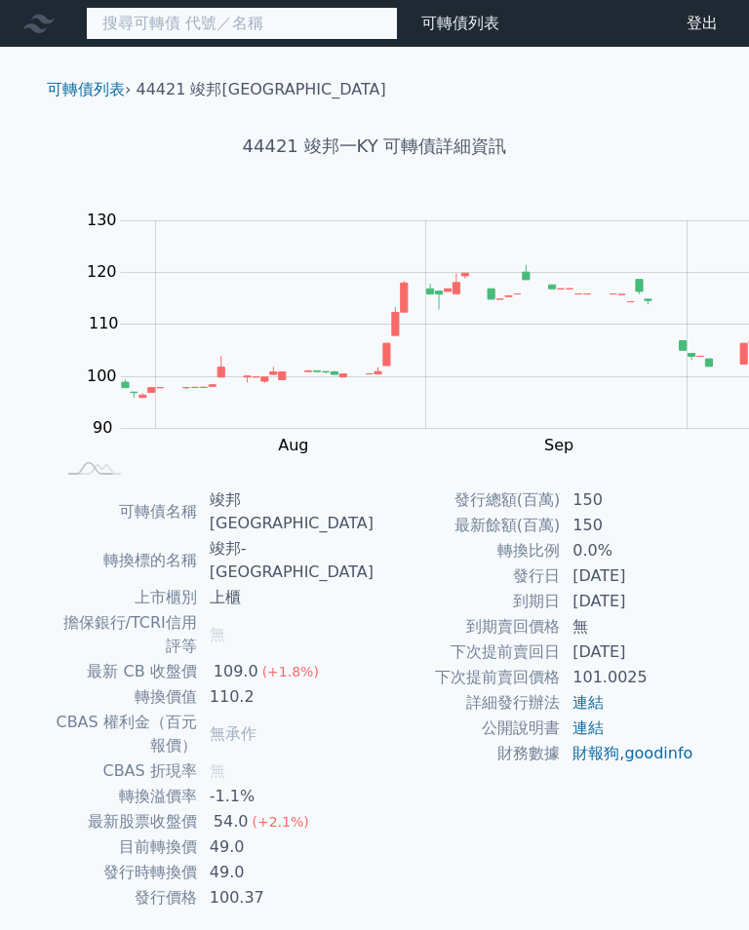
click at [149, 22] on input at bounding box center [242, 23] width 312 height 33
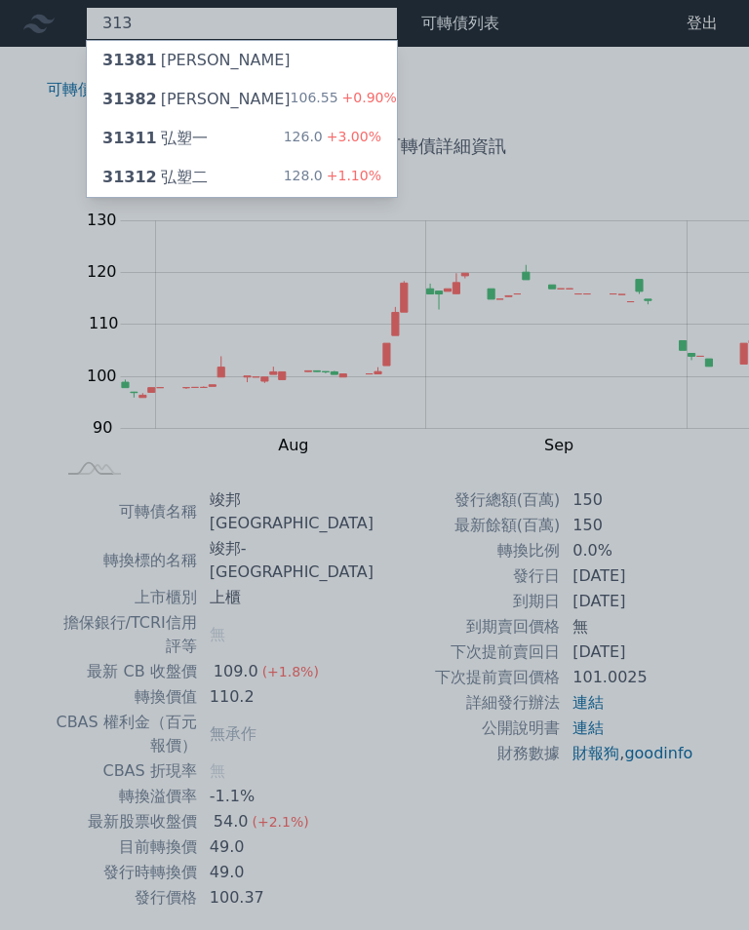
type input "3131"
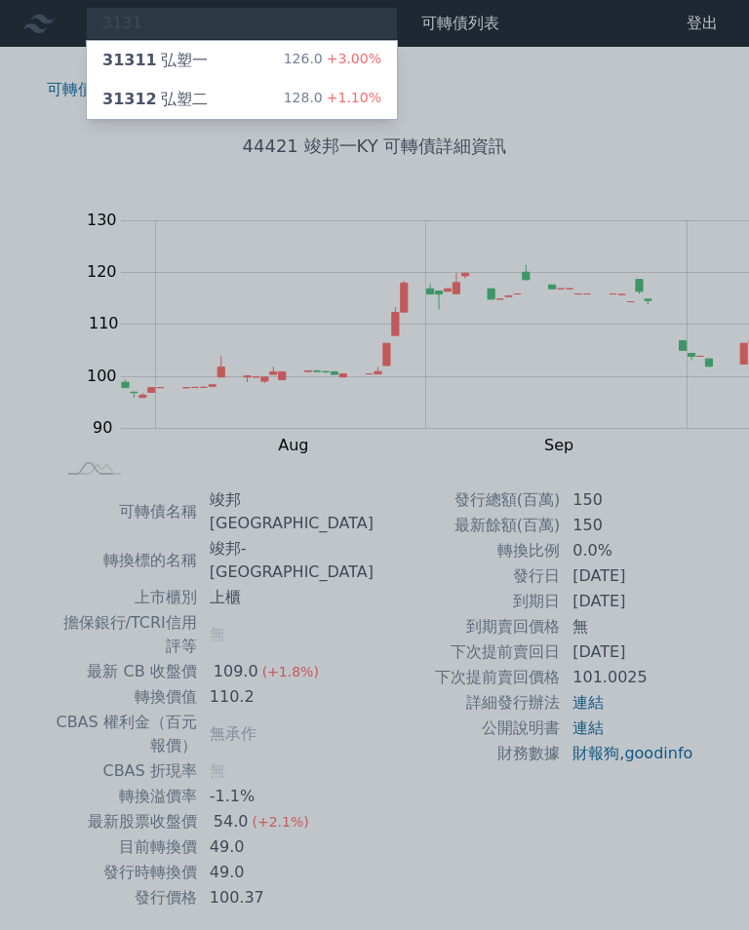
click at [137, 95] on div "31312 弘塑二" at bounding box center [154, 99] width 105 height 23
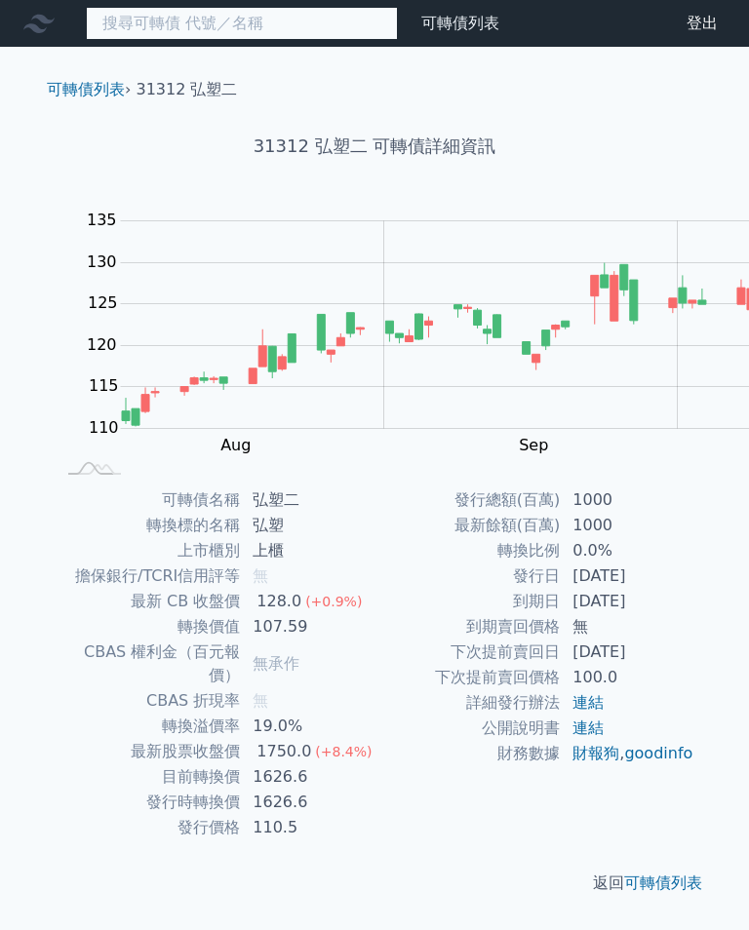
click at [158, 18] on input at bounding box center [242, 23] width 312 height 33
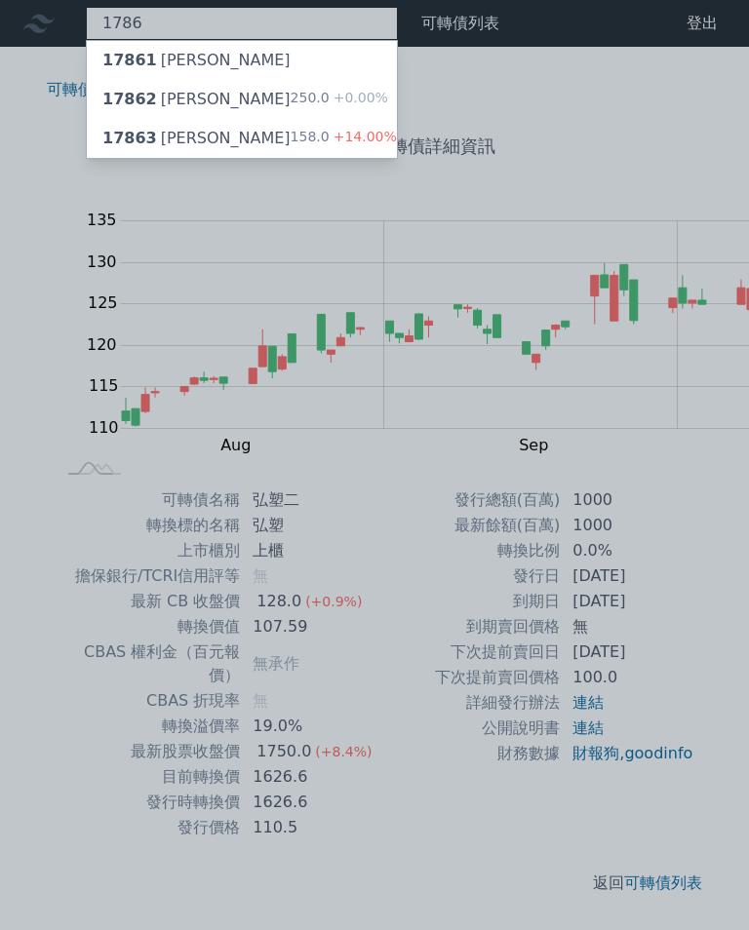
type input "1786"
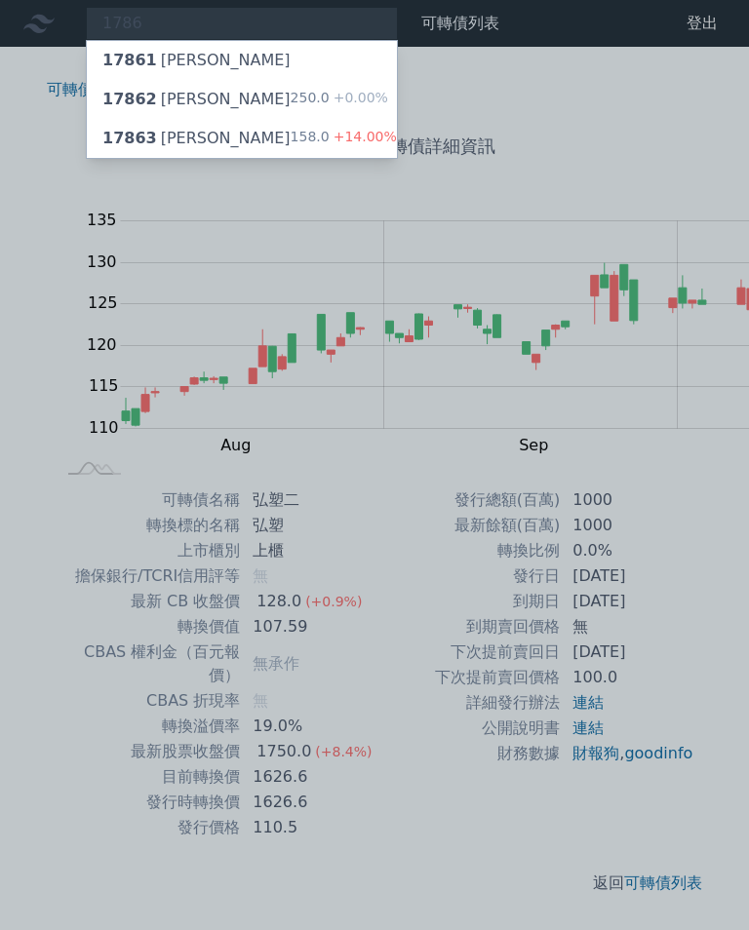
click at [136, 136] on div "17863 科妍三" at bounding box center [196, 138] width 188 height 23
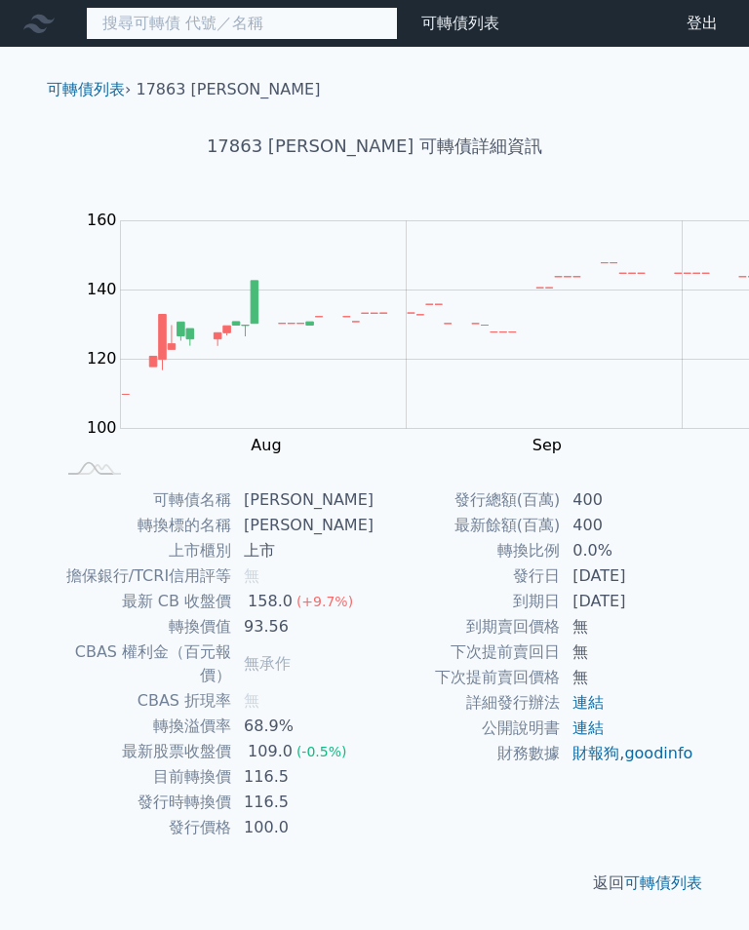
click at [193, 33] on input at bounding box center [242, 23] width 312 height 33
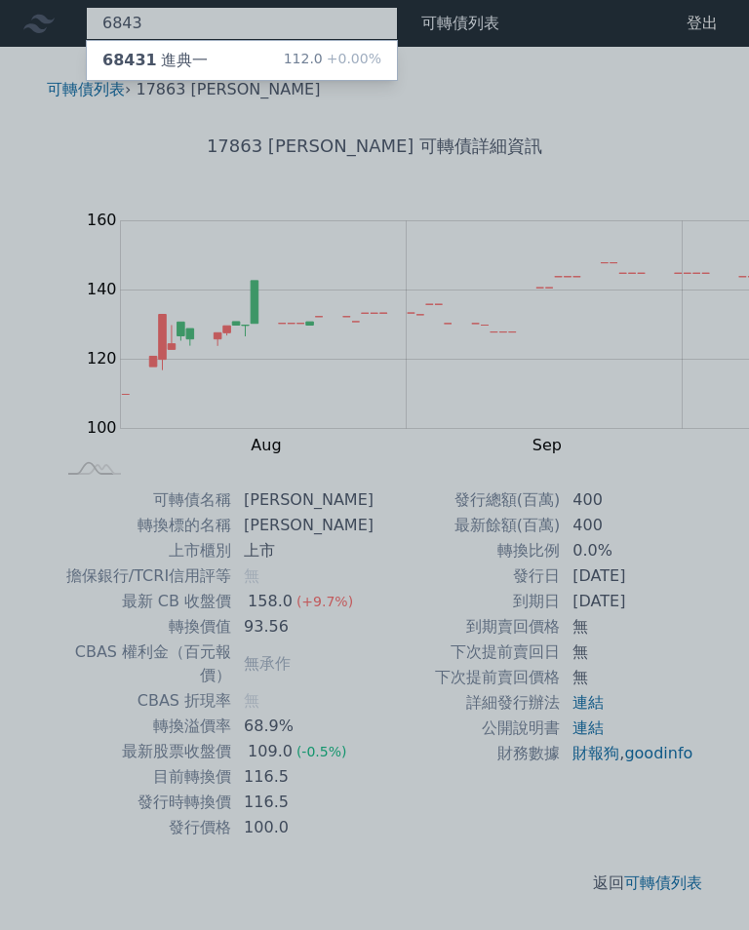
type input "6843"
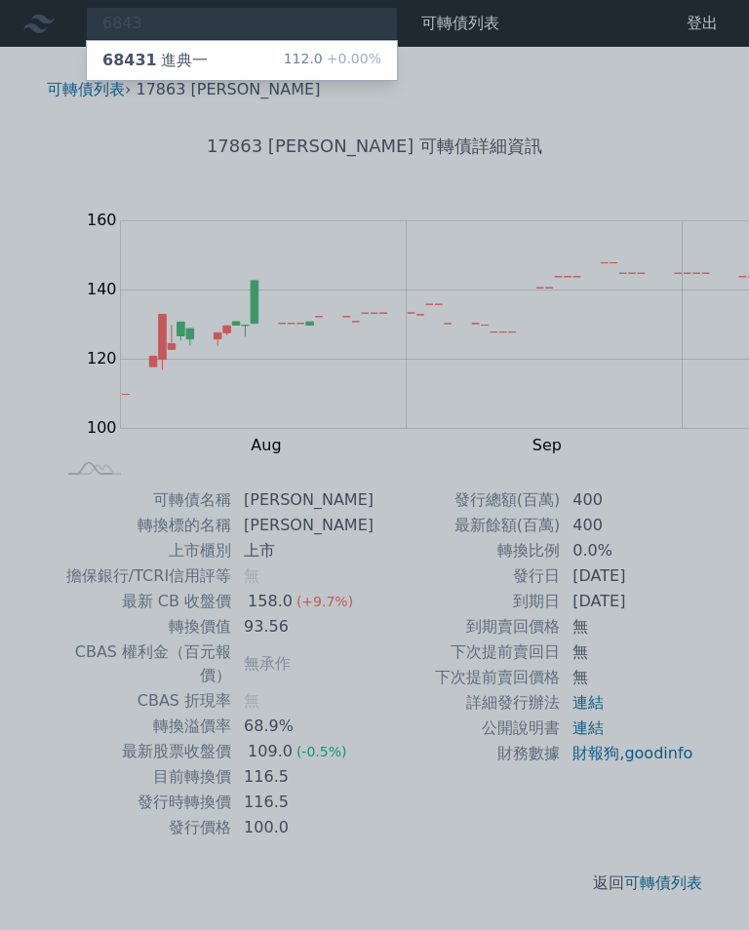
click at [134, 61] on div "68431 進典一" at bounding box center [154, 60] width 105 height 23
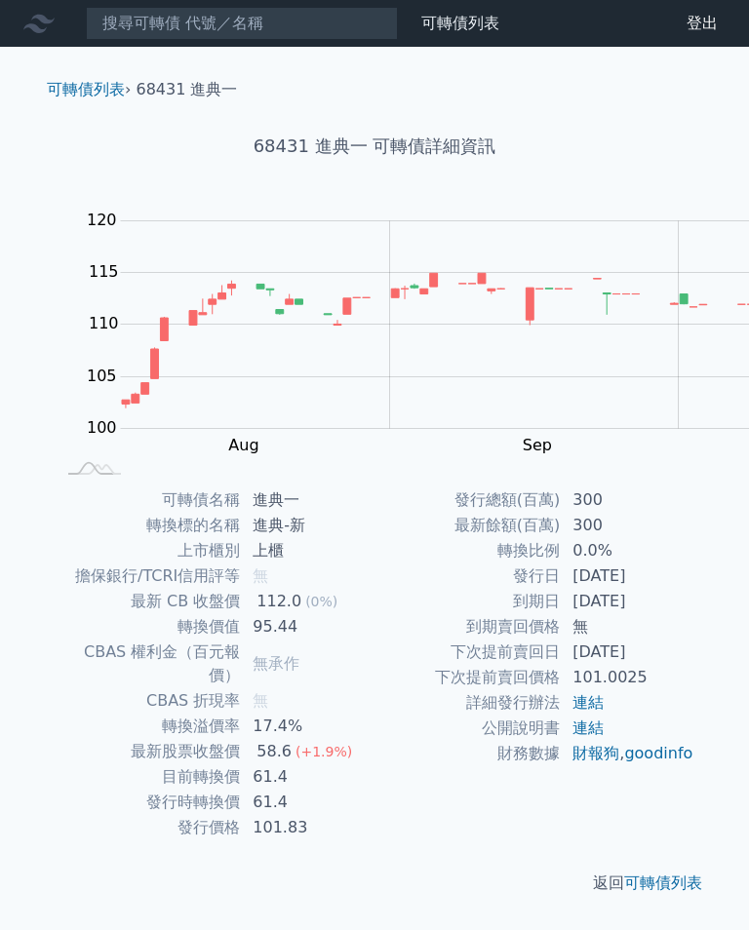
scroll to position [3, 0]
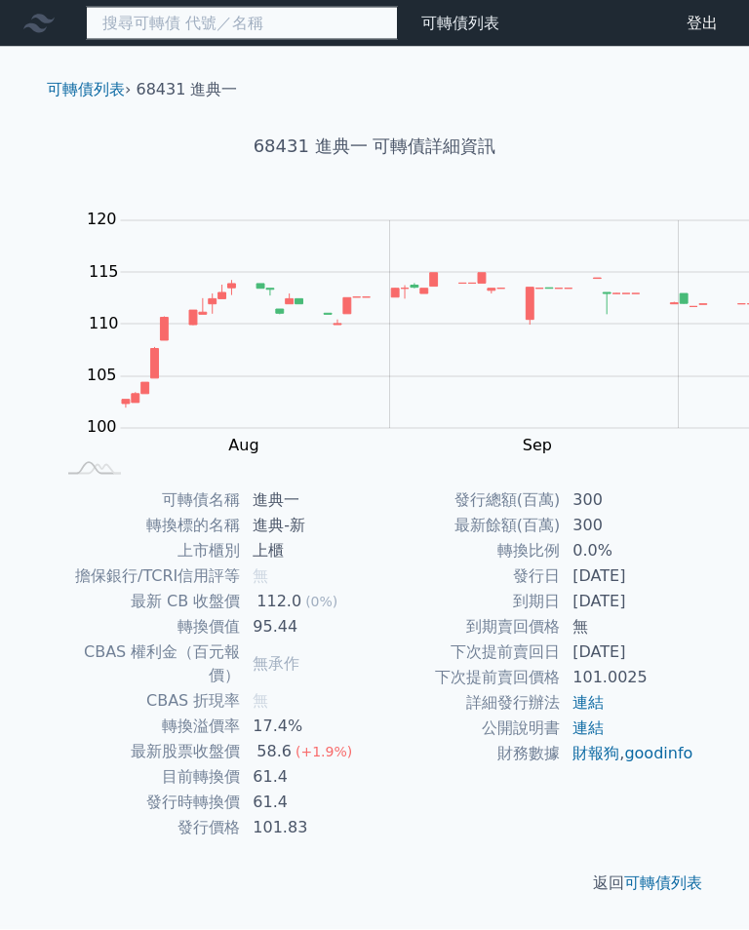
click at [141, 17] on input at bounding box center [242, 23] width 312 height 33
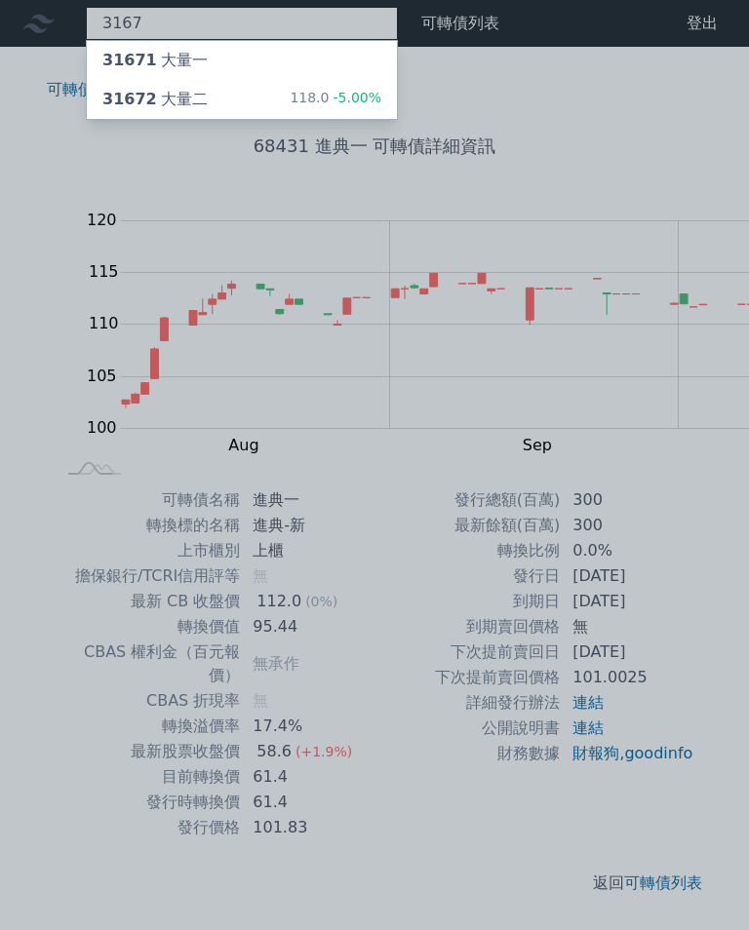
type input "3167"
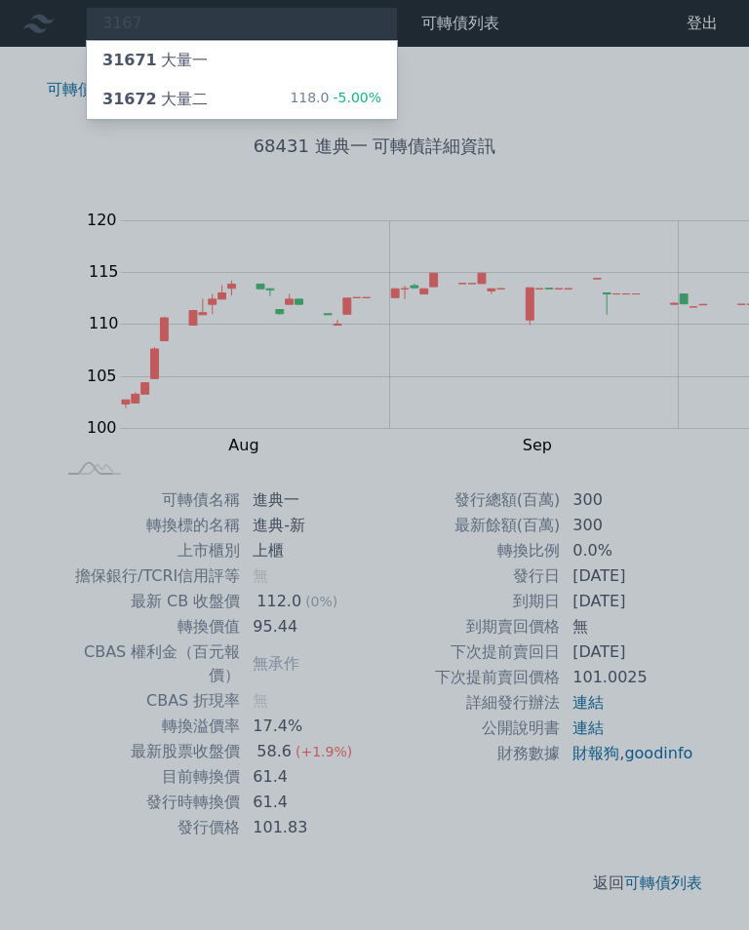
click at [141, 103] on div "31672 大量二 118.0 -5.00%" at bounding box center [242, 99] width 310 height 39
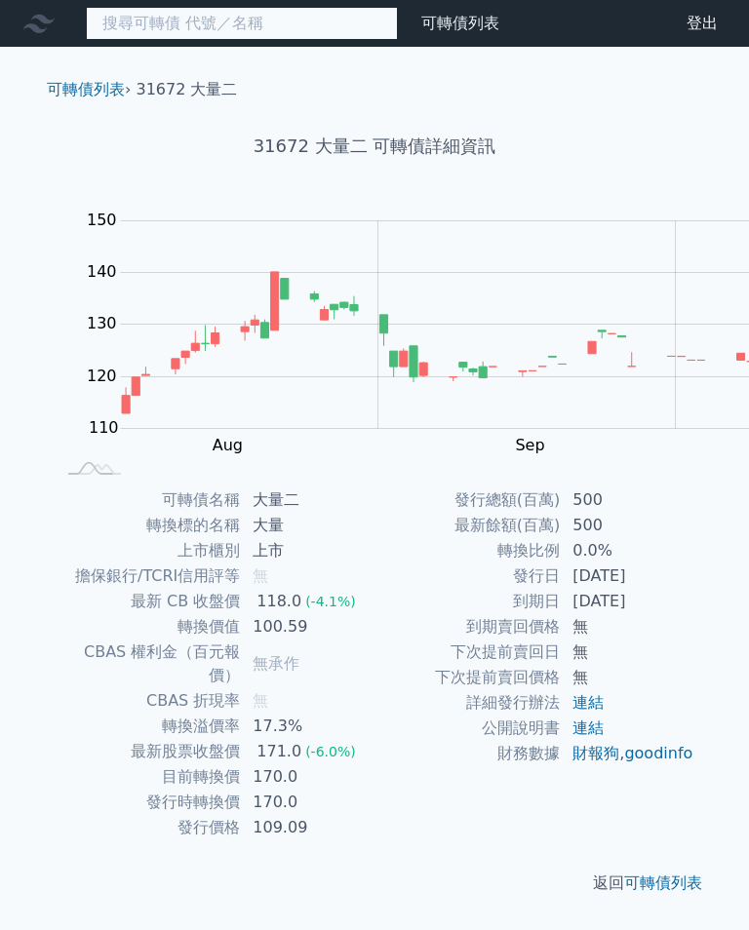
click at [167, 22] on input at bounding box center [242, 23] width 312 height 33
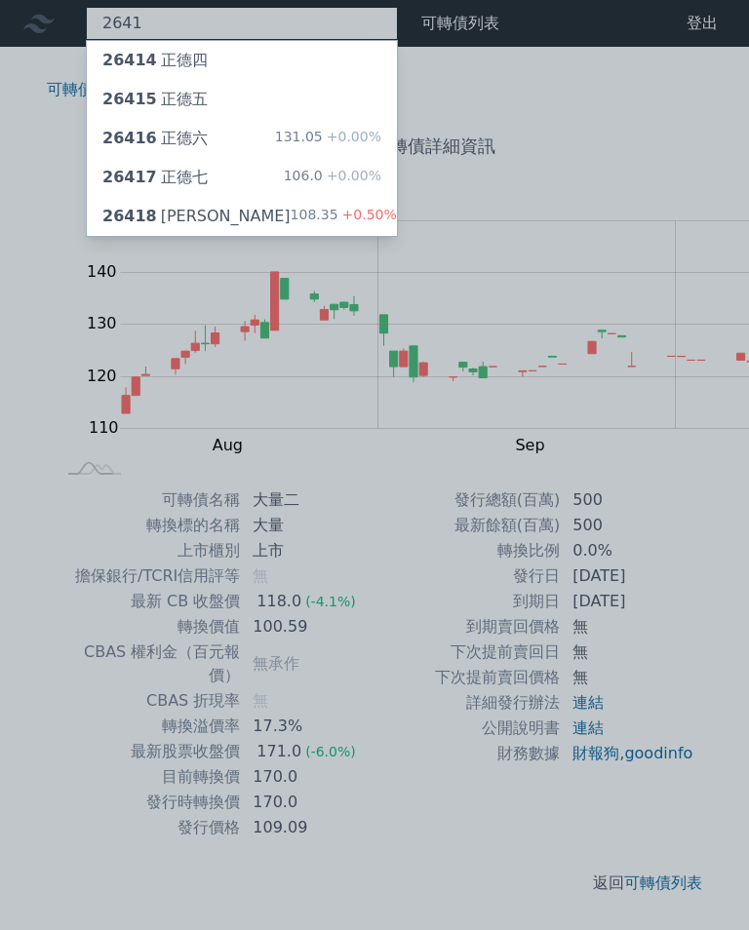
type input "2641"
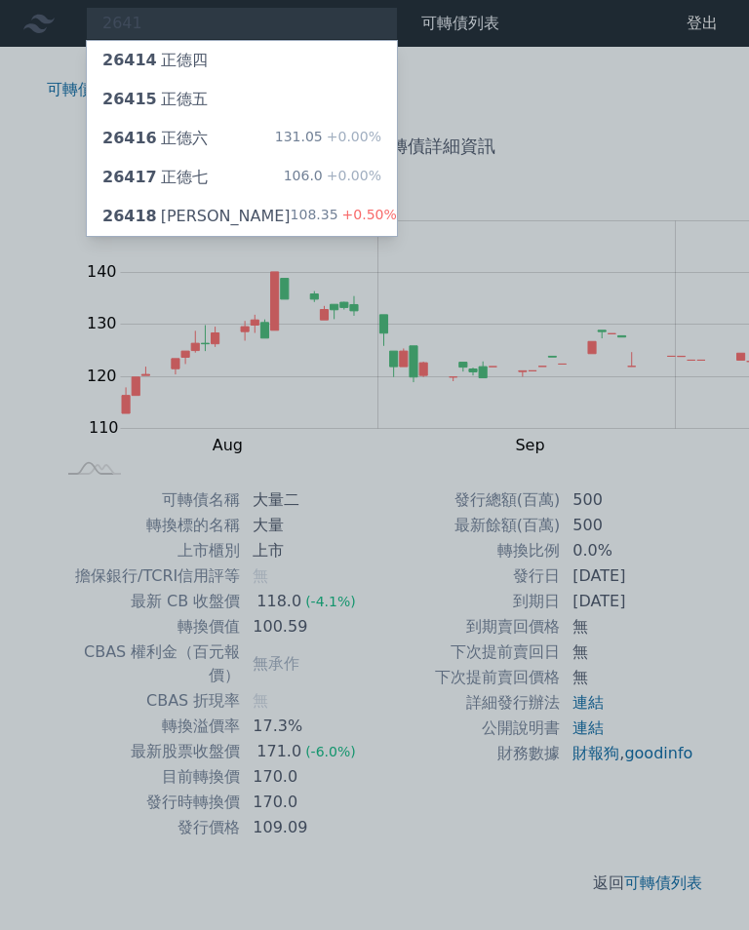
click at [124, 205] on div "26418 正德八" at bounding box center [196, 216] width 188 height 23
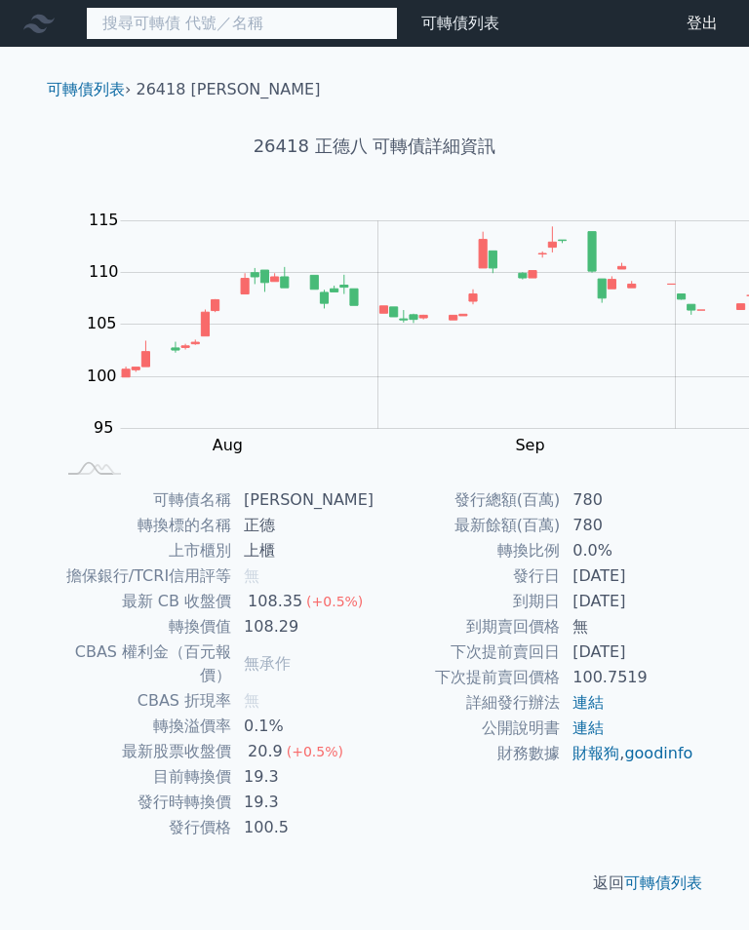
click at [151, 25] on input at bounding box center [242, 23] width 312 height 33
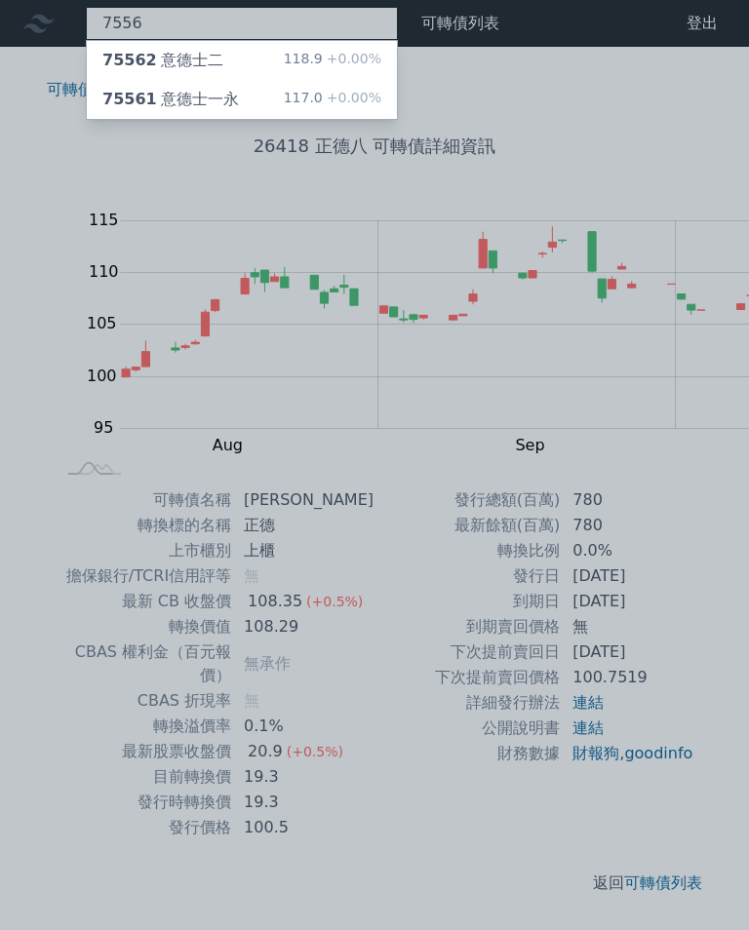
type input "7556"
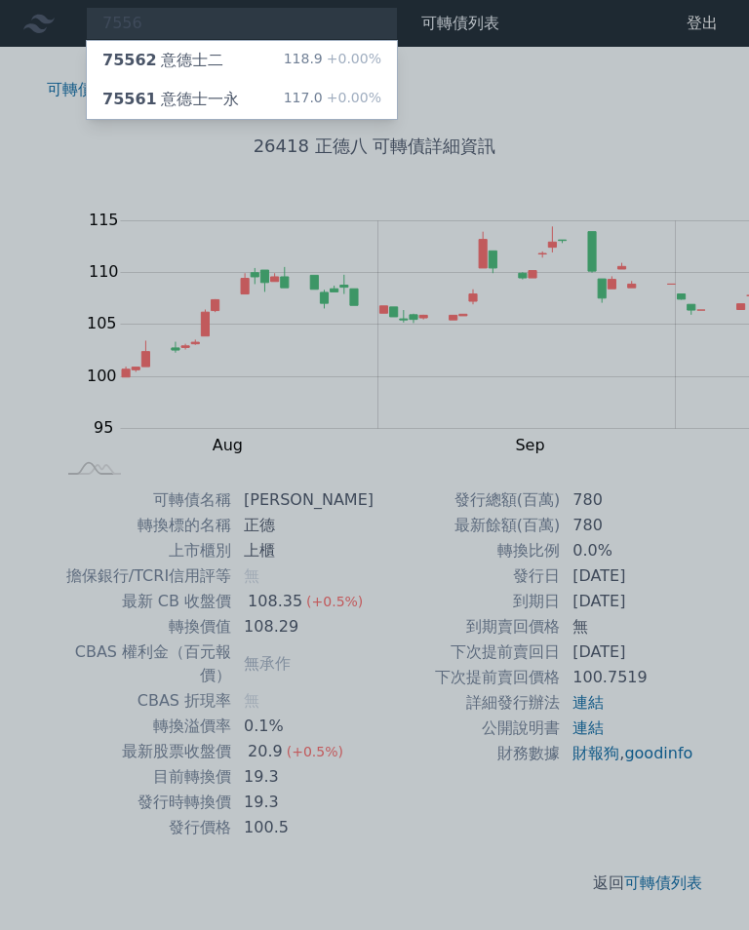
click at [284, 56] on div "118.9 +0.00%" at bounding box center [333, 60] width 98 height 23
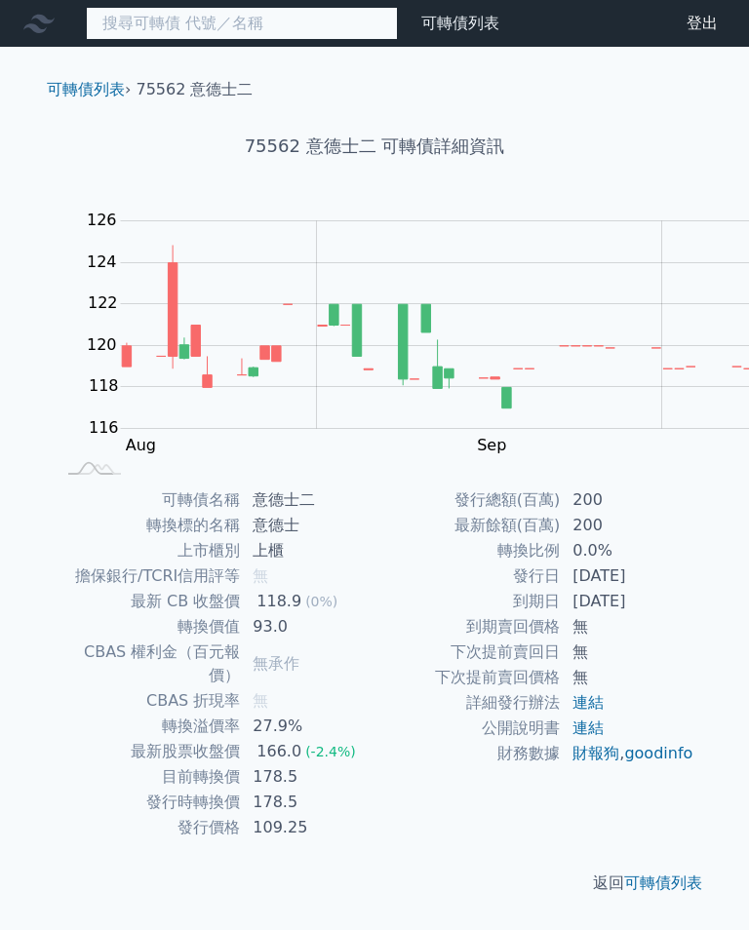
click at [192, 31] on input at bounding box center [242, 23] width 312 height 33
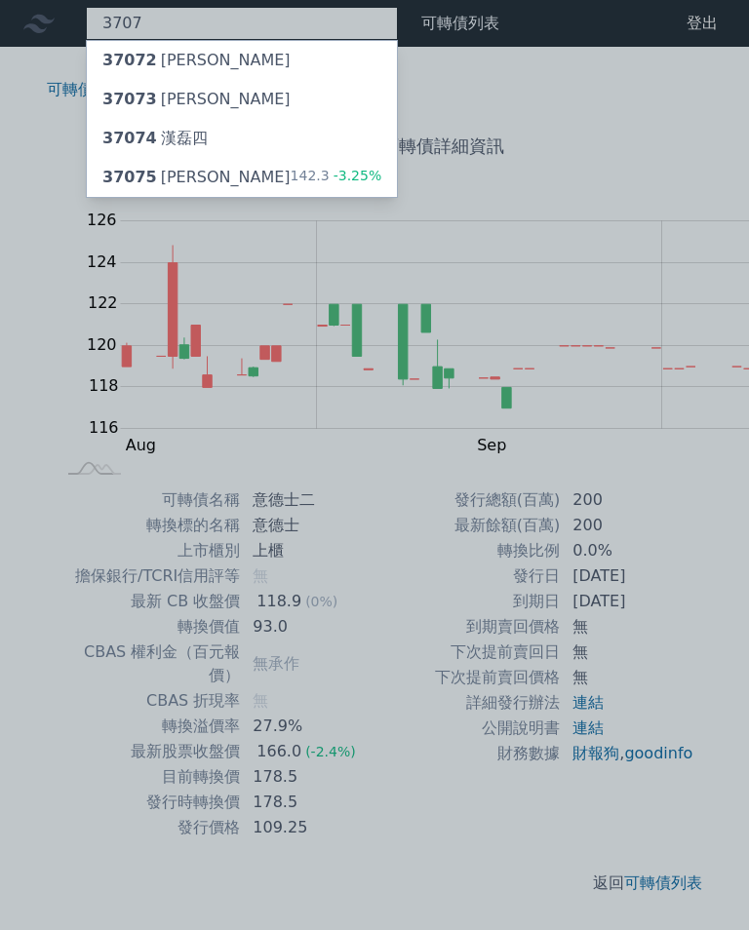
type input "3707"
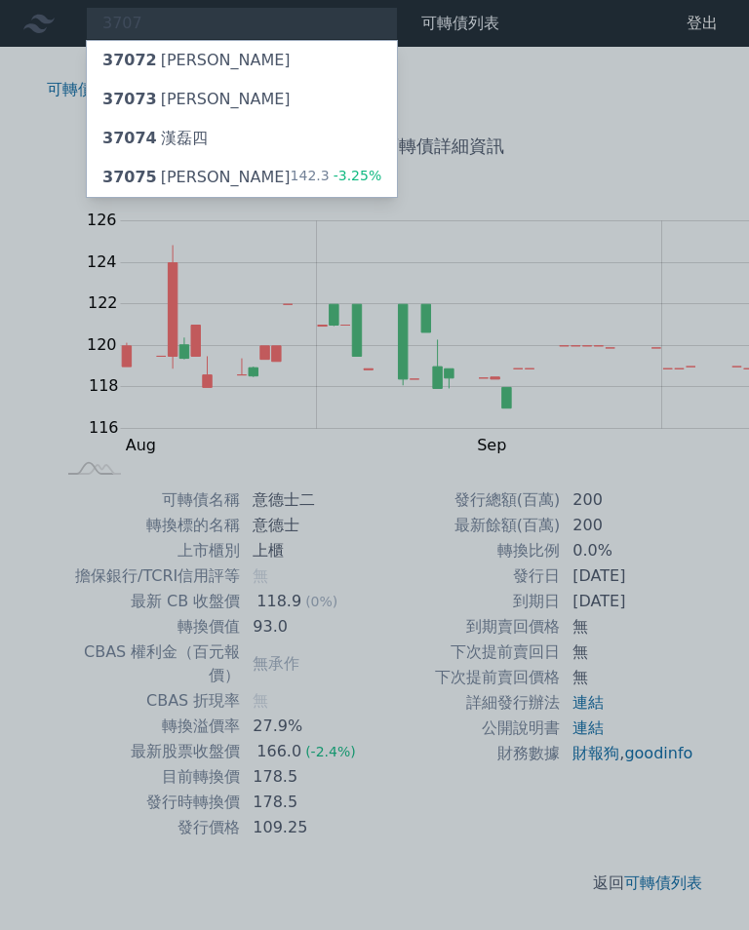
click at [138, 166] on div "37075 漢磊五" at bounding box center [196, 177] width 188 height 23
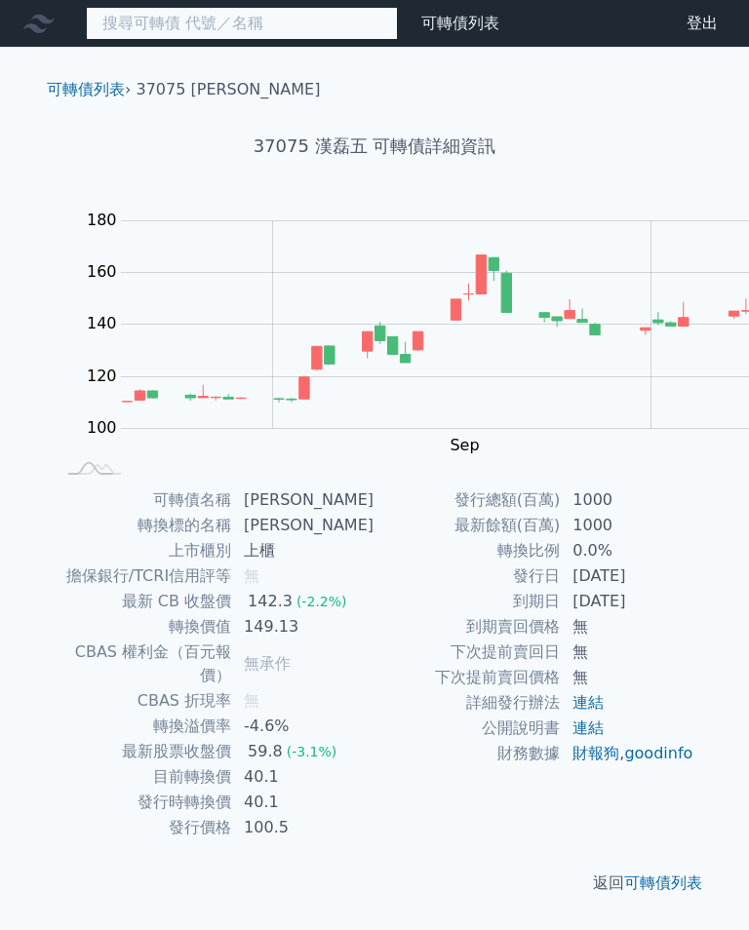
click at [190, 29] on input at bounding box center [242, 23] width 312 height 33
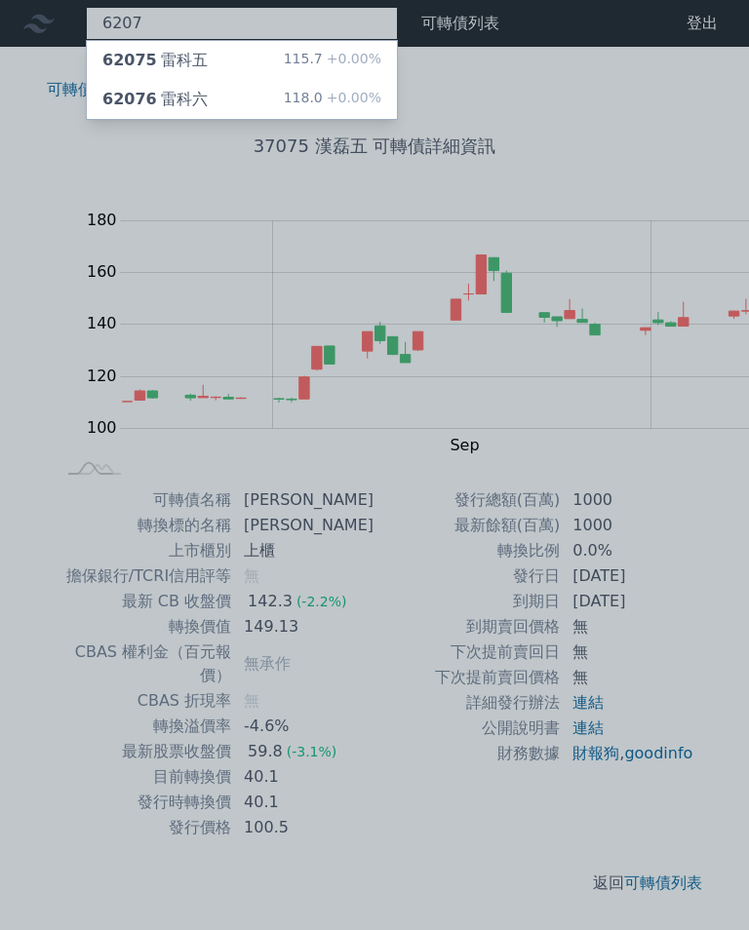
type input "6207"
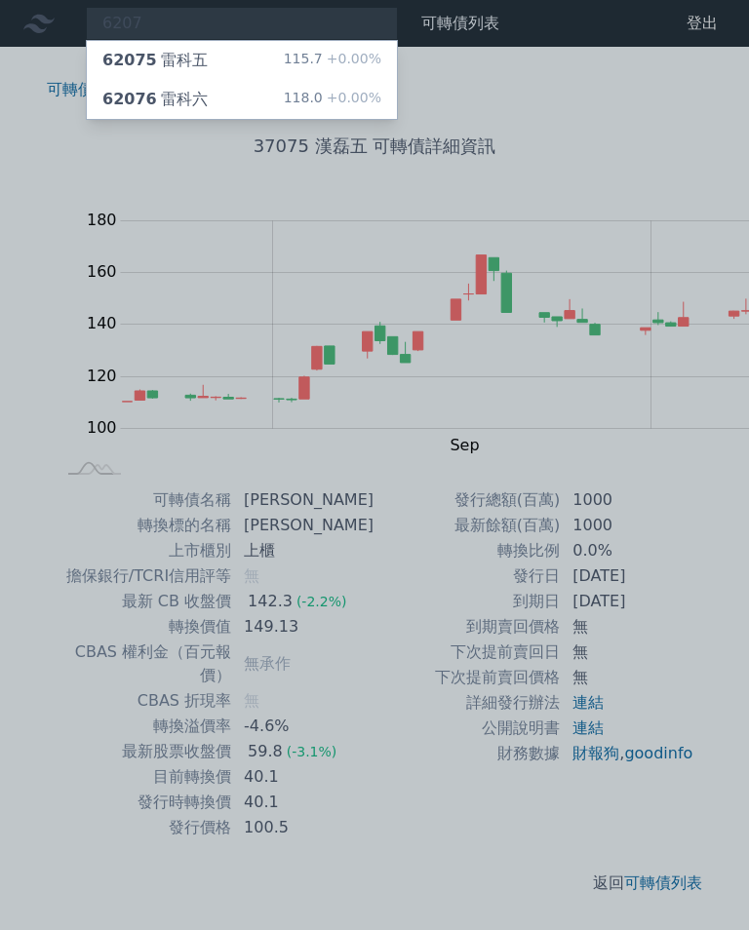
click at [172, 51] on div "62075 雷科五 115.7 +0.00%" at bounding box center [242, 60] width 310 height 39
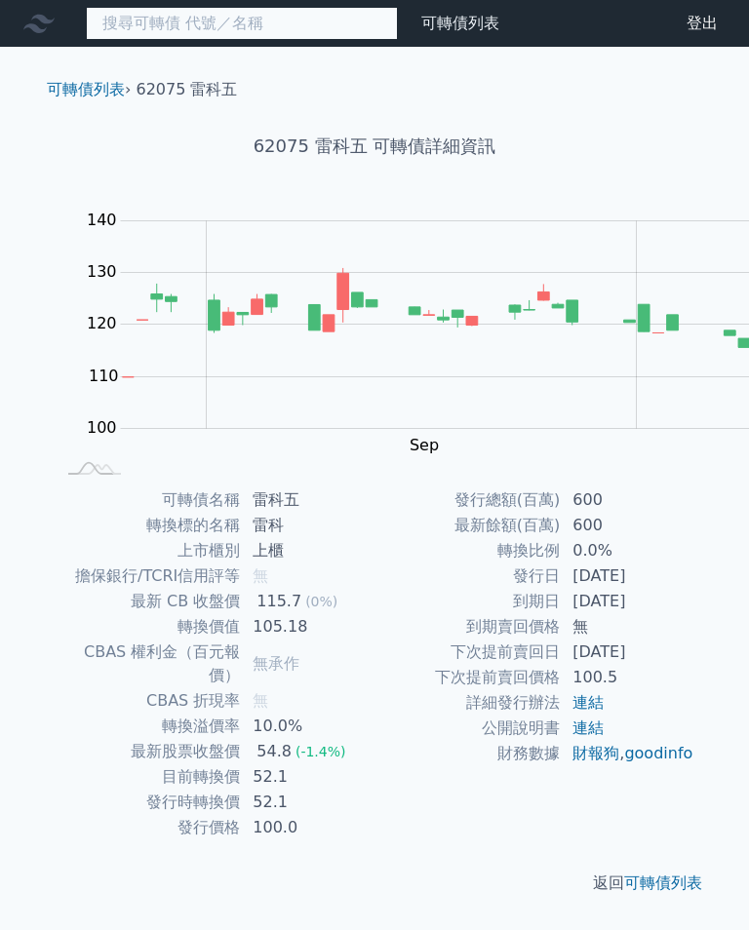
click at [185, 24] on input at bounding box center [242, 23] width 312 height 33
click at [153, 22] on input at bounding box center [242, 23] width 312 height 33
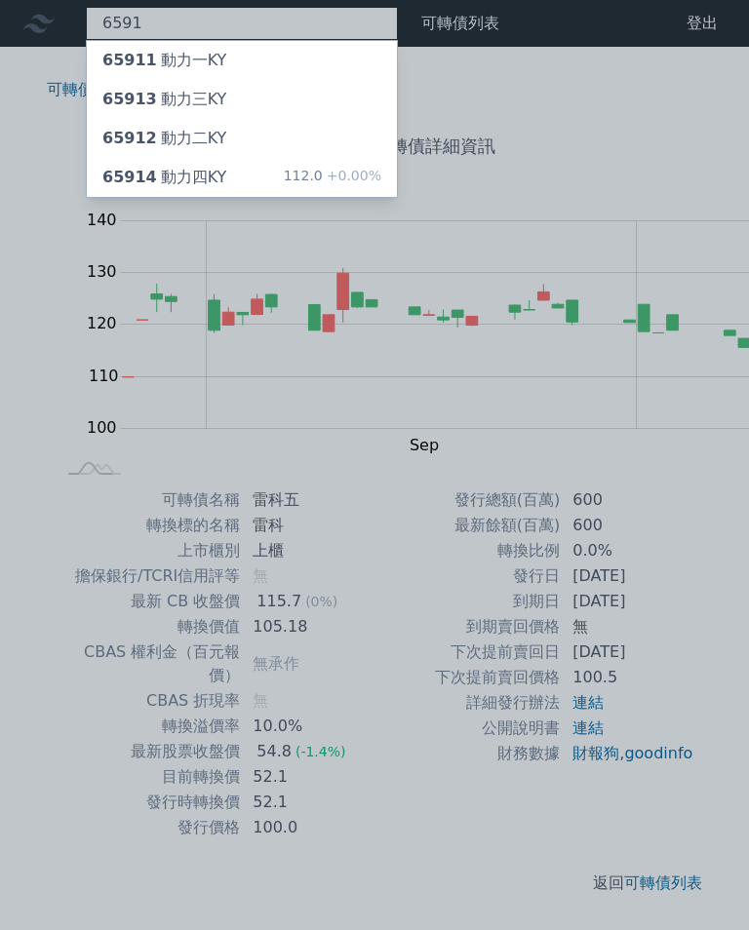
type input "6591"
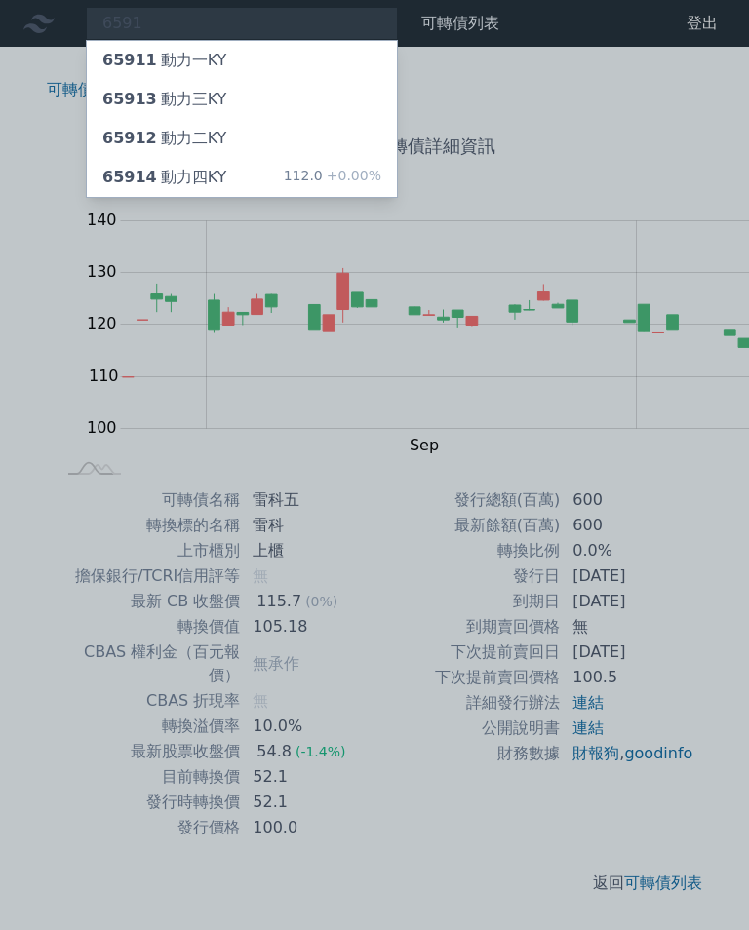
click at [161, 158] on div "65914 動力四KY 112.0 +0.00%" at bounding box center [242, 177] width 310 height 39
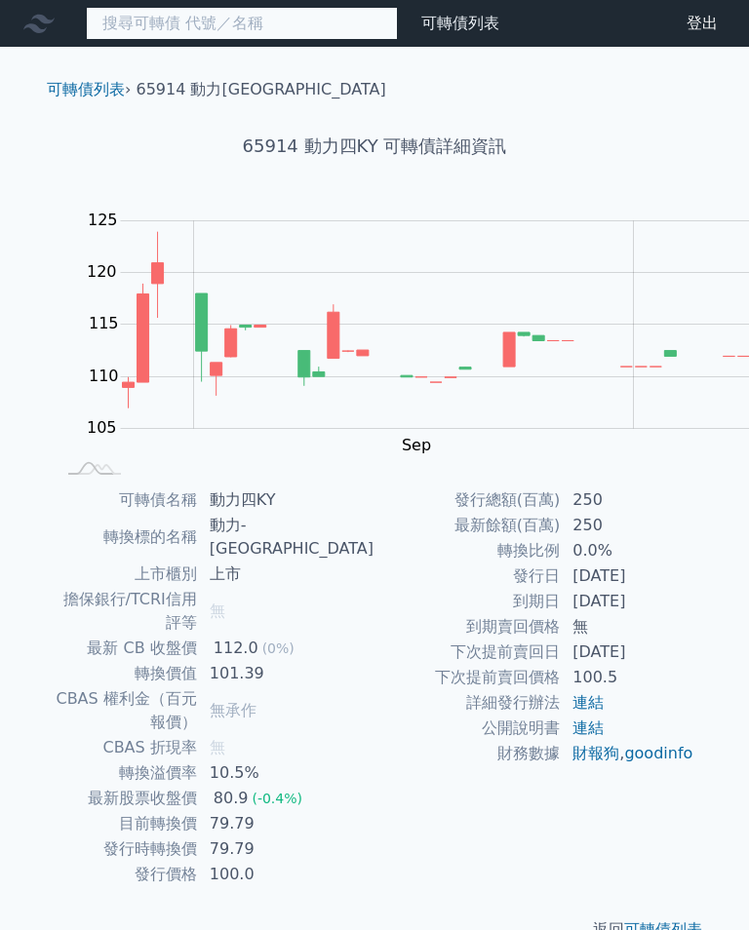
click at [141, 27] on input at bounding box center [242, 23] width 312 height 33
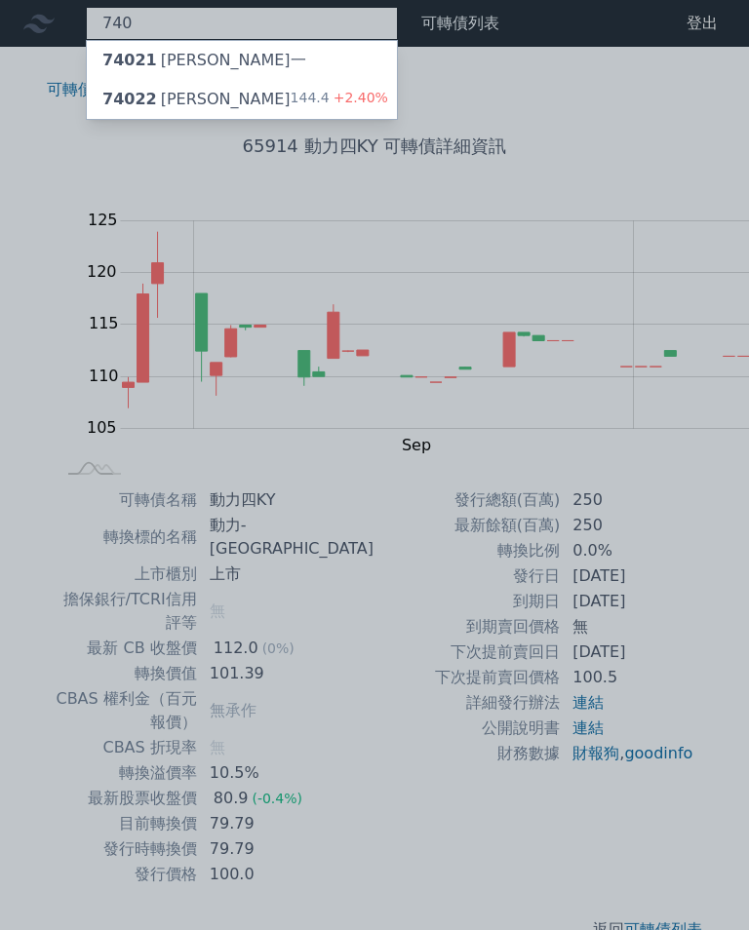
type input "7402"
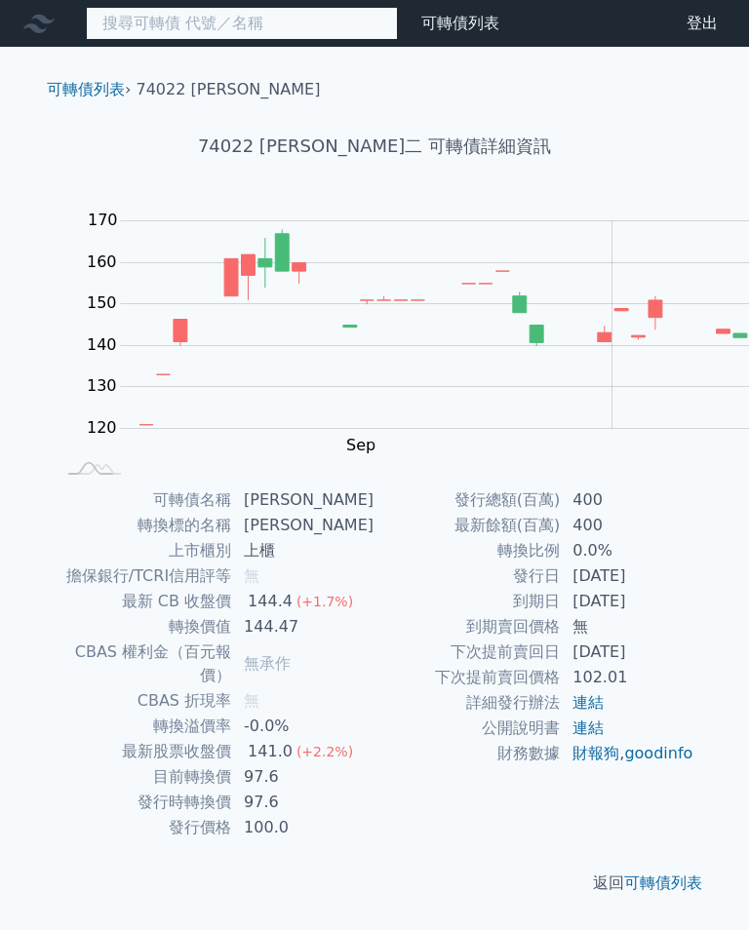
click at [163, 14] on input at bounding box center [242, 23] width 312 height 33
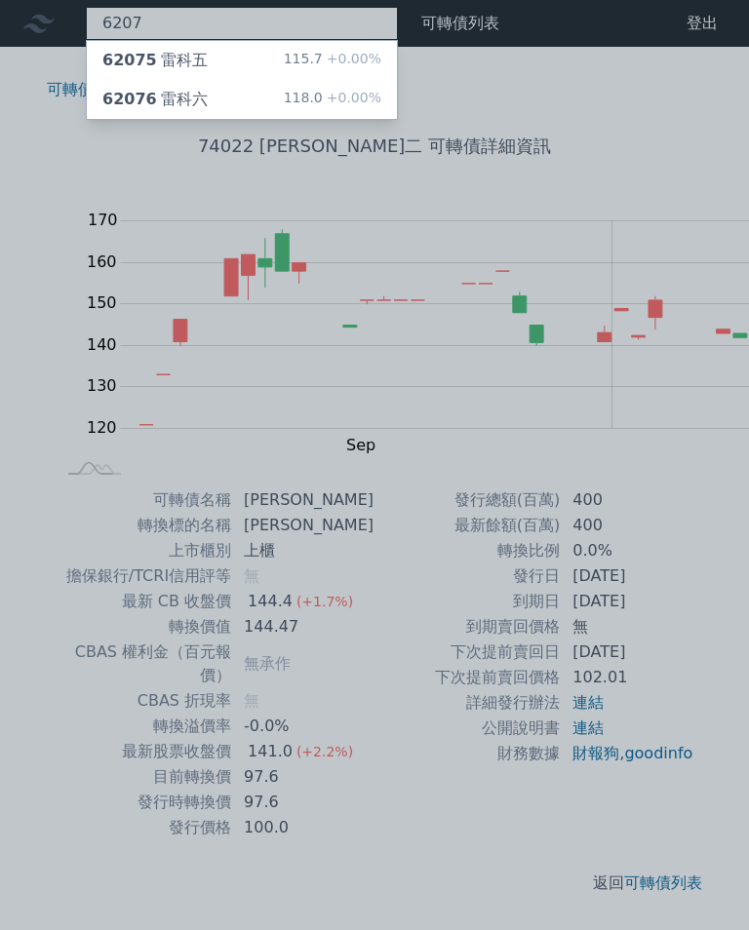
type input "6207"
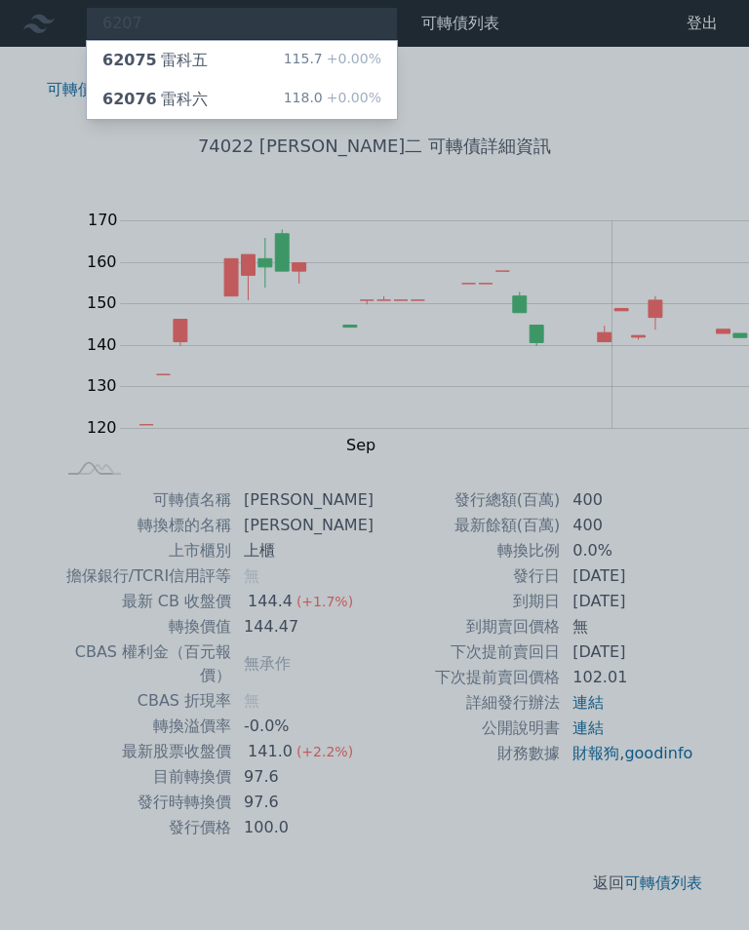
click at [159, 96] on div "62076 雷科六" at bounding box center [154, 99] width 105 height 23
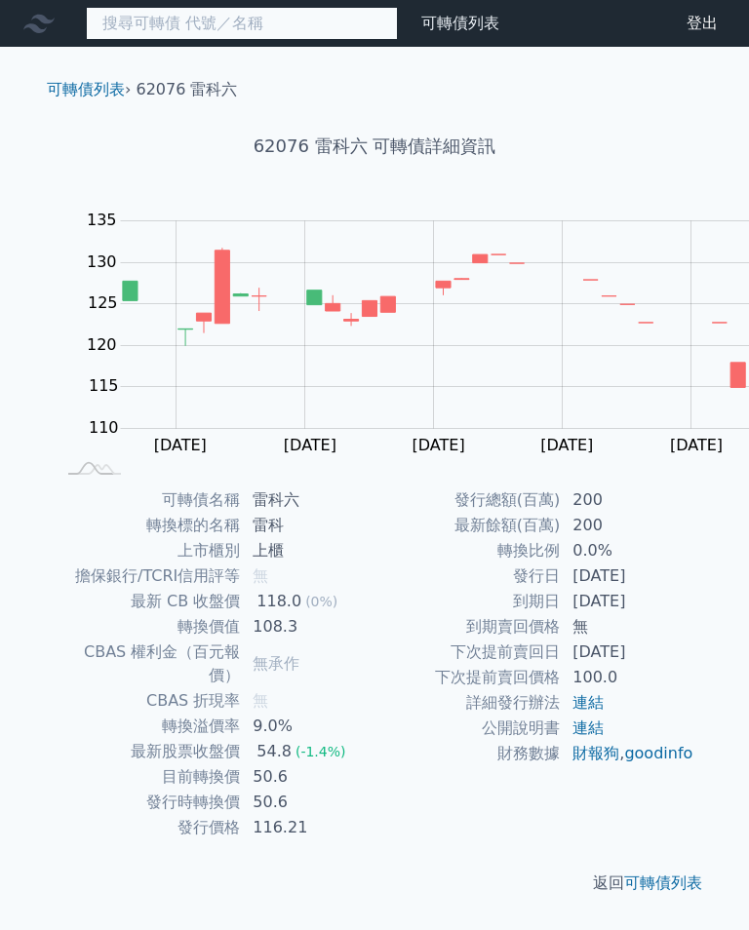
click at [206, 24] on input at bounding box center [242, 23] width 312 height 33
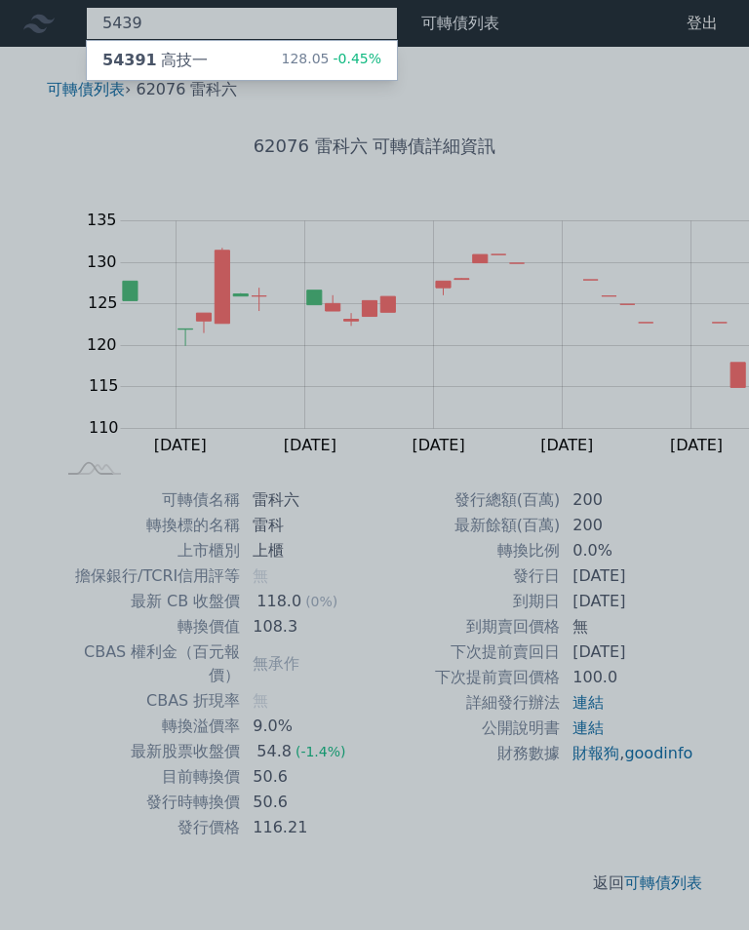
type input "5439"
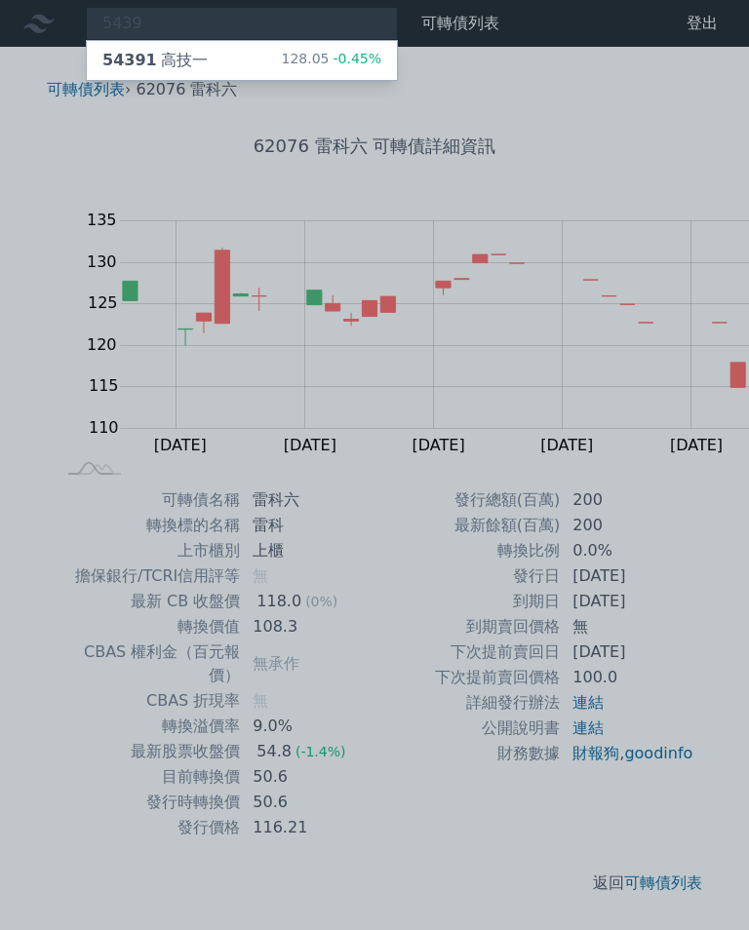
click at [166, 65] on div "54391 高技一 128.05 -0.45%" at bounding box center [242, 60] width 310 height 39
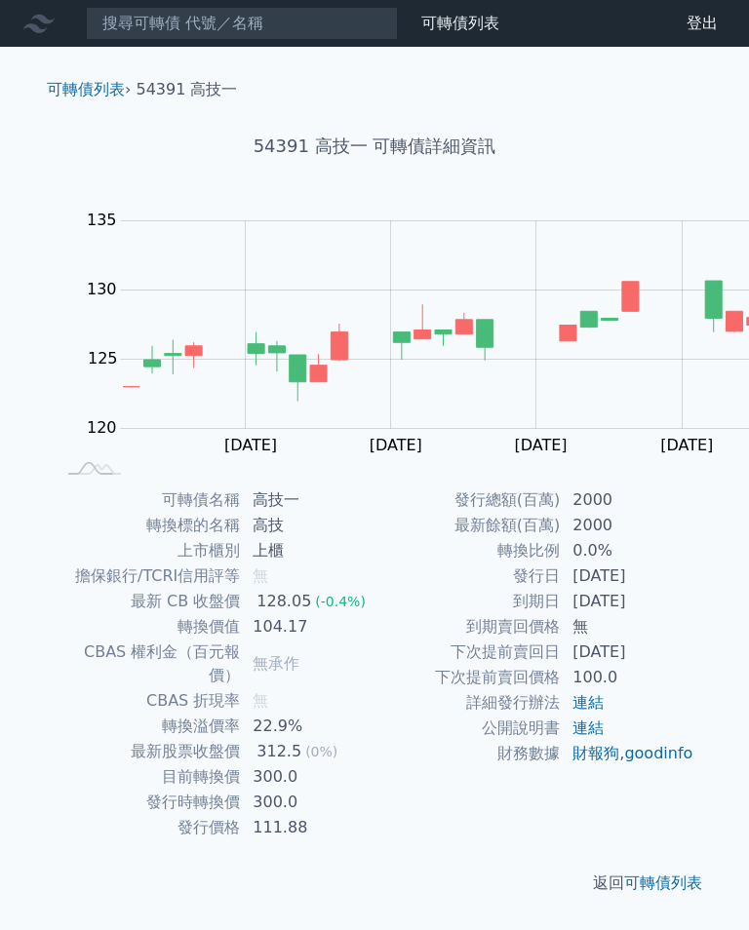
click at [0, 0] on icon at bounding box center [0, 0] width 0 height 0
click at [0, 0] on link "可轉債列表" at bounding box center [0, 0] width 0 height 0
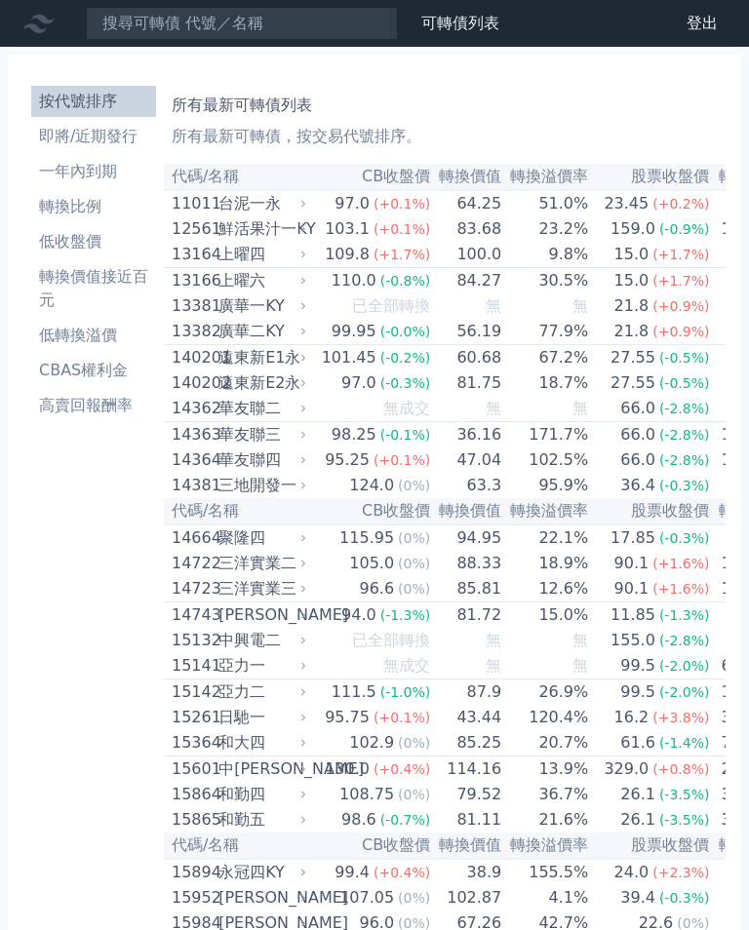
click at [60, 125] on li "即將/近期發行" at bounding box center [93, 136] width 125 height 23
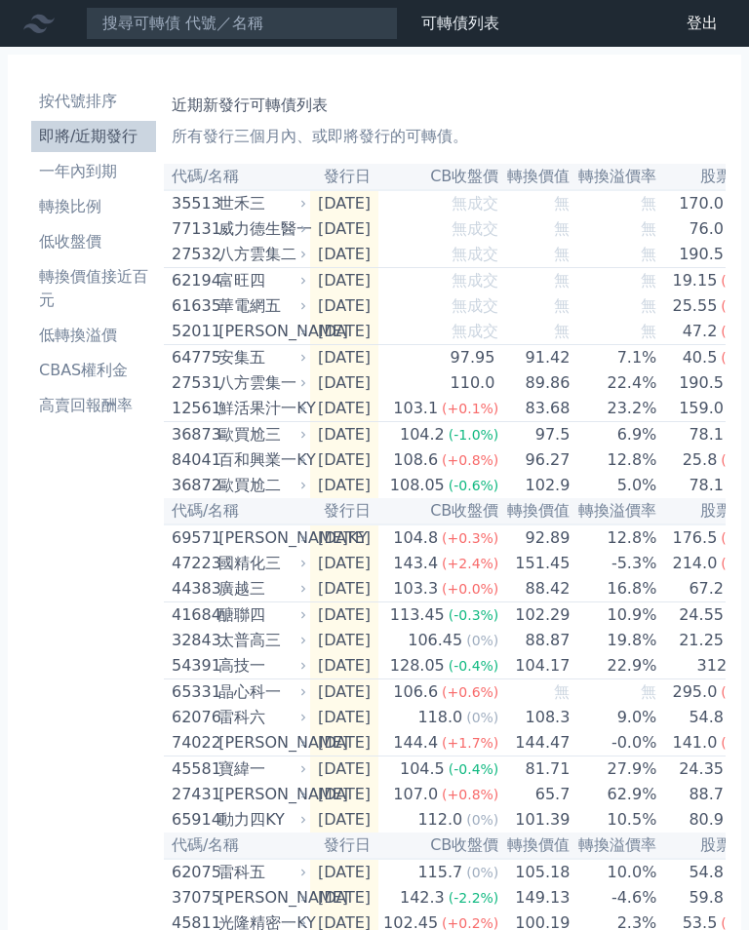
click at [32, 125] on li "即將/近期發行" at bounding box center [93, 136] width 125 height 23
click at [48, 125] on li "即將/近期發行" at bounding box center [93, 136] width 125 height 23
click at [35, 125] on li "即將/近期發行" at bounding box center [93, 136] width 125 height 23
click at [31, 125] on li "即將/近期發行" at bounding box center [93, 136] width 125 height 23
click at [62, 90] on li "按代號排序" at bounding box center [93, 101] width 125 height 23
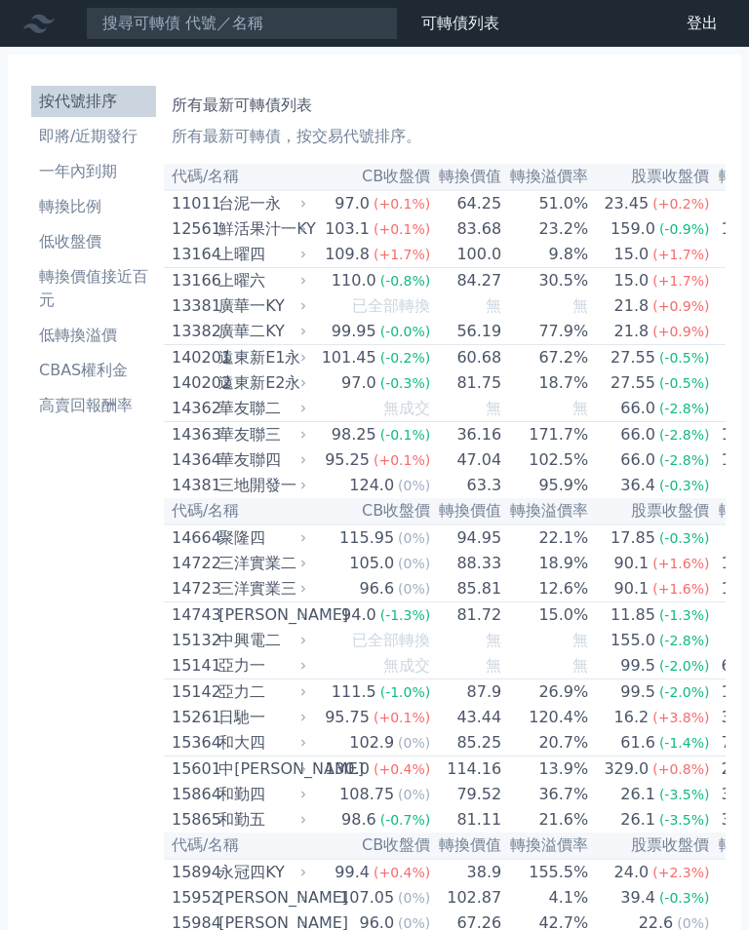
click at [54, 125] on li "即將/近期發行" at bounding box center [93, 136] width 125 height 23
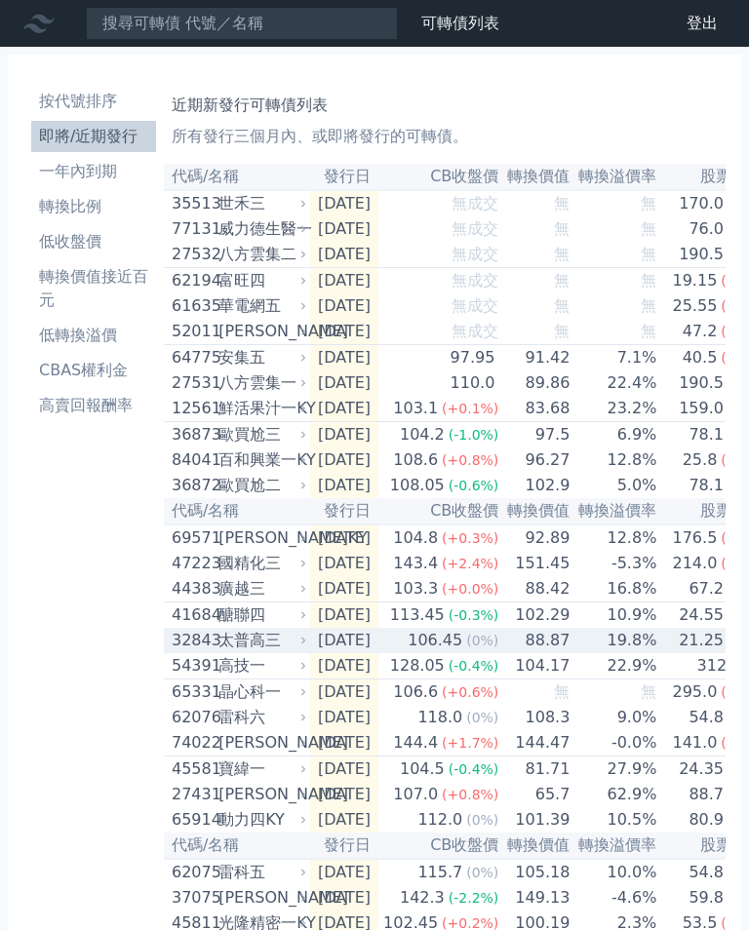
click at [218, 652] on div "太普高三" at bounding box center [260, 640] width 84 height 23
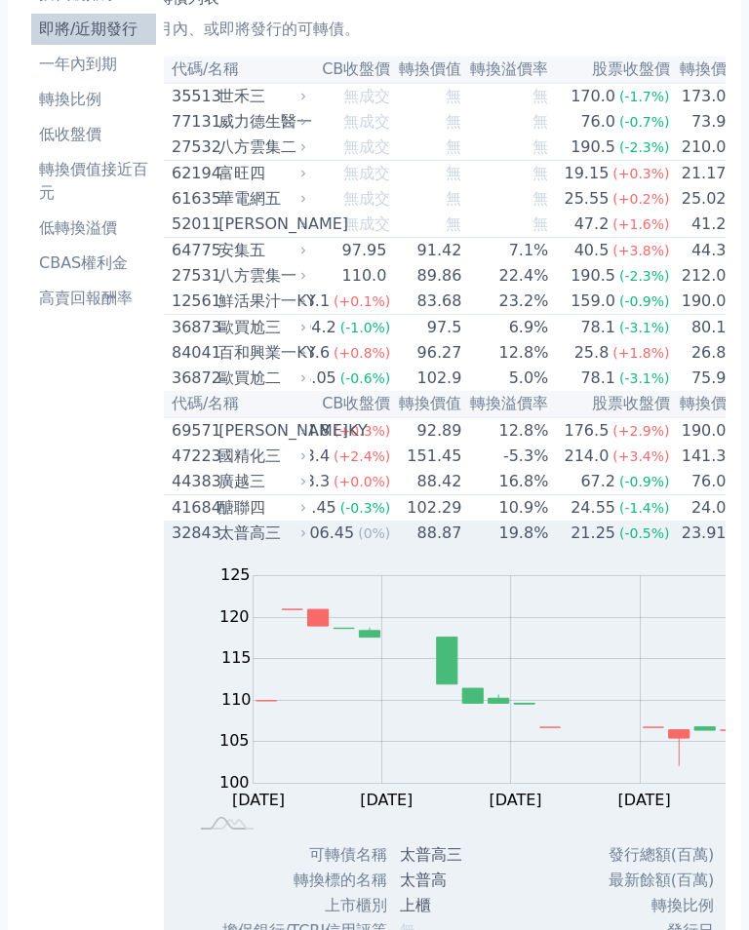
scroll to position [106, 0]
click at [172, 521] on div "41684" at bounding box center [193, 508] width 42 height 23
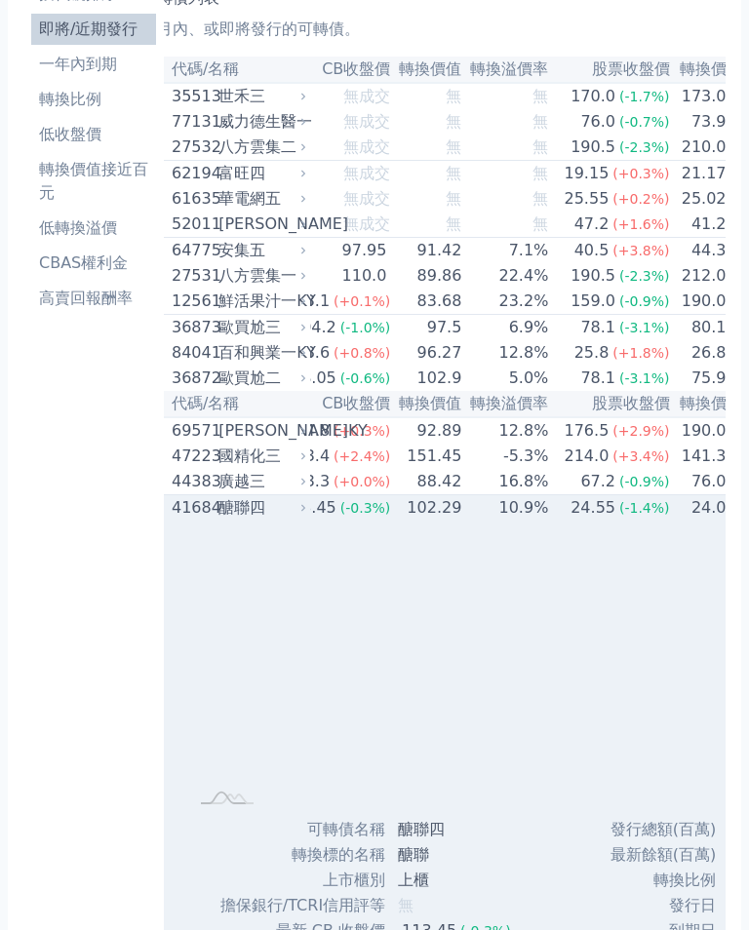
scroll to position [107, 0]
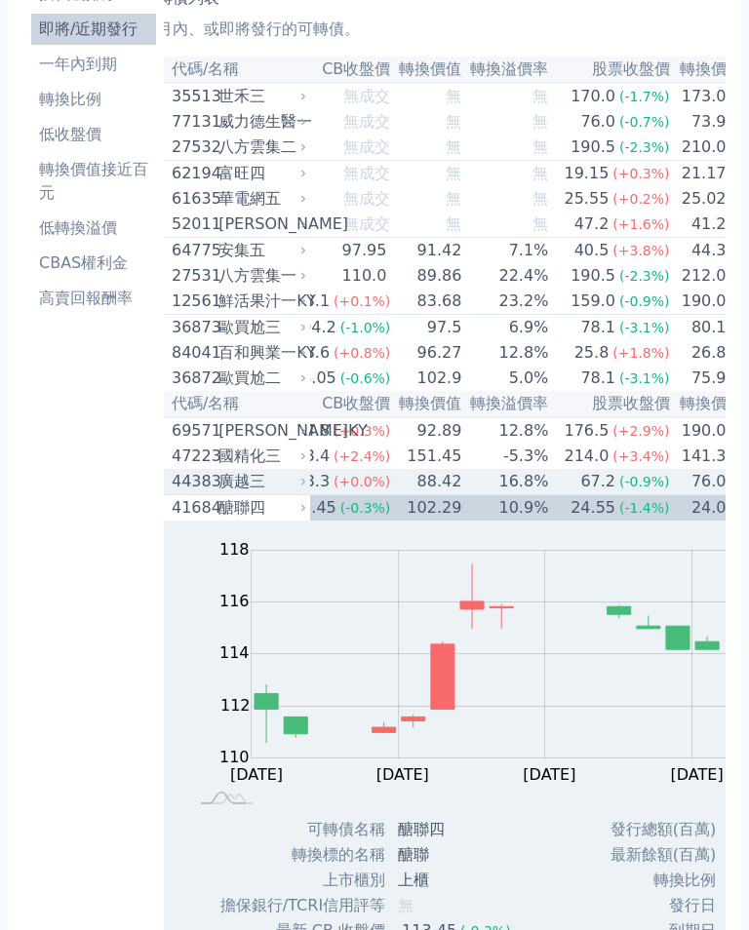
click at [218, 493] on div "廣越三" at bounding box center [260, 481] width 84 height 23
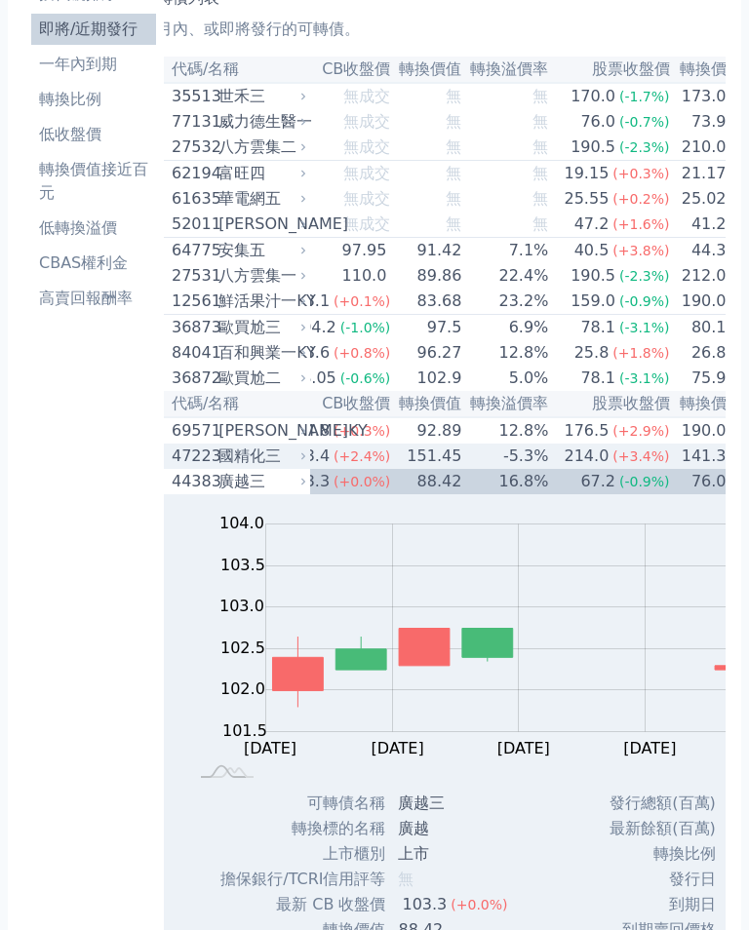
click at [218, 468] on div "國精化三" at bounding box center [260, 456] width 84 height 23
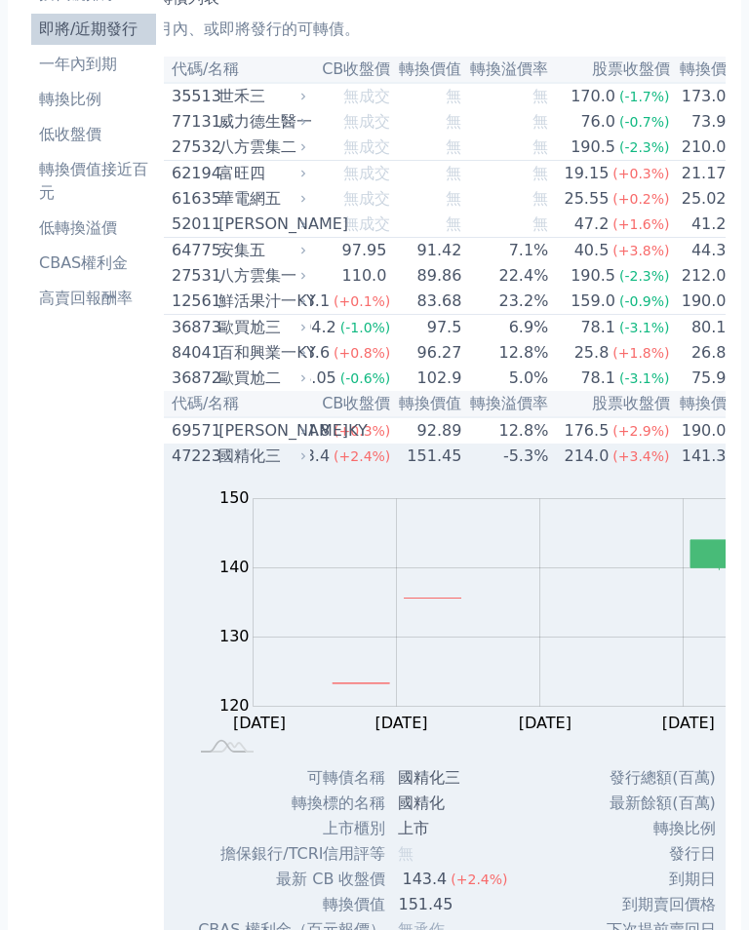
click at [172, 390] on div "36872" at bounding box center [193, 378] width 42 height 23
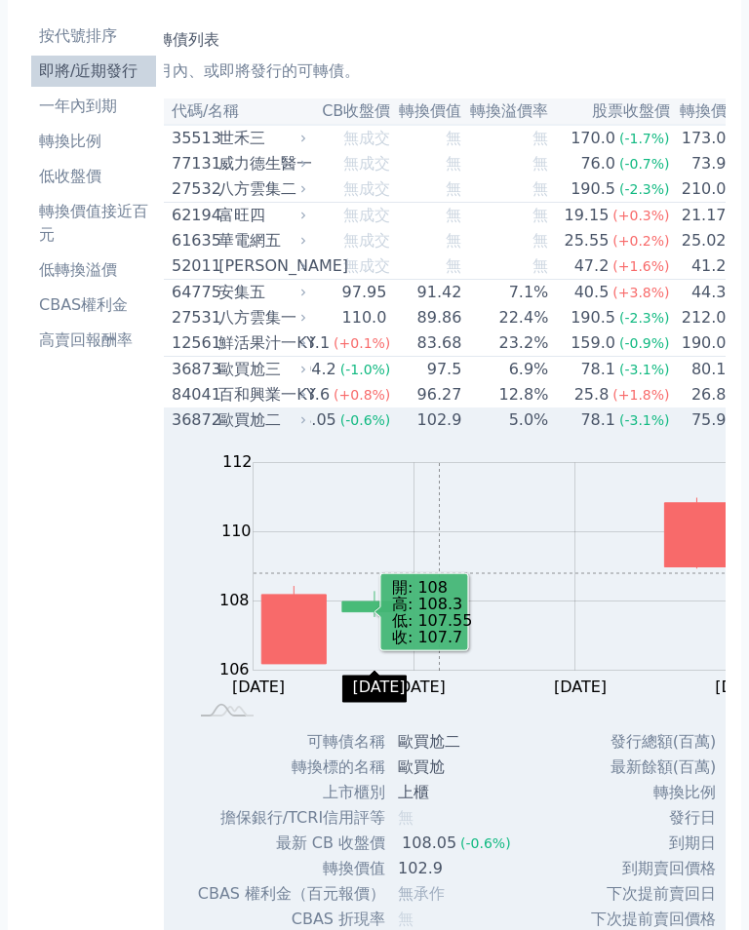
scroll to position [64, 0]
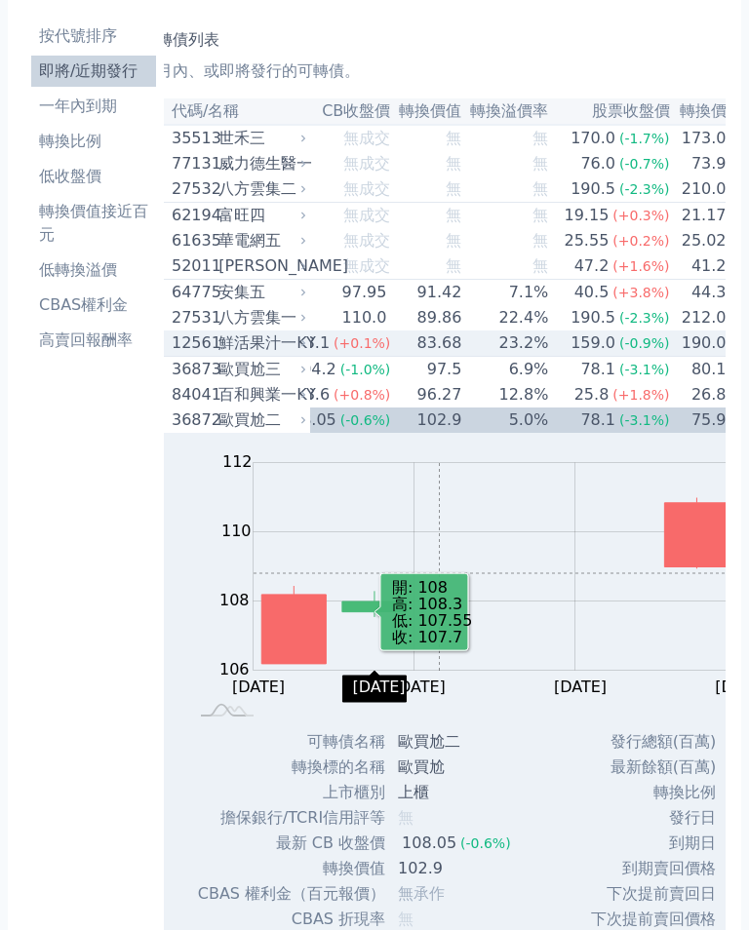
click at [218, 356] on div "鮮活果汁一KY" at bounding box center [260, 344] width 84 height 23
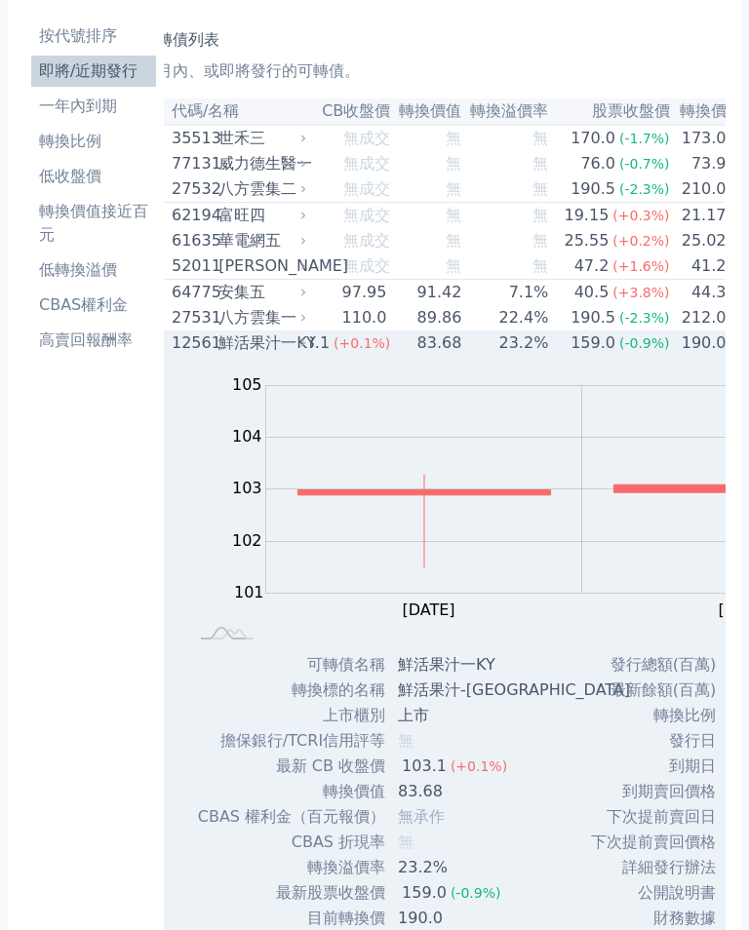
click at [218, 355] on div "鮮活果汁一KY" at bounding box center [260, 343] width 84 height 23
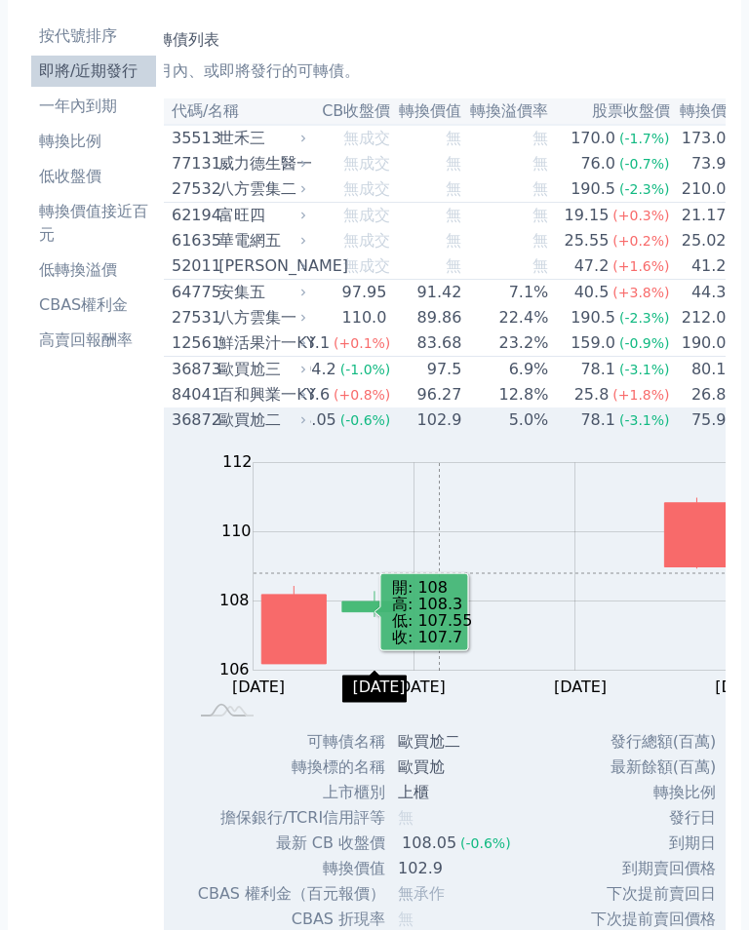
click at [218, 432] on div "歐買尬二" at bounding box center [260, 420] width 84 height 23
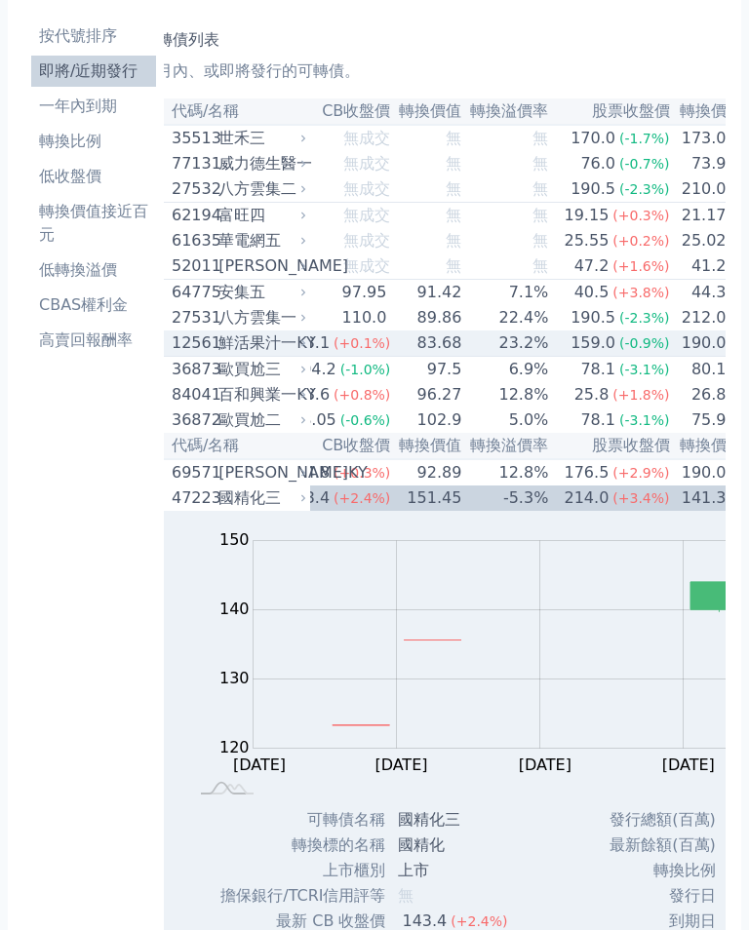
click at [218, 355] on div "鮮活果汁一KY" at bounding box center [260, 343] width 84 height 23
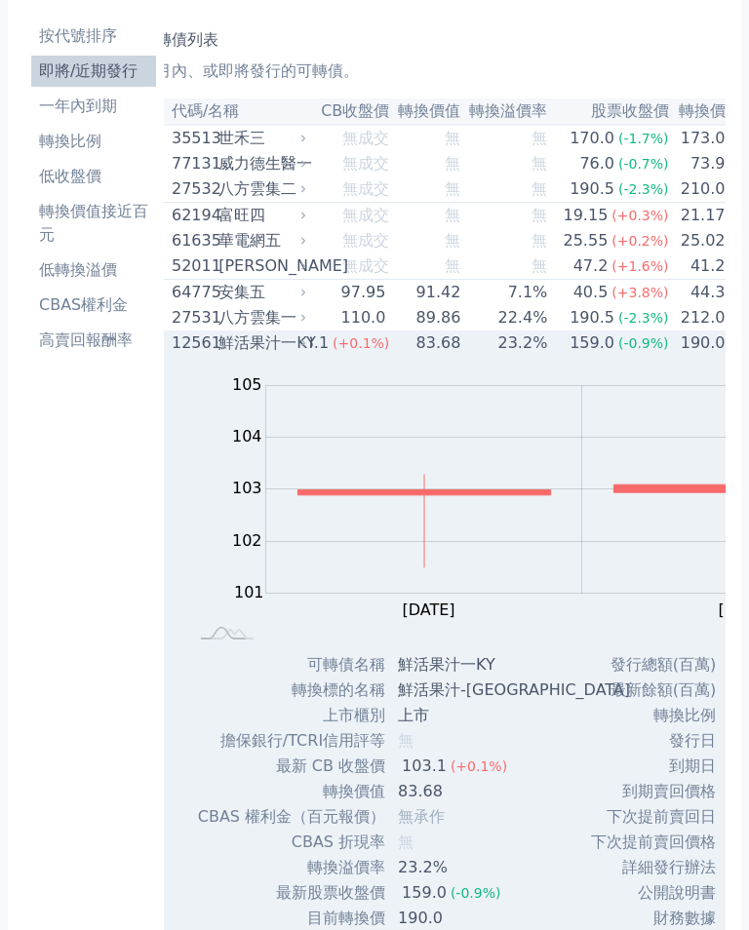
scroll to position [0, 108]
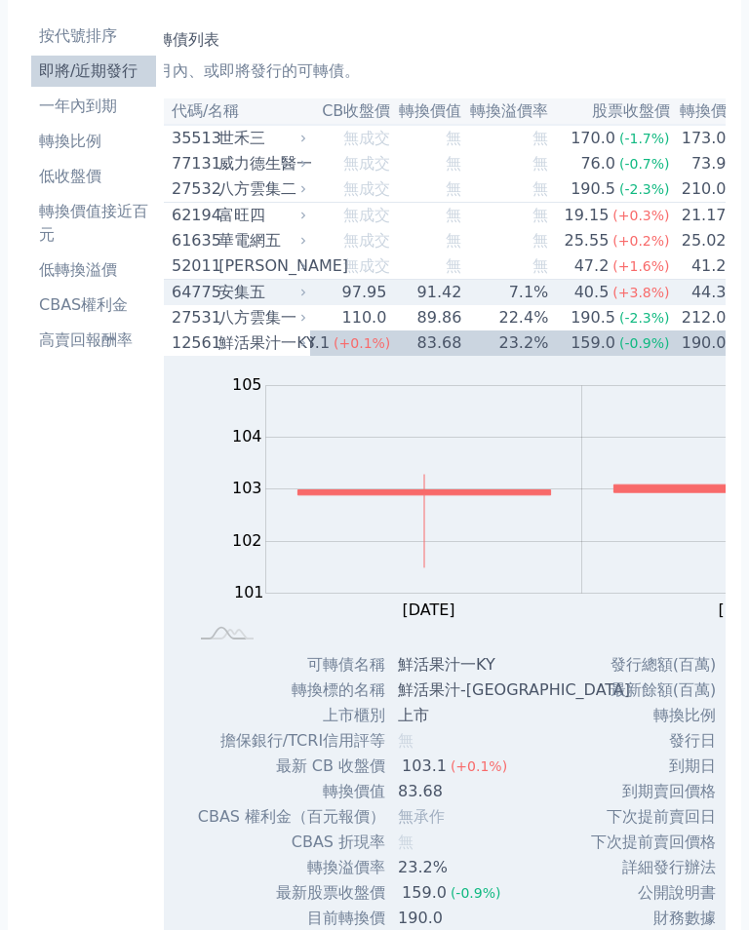
click at [218, 304] on div "安集五" at bounding box center [260, 292] width 84 height 23
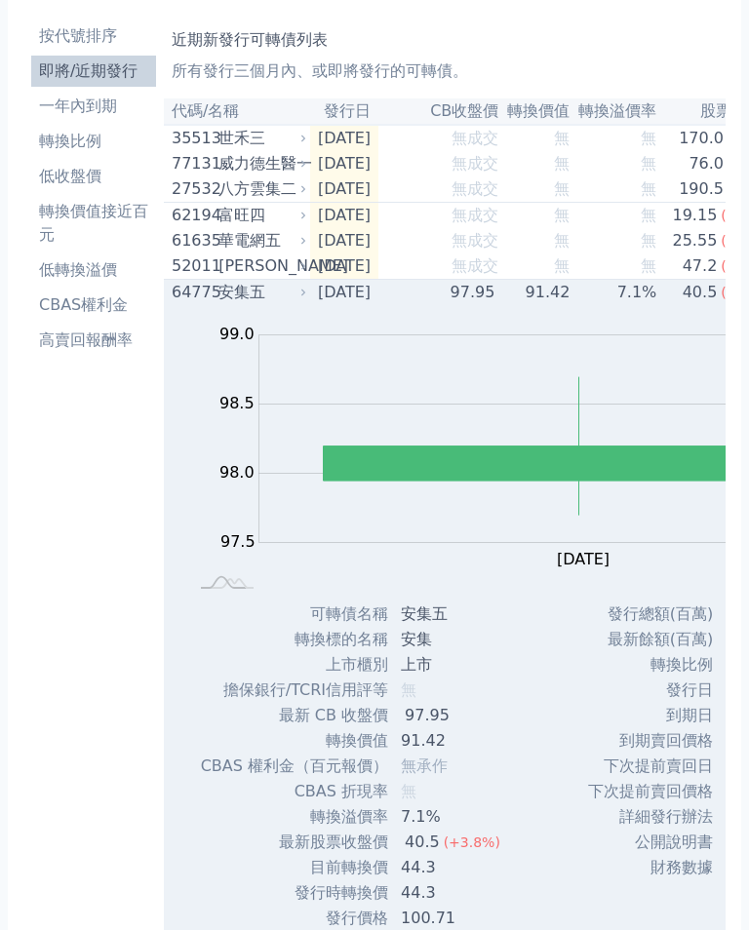
scroll to position [0, 0]
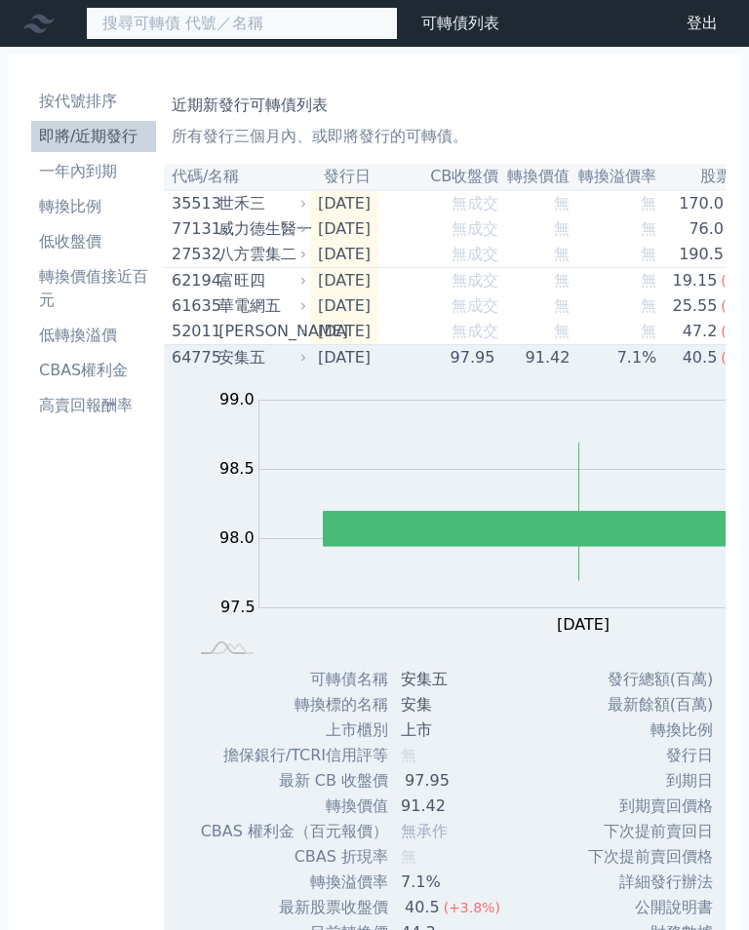
click at [192, 25] on input at bounding box center [242, 23] width 312 height 33
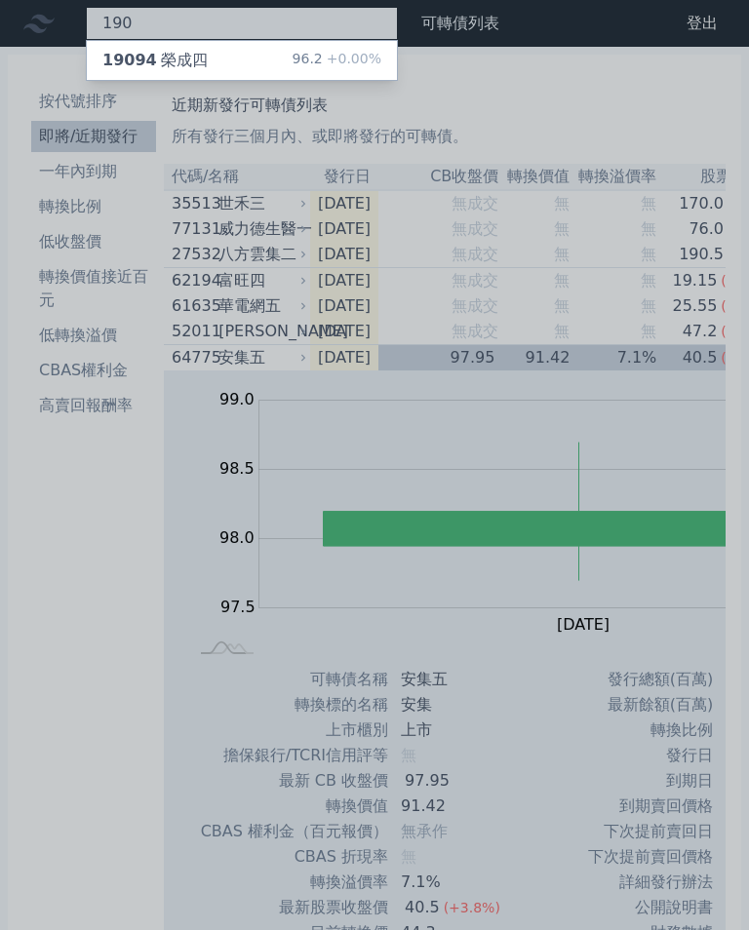
type input "1909"
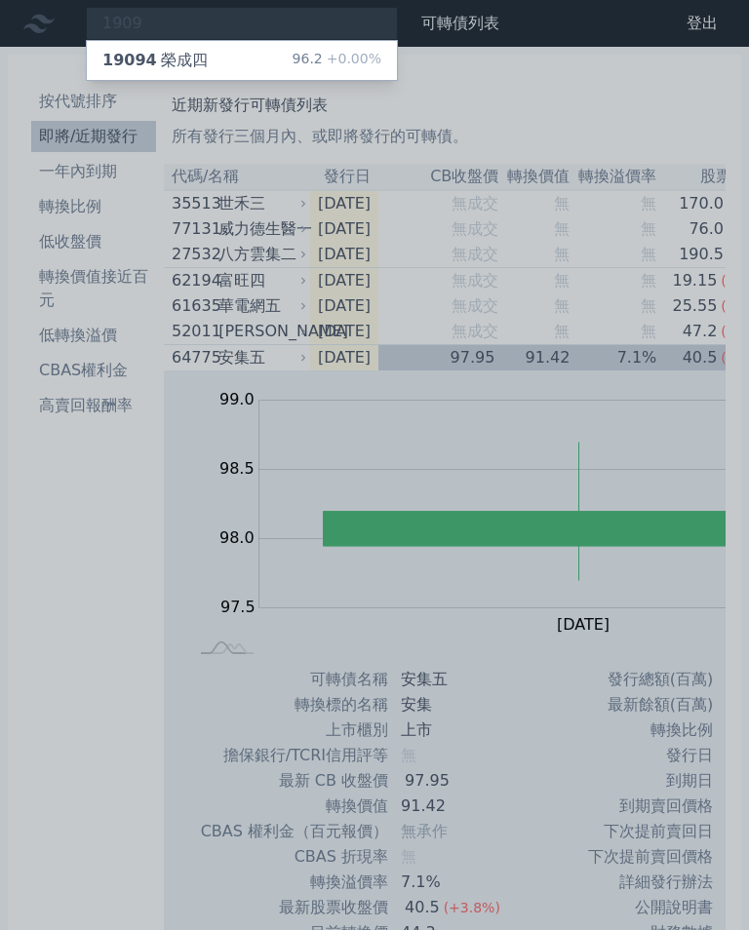
click at [163, 56] on div "19094 榮成四 96.2 +0.00%" at bounding box center [242, 60] width 310 height 39
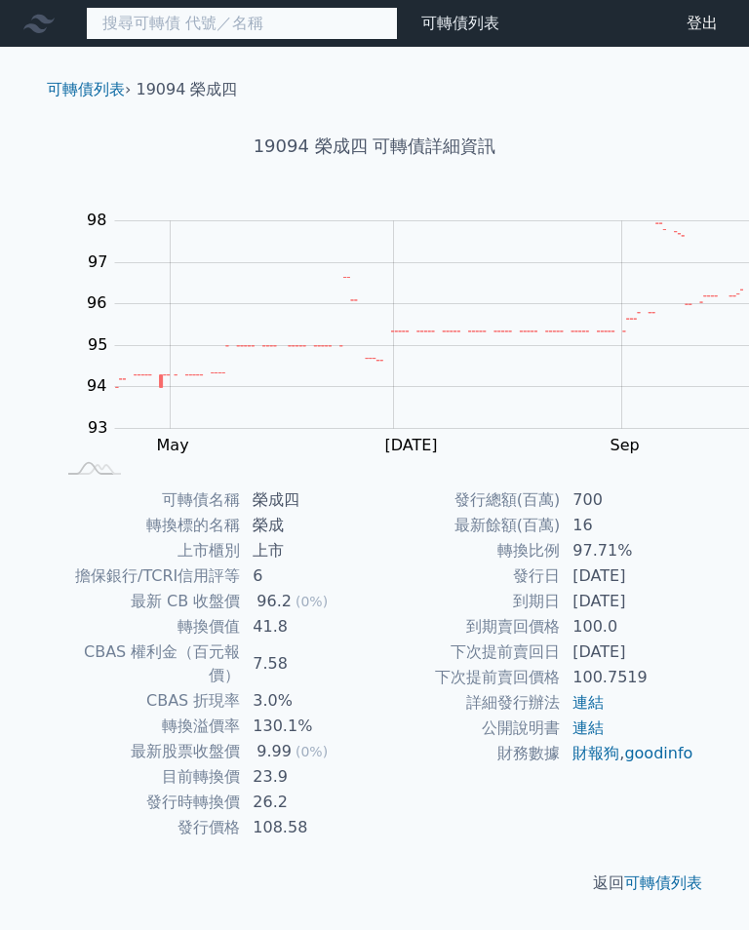
click at [215, 26] on input at bounding box center [242, 23] width 312 height 33
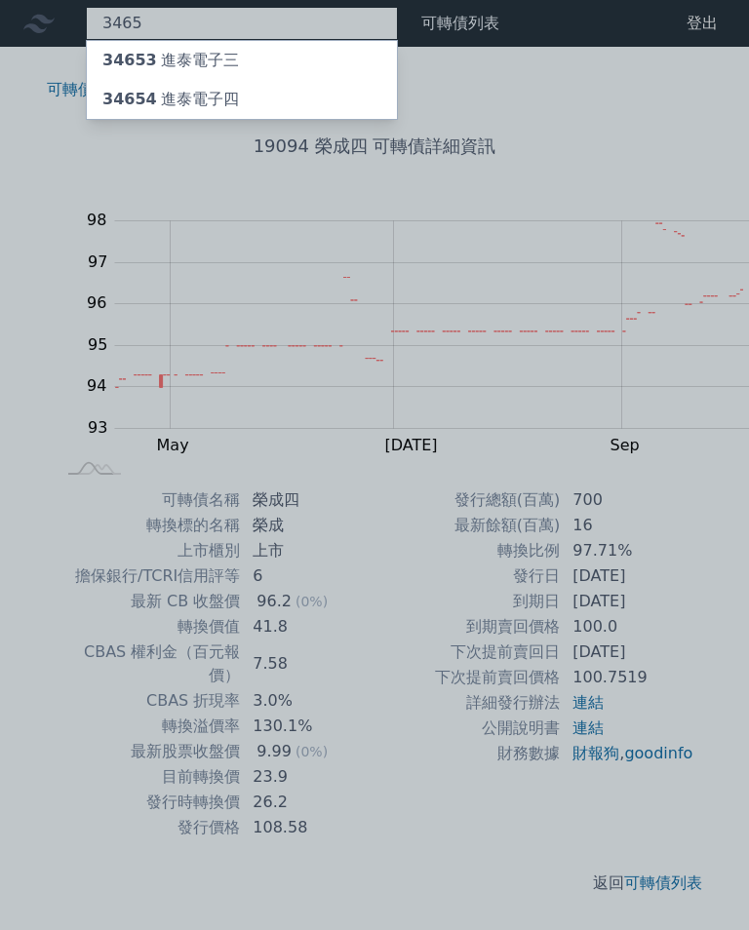
type input "3465"
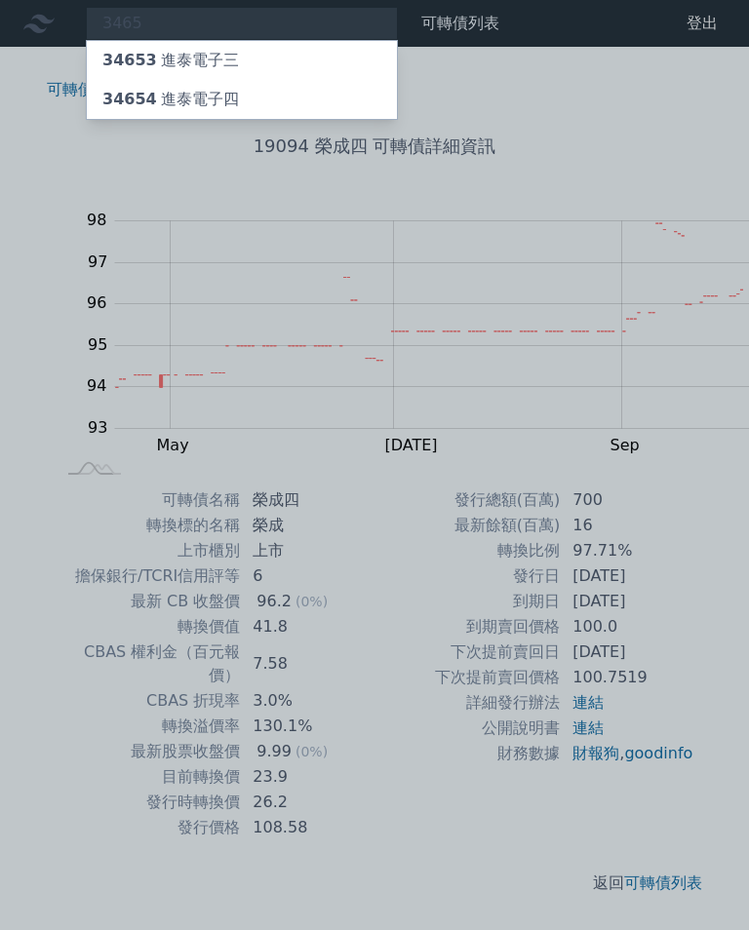
click at [168, 94] on div "34654 進泰電子四" at bounding box center [170, 99] width 137 height 23
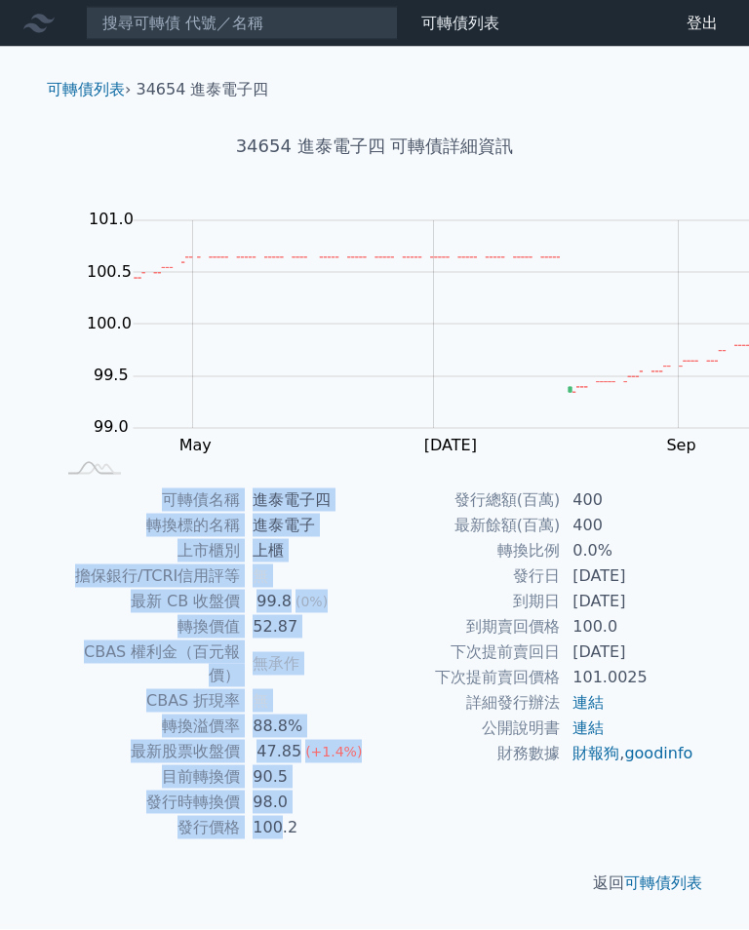
scroll to position [107, 0]
